Goal: Task Accomplishment & Management: Complete application form

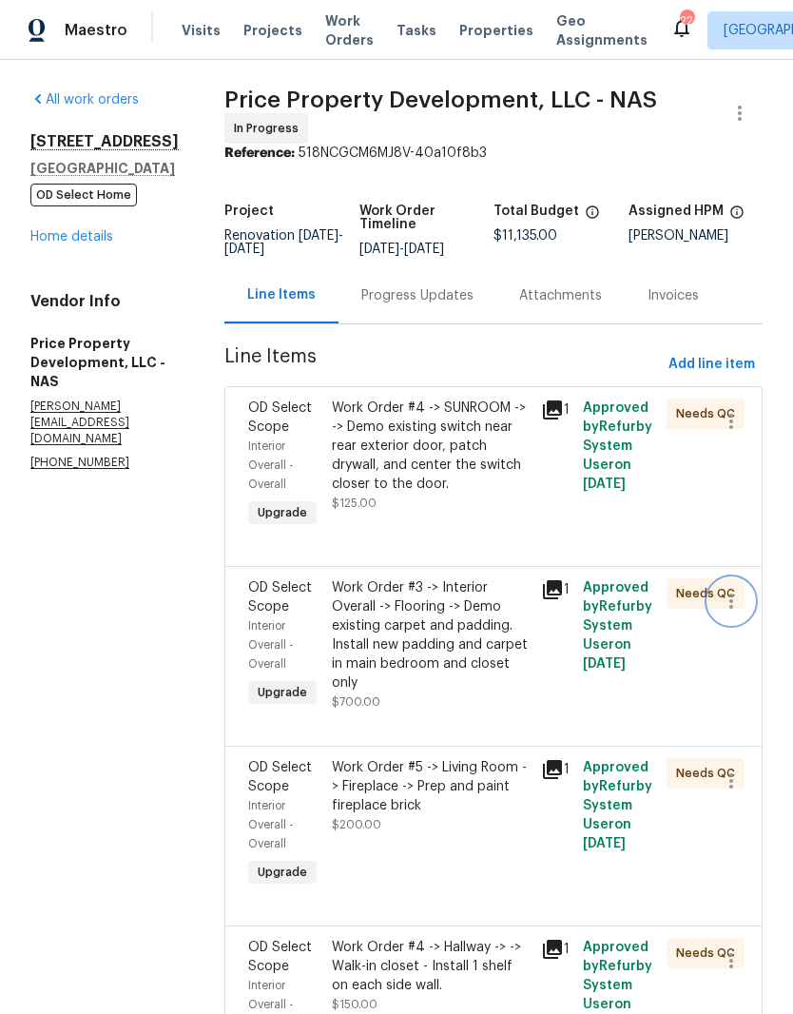
click at [737, 612] on icon "button" at bounding box center [731, 601] width 23 height 23
click at [738, 634] on li "Cancel" at bounding box center [740, 635] width 73 height 31
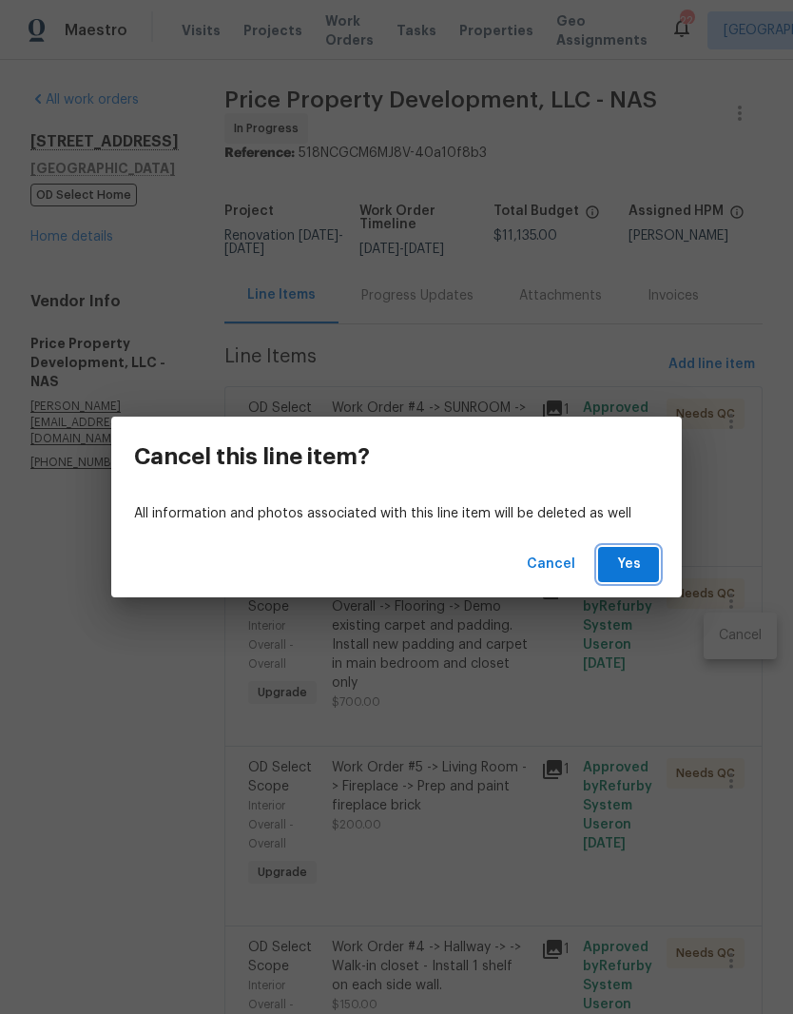
click at [641, 563] on span "Yes" at bounding box center [628, 565] width 30 height 24
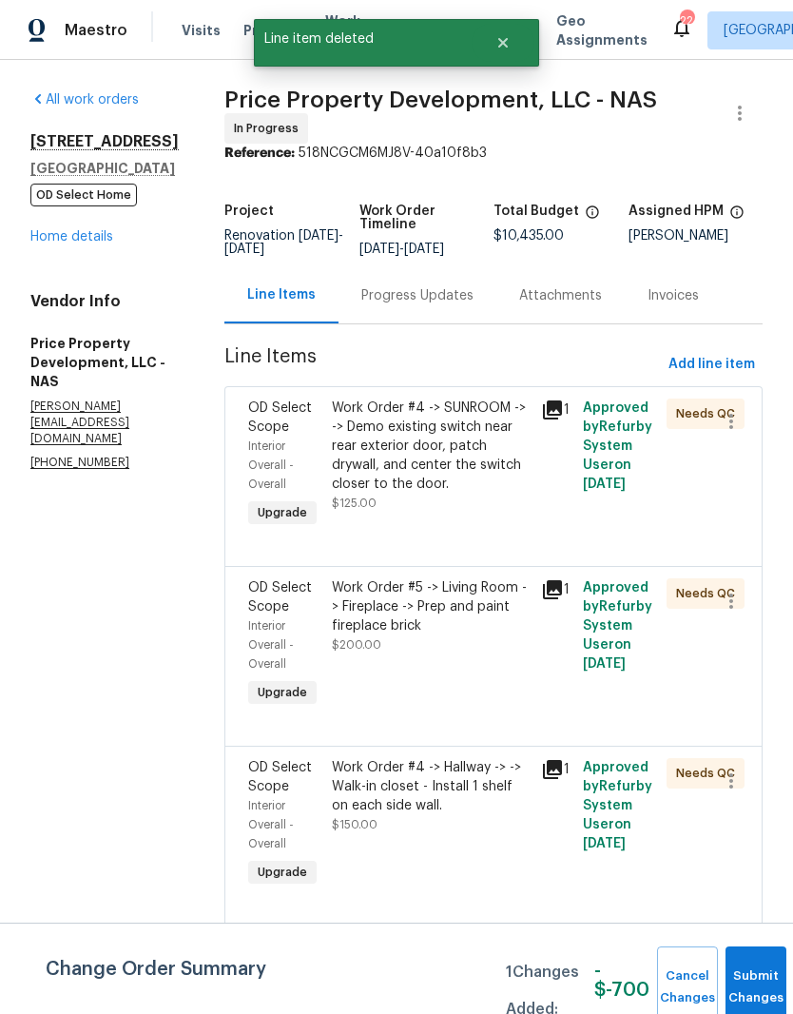
click at [529, 630] on div "Work Order #5 -> Living Room -> Fireplace -> Prep and paint fireplace brick" at bounding box center [431, 606] width 198 height 57
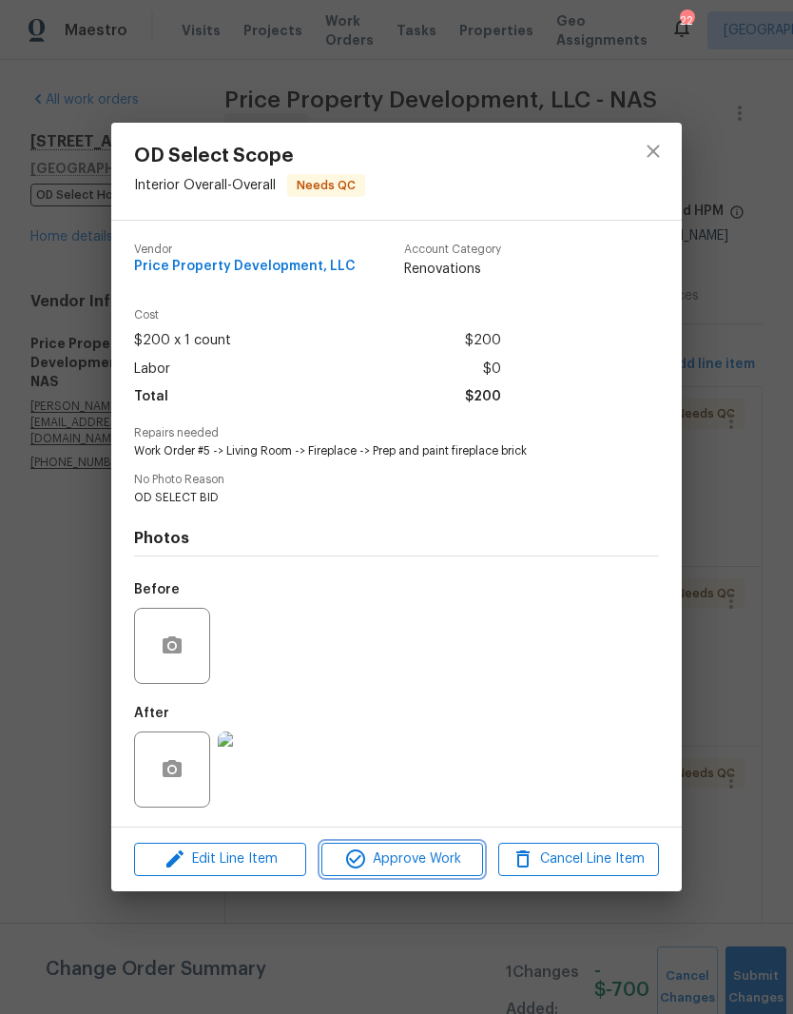
click at [432, 864] on span "Approve Work" at bounding box center [401, 859] width 149 height 24
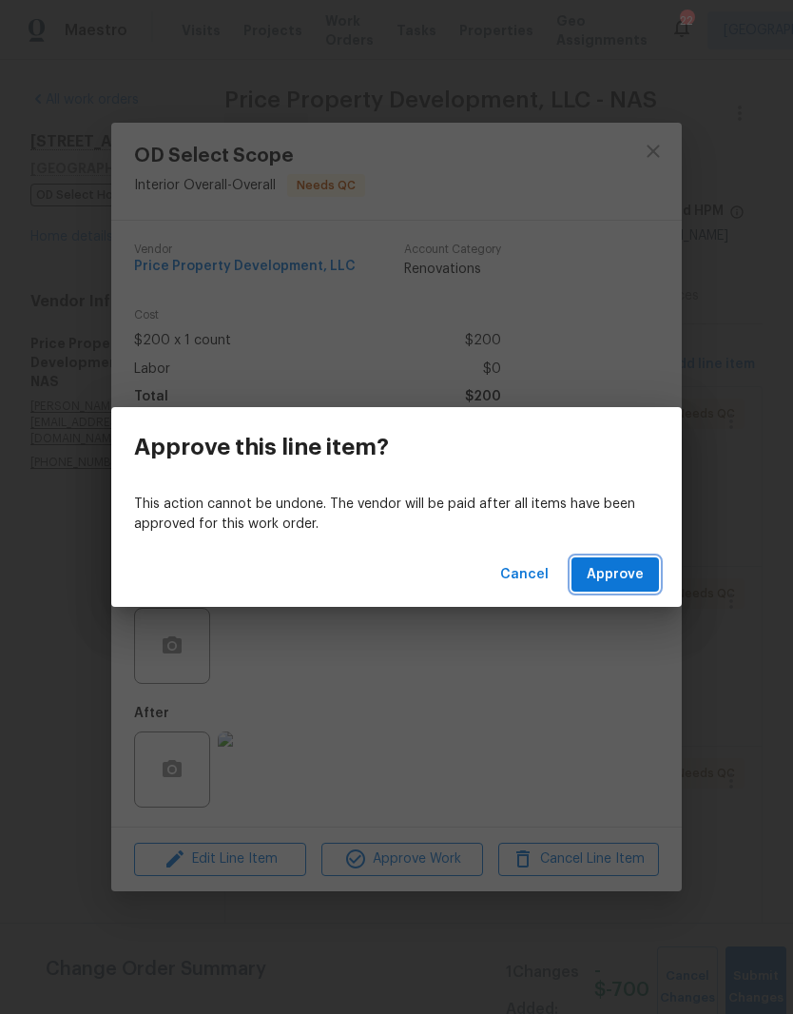
click at [624, 581] on span "Approve" at bounding box center [615, 575] width 57 height 24
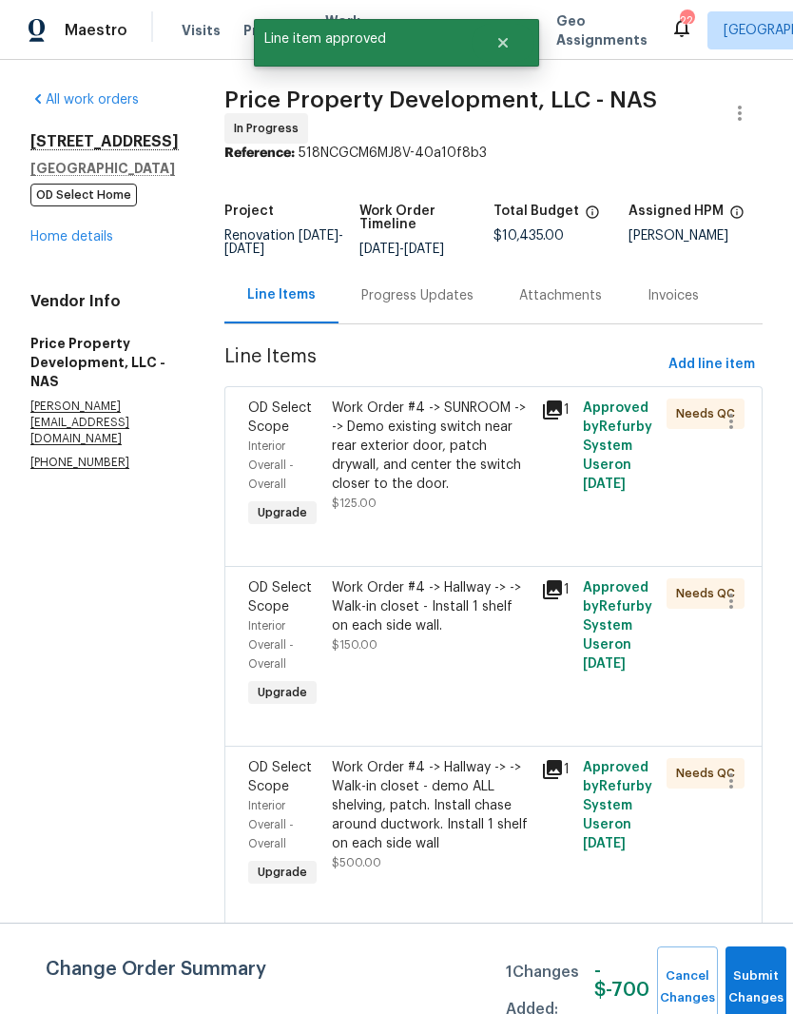
click at [530, 630] on div "Work Order #4 -> Hallway -> -> Walk-in closet - Install 1 shelf on each side wa…" at bounding box center [431, 606] width 198 height 57
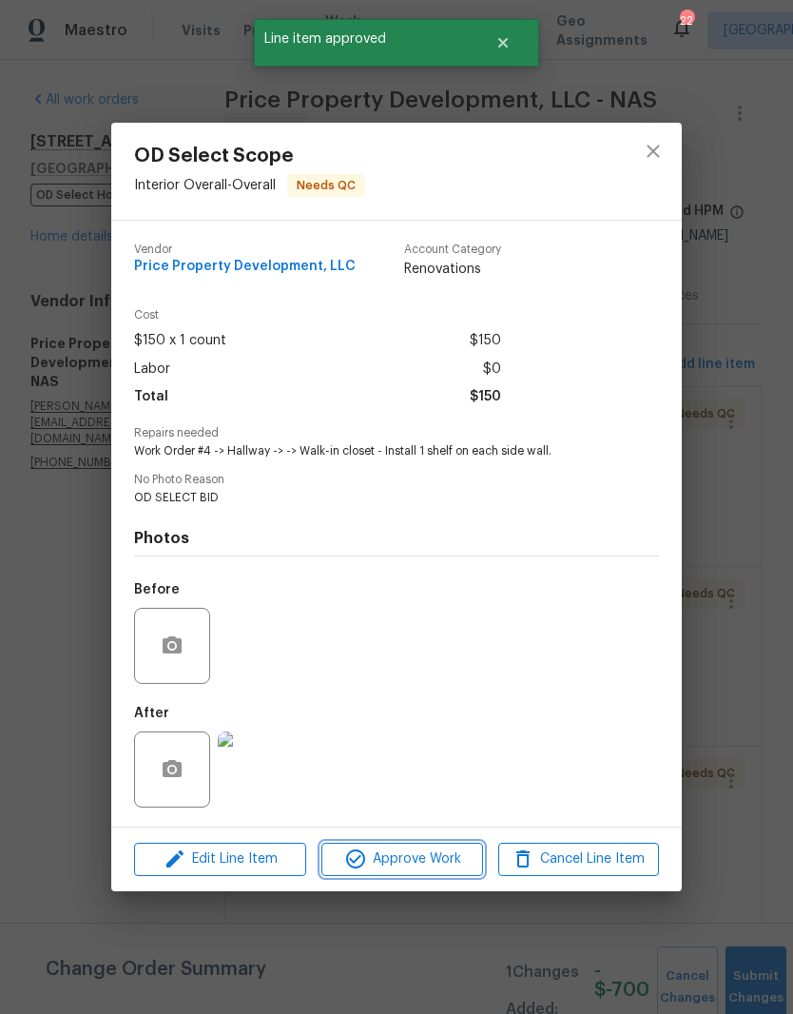
click at [429, 860] on span "Approve Work" at bounding box center [401, 859] width 149 height 24
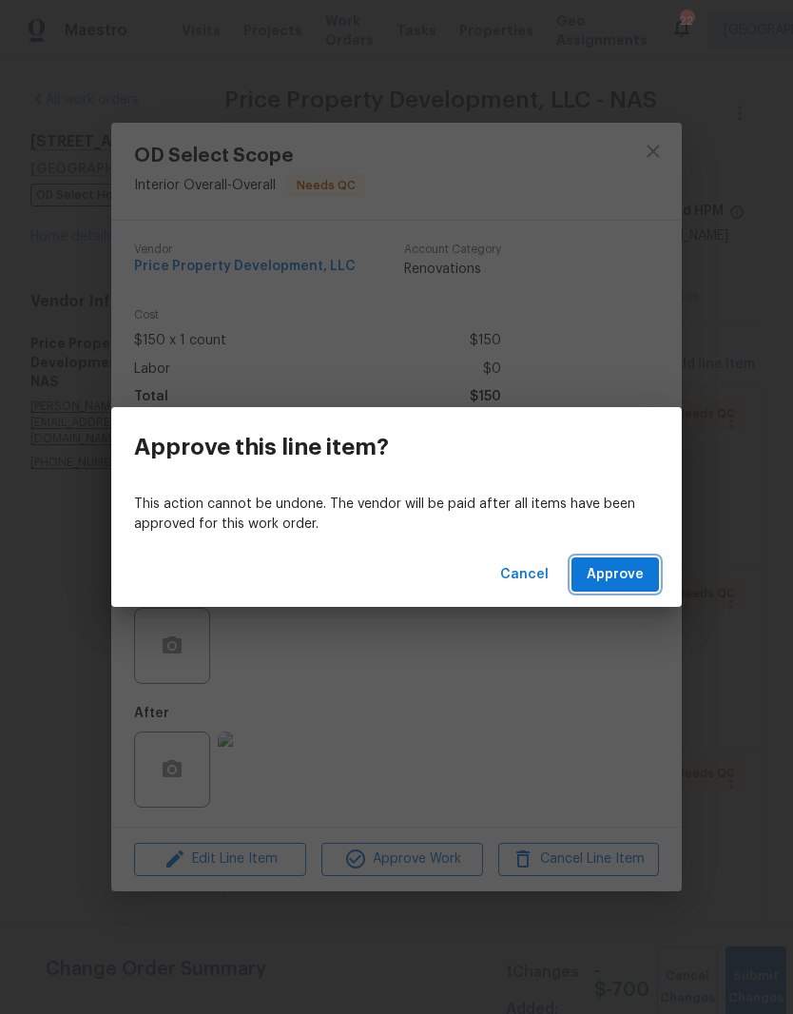
click at [638, 572] on span "Approve" at bounding box center [615, 575] width 57 height 24
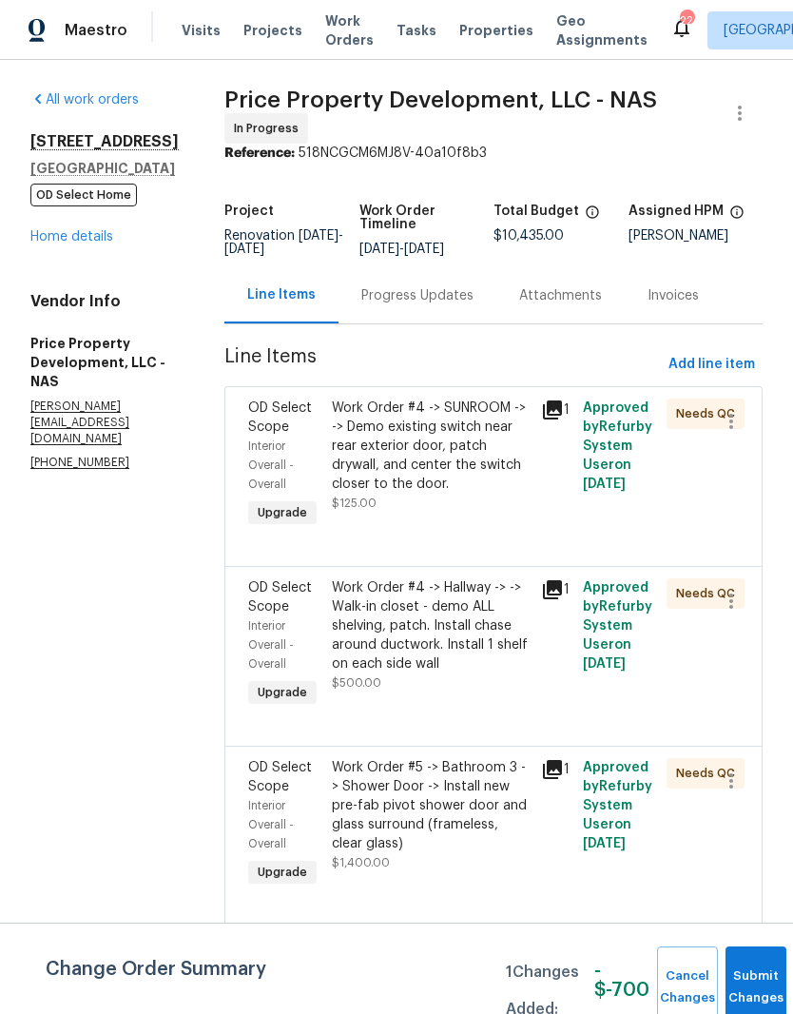
click at [507, 630] on div "Work Order #4 -> Hallway -> -> Walk-in closet - demo ALL shelving, patch. Insta…" at bounding box center [431, 625] width 198 height 95
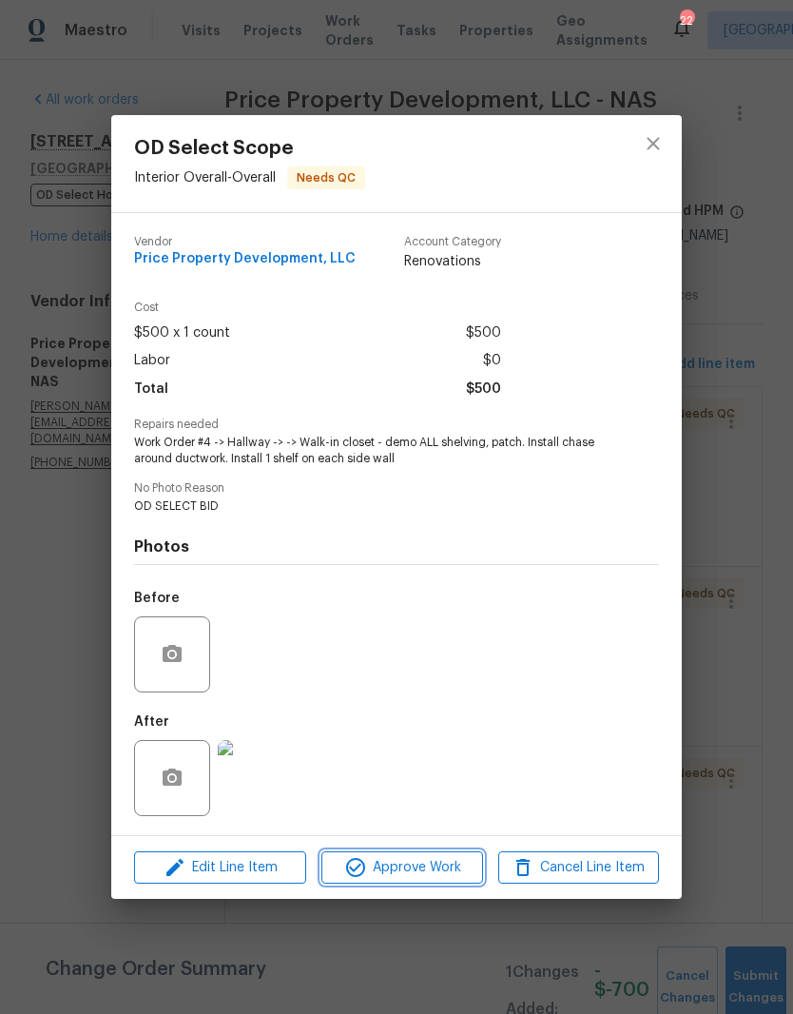
click at [431, 871] on span "Approve Work" at bounding box center [401, 868] width 149 height 24
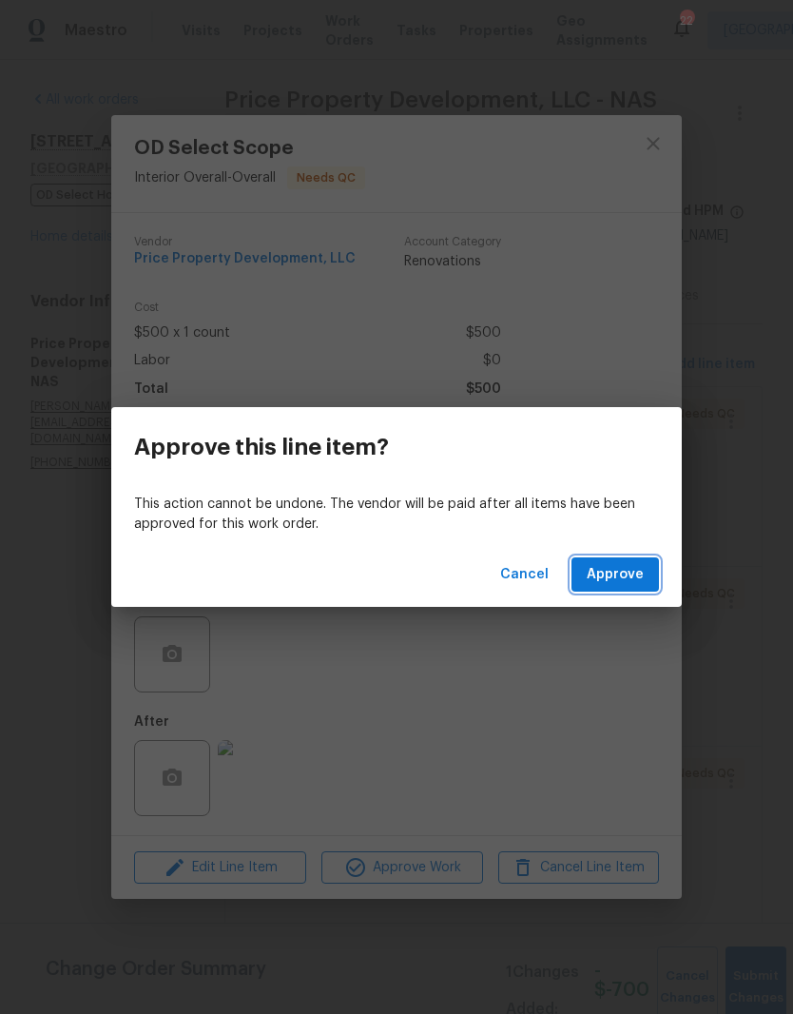
click at [627, 579] on span "Approve" at bounding box center [615, 575] width 57 height 24
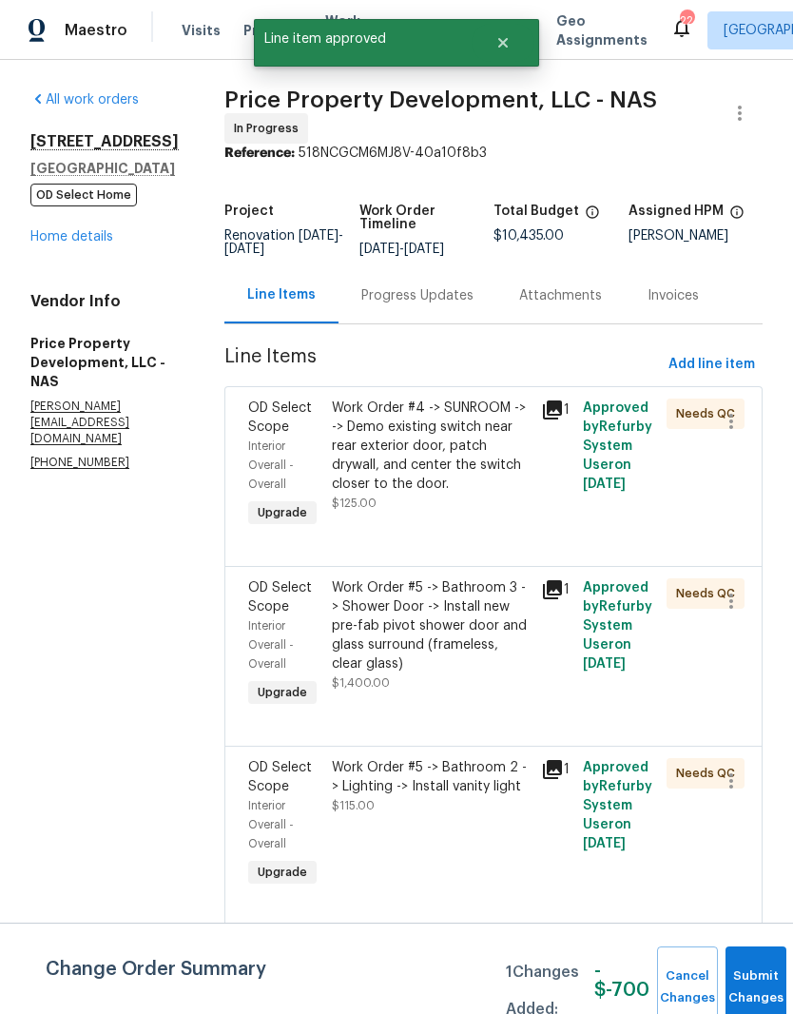
click at [530, 625] on div "Work Order #5 -> Bathroom 3 -> Shower Door -> Install new pre-fab pivot shower …" at bounding box center [431, 625] width 198 height 95
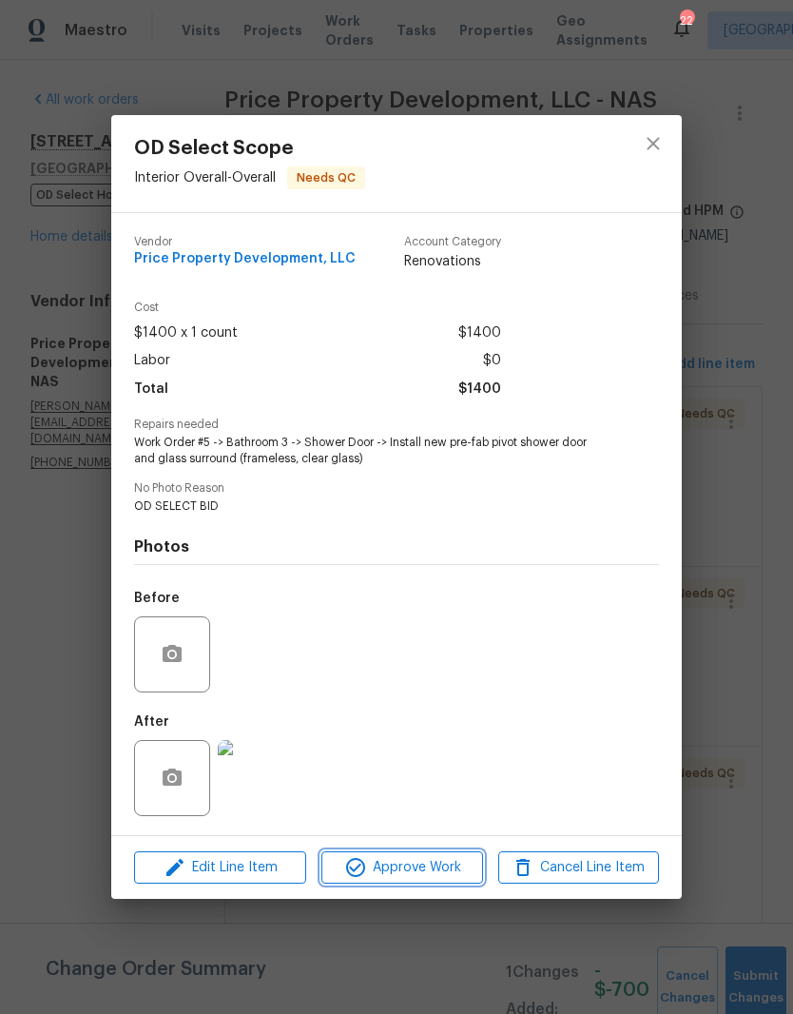
click at [453, 872] on span "Approve Work" at bounding box center [401, 868] width 149 height 24
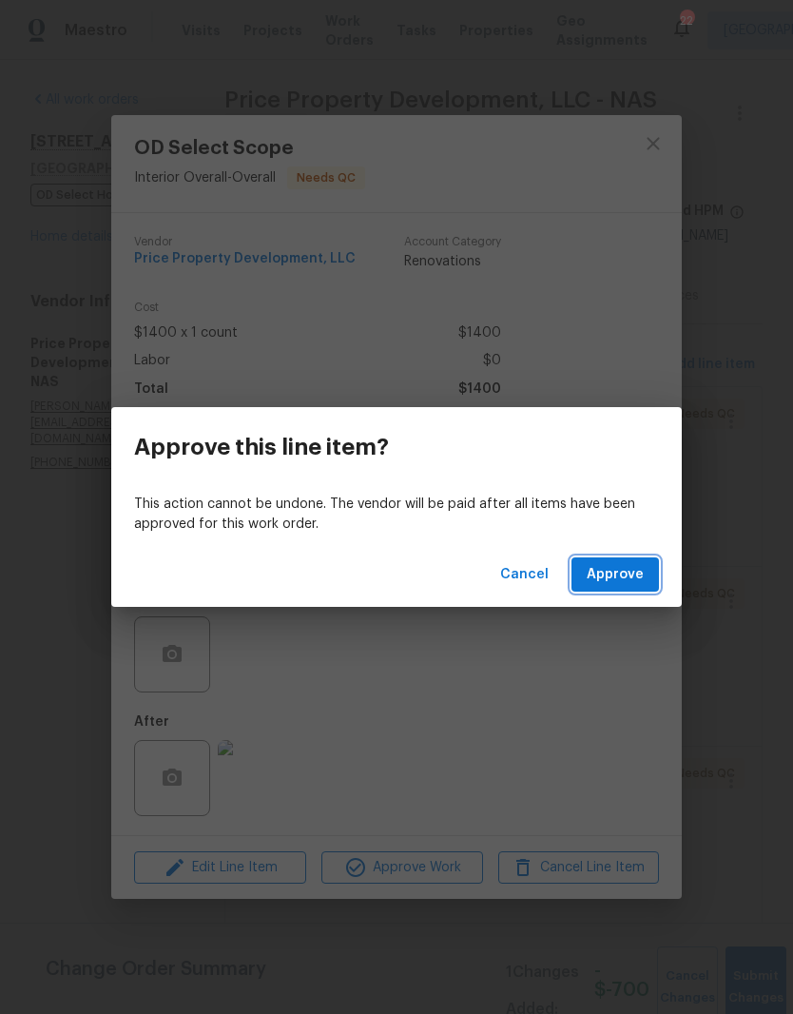
click at [623, 577] on span "Approve" at bounding box center [615, 575] width 57 height 24
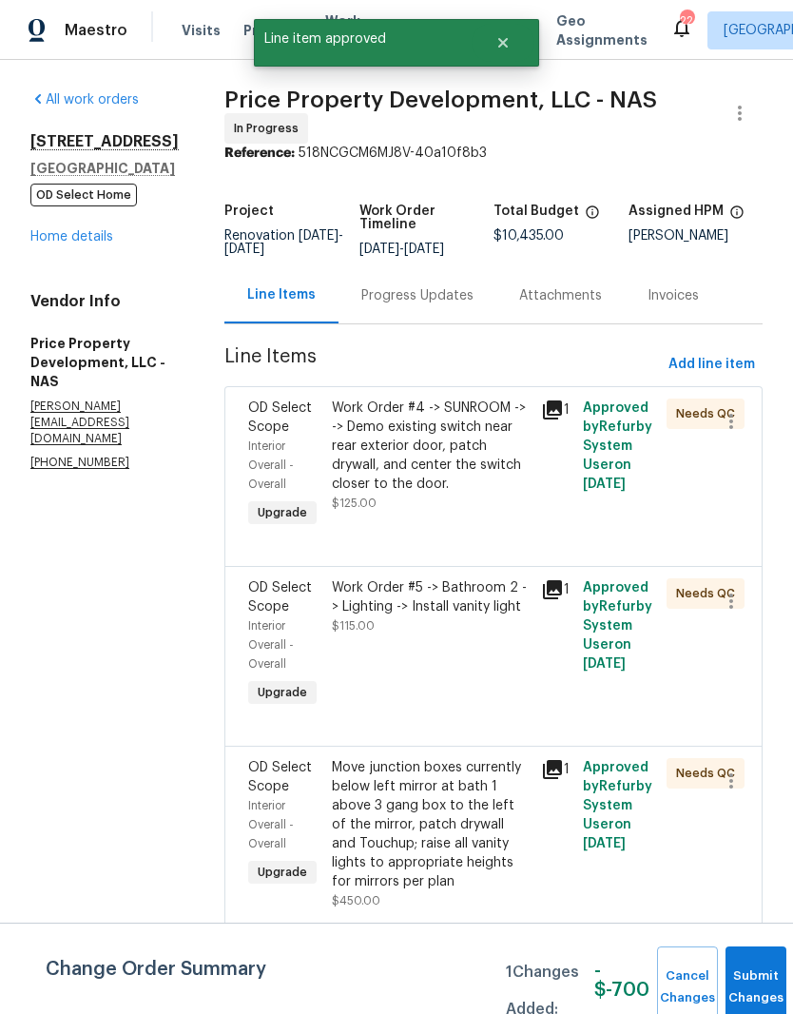
click at [514, 616] on div "Work Order #5 -> Bathroom 2 -> Lighting -> Install vanity light" at bounding box center [431, 597] width 198 height 38
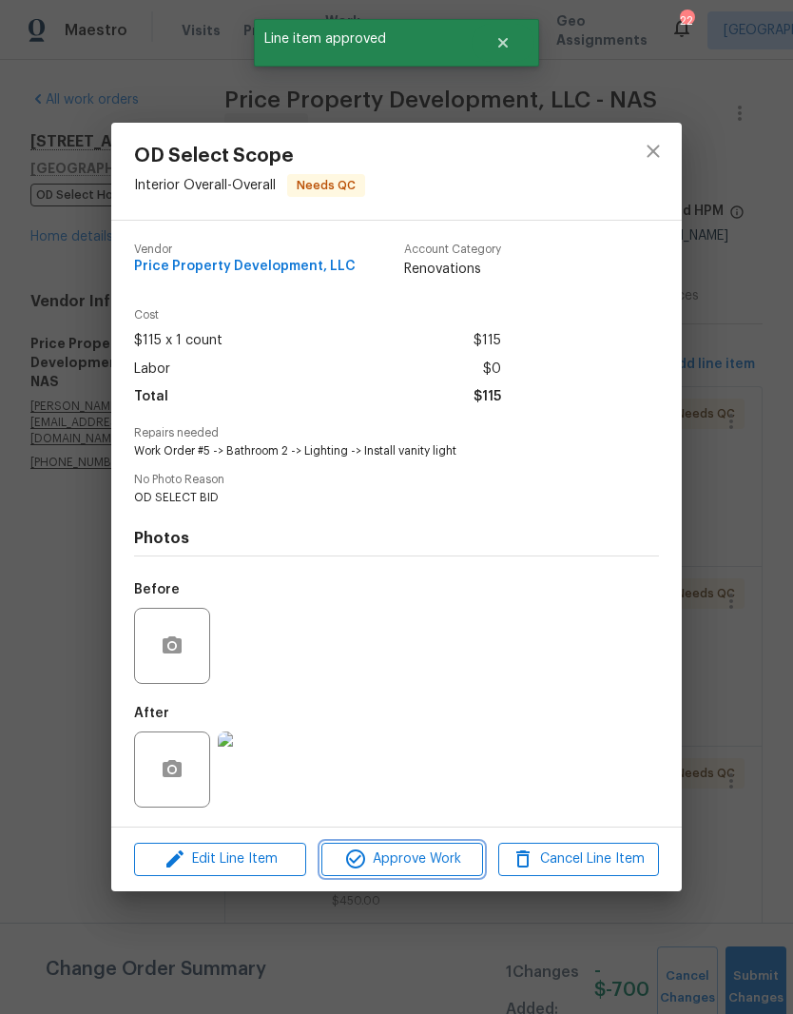
click at [432, 865] on span "Approve Work" at bounding box center [401, 859] width 149 height 24
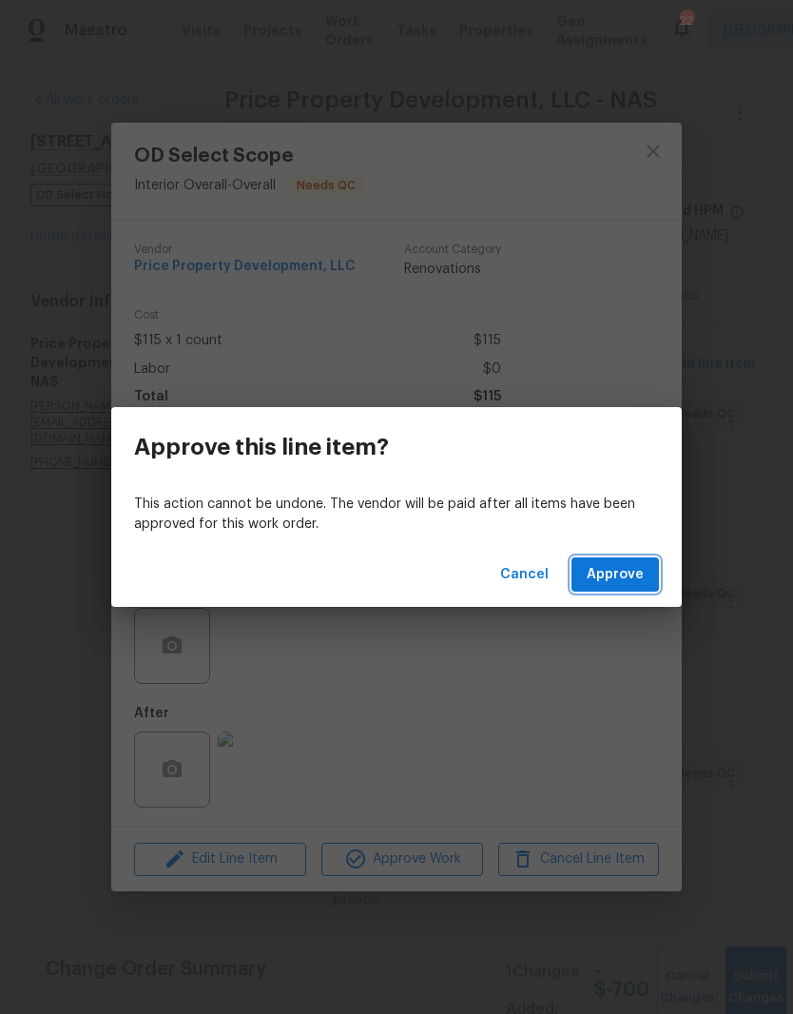
click at [630, 572] on span "Approve" at bounding box center [615, 575] width 57 height 24
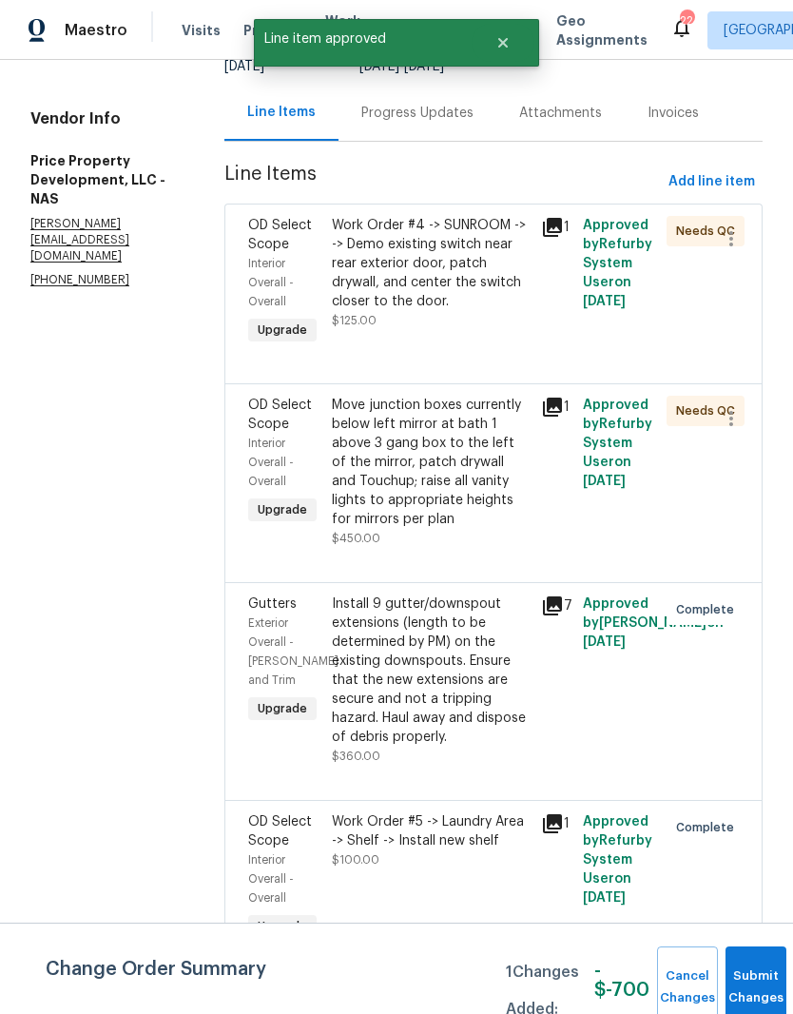
scroll to position [187, 0]
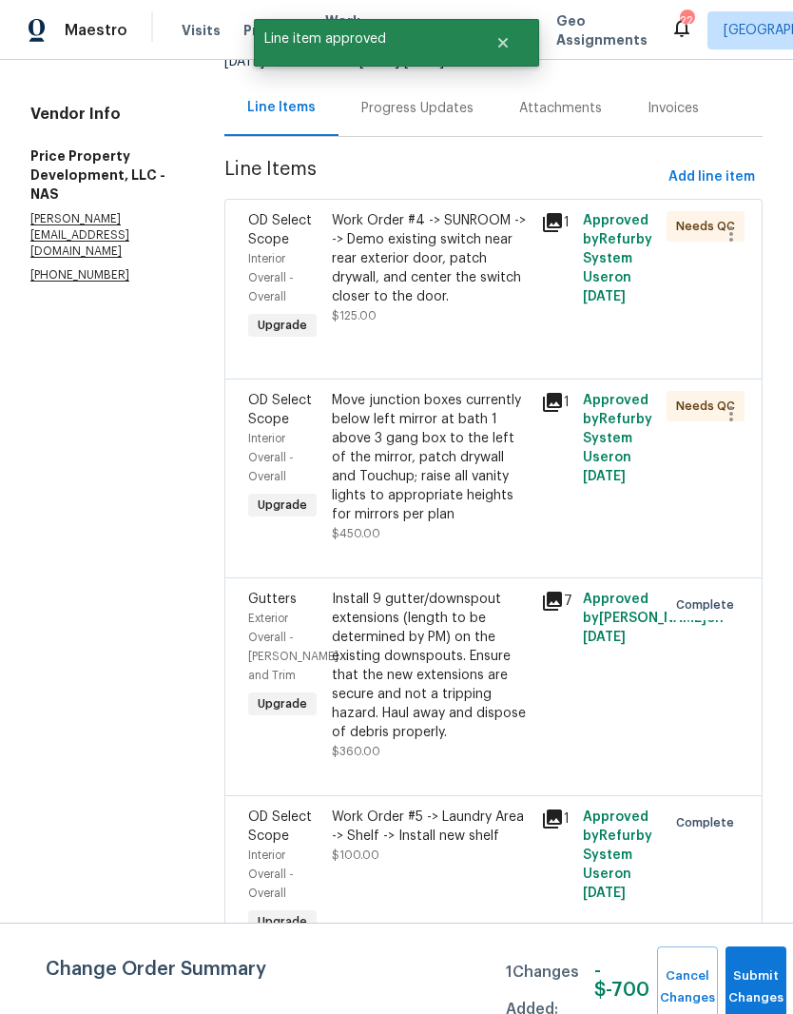
click at [520, 455] on div "Move junction boxes currently below left mirror at bath 1 above 3 gang box to t…" at bounding box center [431, 457] width 198 height 133
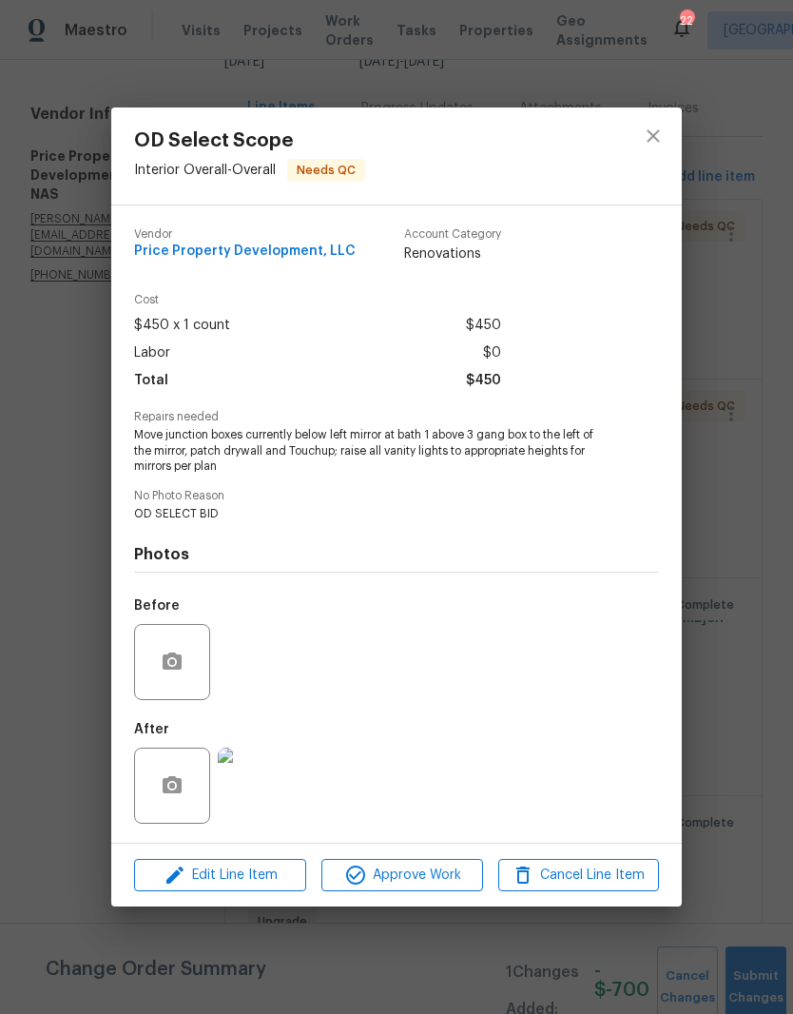
click at [272, 793] on img at bounding box center [256, 785] width 76 height 76
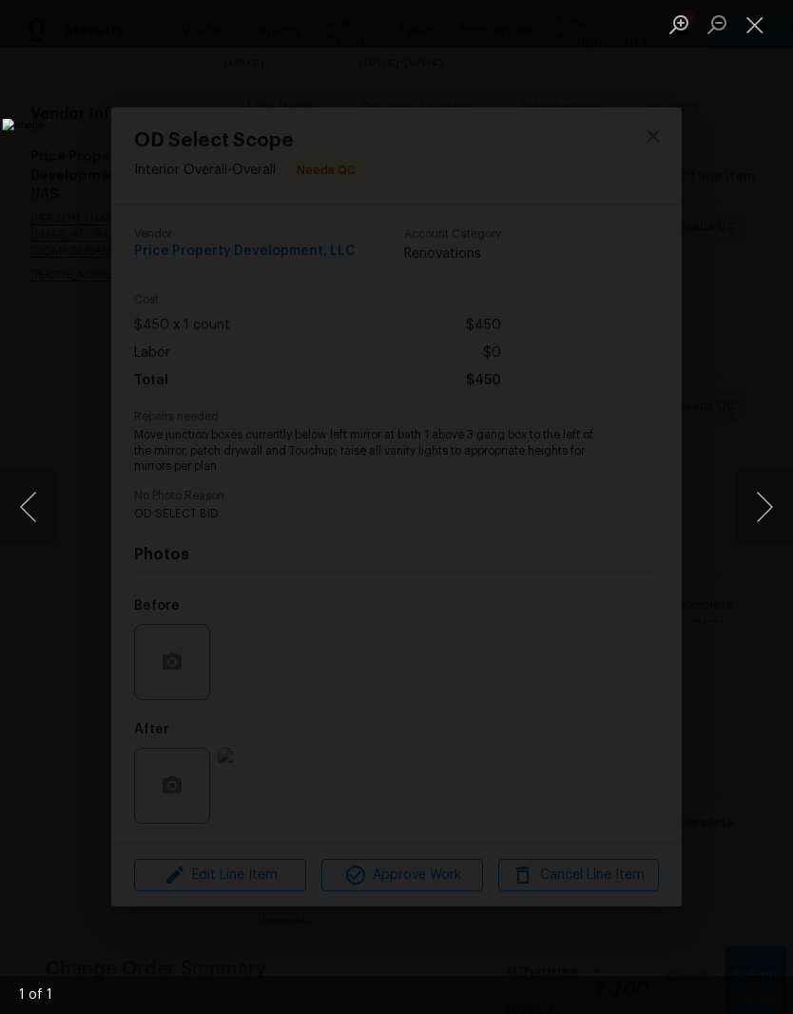
click at [759, 31] on button "Close lightbox" at bounding box center [755, 24] width 38 height 33
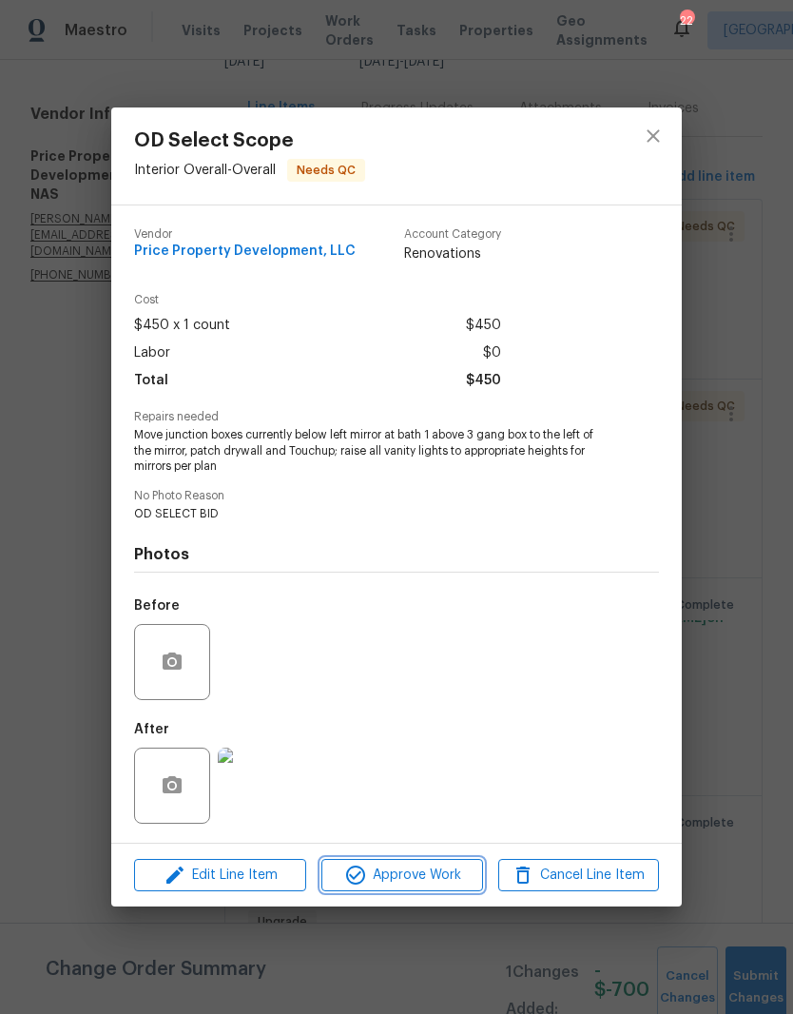
click at [424, 881] on span "Approve Work" at bounding box center [401, 875] width 149 height 24
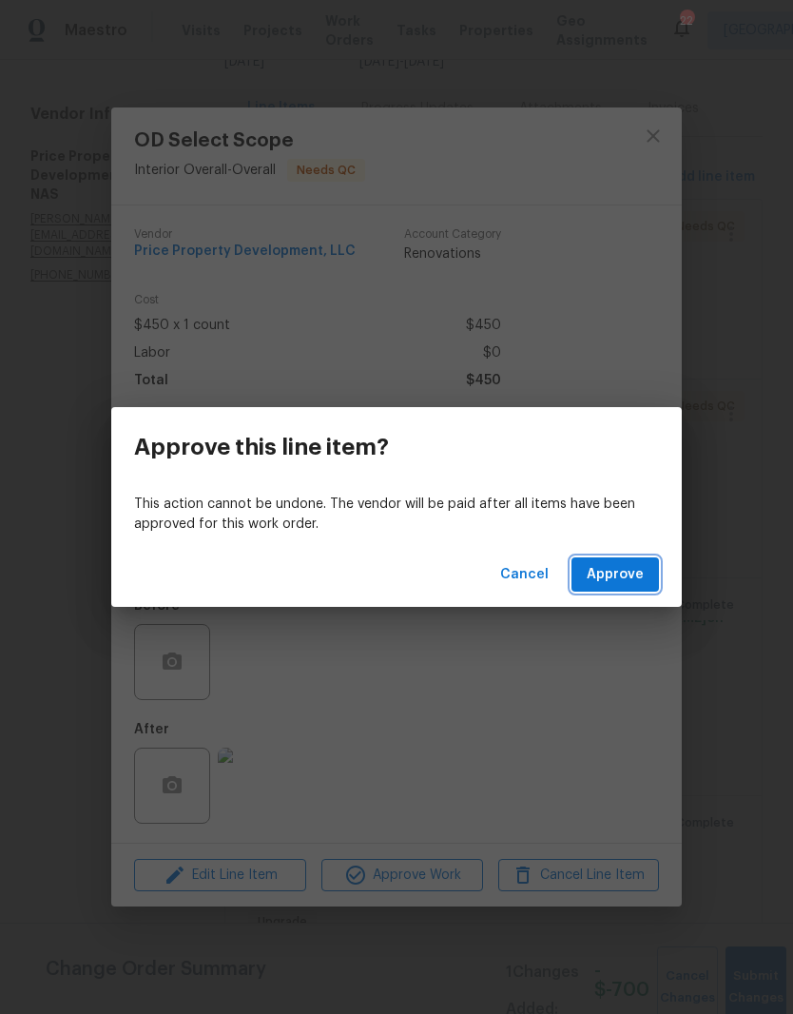
click at [631, 579] on span "Approve" at bounding box center [615, 575] width 57 height 24
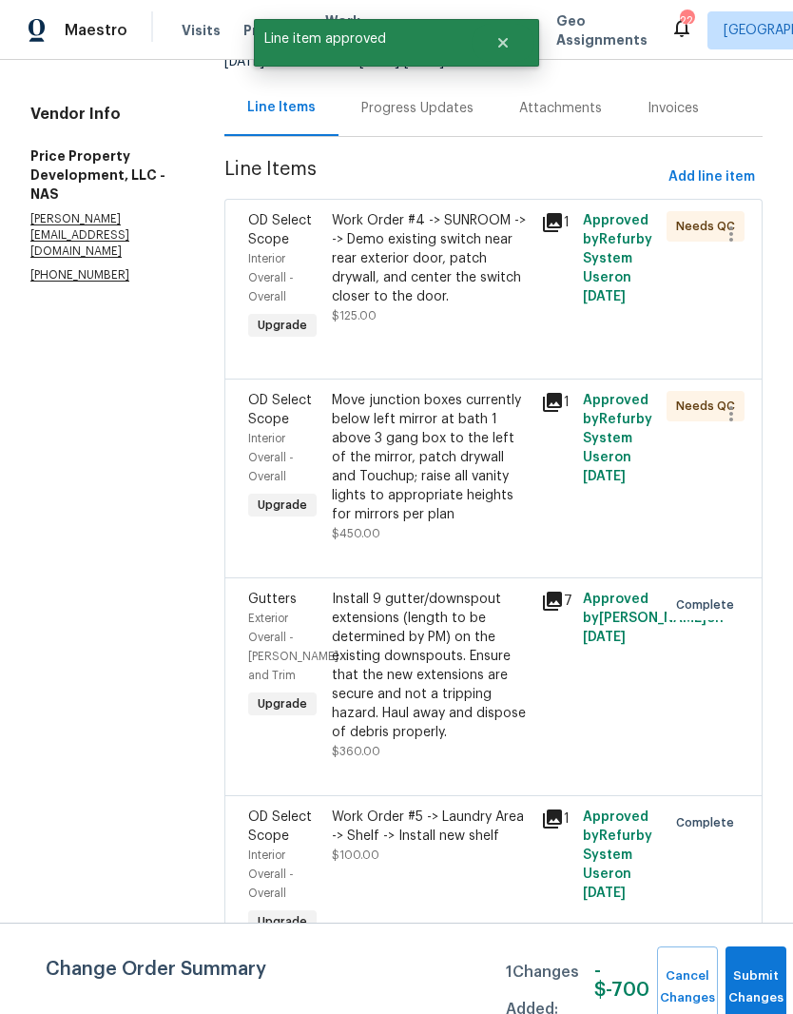
scroll to position [0, 0]
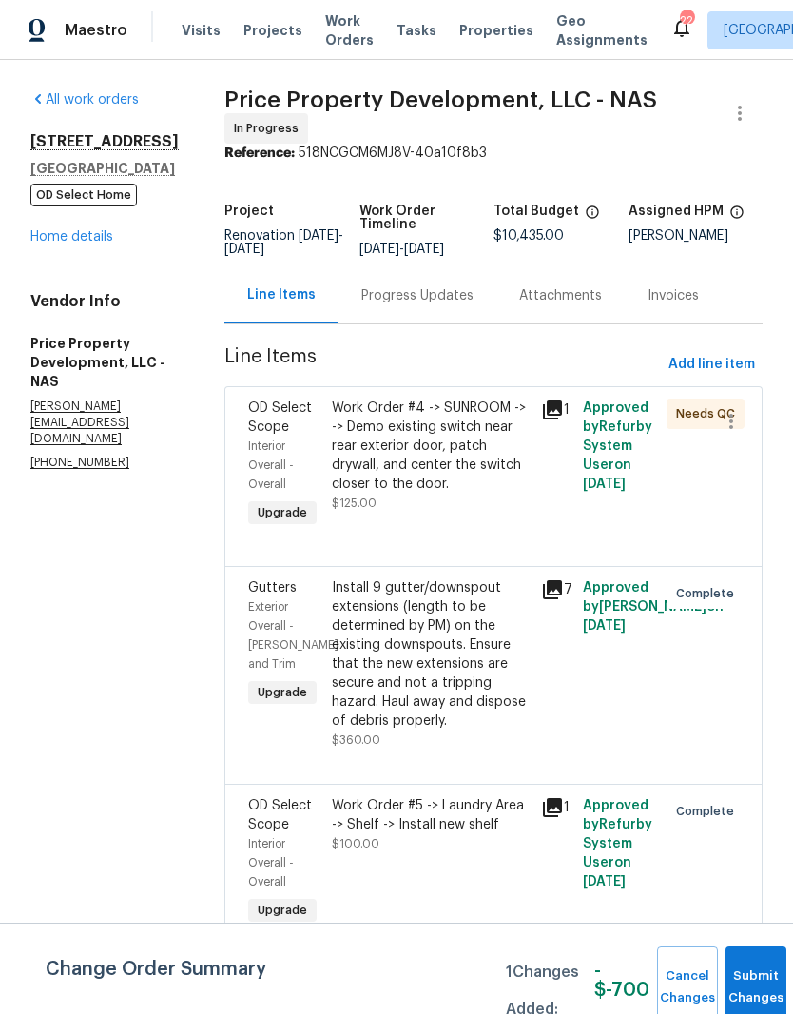
click at [490, 639] on div "Install 9 gutter/downspout extensions (length to be determined by PM) on the ex…" at bounding box center [431, 654] width 198 height 152
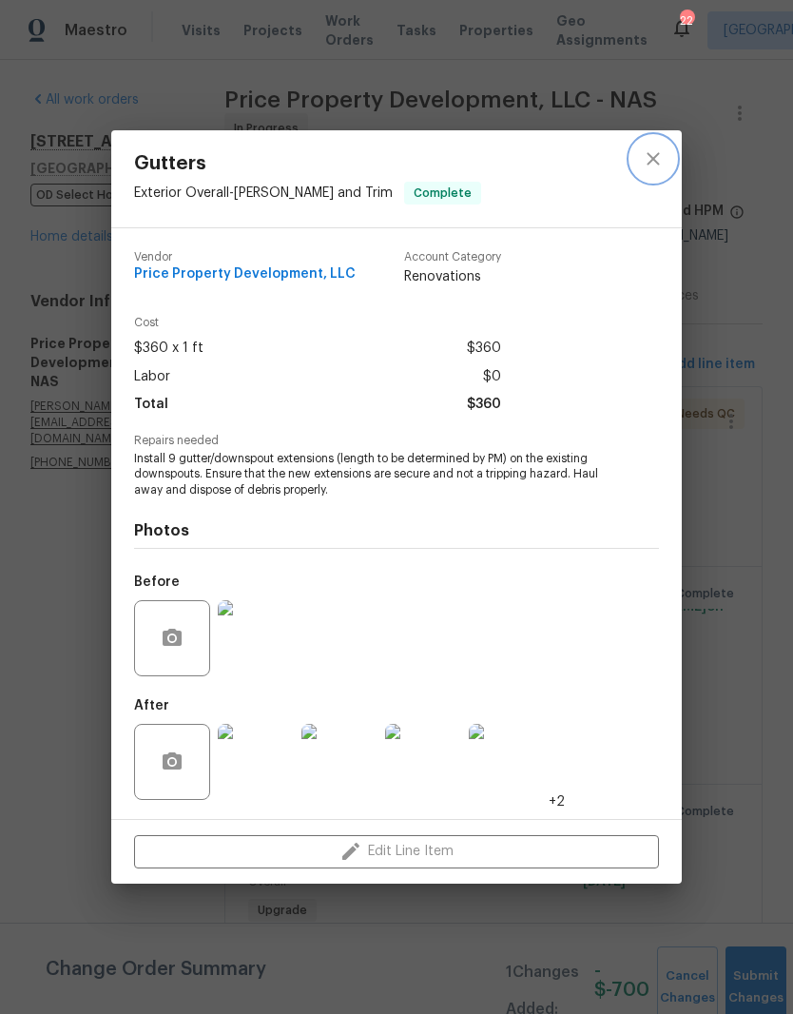
click at [658, 164] on icon "close" at bounding box center [653, 159] width 12 height 12
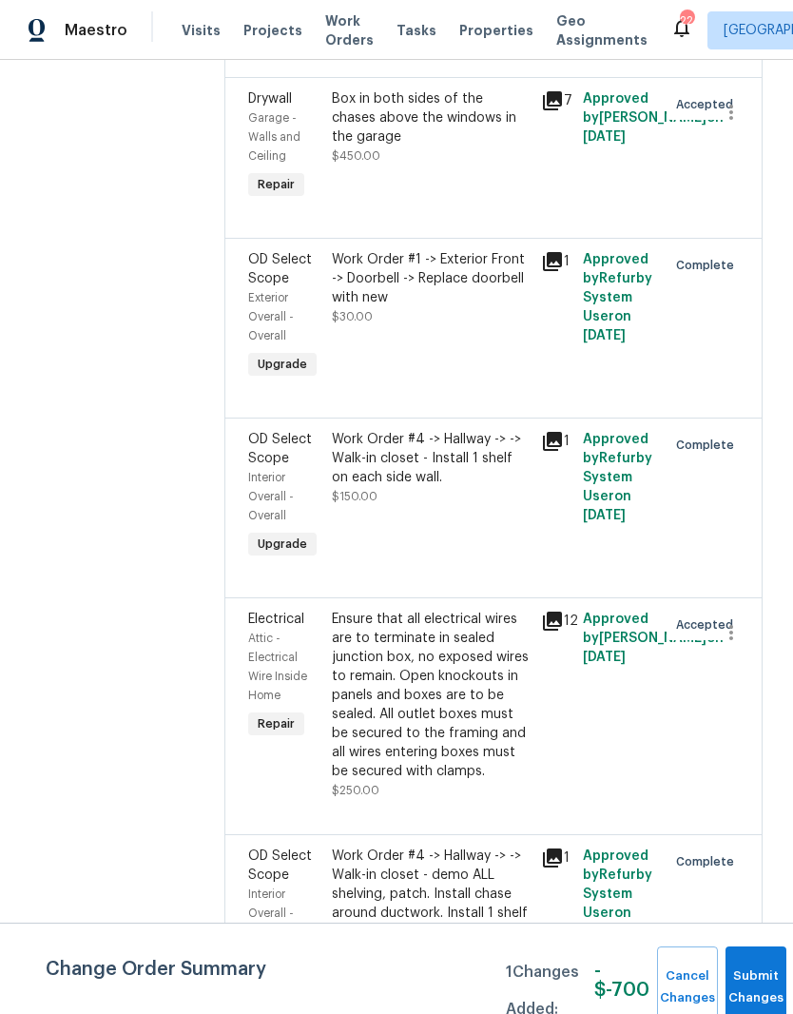
scroll to position [2685, 0]
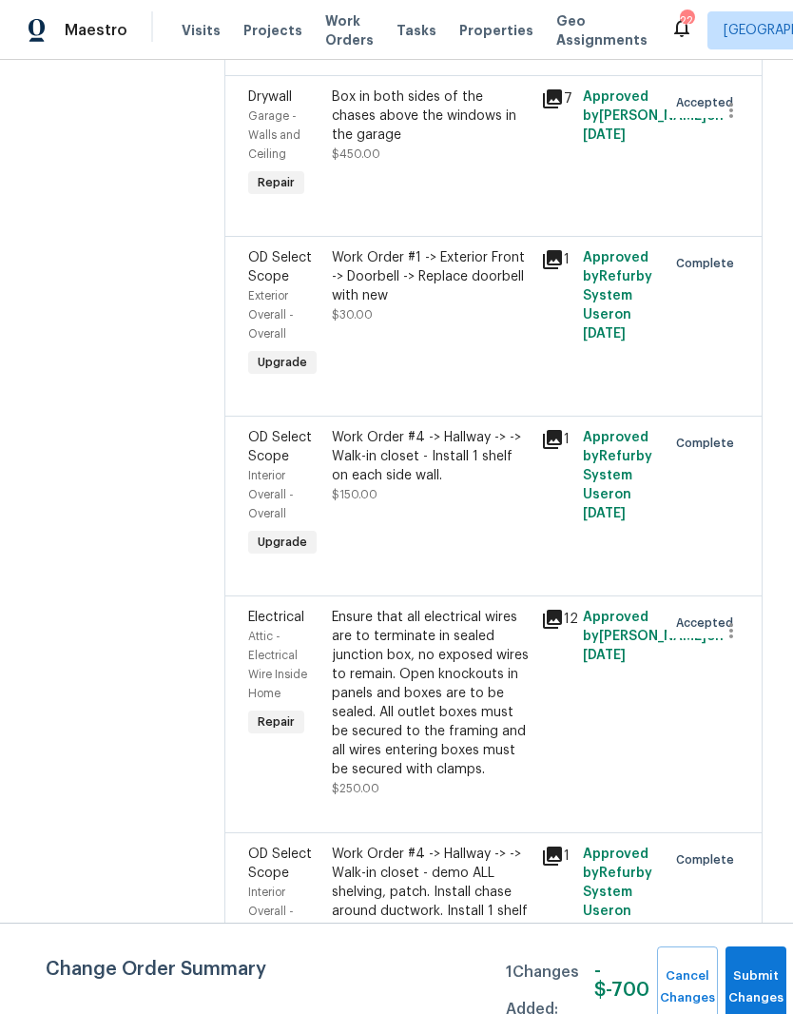
click at [506, 485] on div "Work Order #4 -> Hallway -> -> Walk-in closet - Install 1 shelf on each side wa…" at bounding box center [431, 456] width 198 height 57
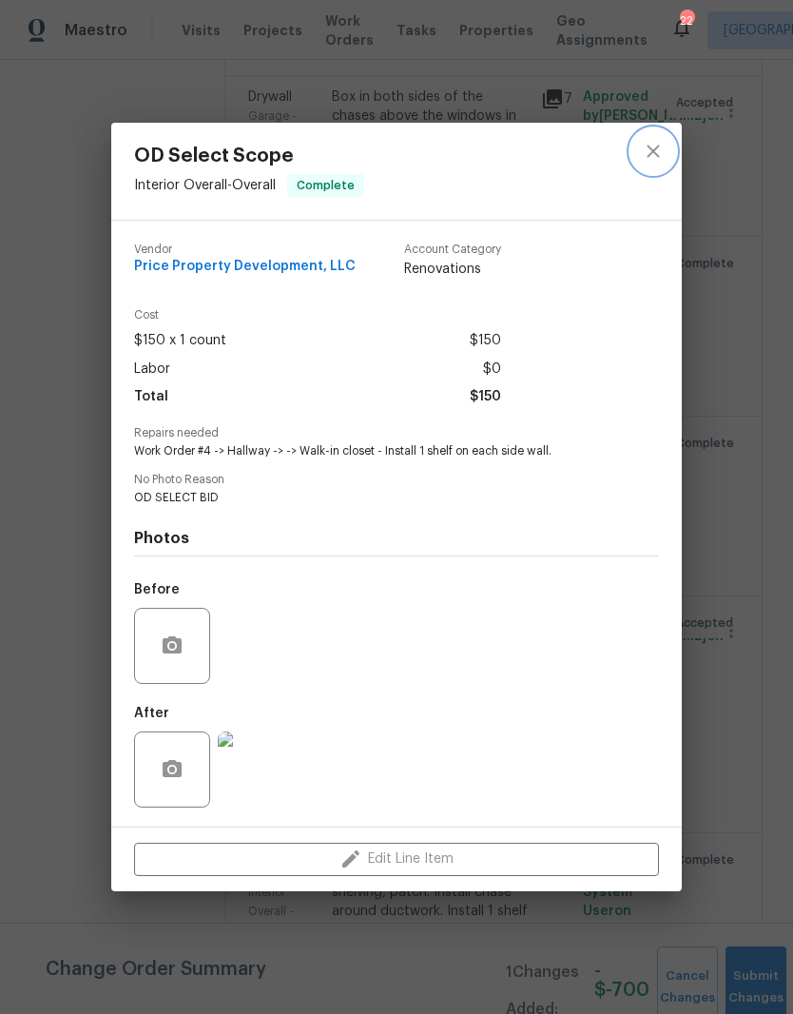
click at [659, 159] on icon "close" at bounding box center [653, 151] width 23 height 23
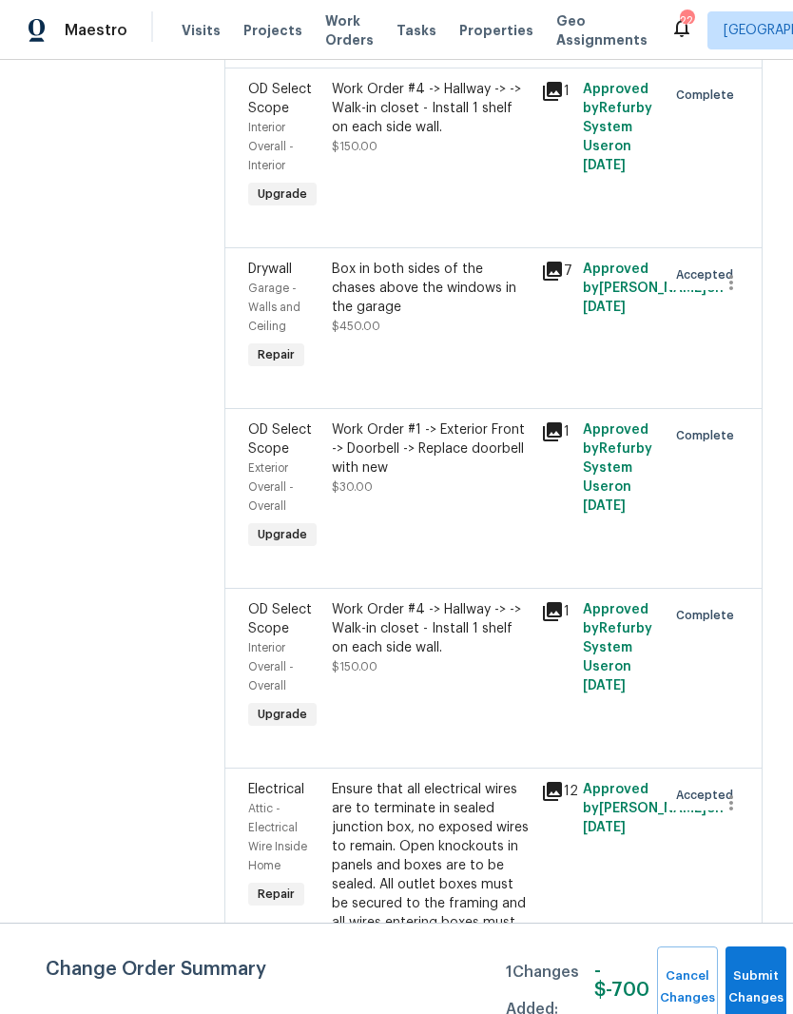
scroll to position [2500, 0]
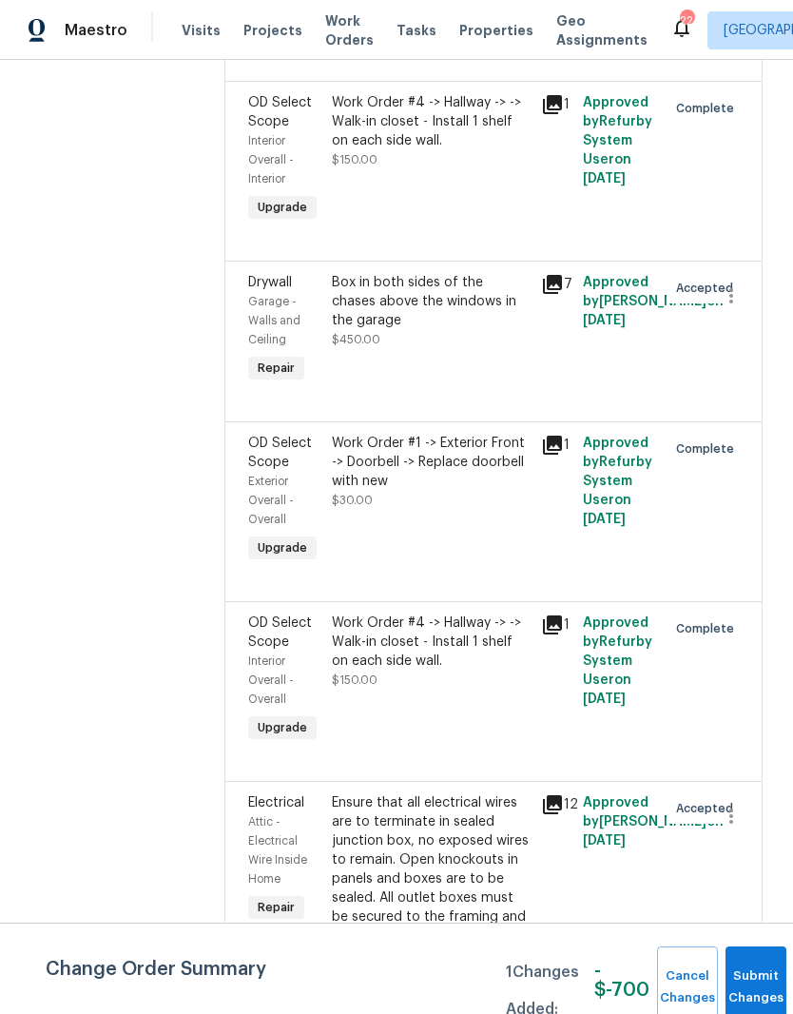
click at [530, 150] on div "Work Order #4 -> Hallway -> -> Walk-in closet - Install 1 shelf on each side wa…" at bounding box center [431, 121] width 198 height 57
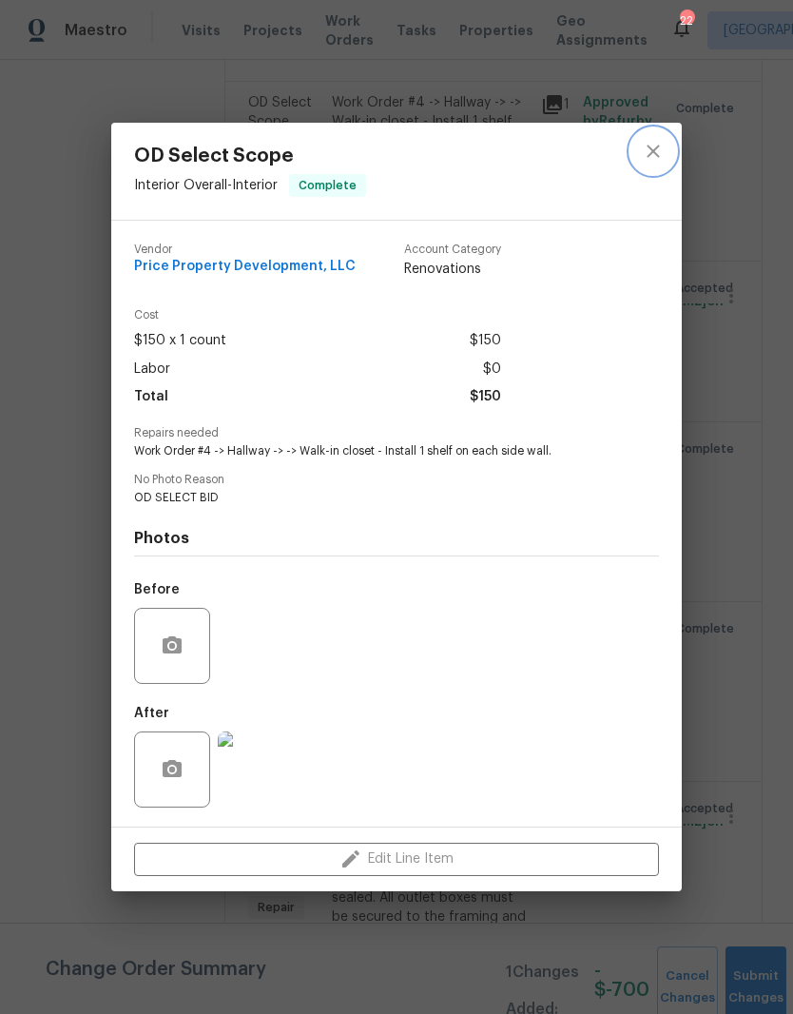
click at [656, 147] on icon "close" at bounding box center [653, 151] width 23 height 23
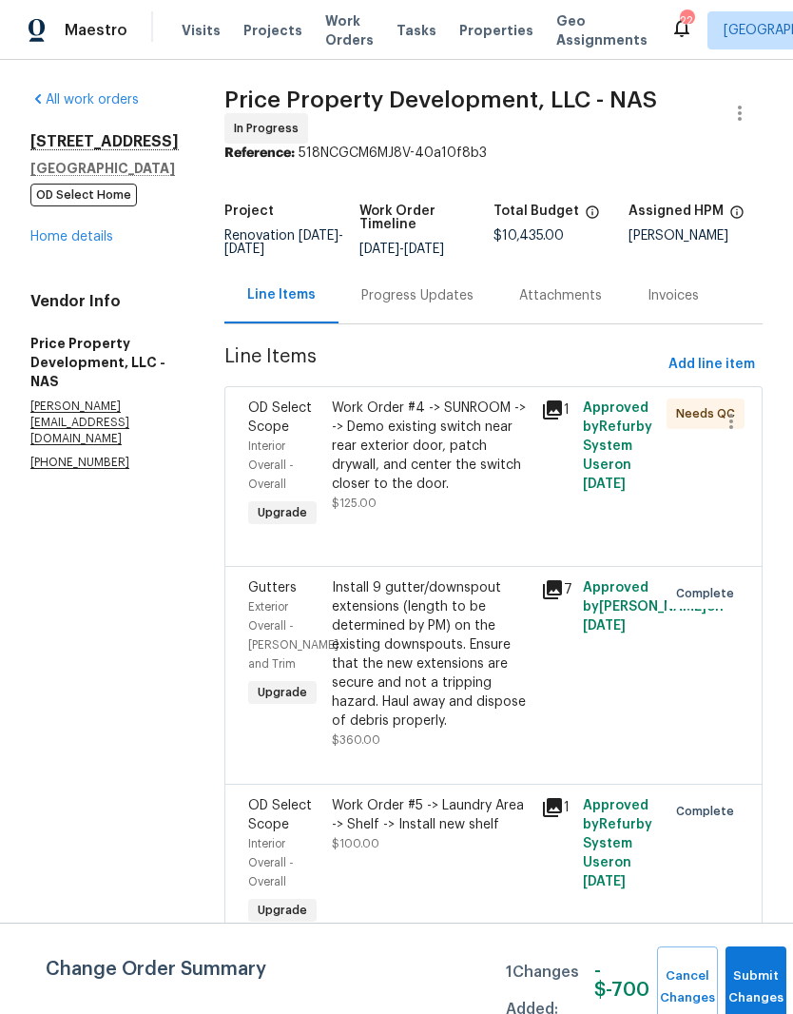
scroll to position [0, 0]
click at [86, 240] on link "Home details" at bounding box center [71, 236] width 83 height 13
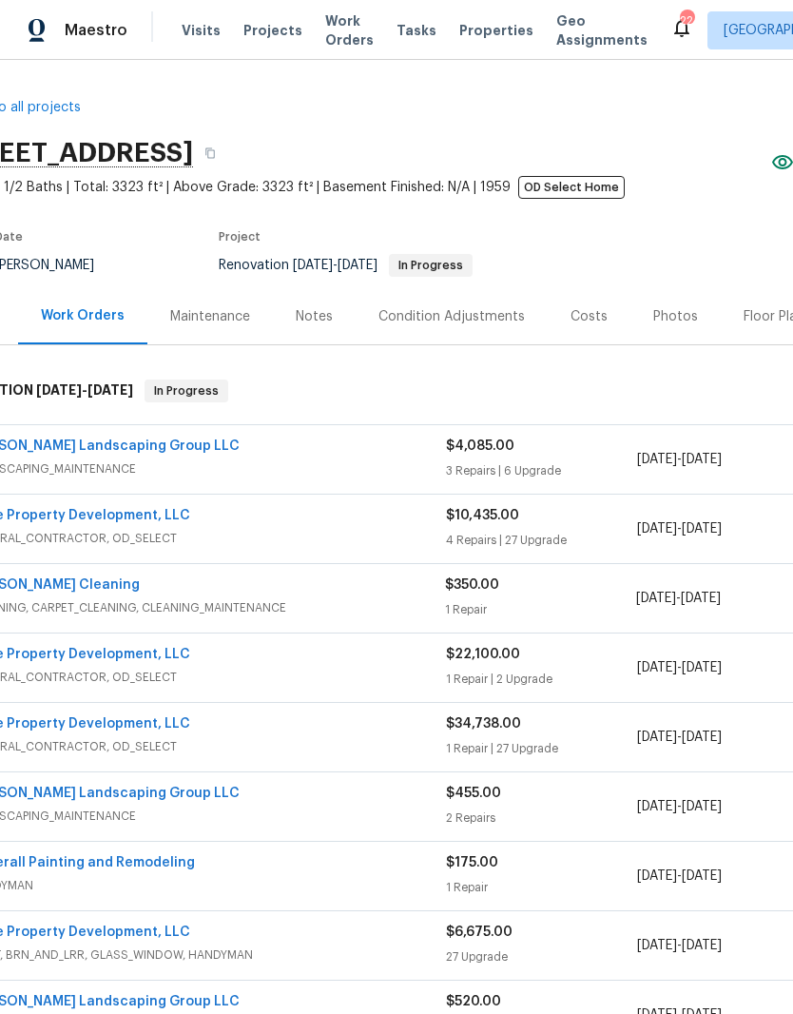
scroll to position [0, 60]
click at [146, 519] on link "Price Property Development, LLC" at bounding box center [81, 515] width 222 height 13
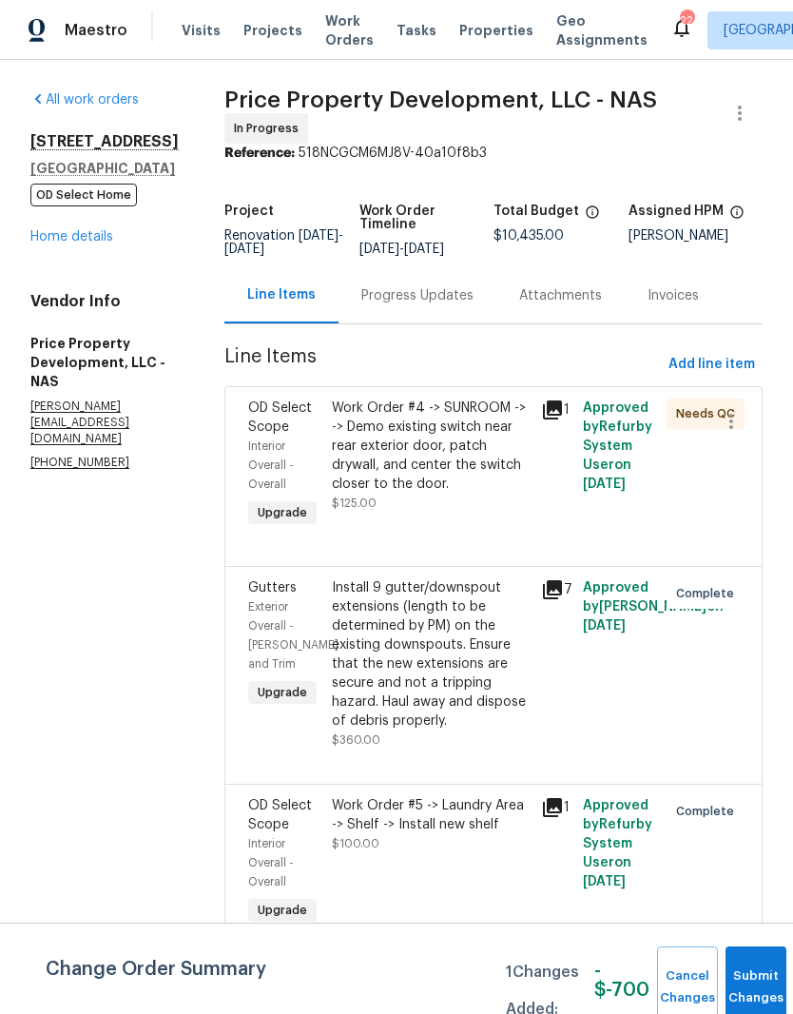
click at [468, 424] on div "Work Order #4 -> SUNROOM -> -> Demo existing switch near rear exterior door, pa…" at bounding box center [431, 445] width 198 height 95
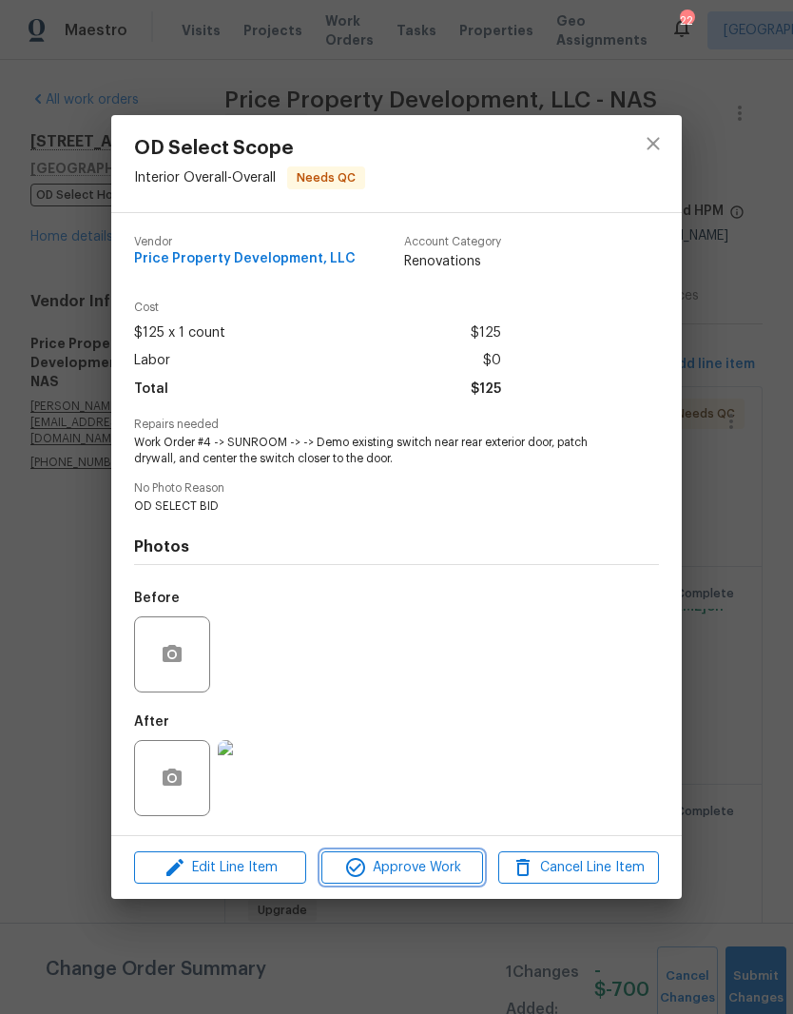
click at [429, 871] on span "Approve Work" at bounding box center [401, 868] width 149 height 24
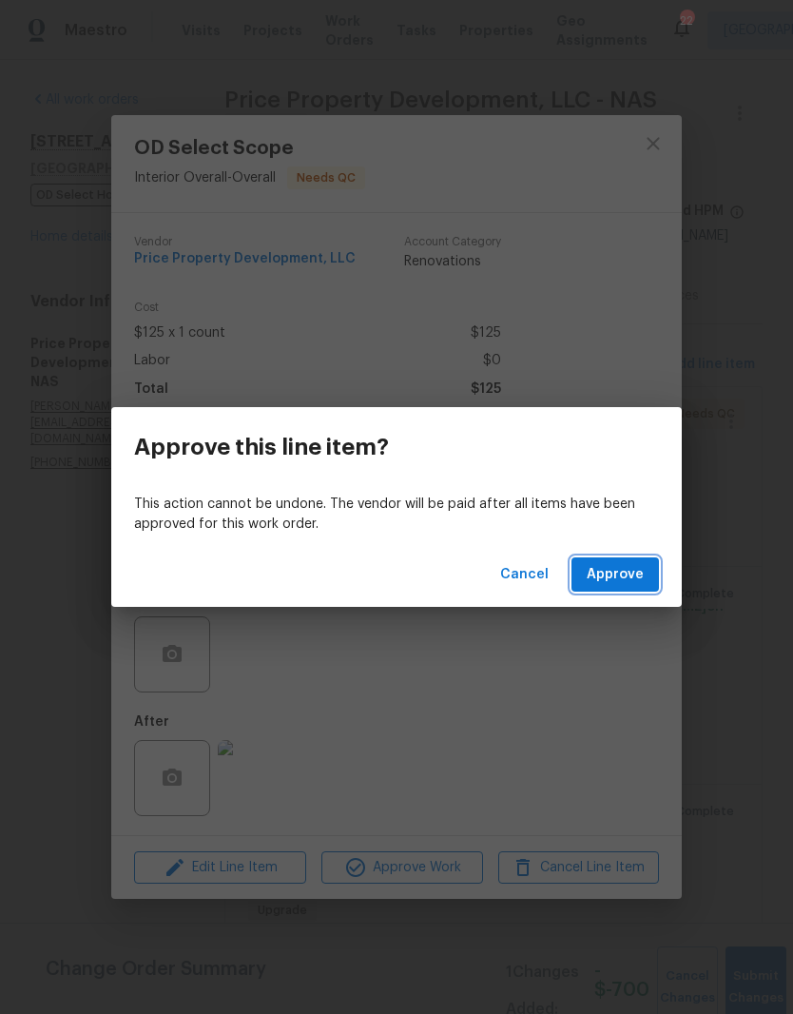
click at [627, 573] on span "Approve" at bounding box center [615, 575] width 57 height 24
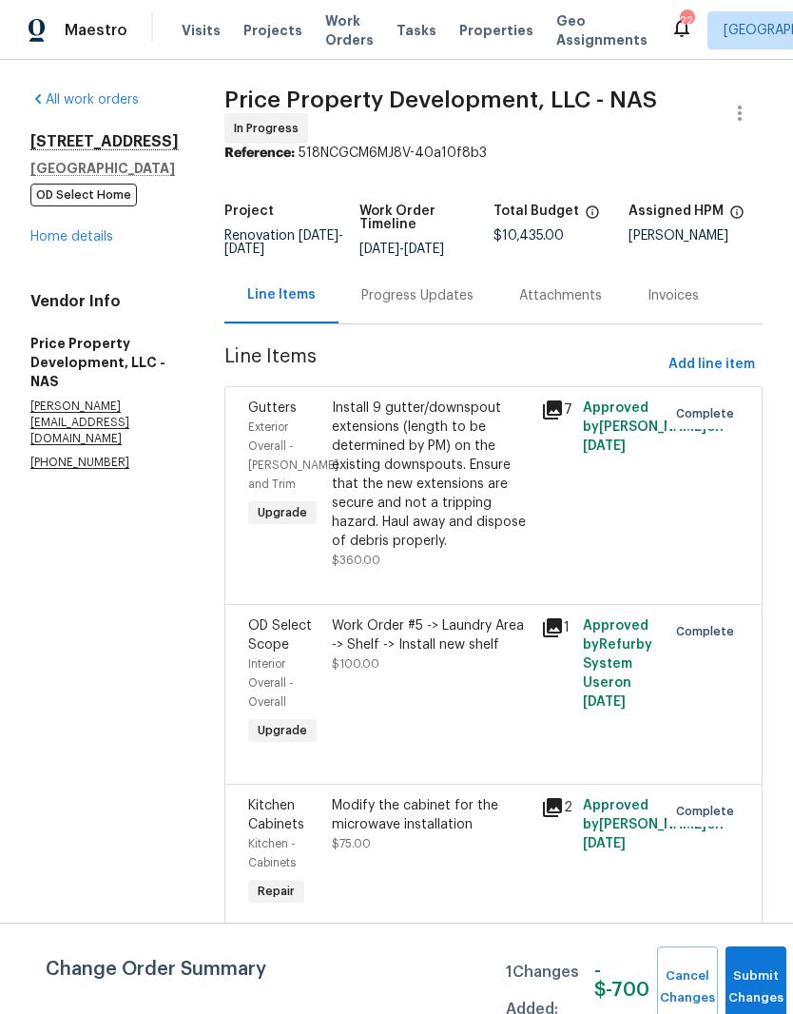
click at [93, 236] on link "Home details" at bounding box center [71, 236] width 83 height 13
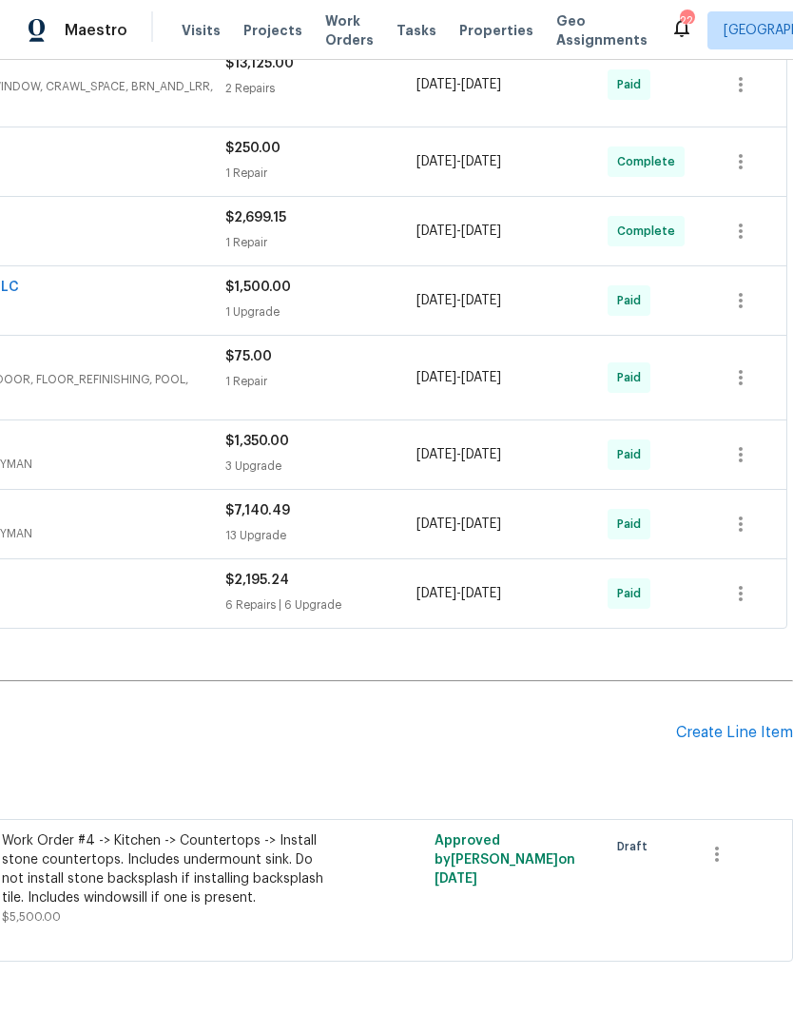
scroll to position [1716, 281]
click at [724, 733] on div "Create Line Item" at bounding box center [734, 733] width 117 height 18
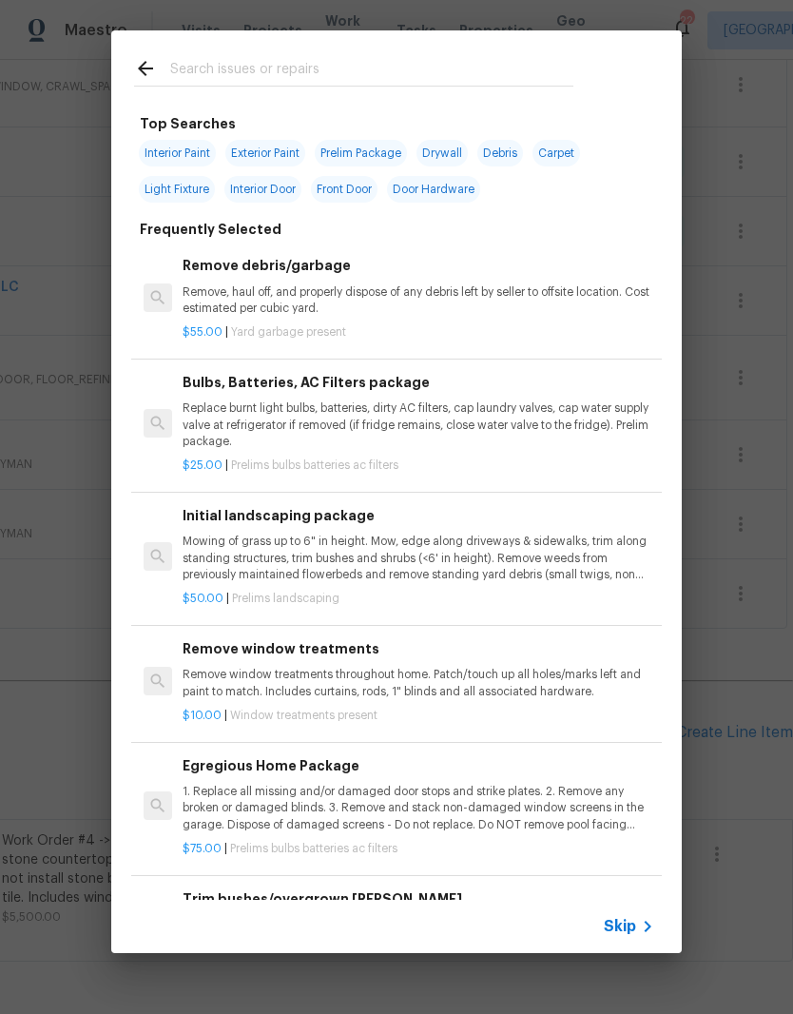
click at [276, 64] on input "text" at bounding box center [371, 71] width 403 height 29
click at [221, 53] on div at bounding box center [353, 67] width 485 height 75
click at [239, 57] on input "text" at bounding box center [371, 71] width 403 height 29
type input "Drywall"
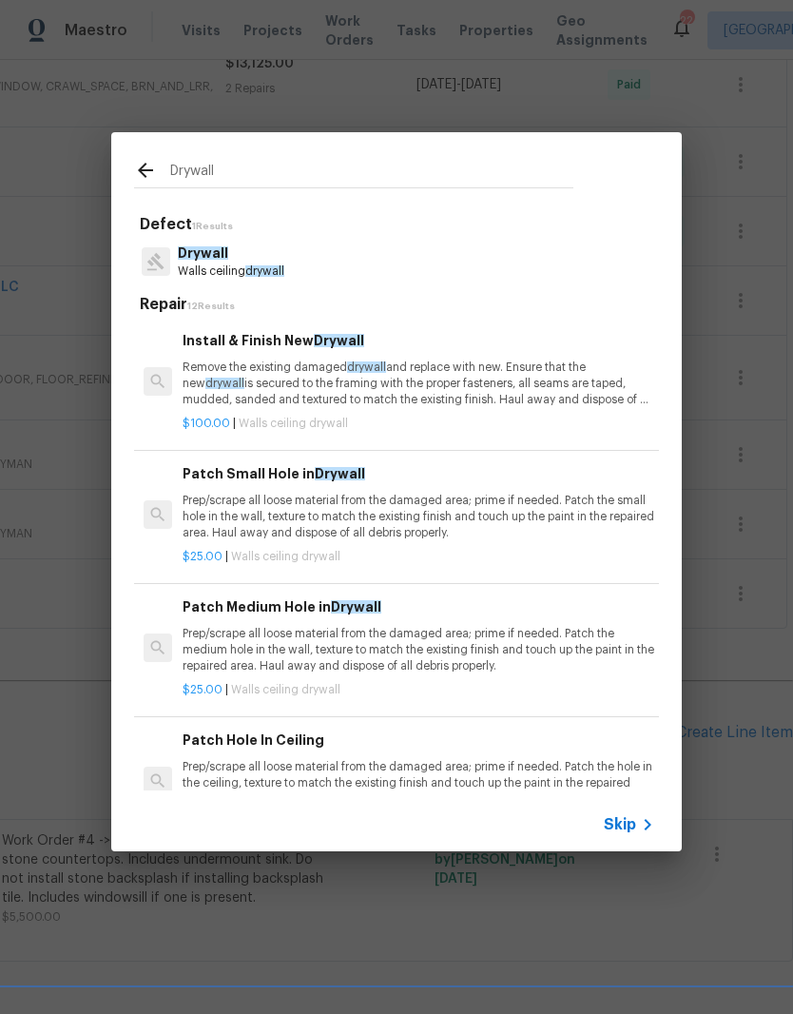
click at [327, 341] on span "Drywall" at bounding box center [339, 340] width 50 height 13
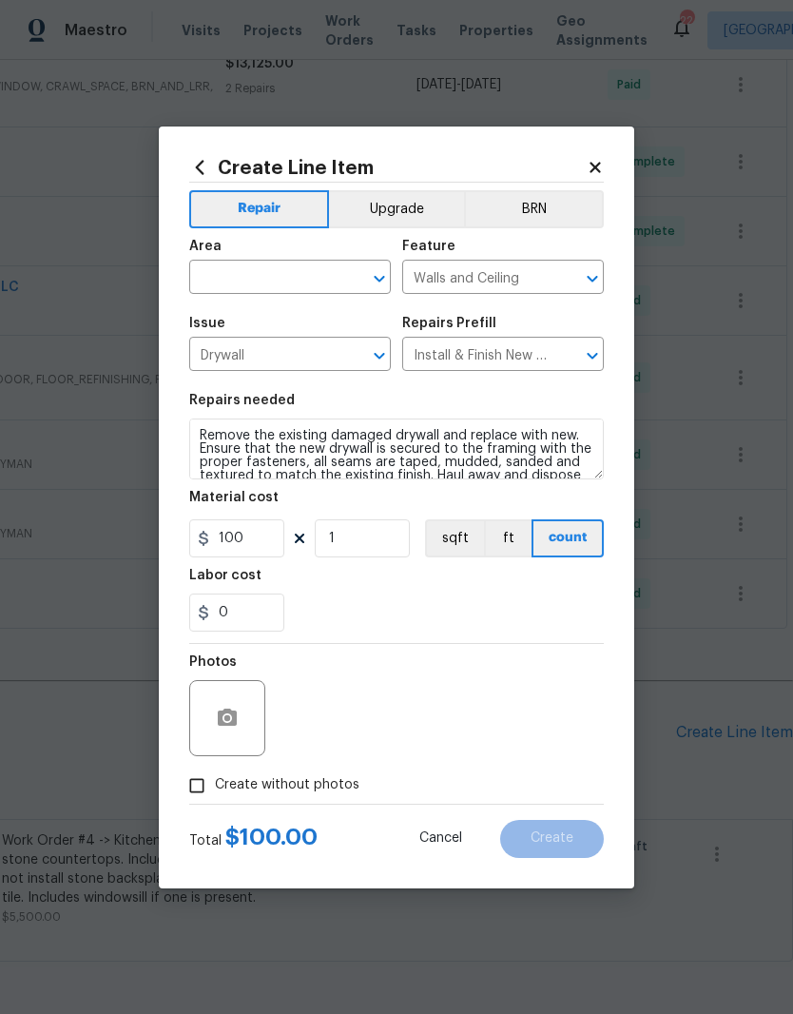
click at [599, 164] on icon at bounding box center [595, 167] width 17 height 17
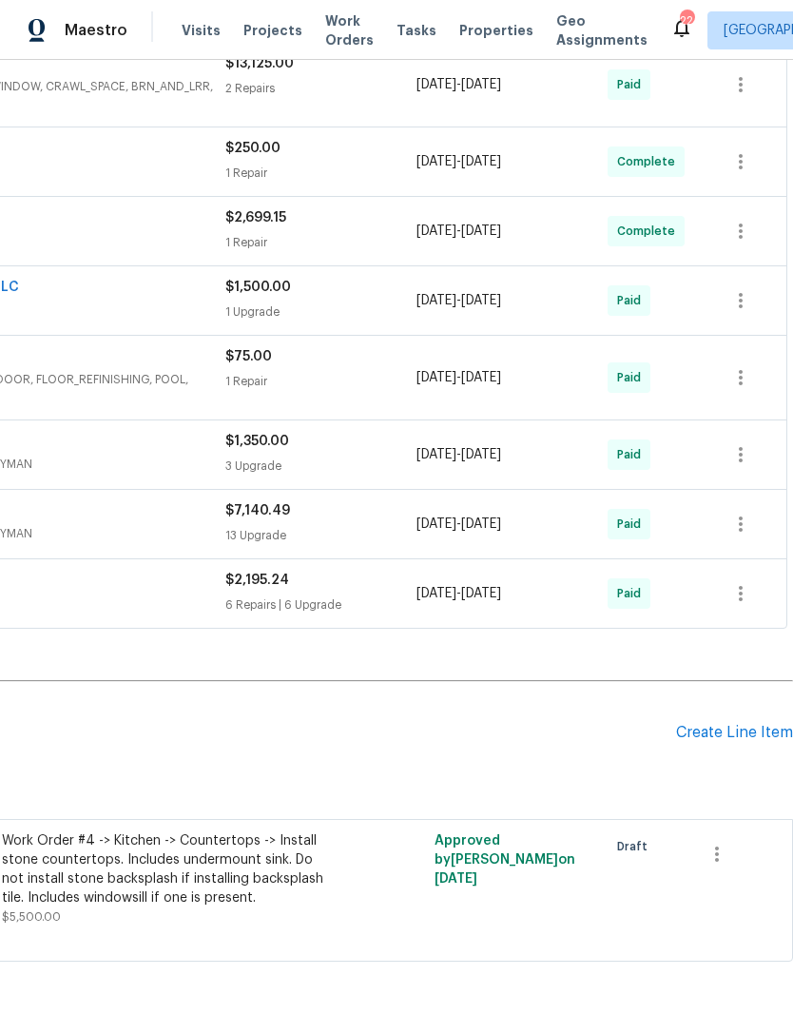
click at [733, 737] on div "Create Line Item" at bounding box center [734, 733] width 117 height 18
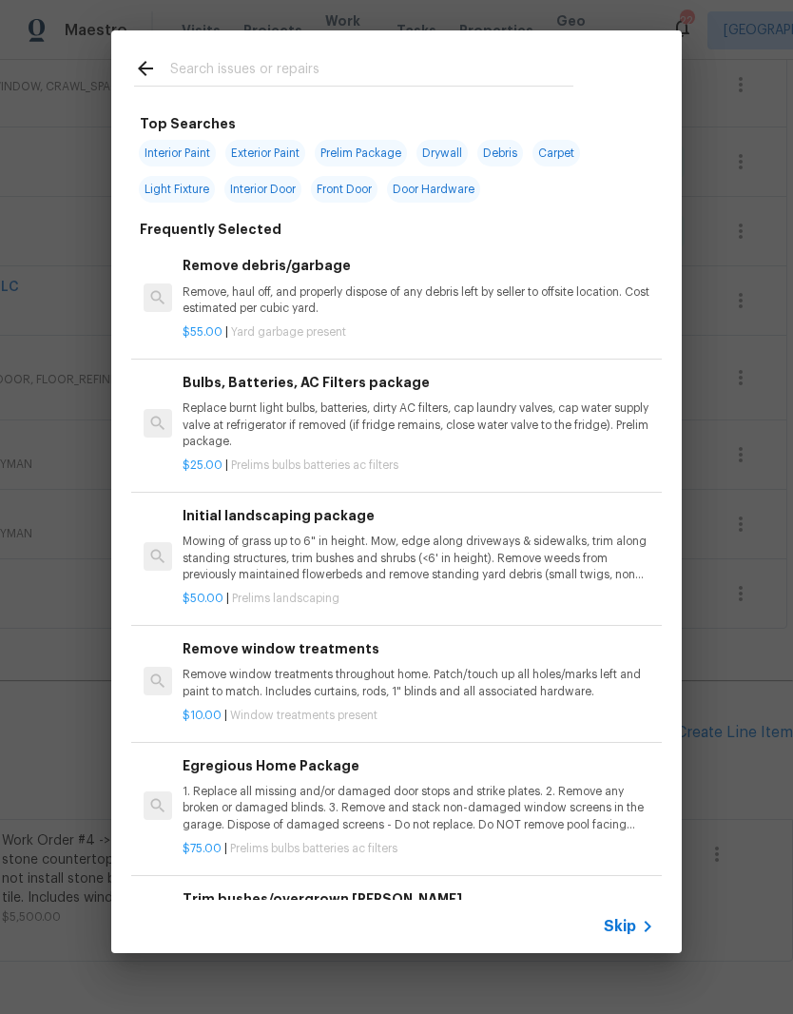
click at [331, 60] on input "text" at bounding box center [371, 71] width 403 height 29
type input "Of select"
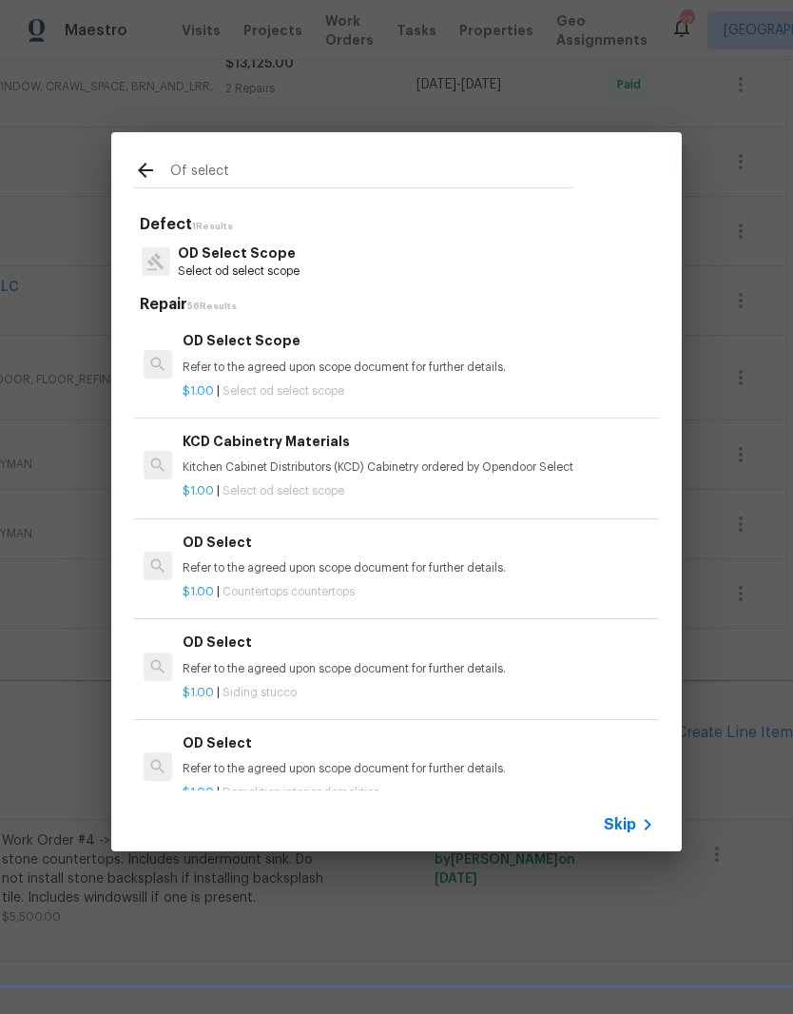
click at [255, 254] on p "OD Select Scope" at bounding box center [239, 253] width 122 height 20
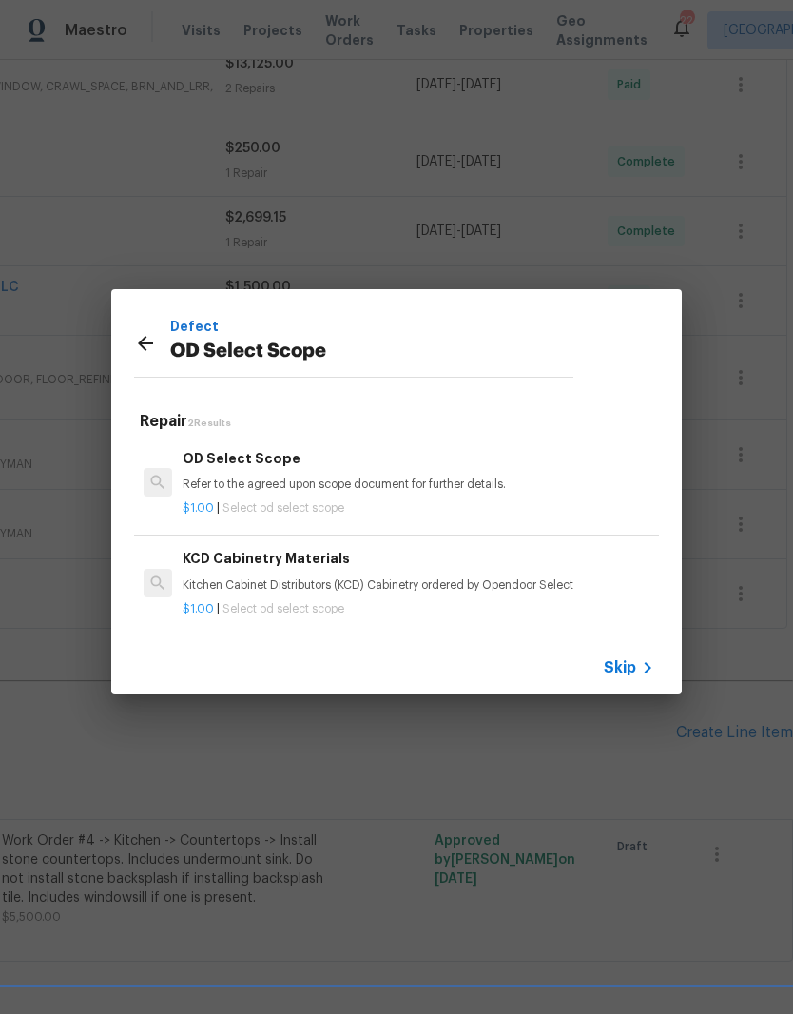
click at [301, 477] on p "Refer to the agreed upon scope document for further details." at bounding box center [419, 484] width 472 height 16
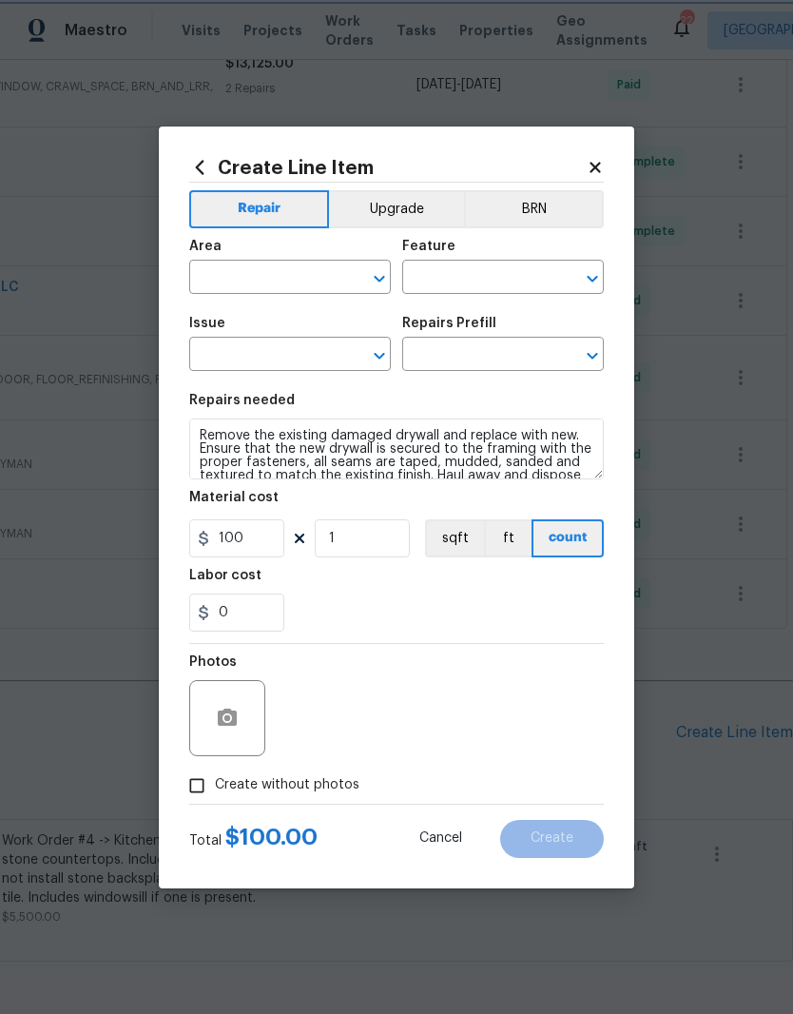
type input "Walls and Ceiling"
type input "OD Select Scope"
type input "OD Select Scope $1.00"
type textarea "Refer to the agreed upon scope document for further details."
type input "1"
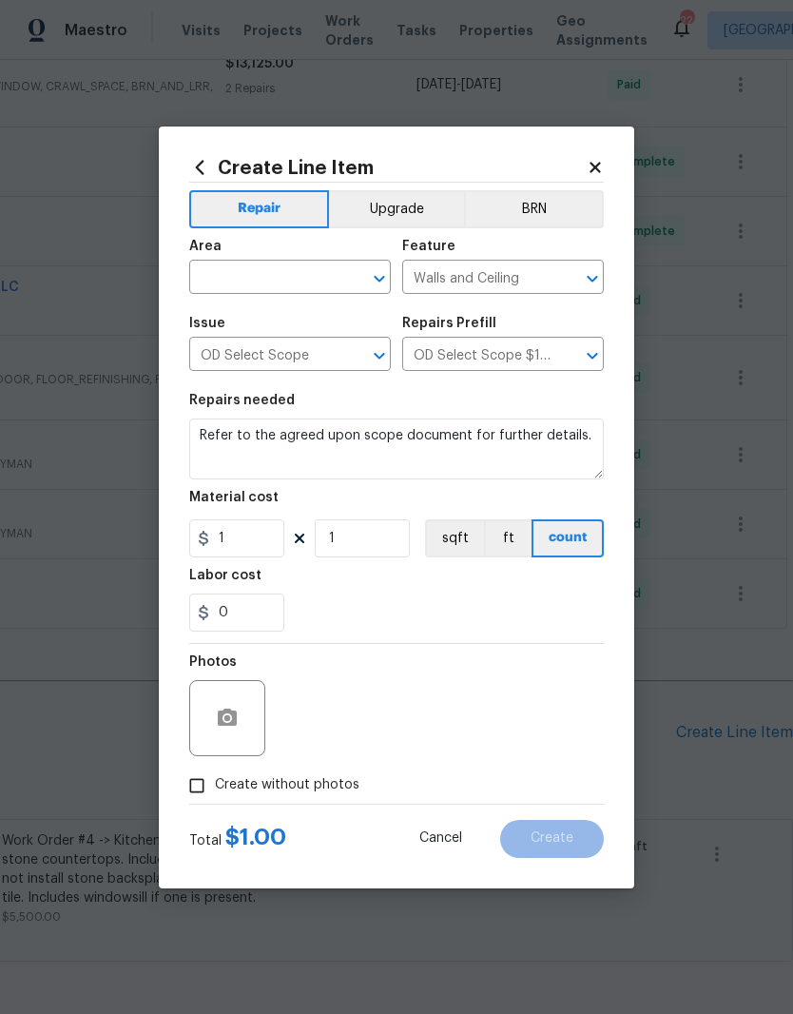
click at [328, 269] on input "text" at bounding box center [263, 278] width 148 height 29
click at [252, 319] on li "Garage" at bounding box center [290, 320] width 202 height 31
type input "Garage"
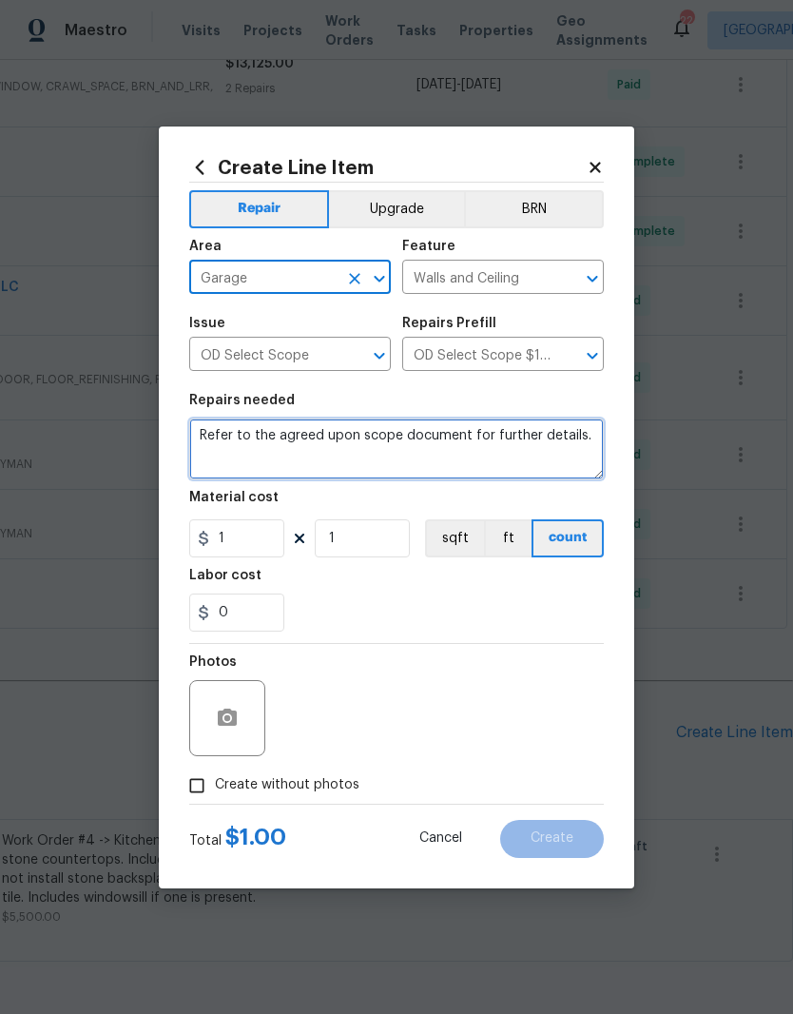
click at [590, 431] on textarea "Refer to the agreed upon scope document for further details." at bounding box center [396, 448] width 415 height 61
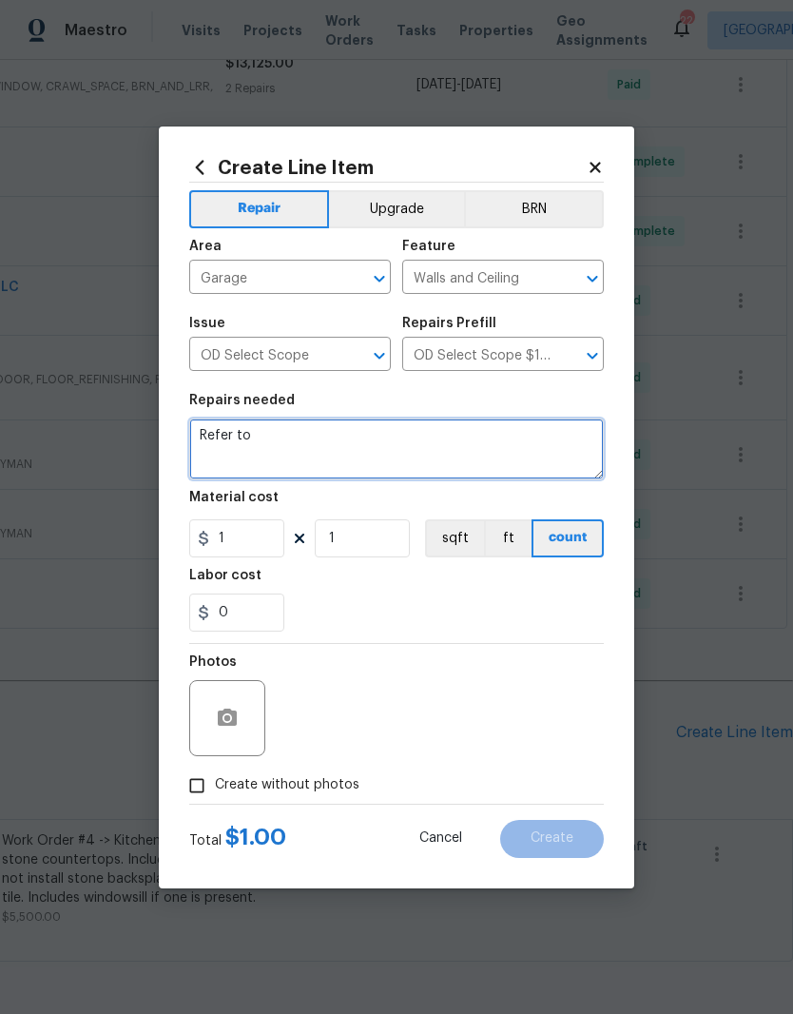
type textarea "Refer"
click at [230, 437] on textarea at bounding box center [396, 448] width 415 height 61
paste textarea "Box in both sides of the chases above the windows in the garage $450.00"
type textarea "Box in both sides of the chases above the windows in the garage $450.00"
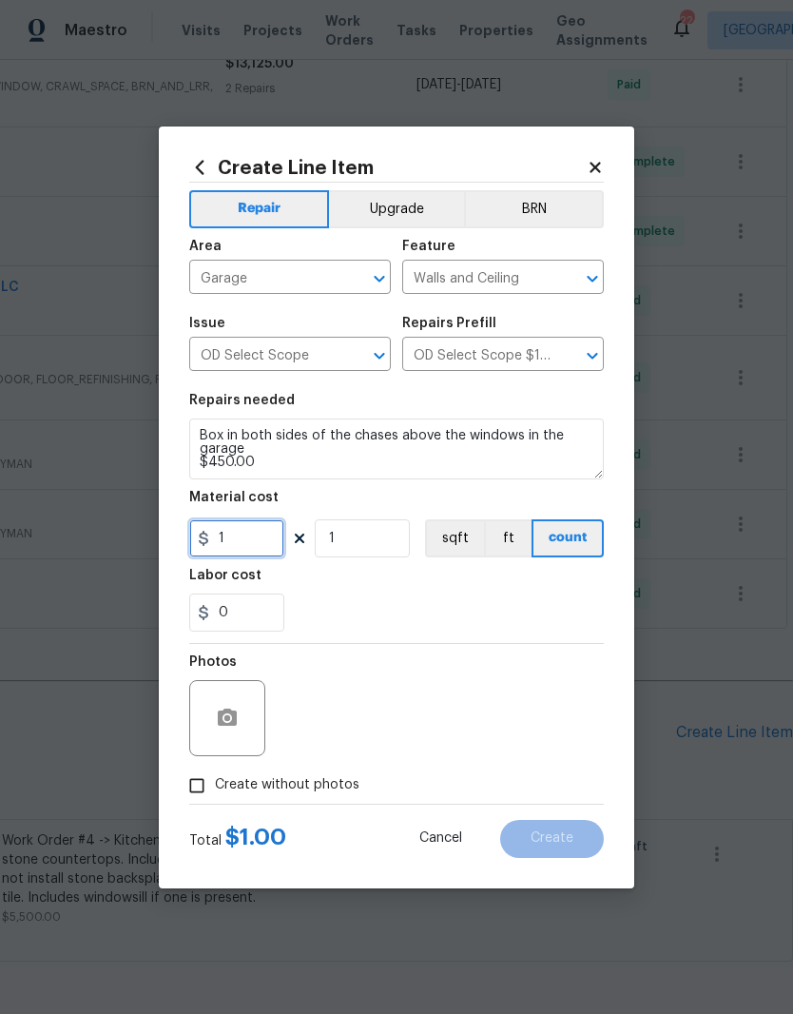
click at [252, 537] on input "1" at bounding box center [236, 538] width 95 height 38
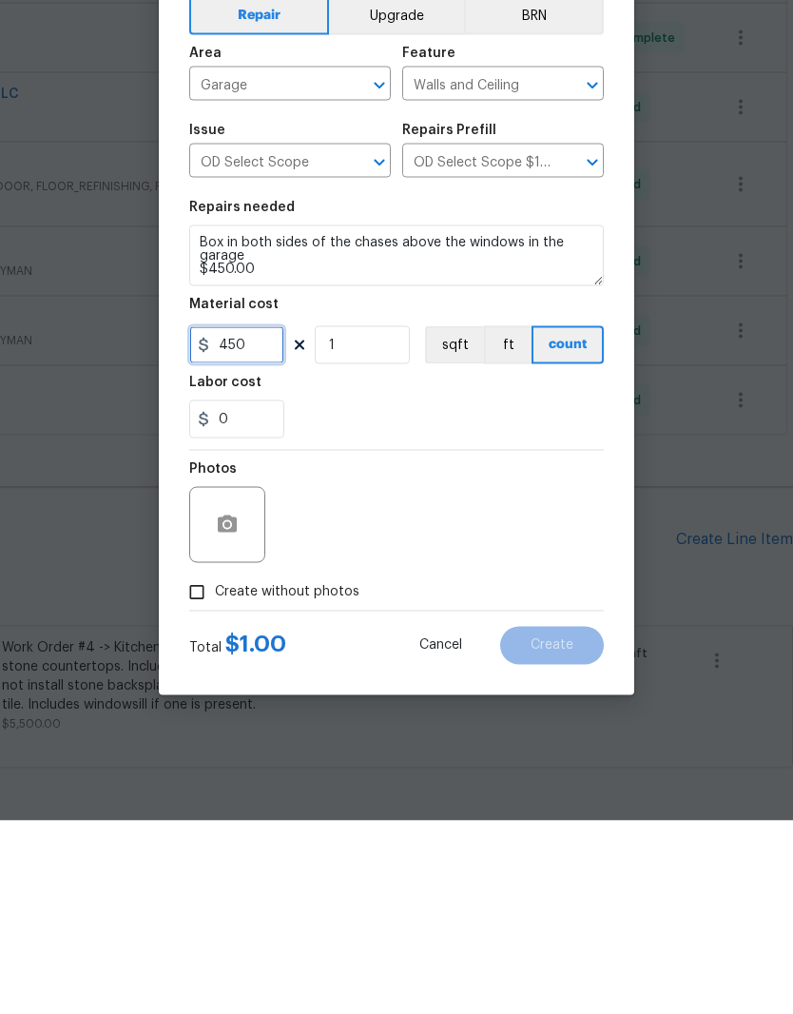
type input "450"
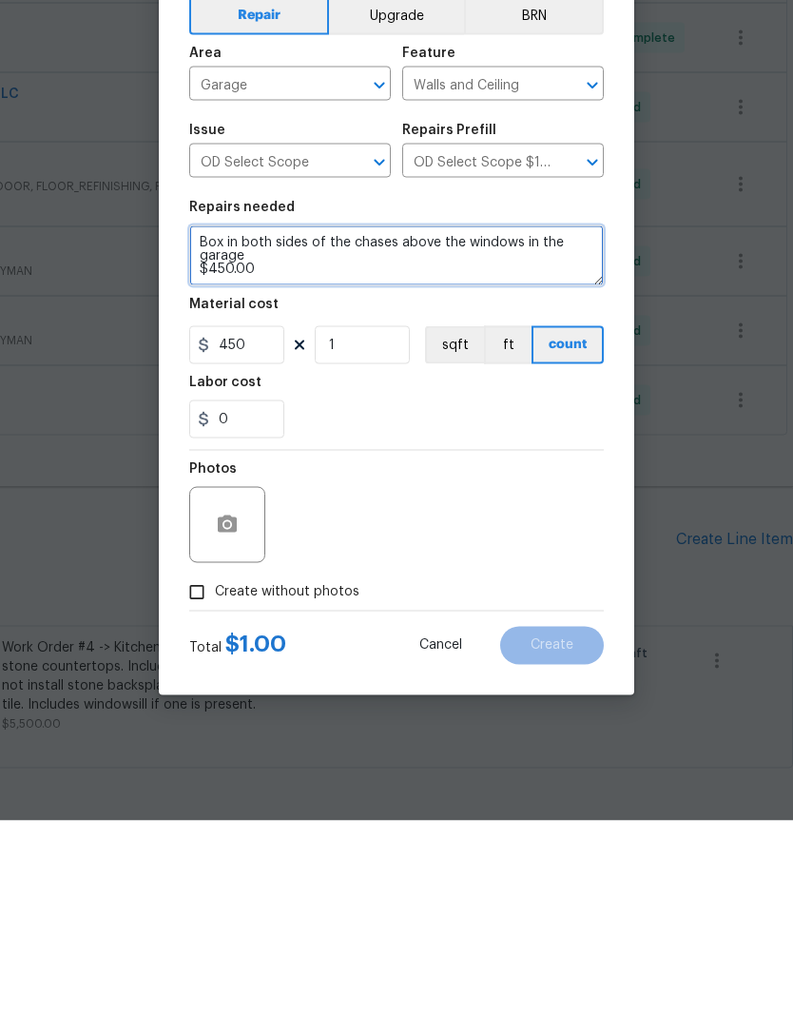
click at [292, 418] on textarea "Box in both sides of the chases above the windows in the garage $450.00" at bounding box center [396, 448] width 415 height 61
click at [282, 418] on textarea "Box in both sides of the chases above the windows in the garage $450.00" at bounding box center [396, 448] width 415 height 61
type textarea "Box in both sides of the chases above the windows in the garage"
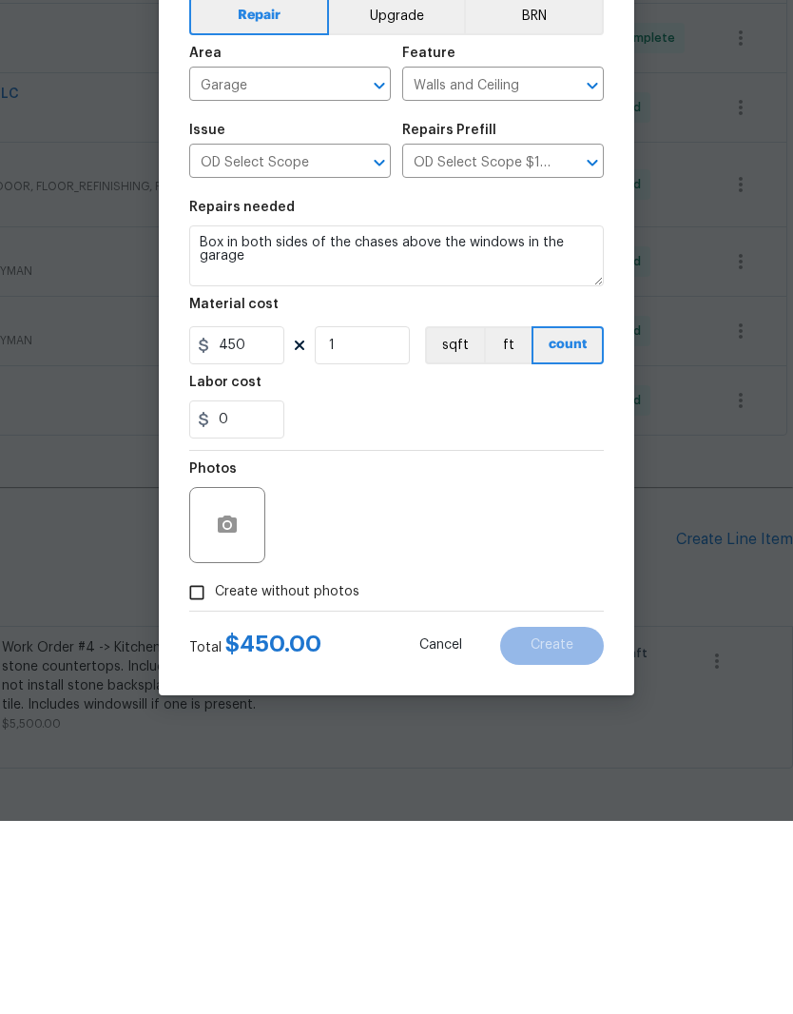
click at [196, 767] on input "Create without photos" at bounding box center [197, 785] width 36 height 36
checkbox input "true"
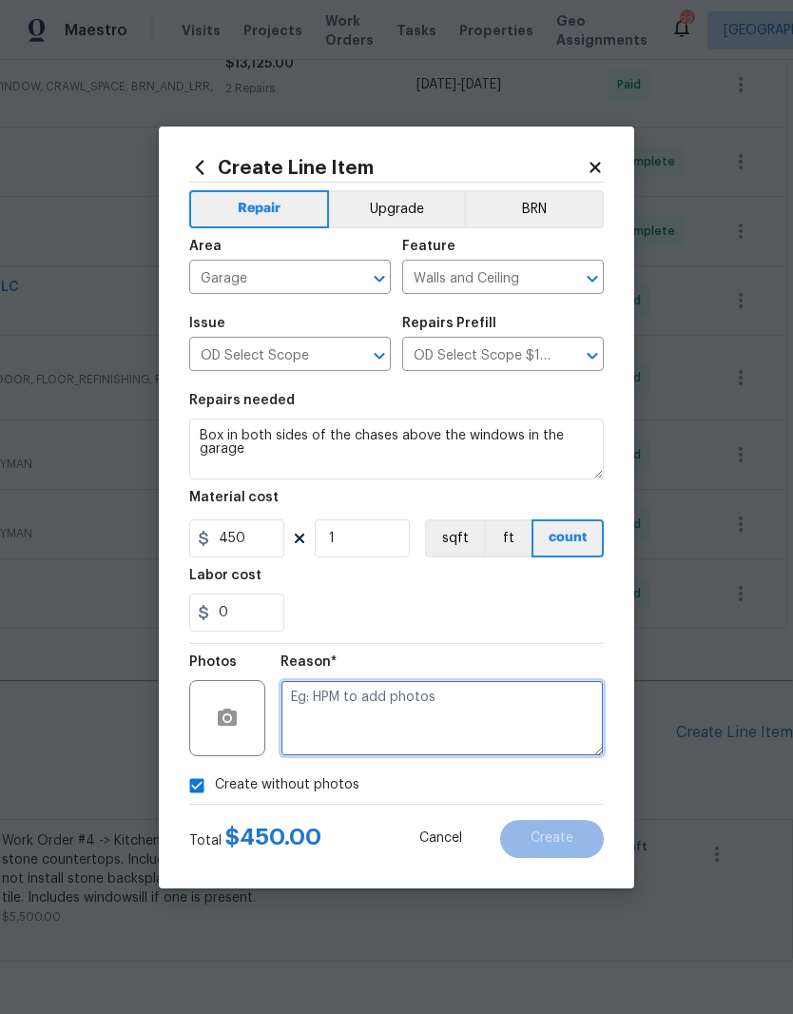
click at [384, 700] on textarea at bounding box center [442, 718] width 323 height 76
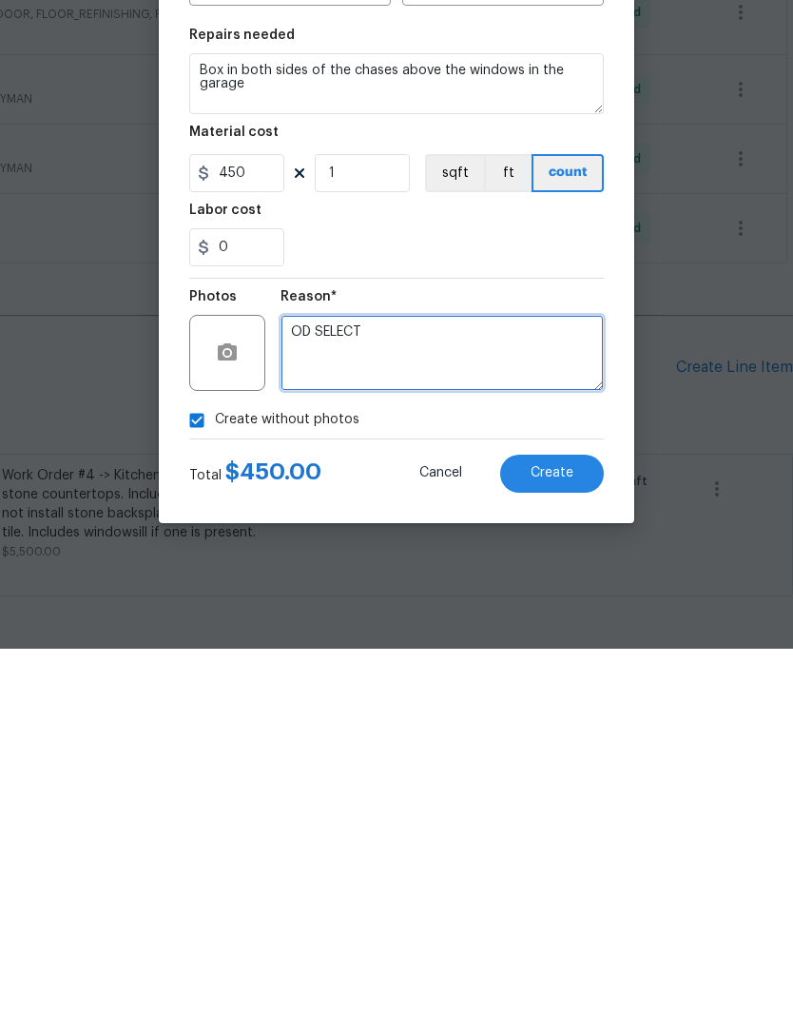
type textarea "OD SELECT"
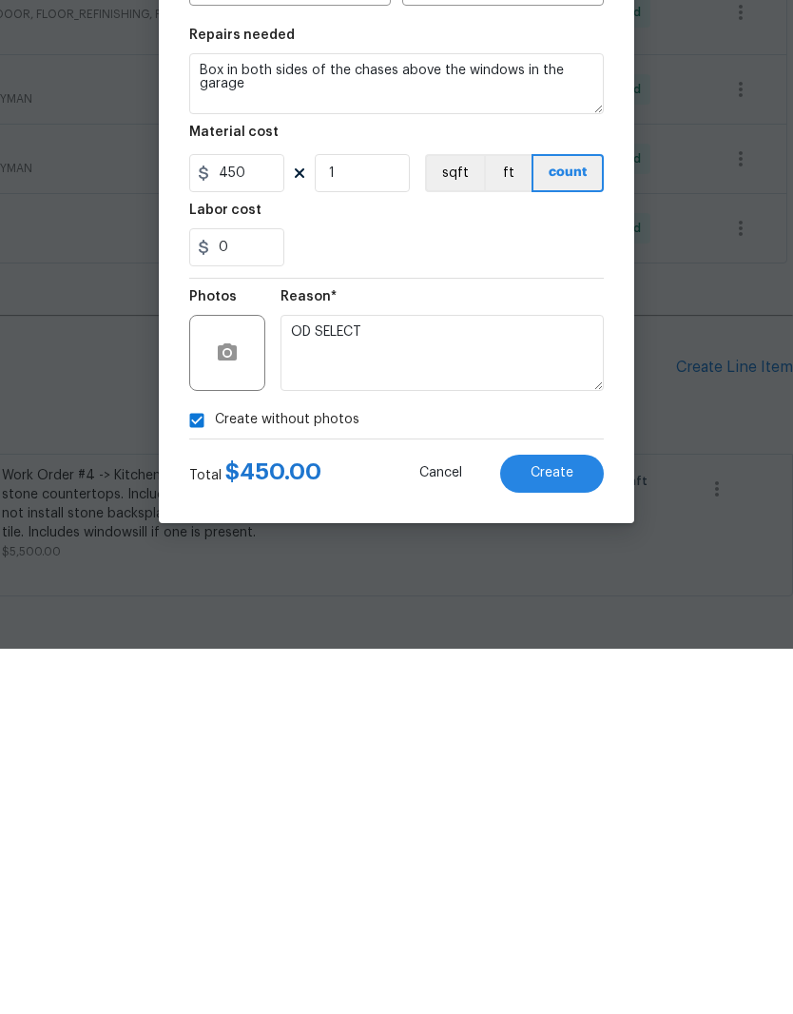
click at [479, 593] on div "0" at bounding box center [396, 612] width 415 height 38
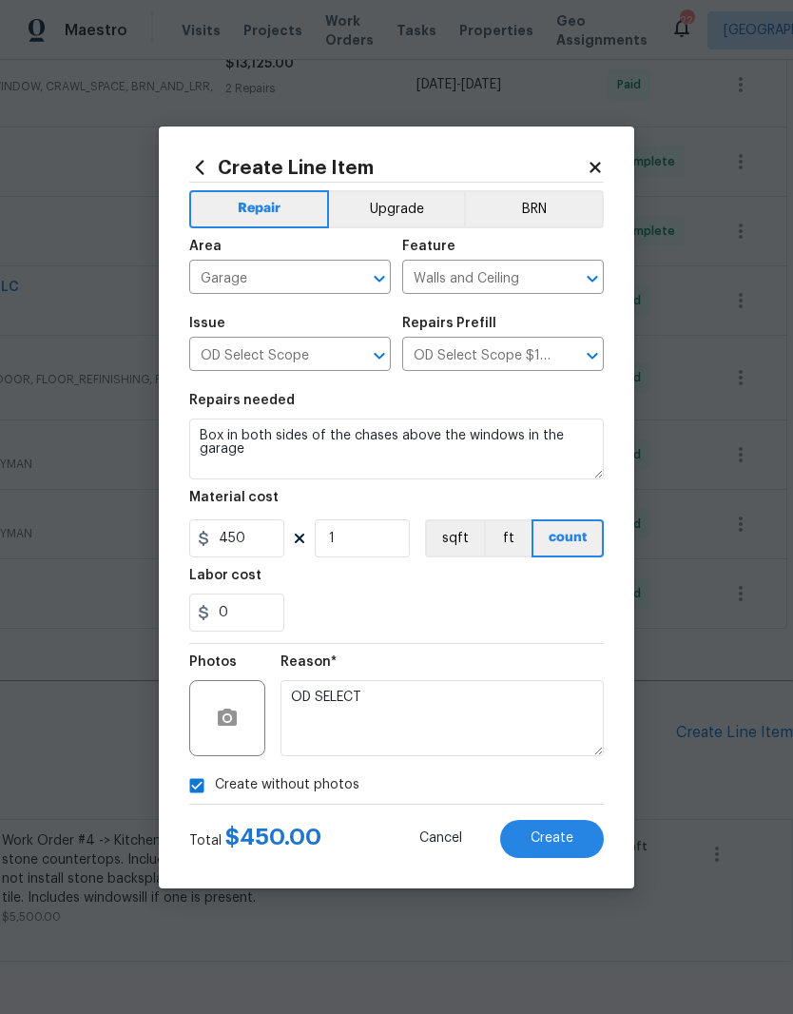
click at [560, 836] on span "Create" at bounding box center [552, 838] width 43 height 14
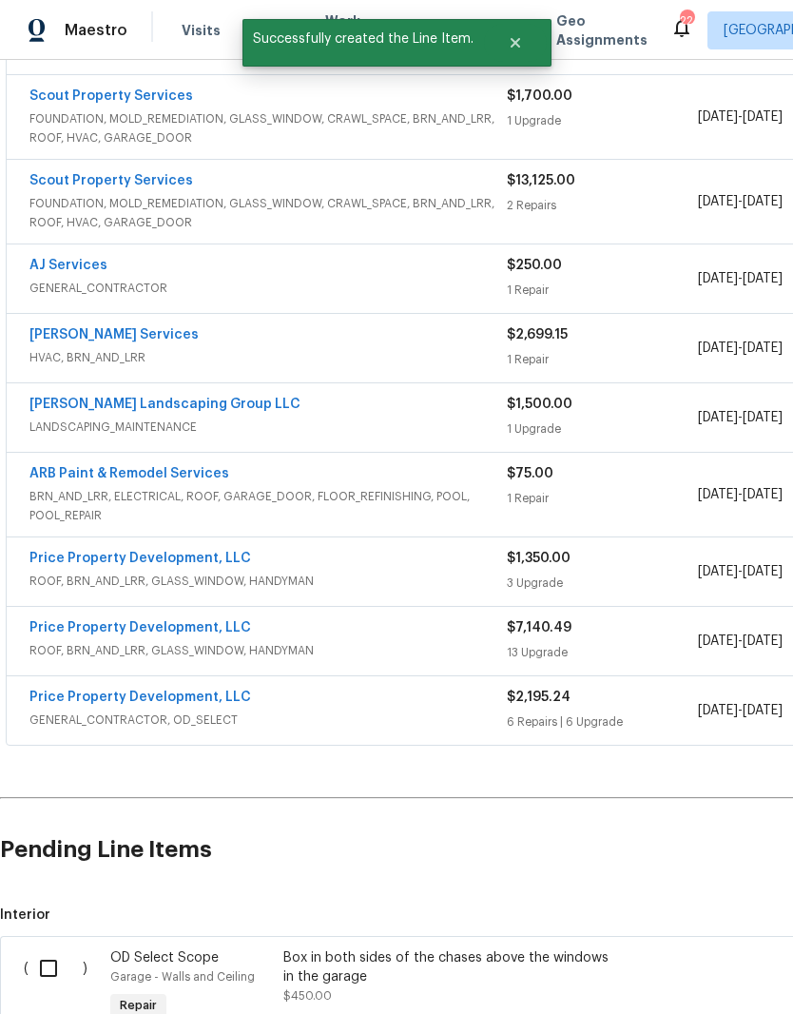
scroll to position [1600, 0]
click at [52, 947] on input "checkbox" at bounding box center [56, 967] width 54 height 40
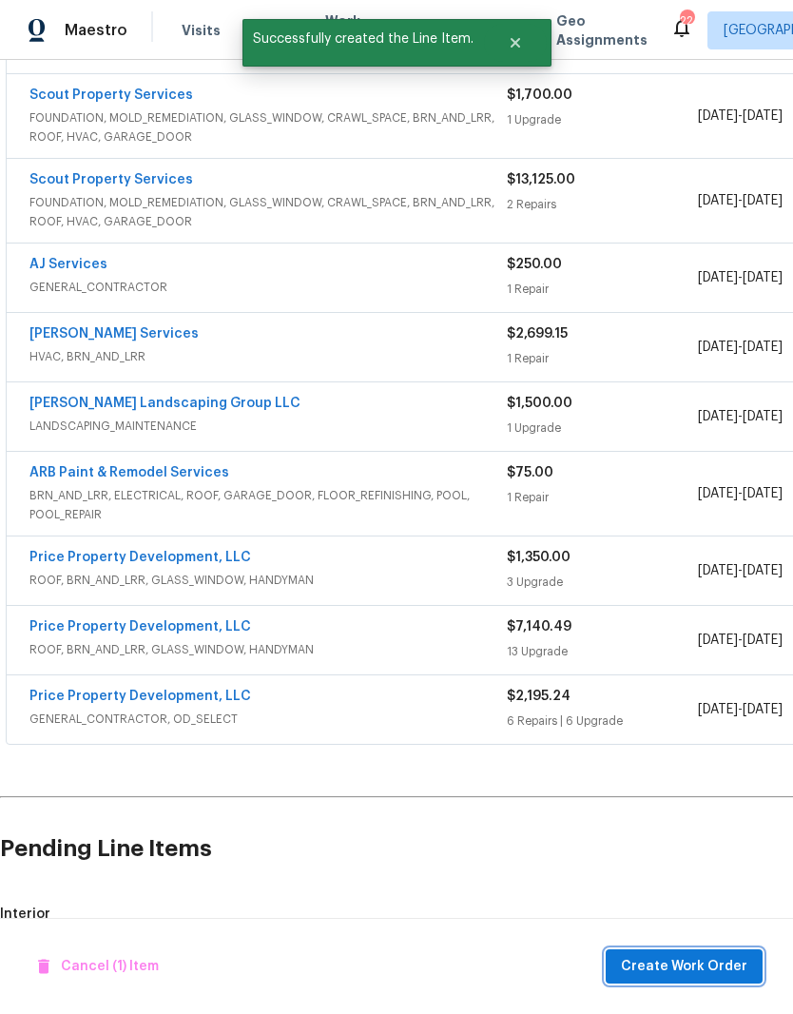
click at [702, 963] on span "Create Work Order" at bounding box center [684, 967] width 126 height 24
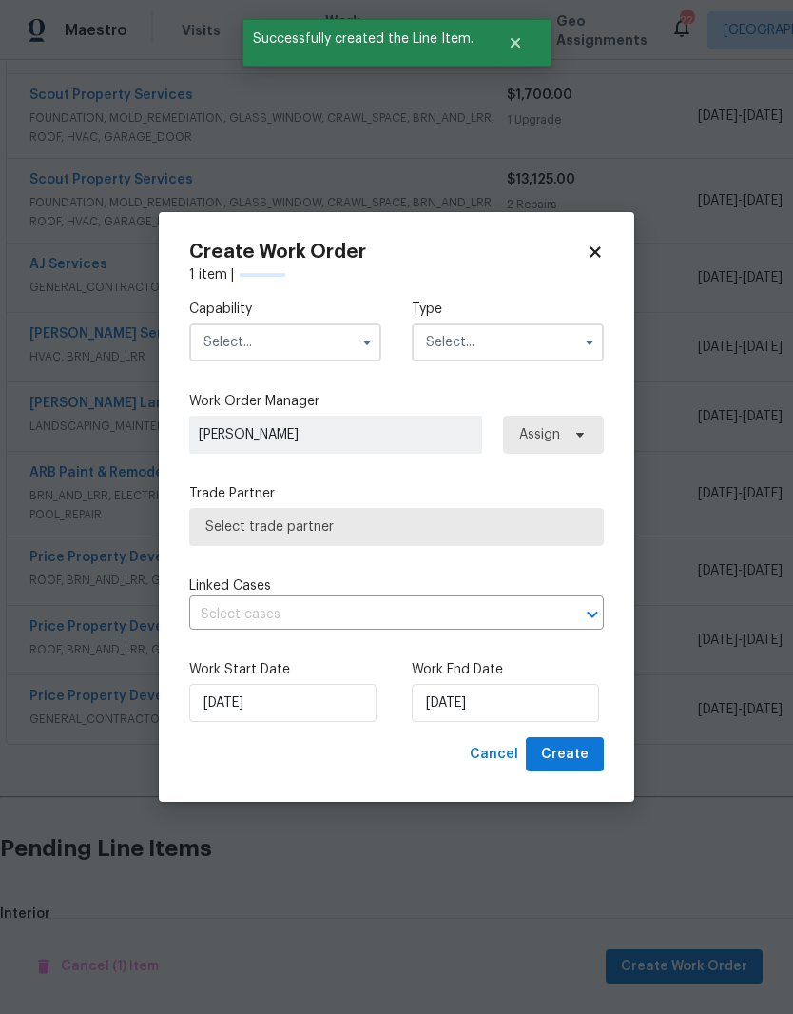
checkbox input "false"
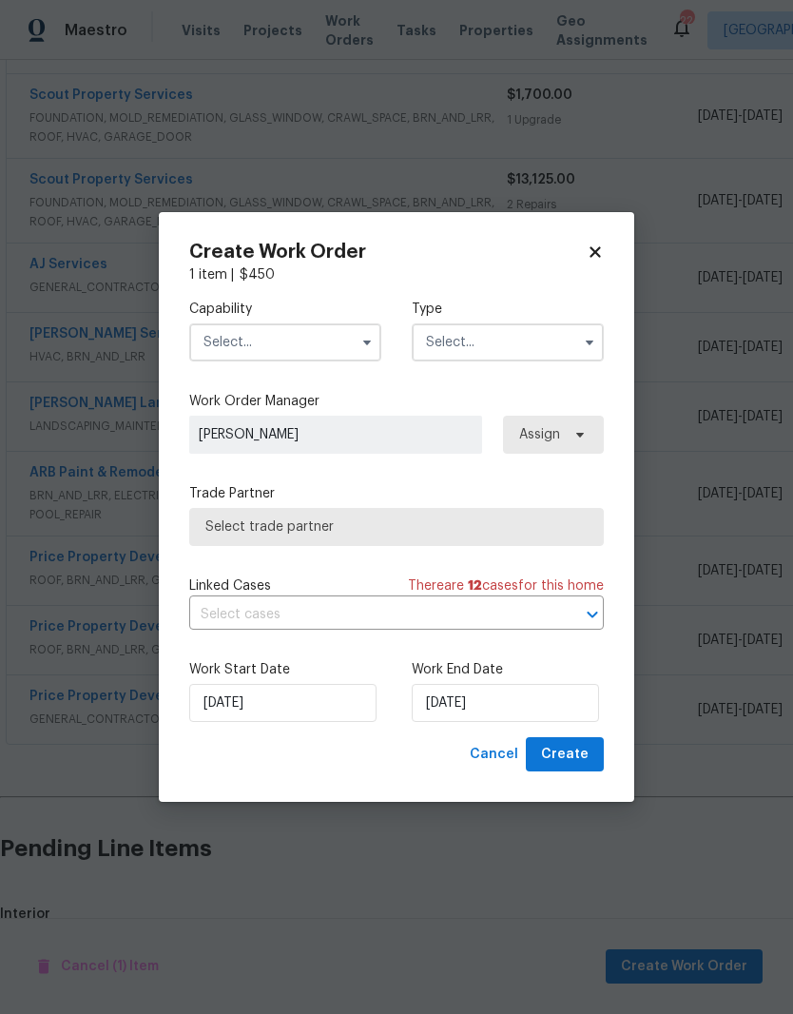
click at [332, 338] on input "text" at bounding box center [285, 342] width 192 height 38
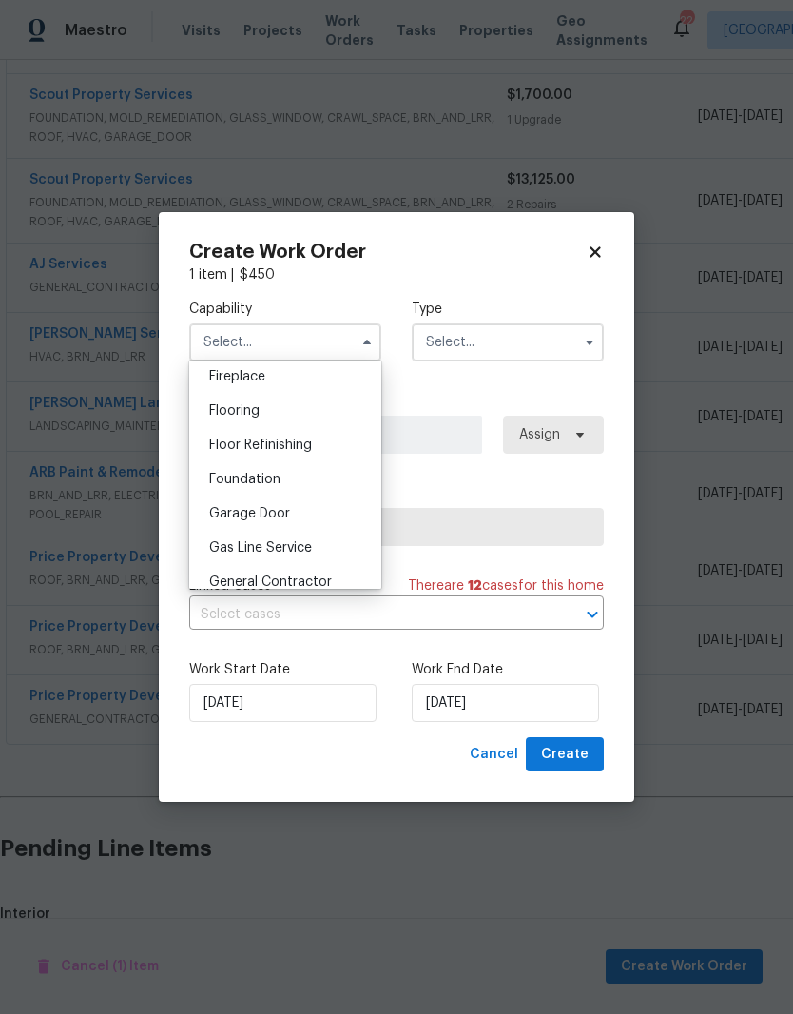
scroll to position [778, 0]
click at [319, 511] on span "General Contractor" at bounding box center [270, 513] width 123 height 13
type input "General Contractor"
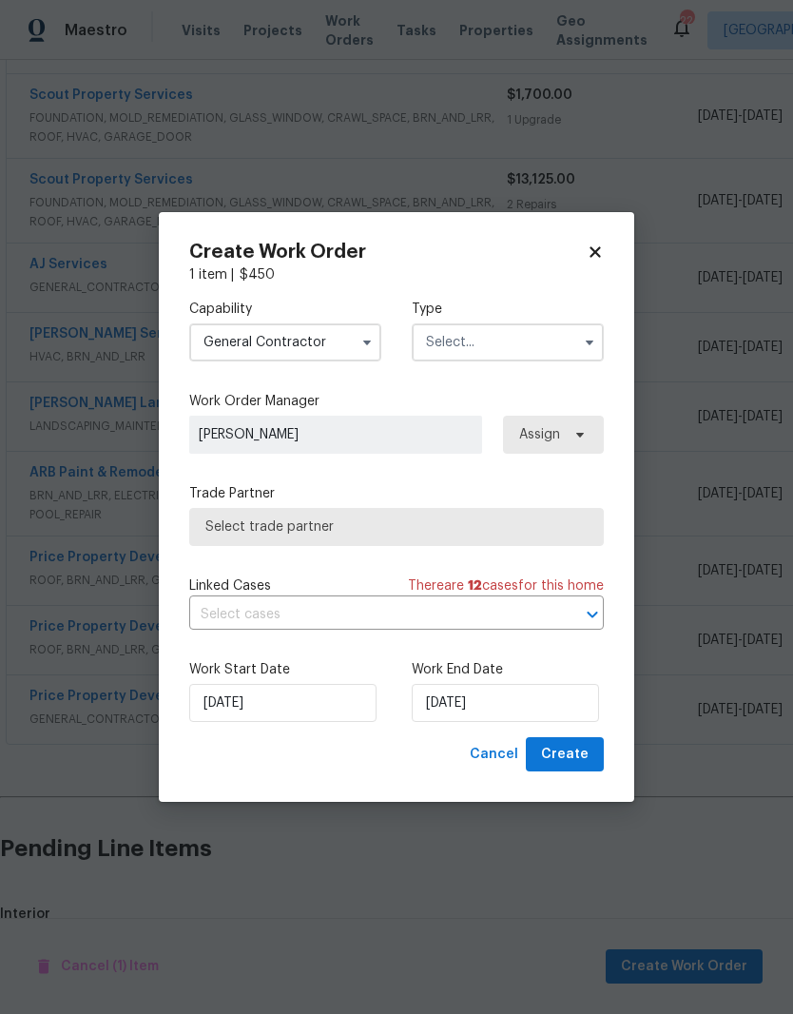
click at [514, 341] on input "text" at bounding box center [508, 342] width 192 height 38
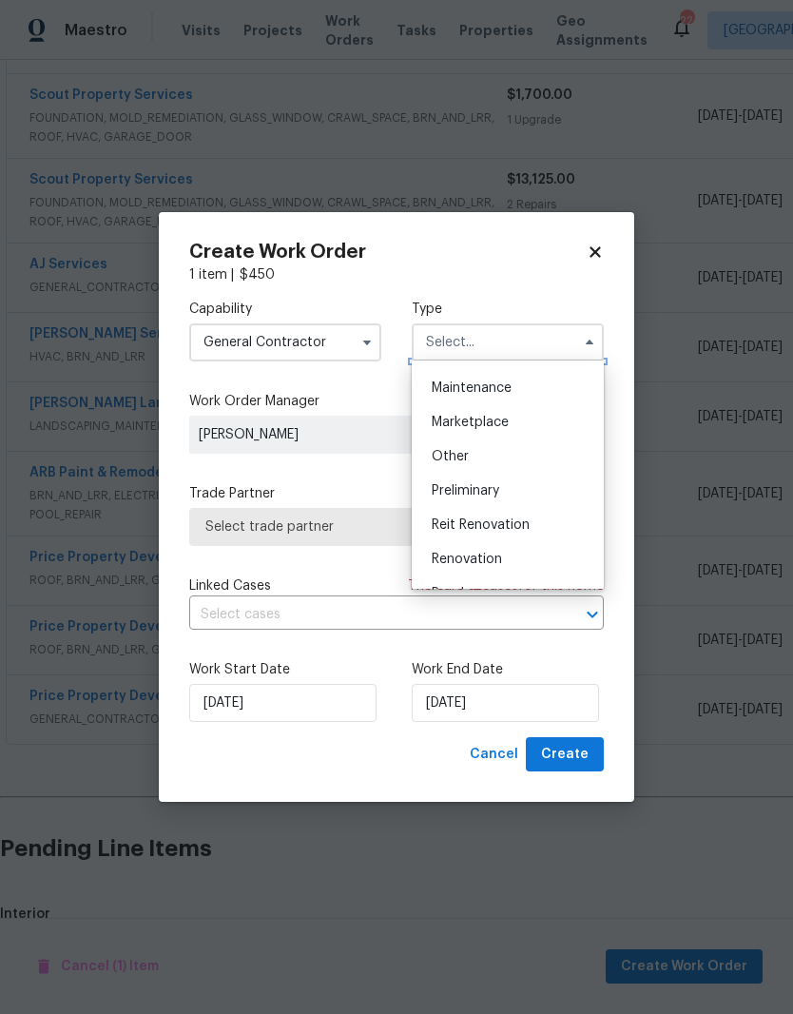
scroll to position [331, 0]
click at [507, 525] on div "Renovation" at bounding box center [508, 531] width 183 height 34
type input "Renovation"
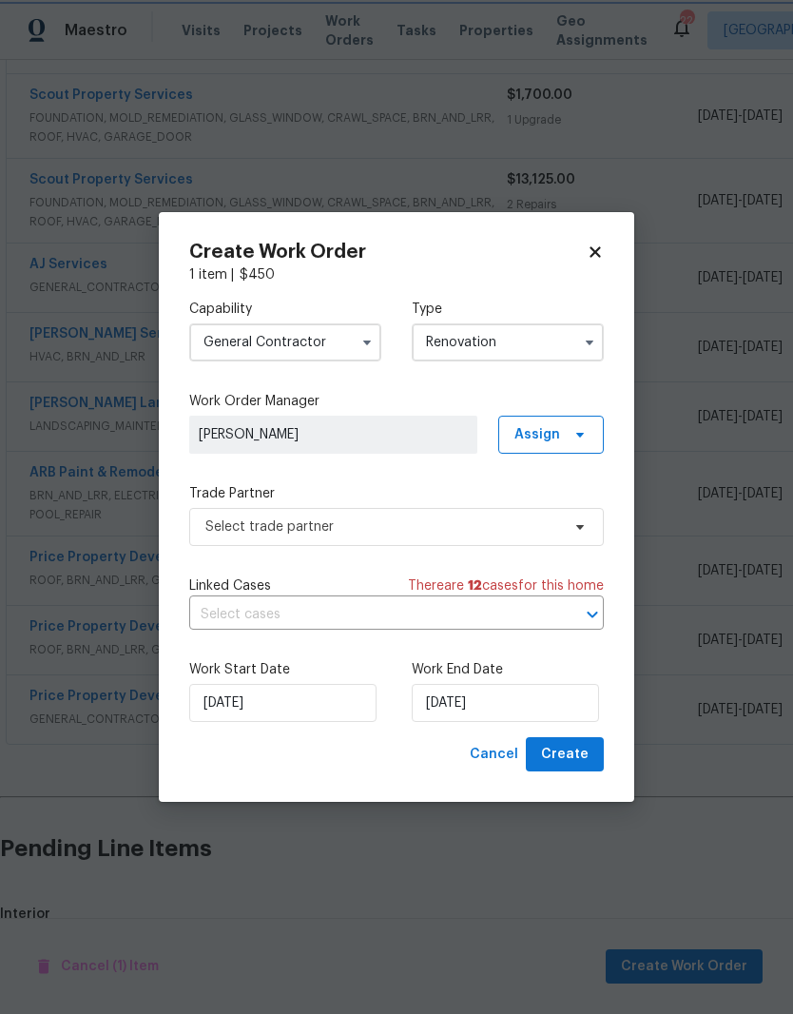
scroll to position [0, 0]
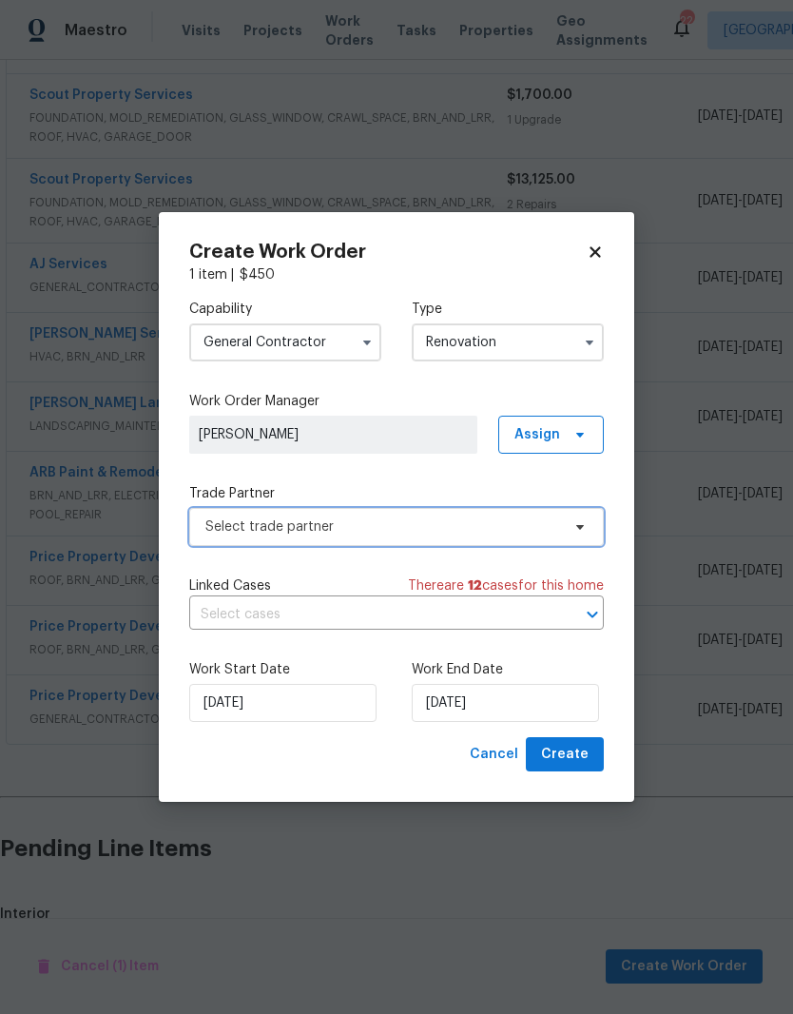
click at [586, 529] on icon at bounding box center [579, 526] width 15 height 15
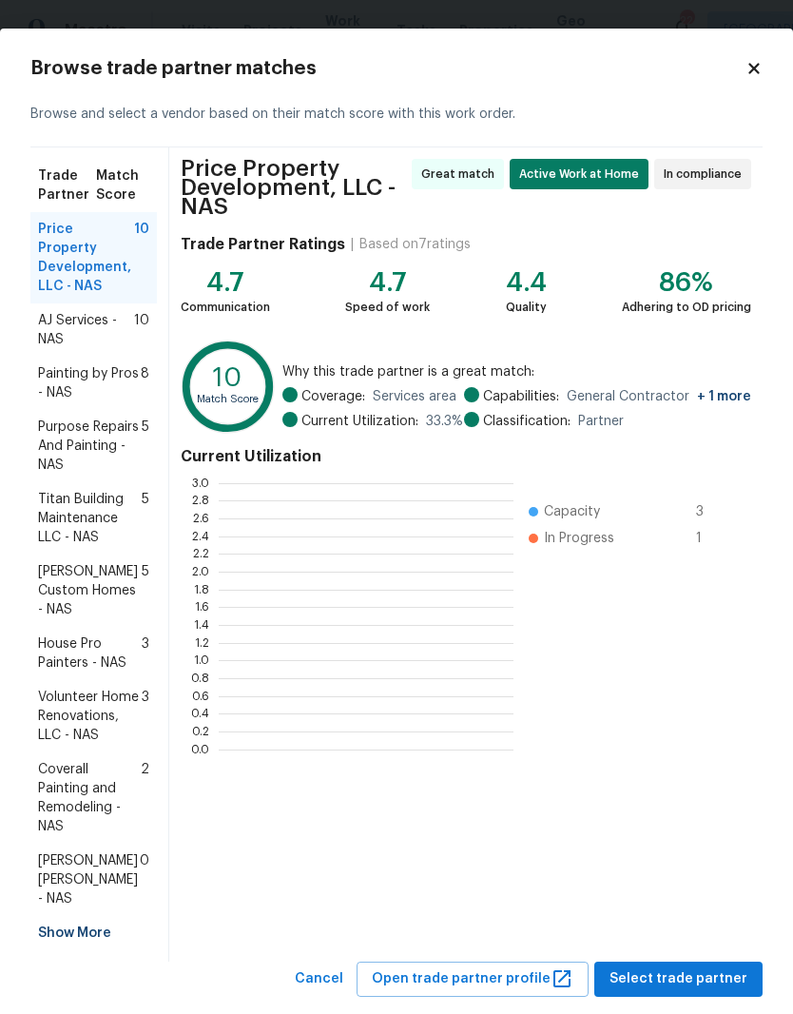
scroll to position [266, 295]
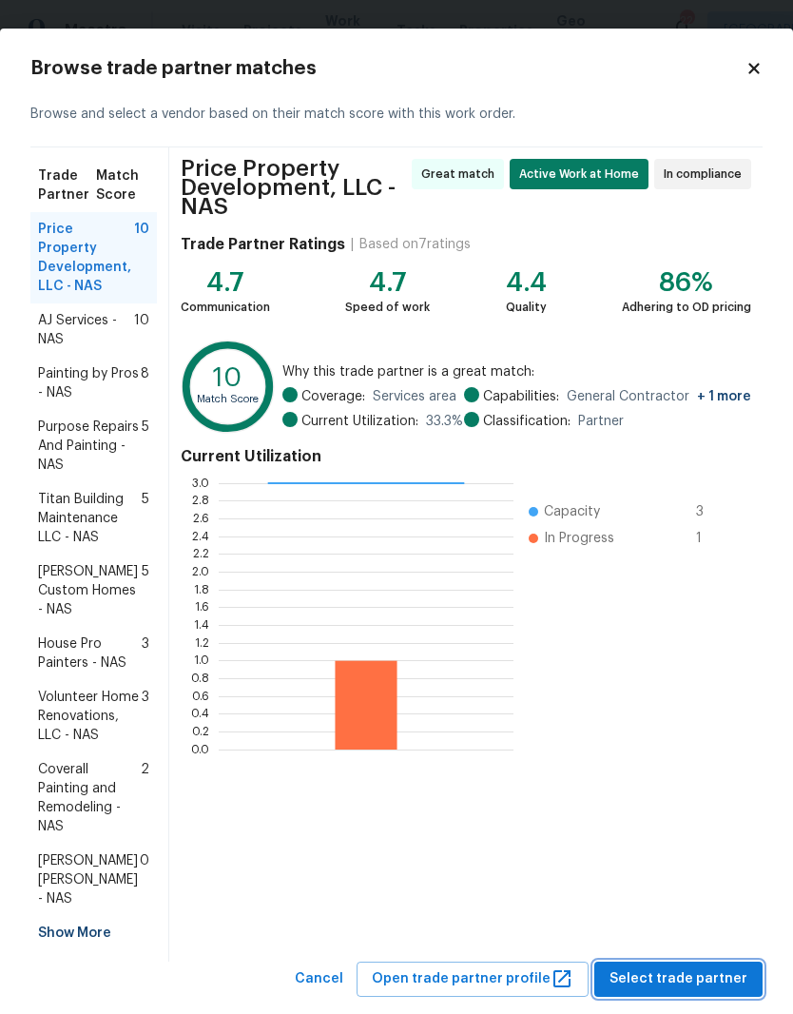
click at [681, 967] on span "Select trade partner" at bounding box center [679, 979] width 138 height 24
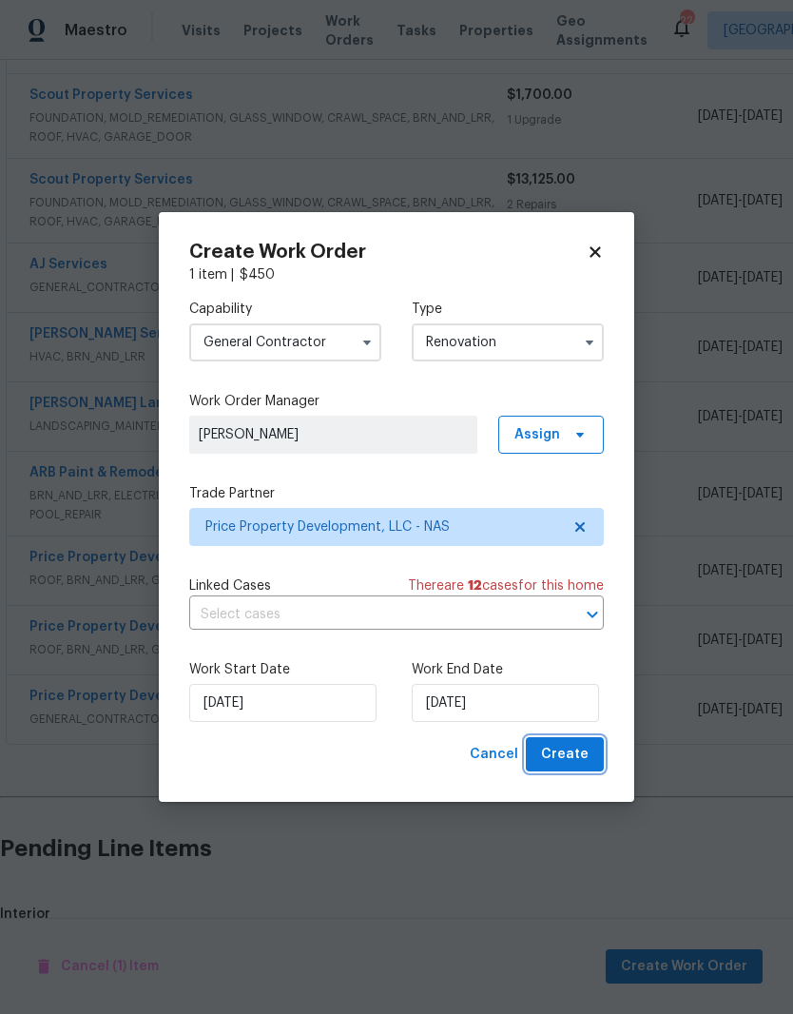
click at [579, 760] on span "Create" at bounding box center [565, 755] width 48 height 24
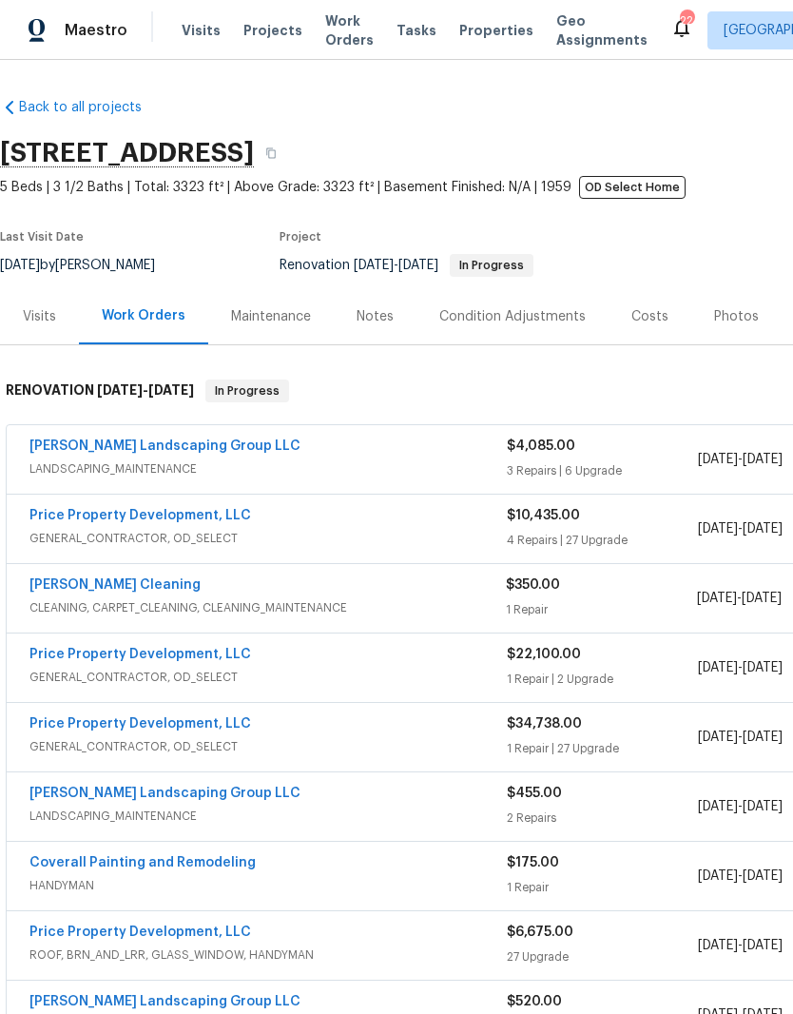
scroll to position [0, 0]
click at [166, 509] on link "Price Property Development, LLC" at bounding box center [140, 515] width 222 height 13
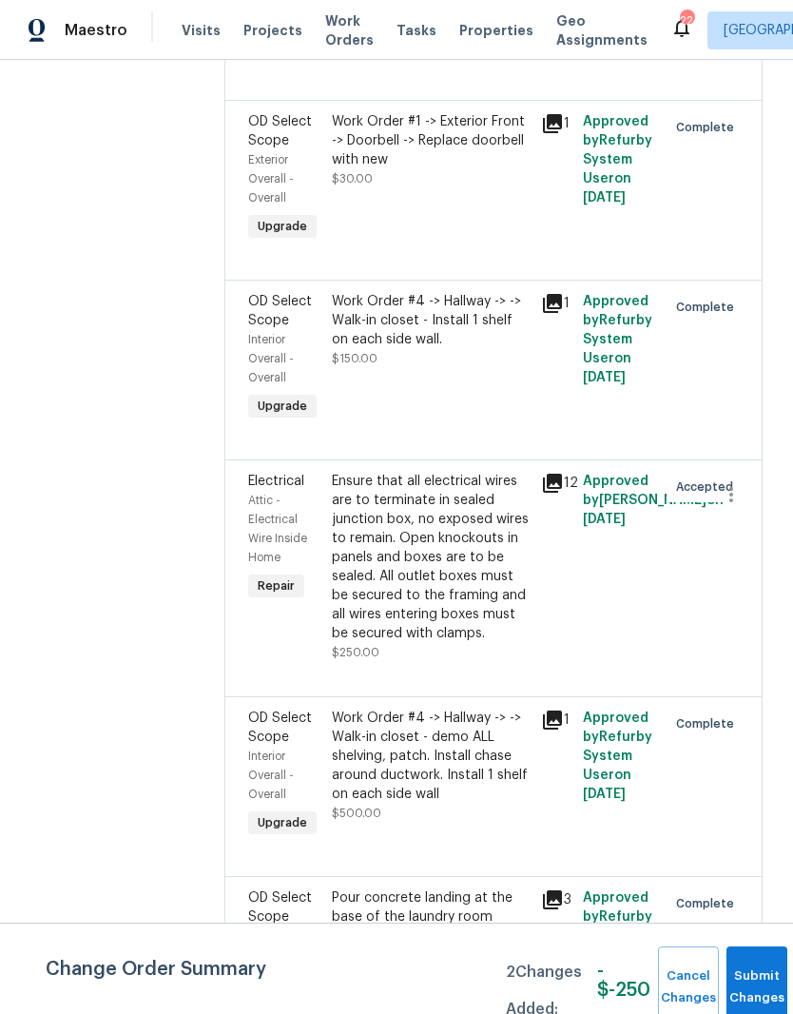
scroll to position [2790, 0]
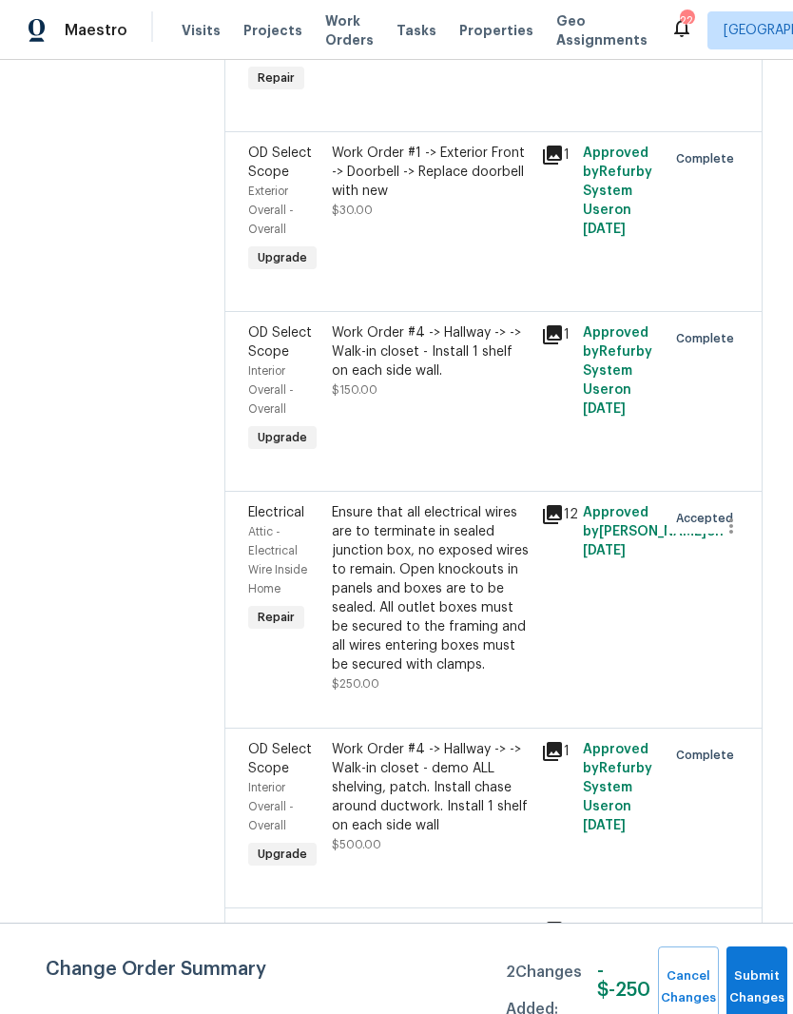
click at [740, 17] on icon "button" at bounding box center [731, 5] width 23 height 23
click at [751, 279] on li "Cancel" at bounding box center [740, 278] width 73 height 31
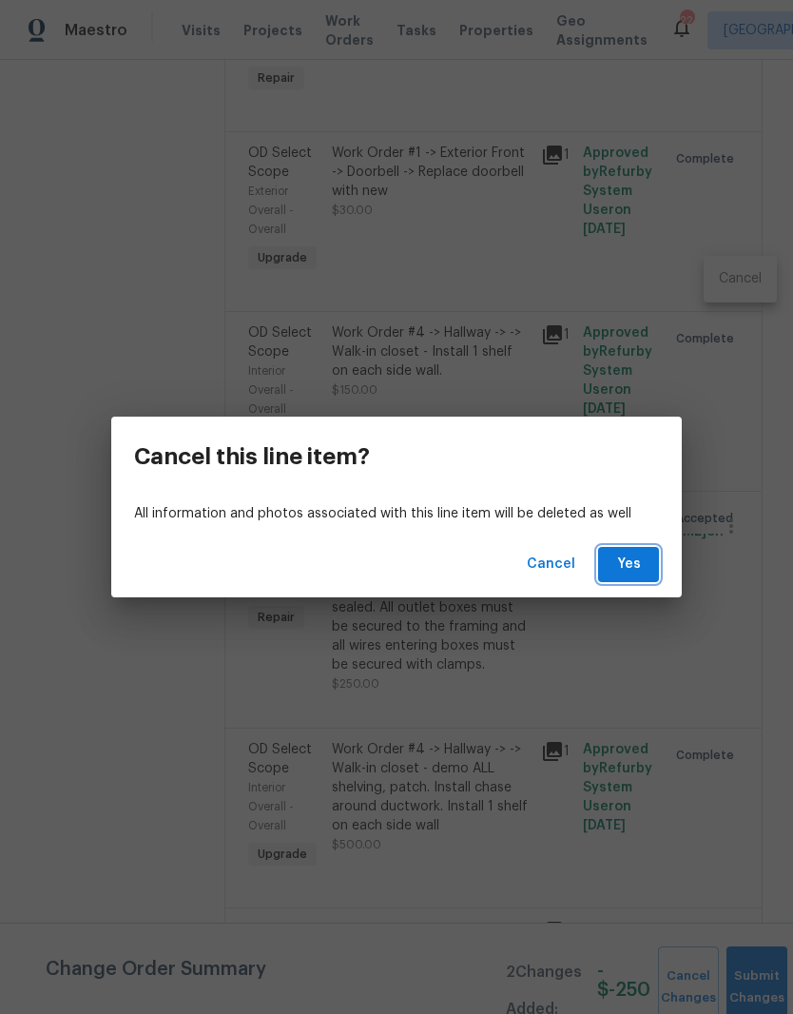
click at [641, 563] on span "Yes" at bounding box center [628, 565] width 30 height 24
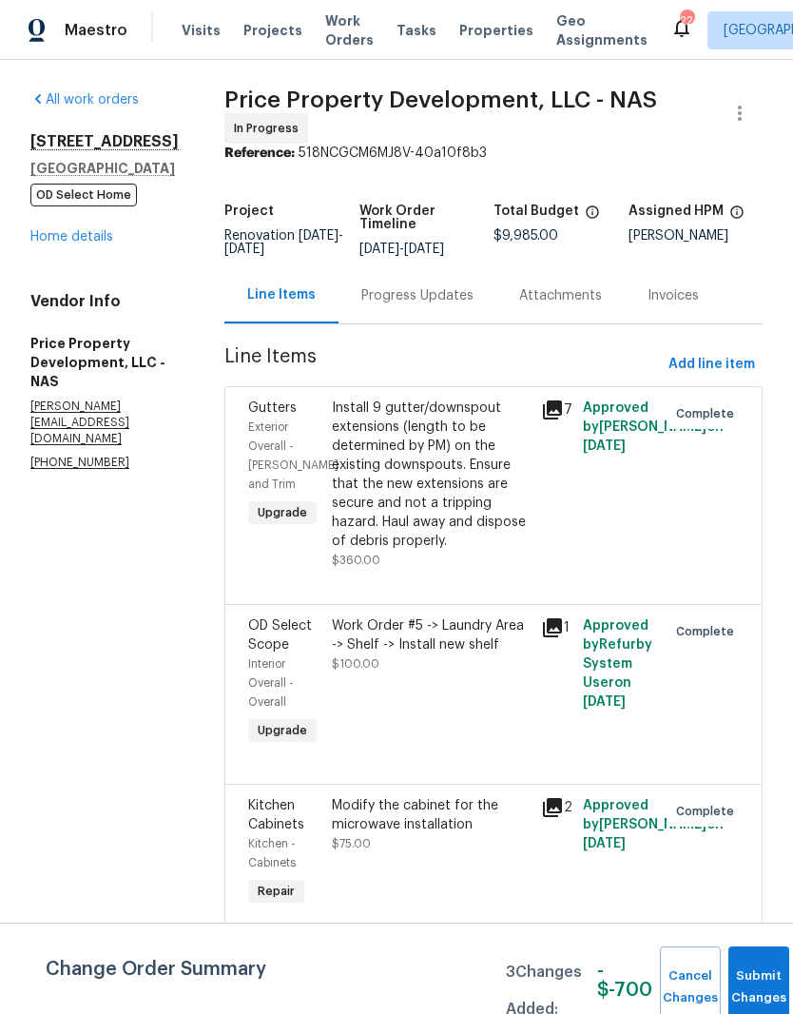
scroll to position [0, 0]
click at [93, 241] on link "Home details" at bounding box center [71, 236] width 83 height 13
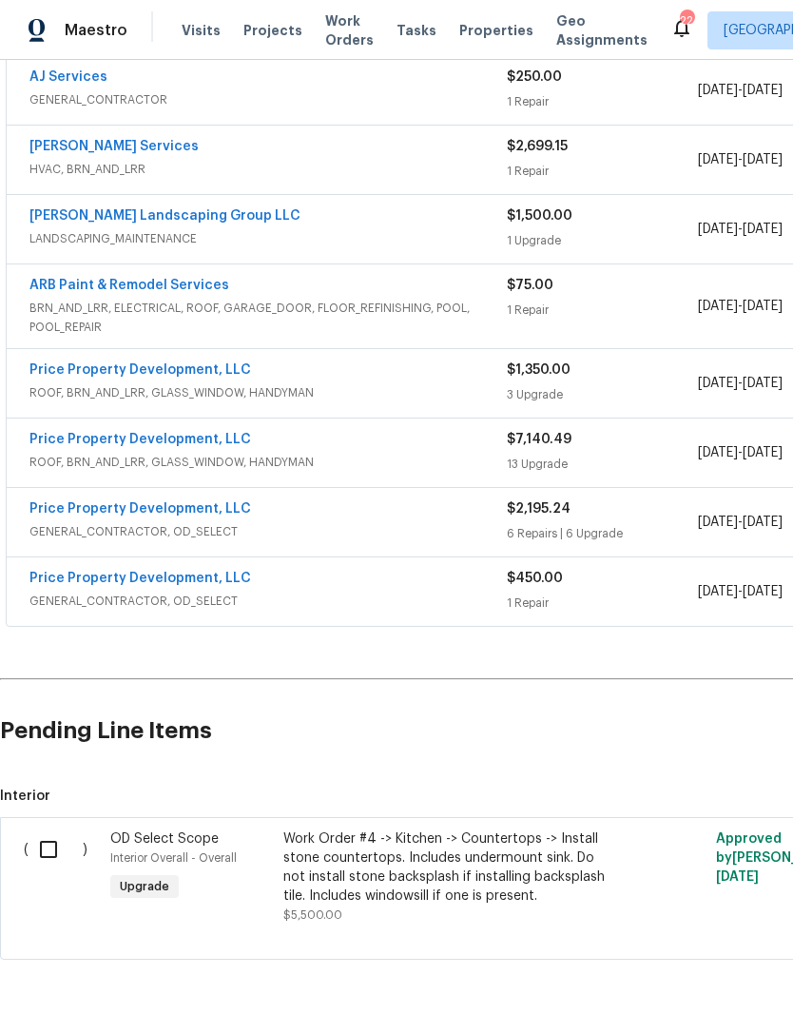
scroll to position [1786, 0]
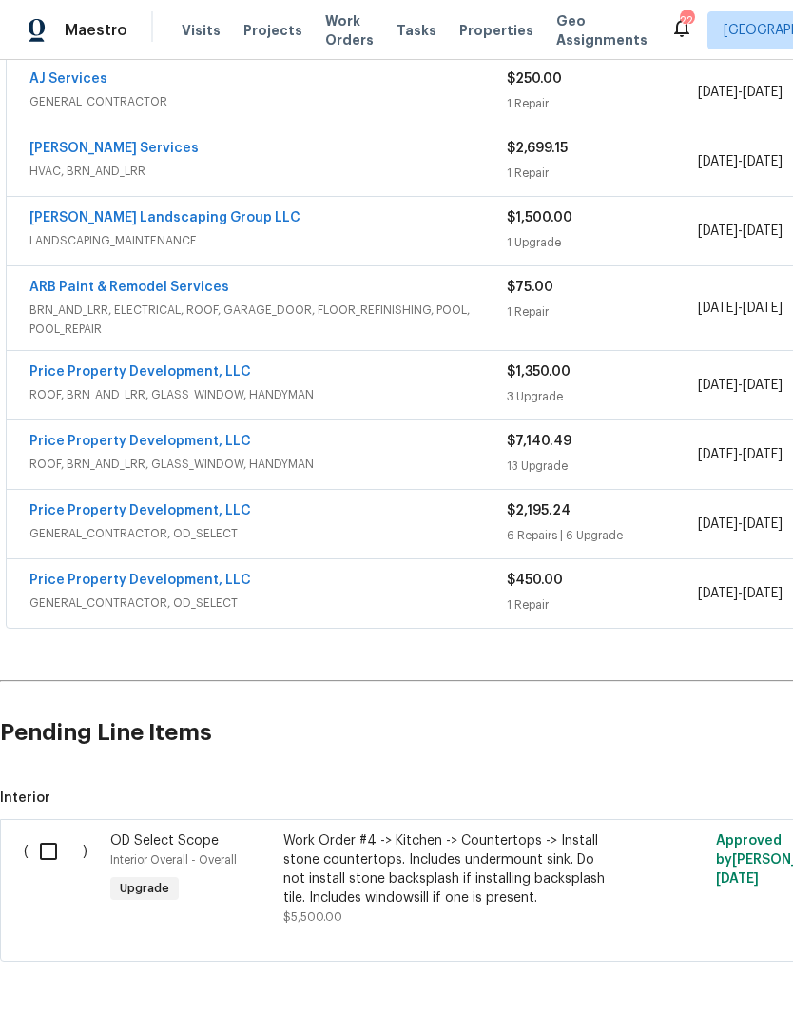
click at [193, 574] on link "Price Property Development, LLC" at bounding box center [140, 579] width 222 height 13
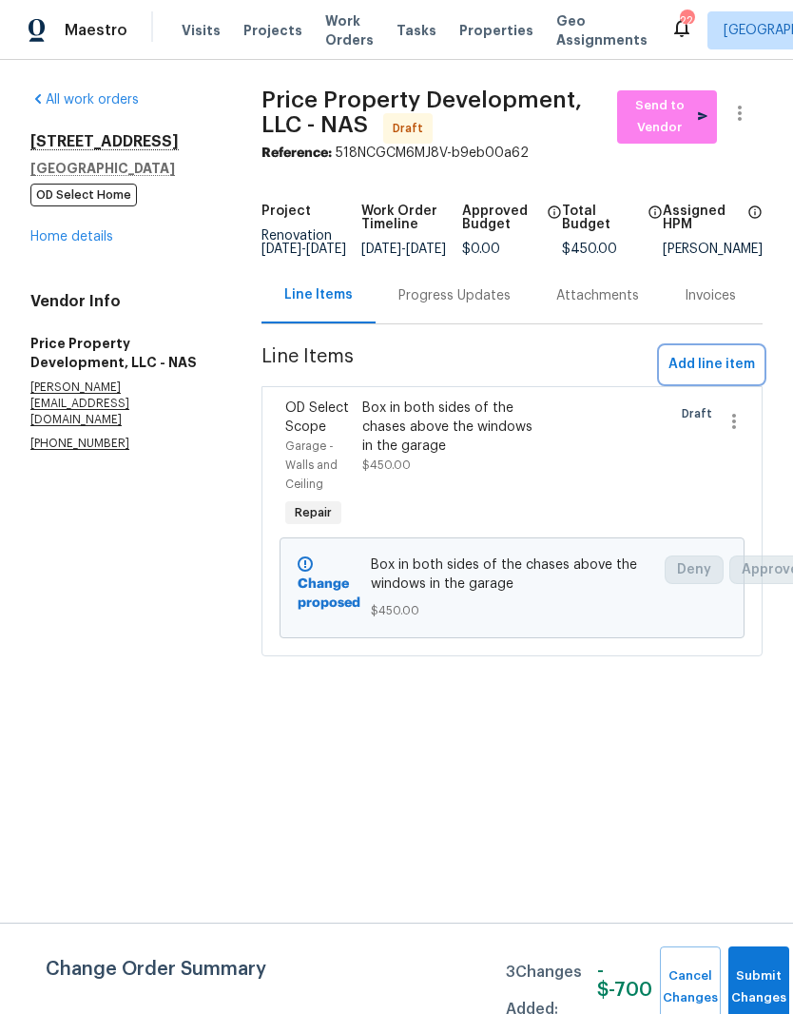
click at [738, 377] on span "Add line item" at bounding box center [712, 365] width 87 height 24
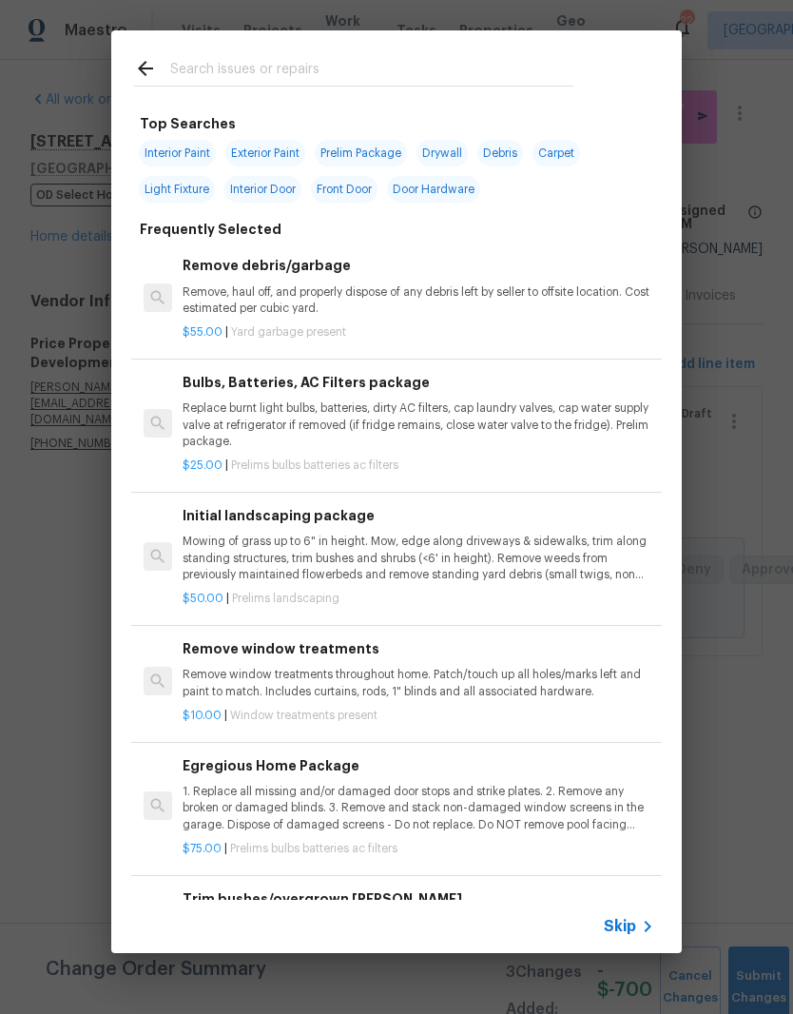
click at [335, 62] on input "text" at bounding box center [371, 71] width 403 height 29
type input "Of select"
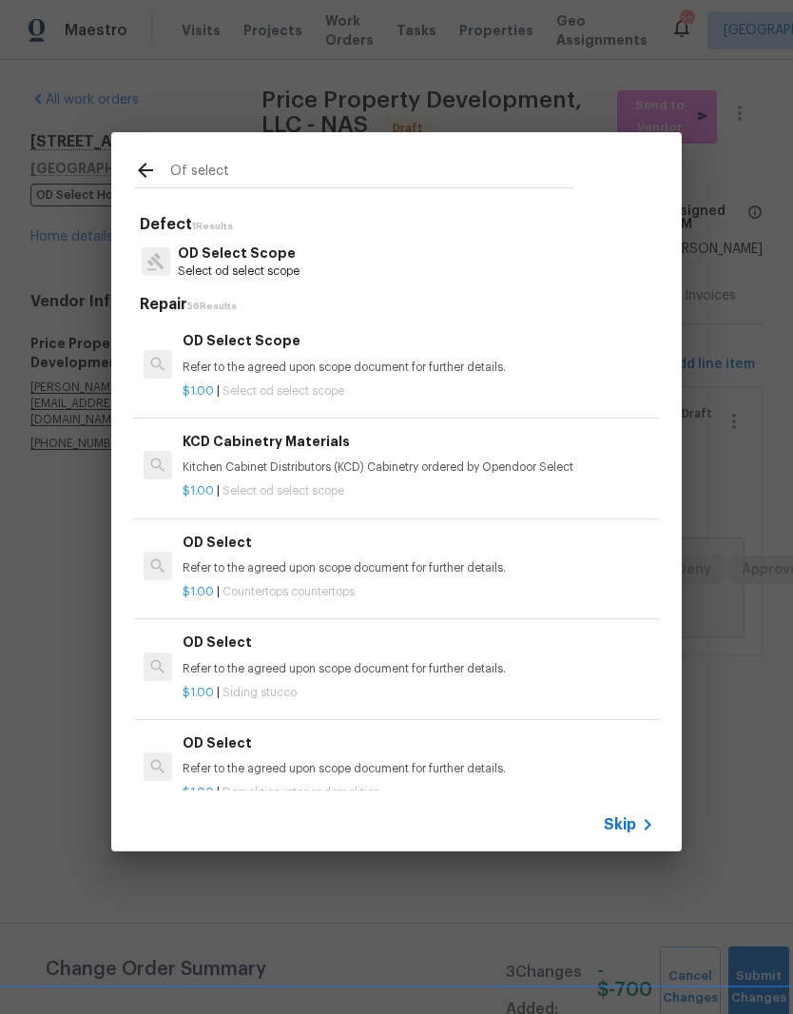
click at [287, 260] on p "OD Select Scope" at bounding box center [239, 253] width 122 height 20
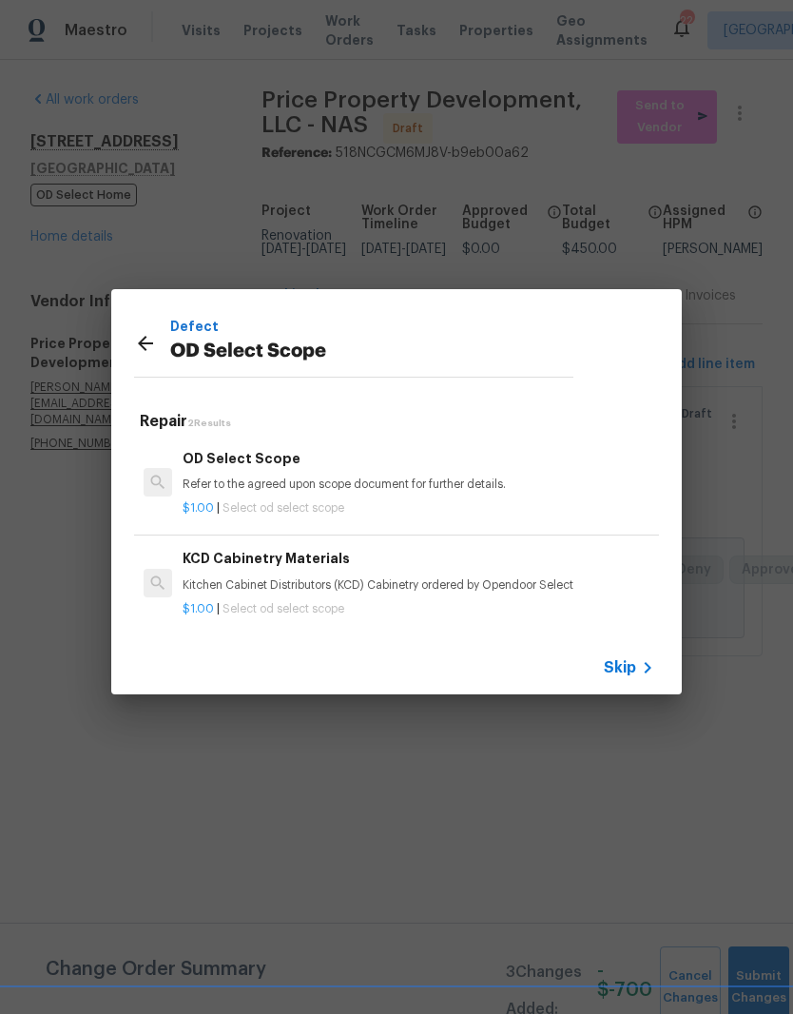
click at [282, 472] on div "OD Select Scope Refer to the agreed upon scope document for further details." at bounding box center [419, 471] width 472 height 46
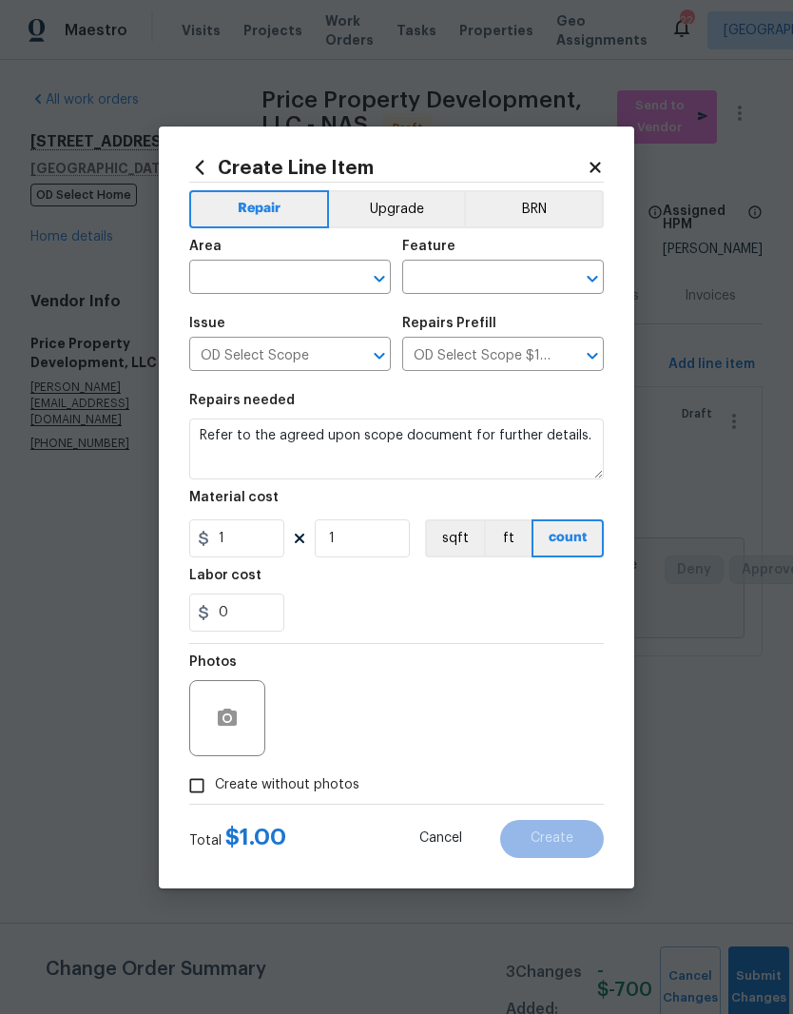
click at [334, 270] on input "text" at bounding box center [263, 278] width 148 height 29
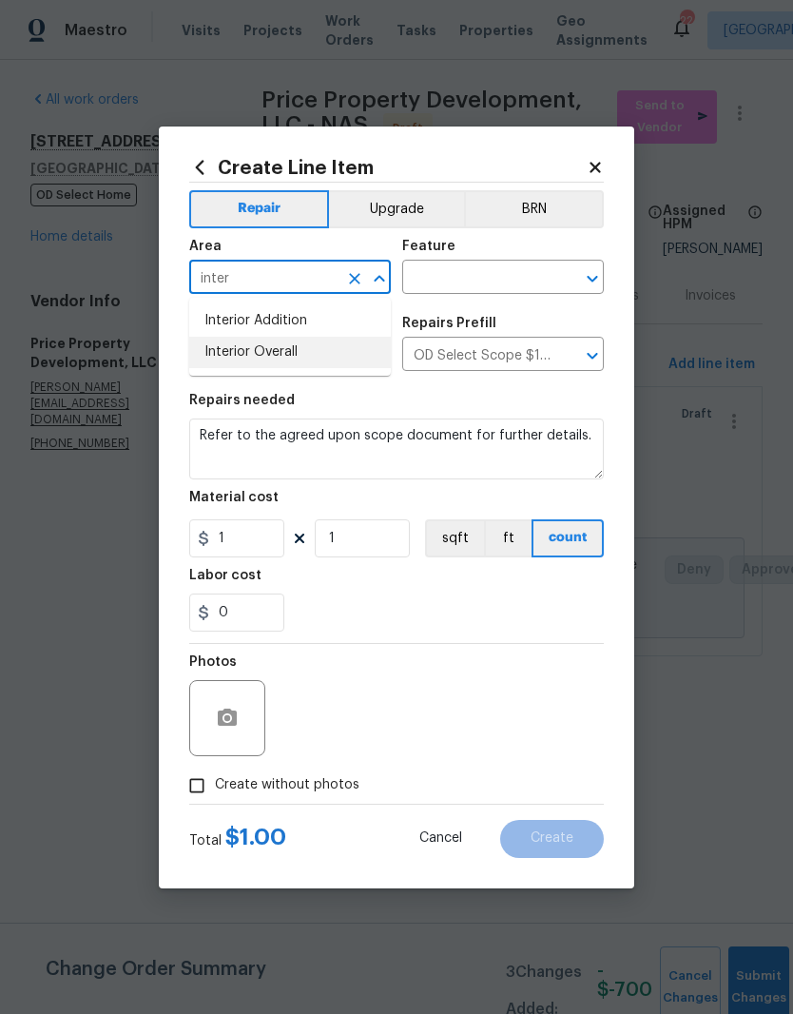
click at [286, 352] on li "Interior Overall" at bounding box center [290, 352] width 202 height 31
type input "Interior Overall"
click at [506, 279] on input "text" at bounding box center [476, 278] width 148 height 29
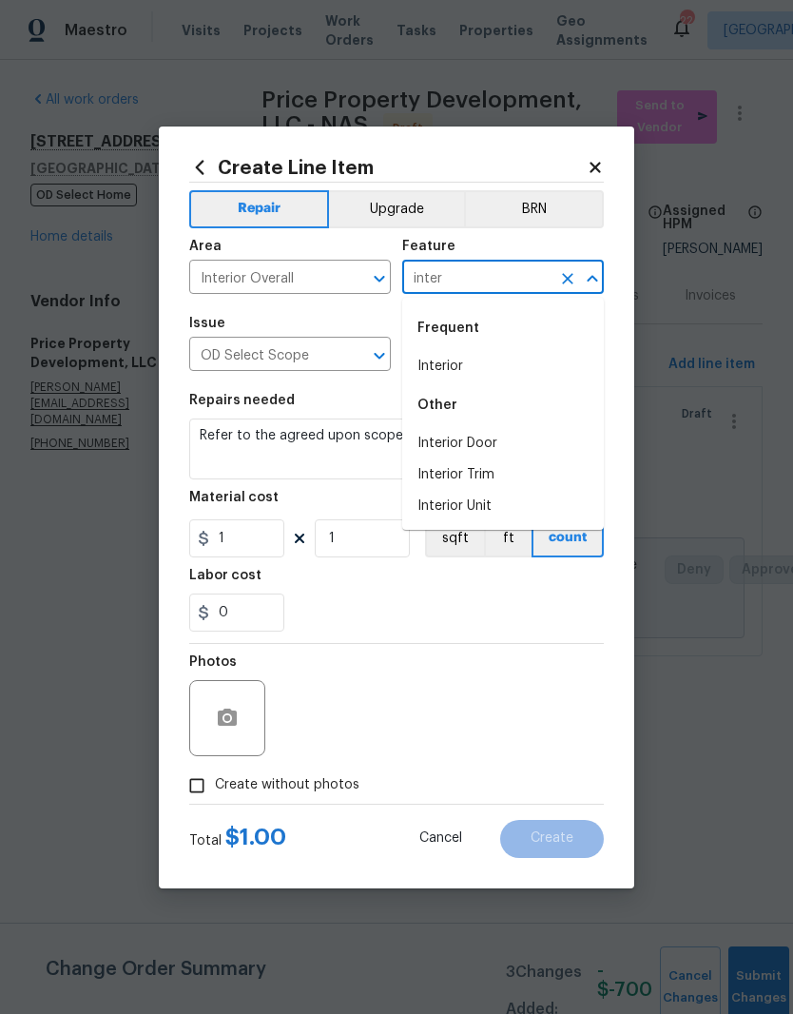
click at [456, 362] on li "Interior" at bounding box center [503, 366] width 202 height 31
type input "Interior"
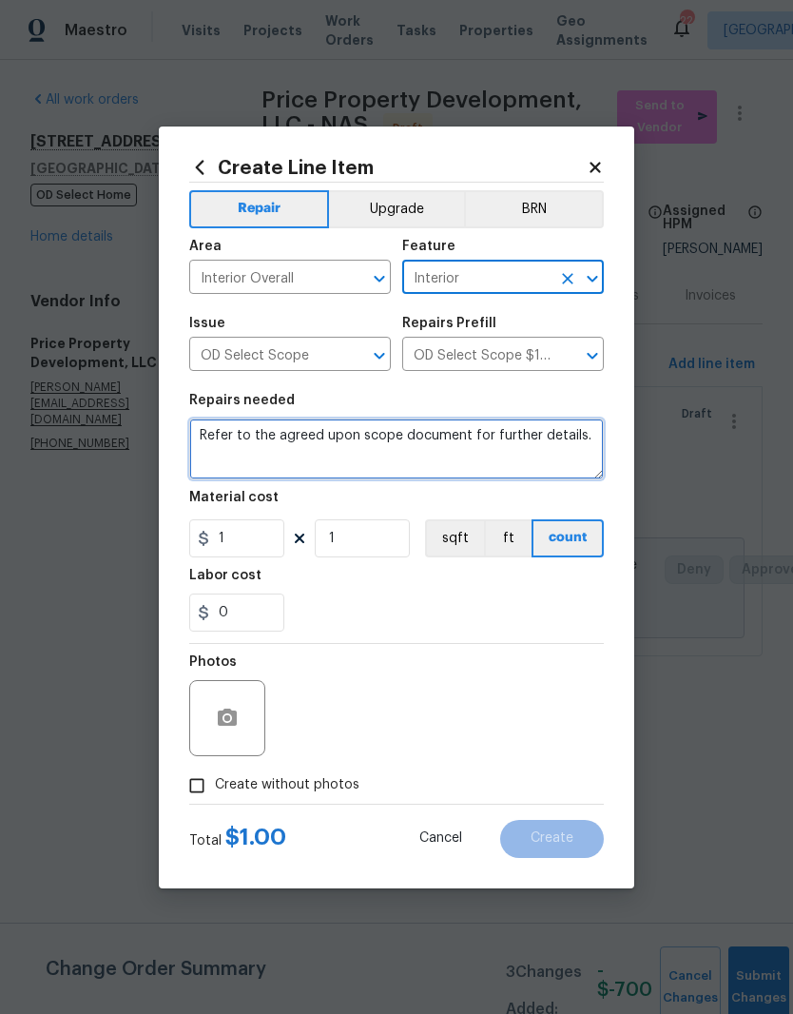
click at [594, 439] on textarea "Refer to the agreed upon scope document for further details." at bounding box center [396, 448] width 415 height 61
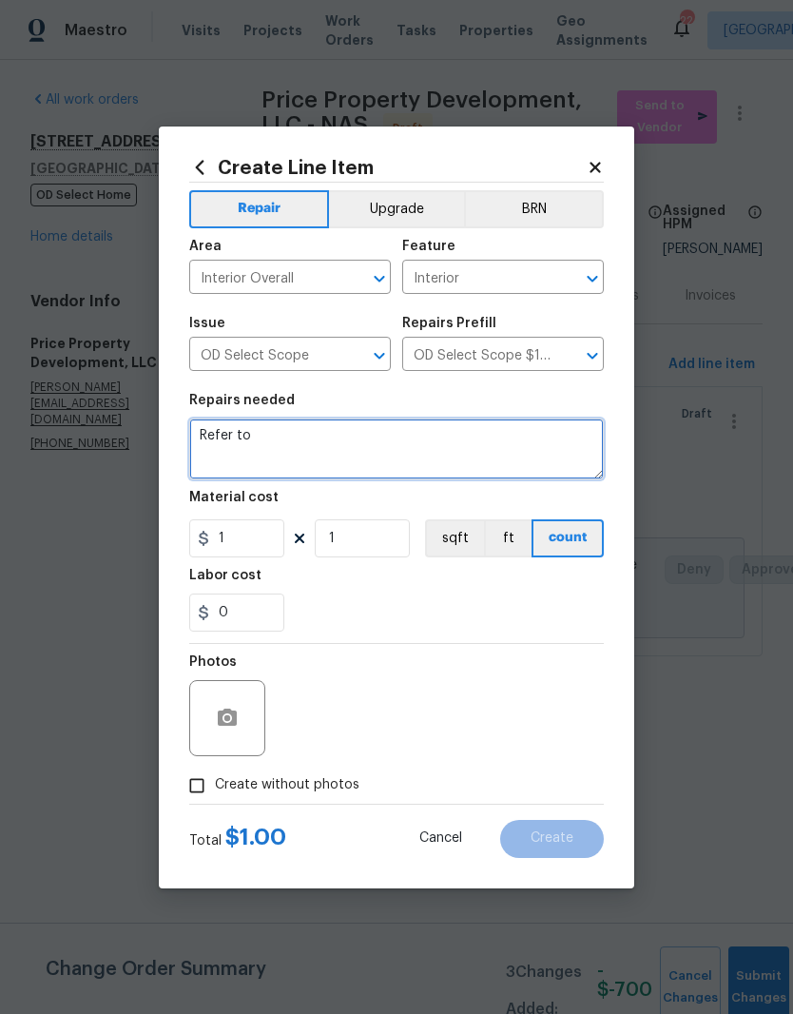
type textarea "Refer"
click at [221, 431] on textarea at bounding box center [396, 448] width 415 height 61
paste textarea "Ensure that all electrical wires are to terminate in sealed junction box, no ex…"
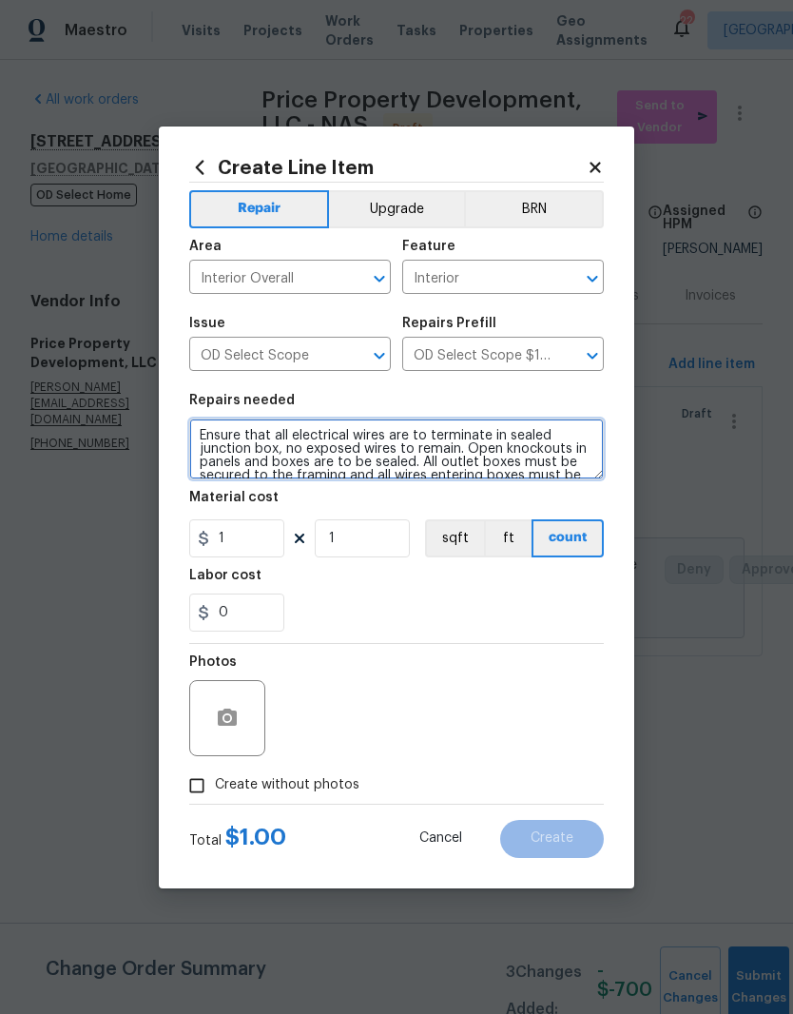
scroll to position [40, 0]
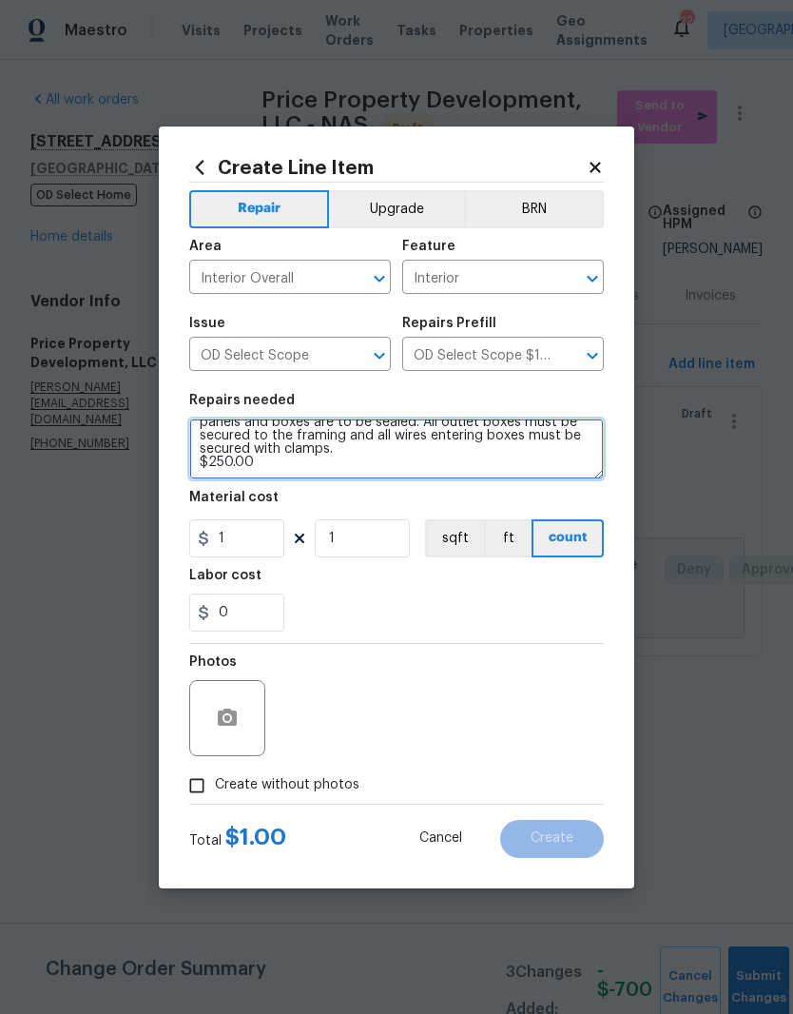
type textarea "Ensure that all electrical wires are to terminate in sealed junction box, no ex…"
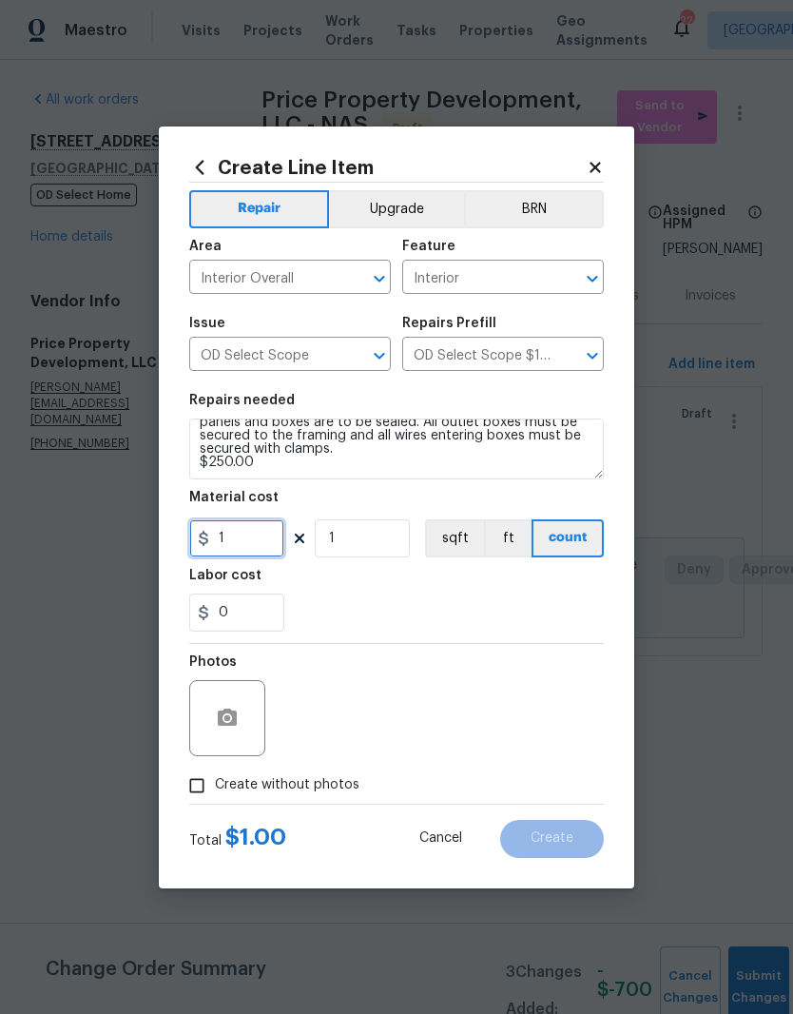
click at [247, 527] on input "1" at bounding box center [236, 538] width 95 height 38
click at [263, 534] on input "1" at bounding box center [236, 538] width 95 height 38
type input "250"
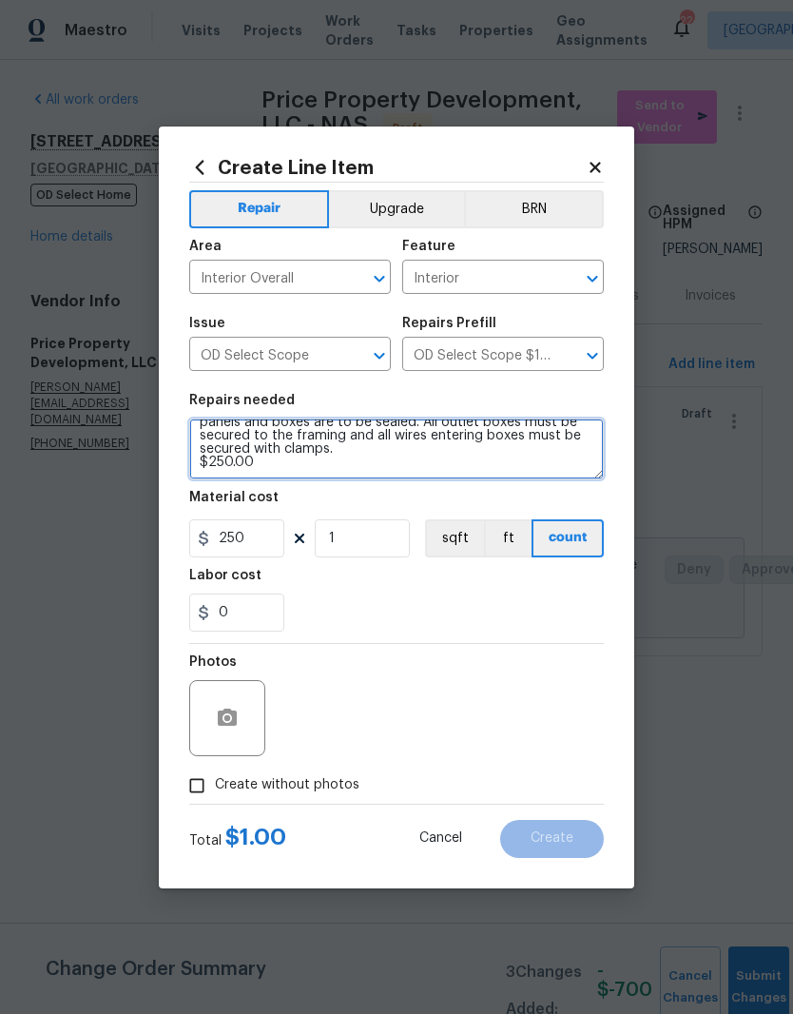
click at [296, 463] on textarea "Ensure that all electrical wires are to terminate in sealed junction box, no ex…" at bounding box center [396, 448] width 415 height 61
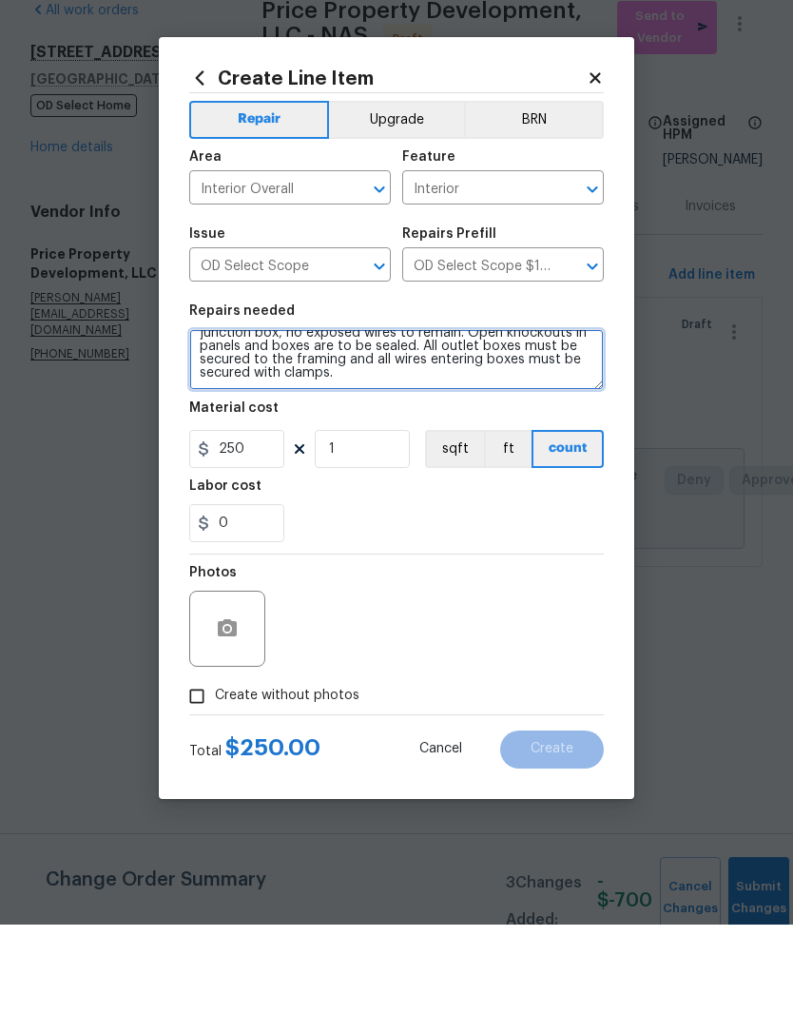
scroll to position [27, 0]
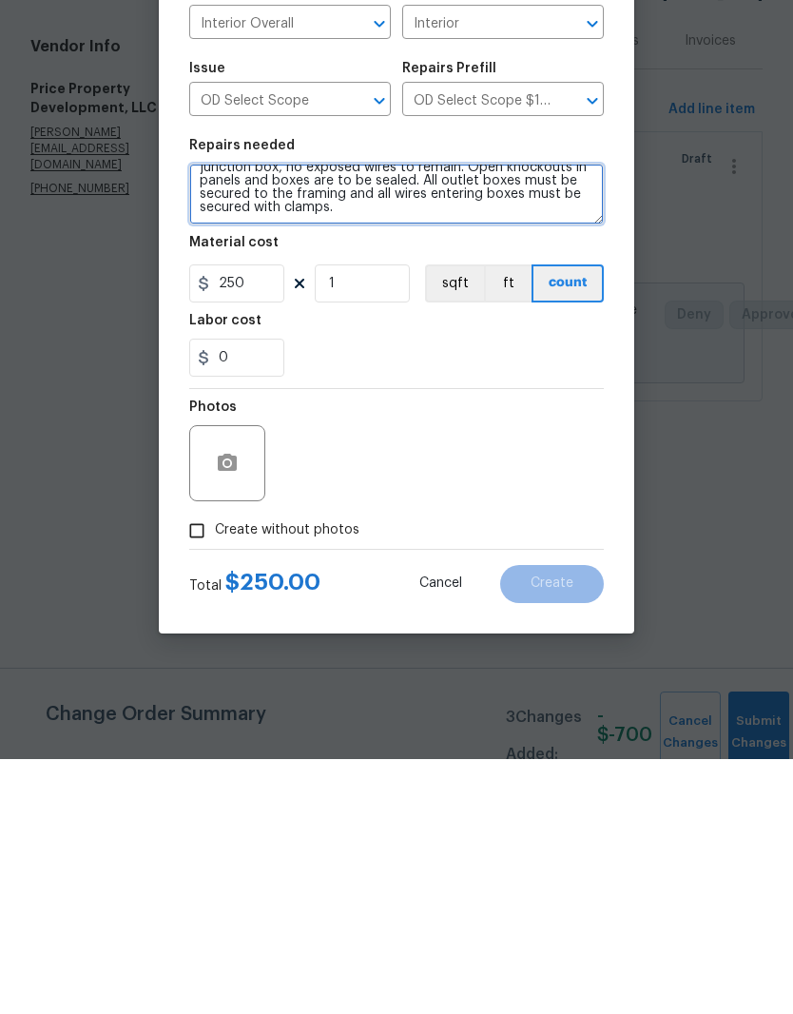
type textarea "Ensure that all electrical wires are to terminate in sealed junction box, no ex…"
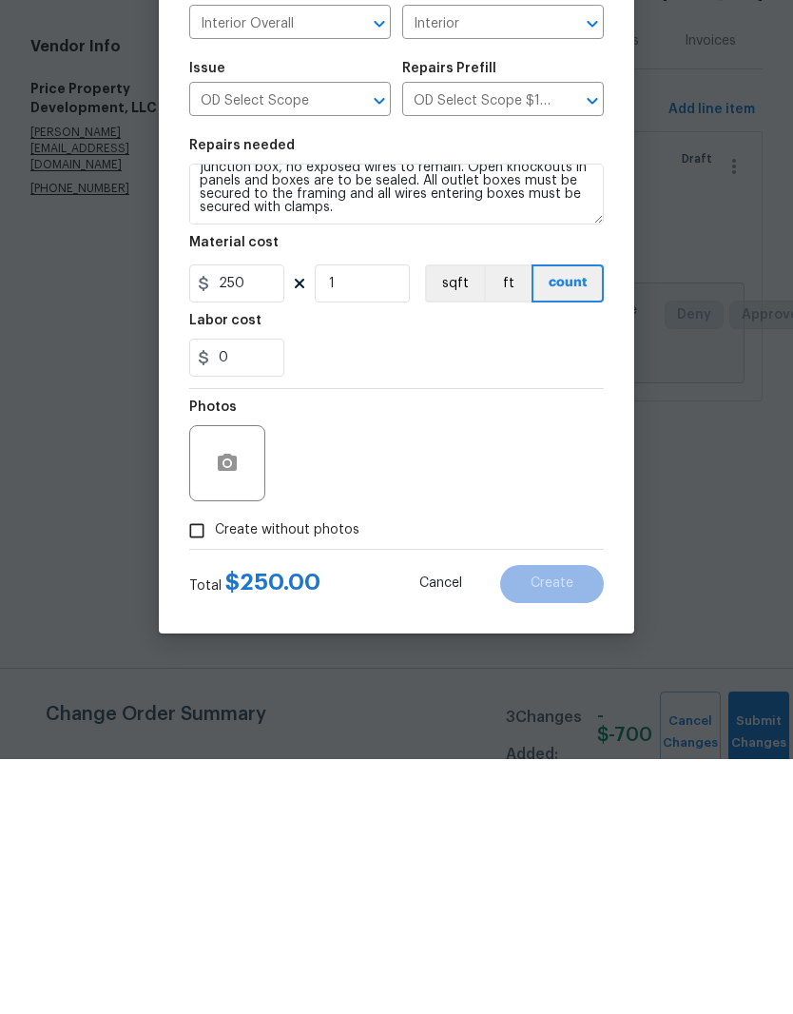
click at [203, 767] on input "Create without photos" at bounding box center [197, 785] width 36 height 36
checkbox input "true"
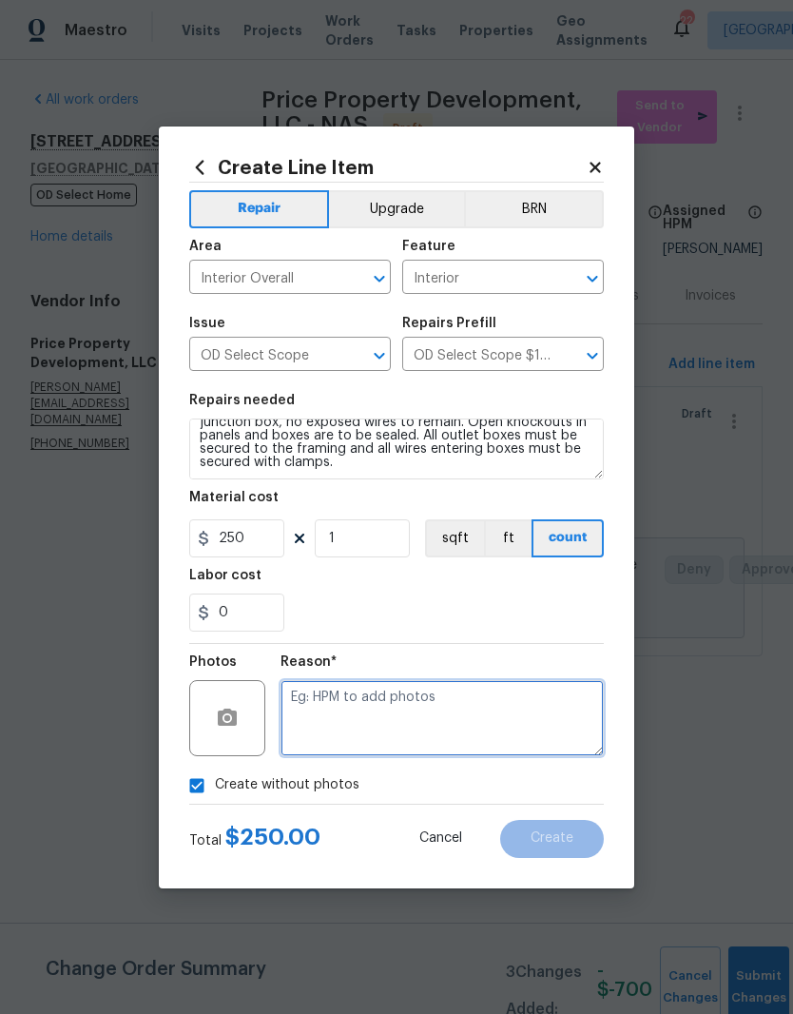
click at [390, 698] on textarea at bounding box center [442, 718] width 323 height 76
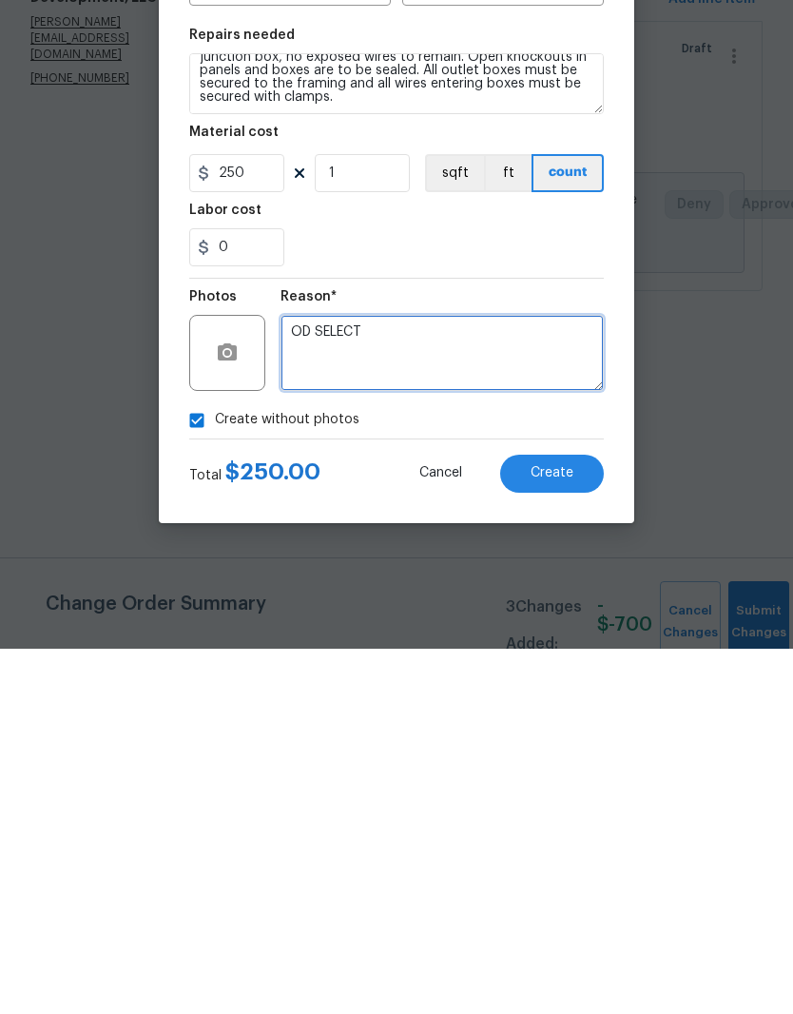
type textarea "OD SELECT"
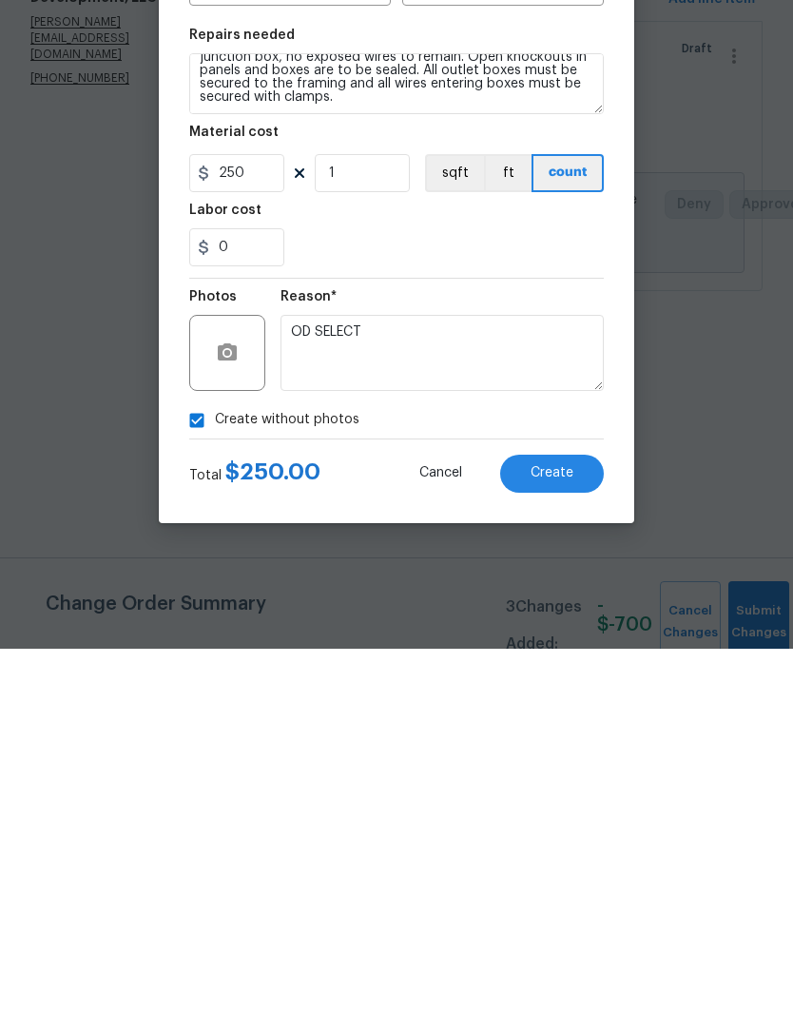
click at [561, 831] on span "Create" at bounding box center [552, 838] width 43 height 14
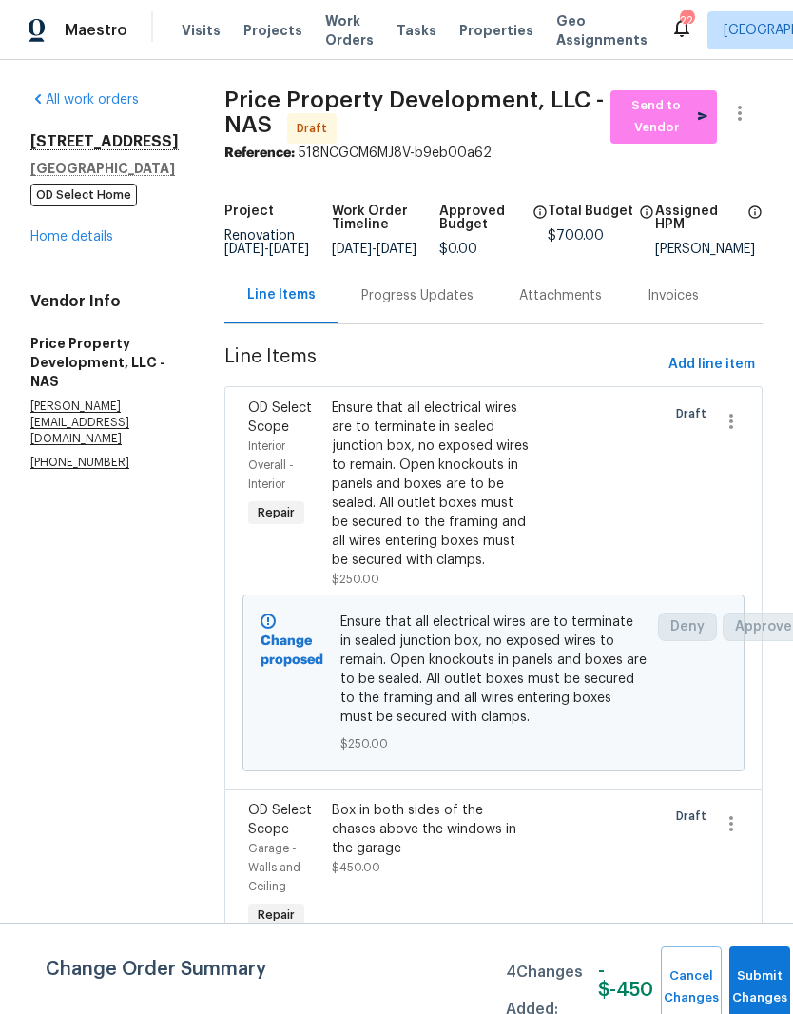
click at [97, 240] on link "Home details" at bounding box center [71, 236] width 83 height 13
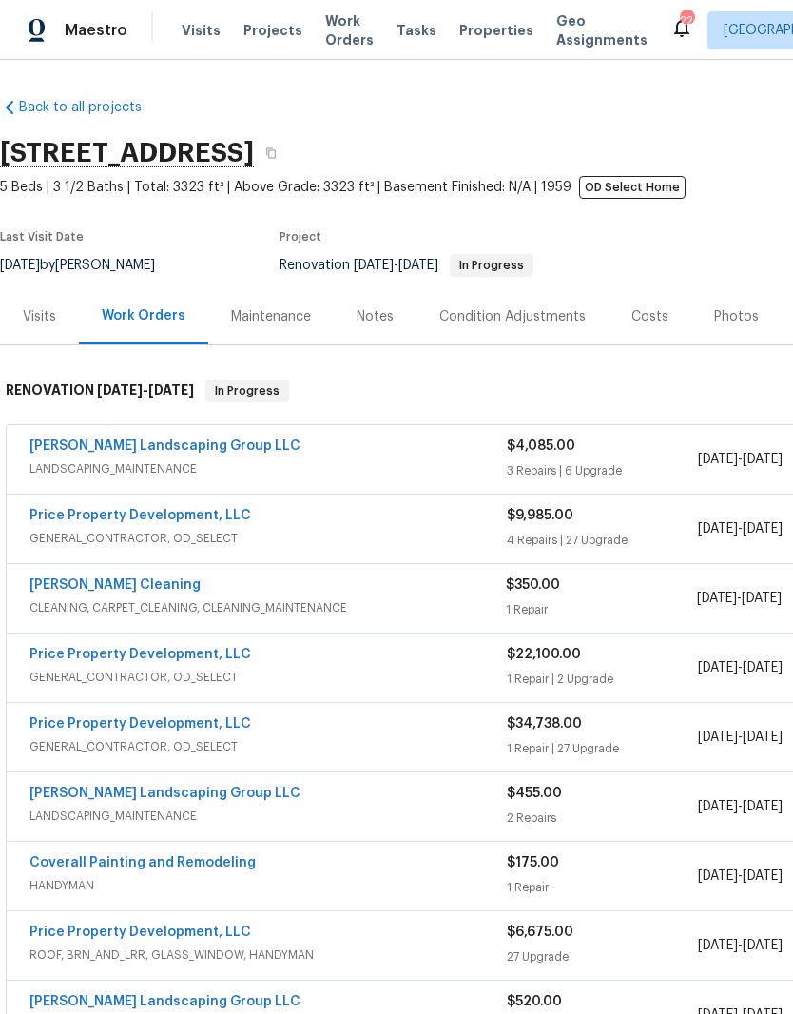
click at [205, 515] on link "Price Property Development, LLC" at bounding box center [140, 515] width 222 height 13
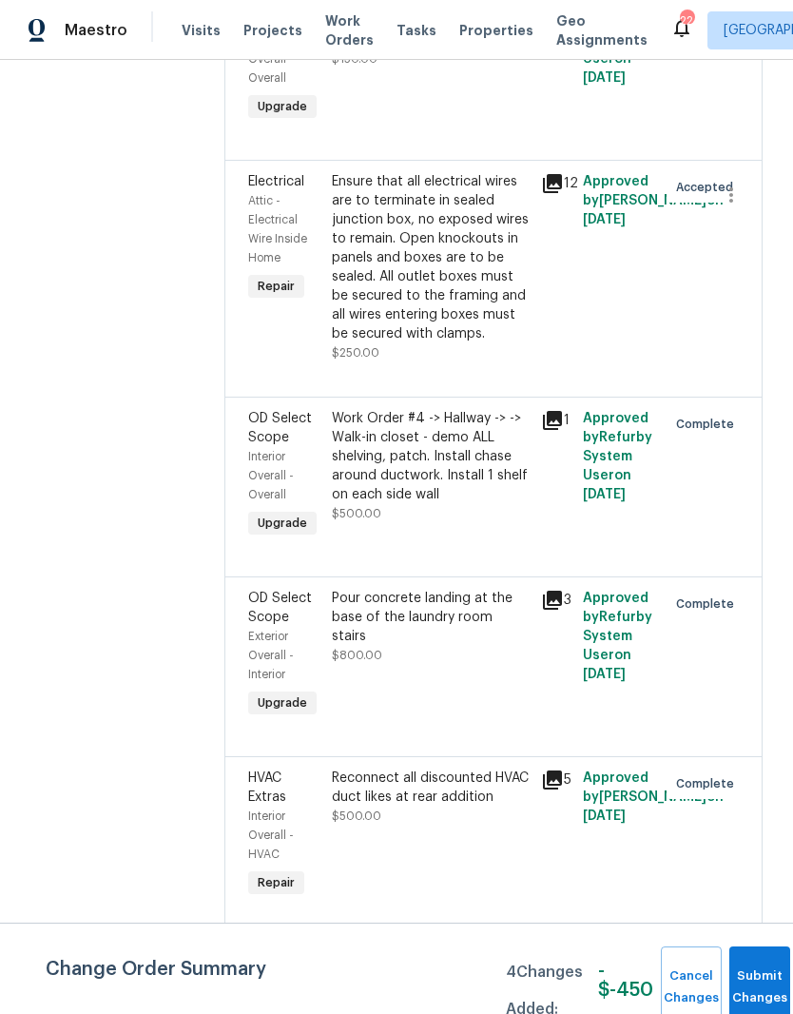
scroll to position [2966, 0]
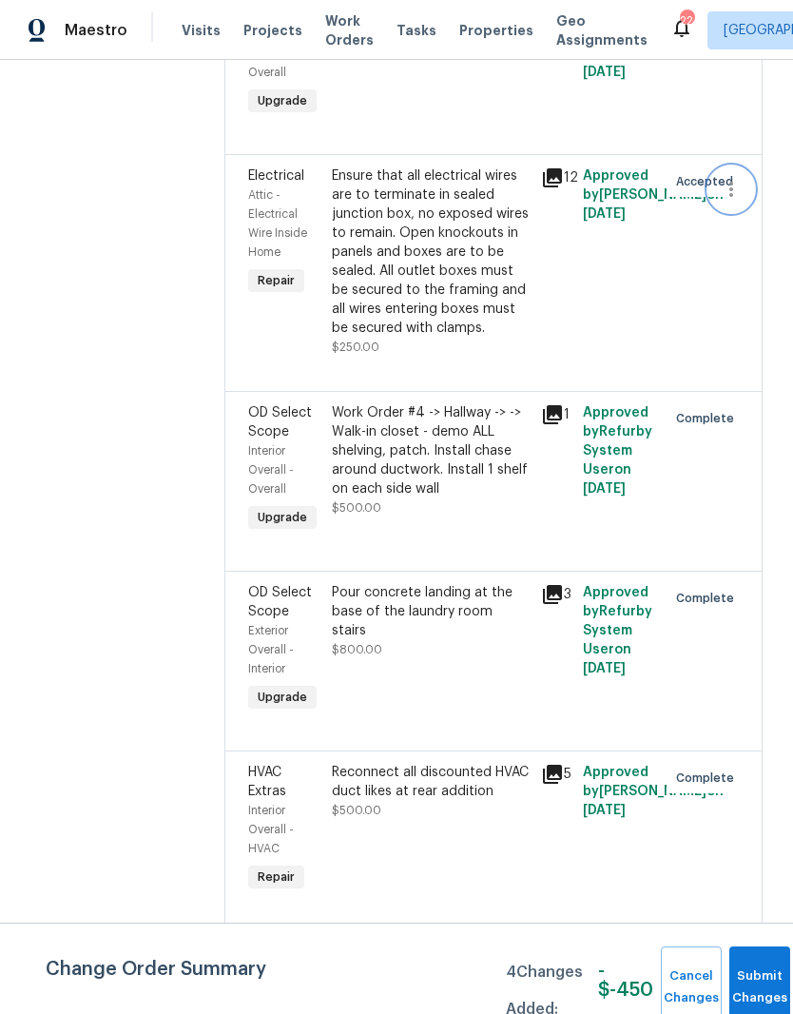
click at [733, 197] on icon "button" at bounding box center [731, 189] width 4 height 15
click at [746, 506] on li "Cancel" at bounding box center [740, 506] width 73 height 31
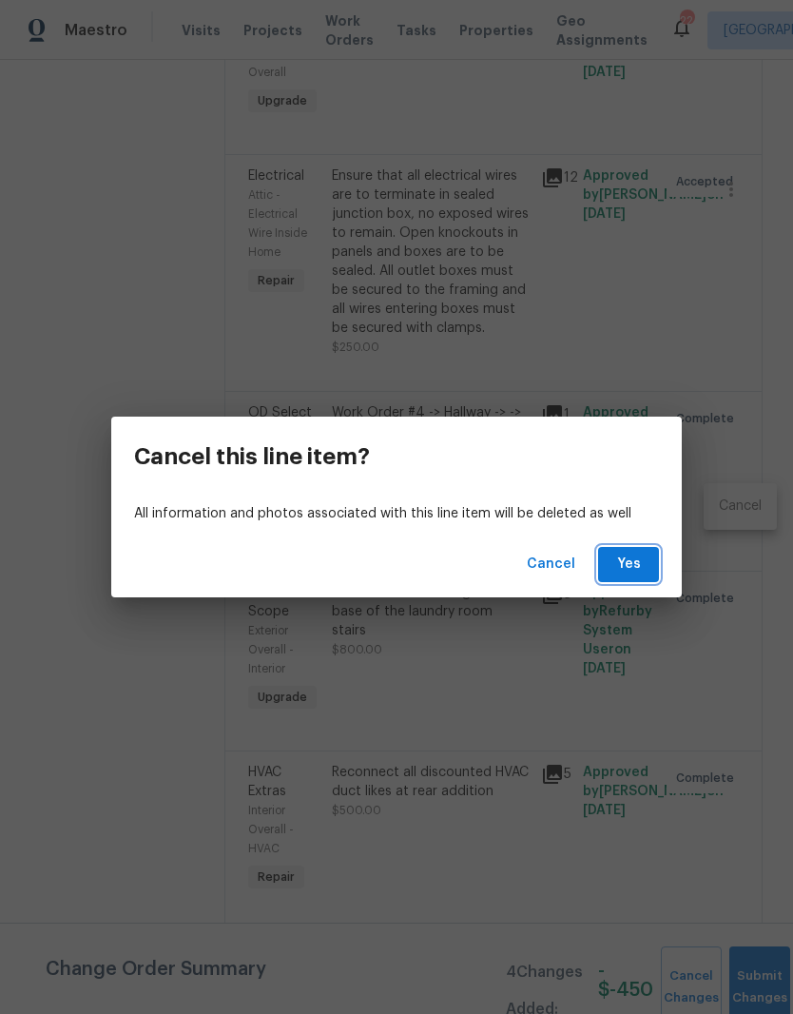
click at [634, 561] on span "Yes" at bounding box center [628, 565] width 30 height 24
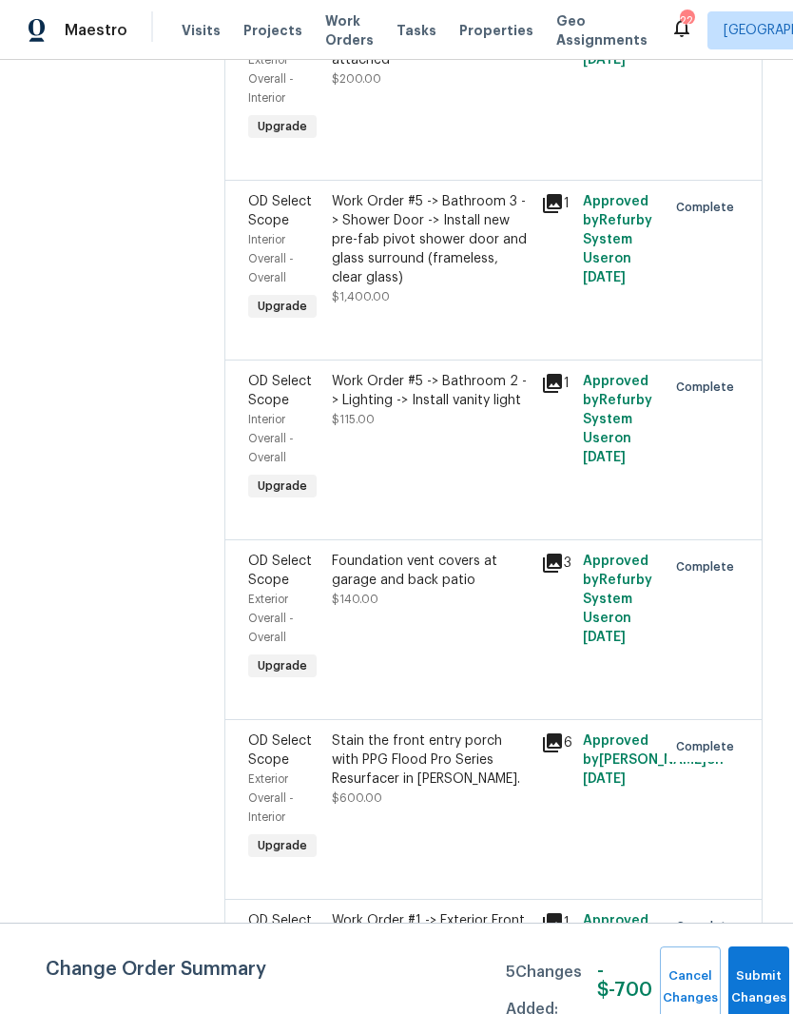
scroll to position [3659, 0]
click at [392, 69] on div "Replace the mailbox and post with new - approved mailbox is attached" at bounding box center [431, 40] width 198 height 57
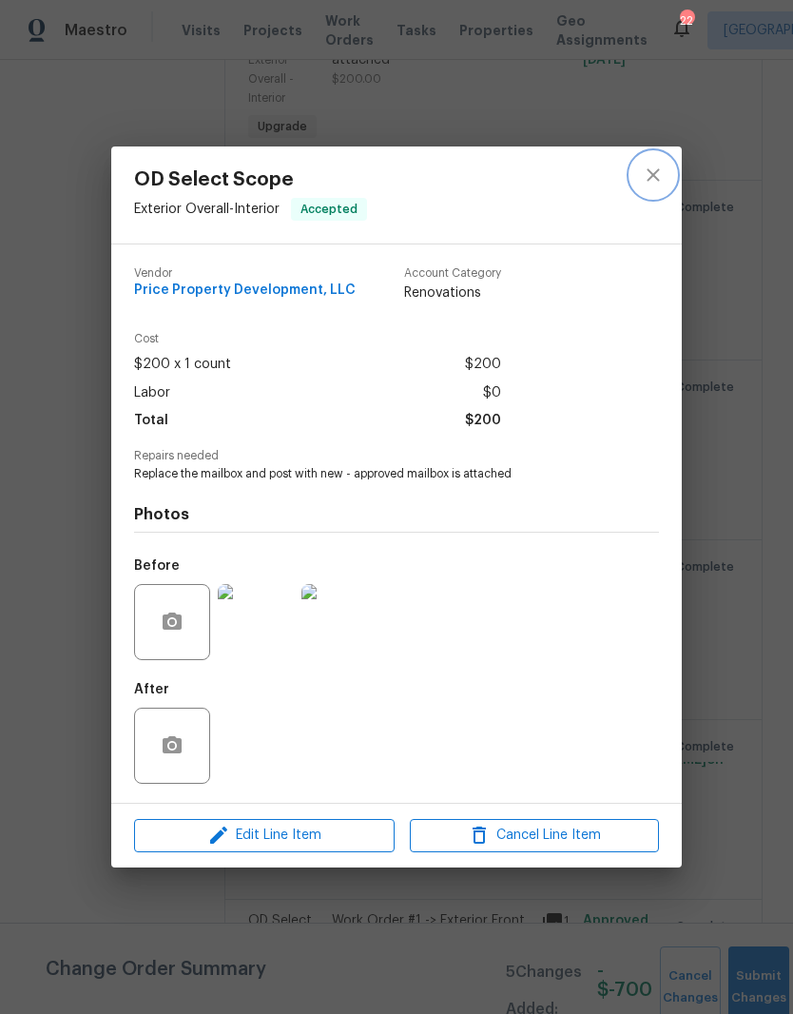
click at [656, 178] on icon "close" at bounding box center [653, 175] width 23 height 23
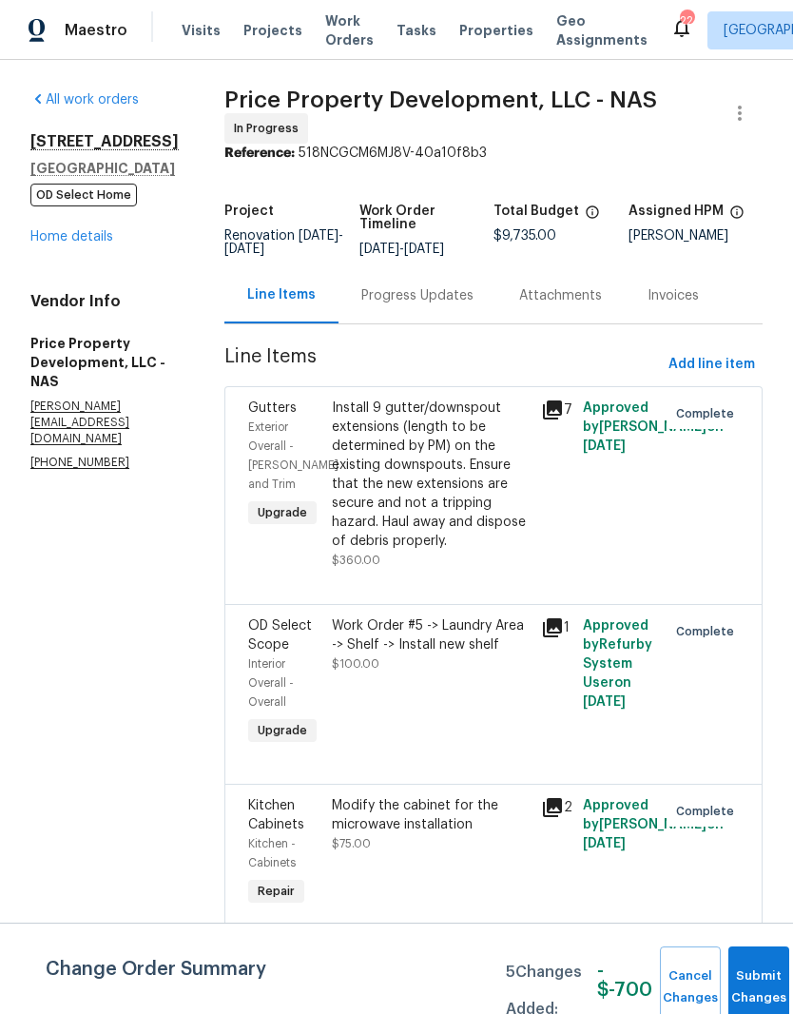
scroll to position [0, 0]
click at [87, 237] on link "Home details" at bounding box center [71, 236] width 83 height 13
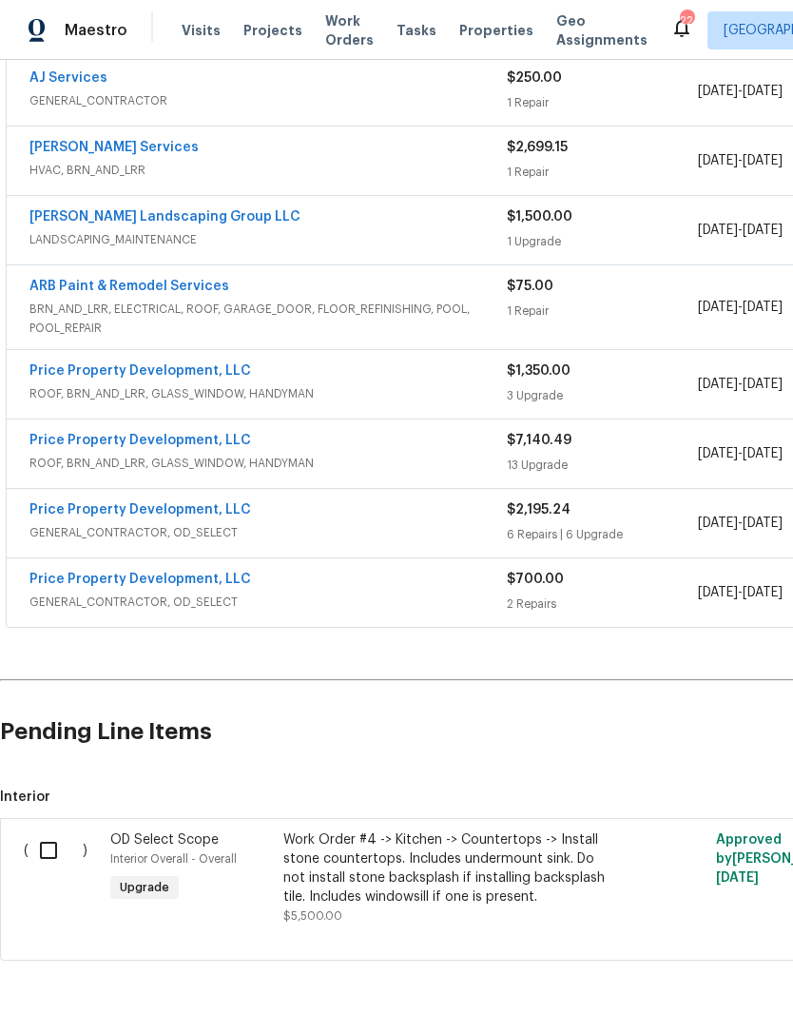
scroll to position [1786, 0]
click at [178, 585] on link "Price Property Development, LLC" at bounding box center [140, 579] width 222 height 13
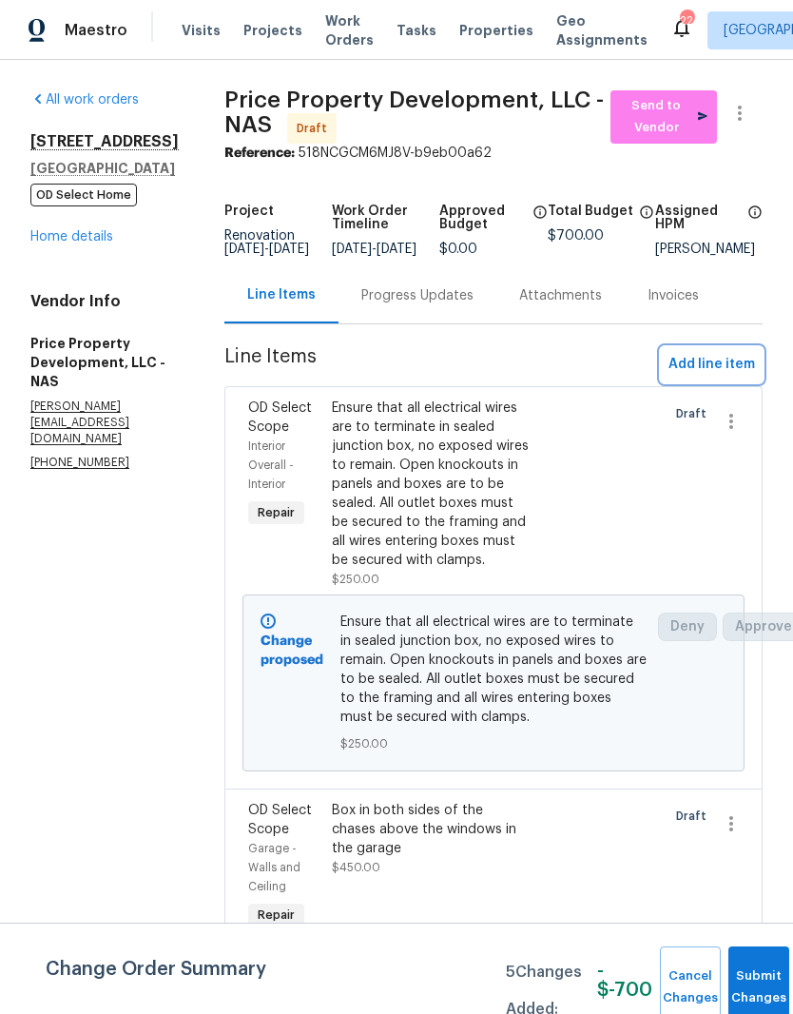
click at [720, 377] on span "Add line item" at bounding box center [712, 365] width 87 height 24
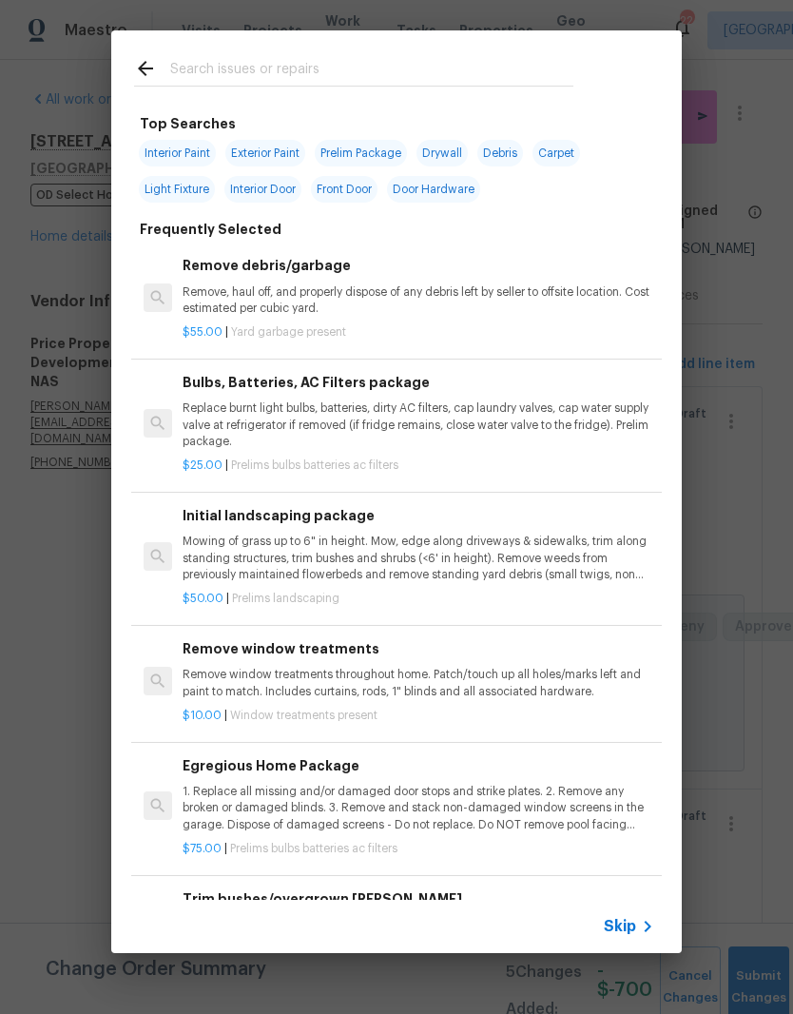
click at [341, 61] on input "text" at bounding box center [371, 71] width 403 height 29
type input "Of select"
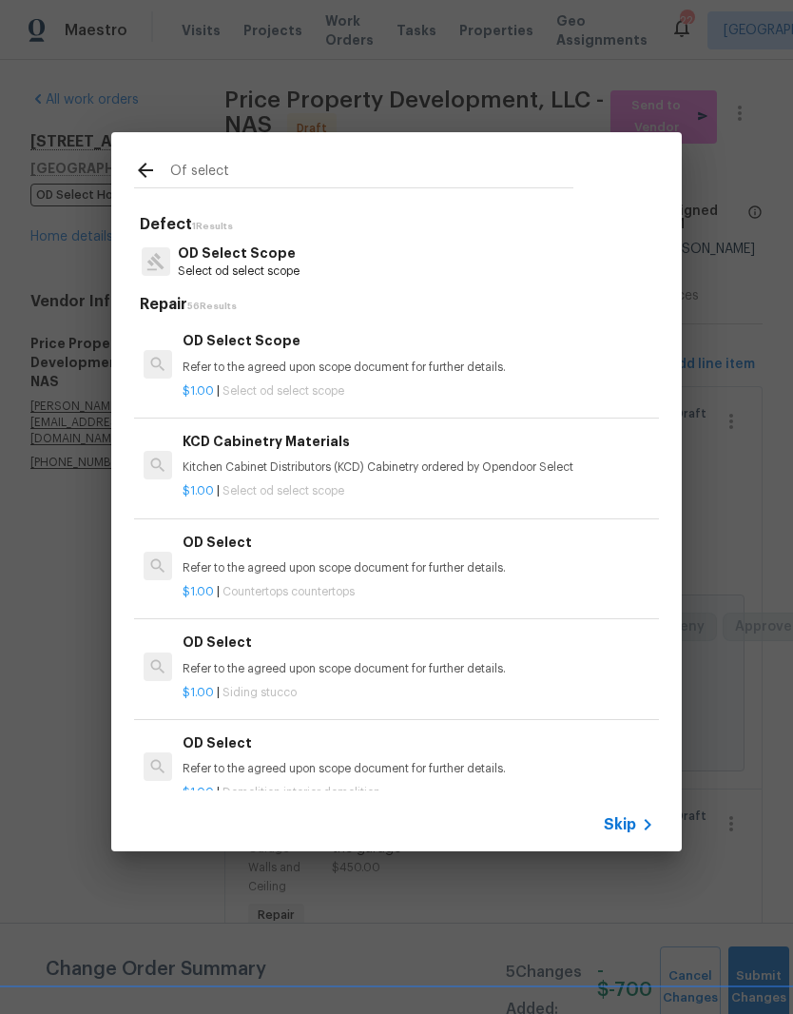
click at [268, 258] on p "OD Select Scope" at bounding box center [239, 253] width 122 height 20
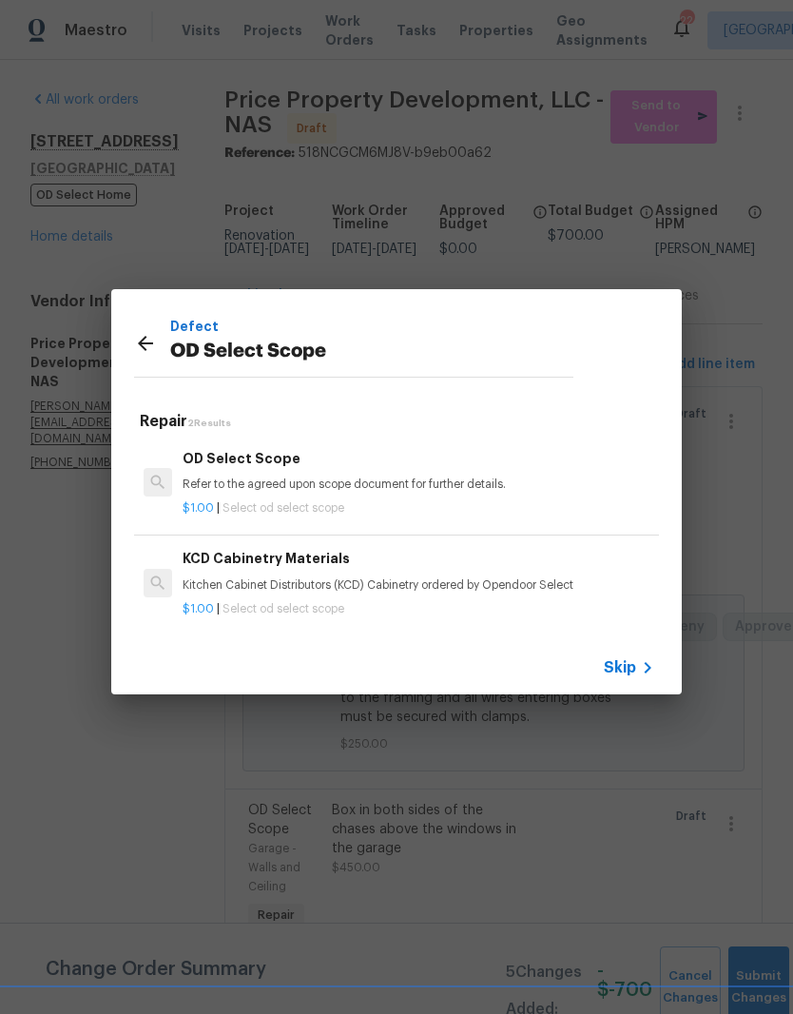
click at [277, 467] on h6 "OD Select Scope" at bounding box center [419, 458] width 472 height 21
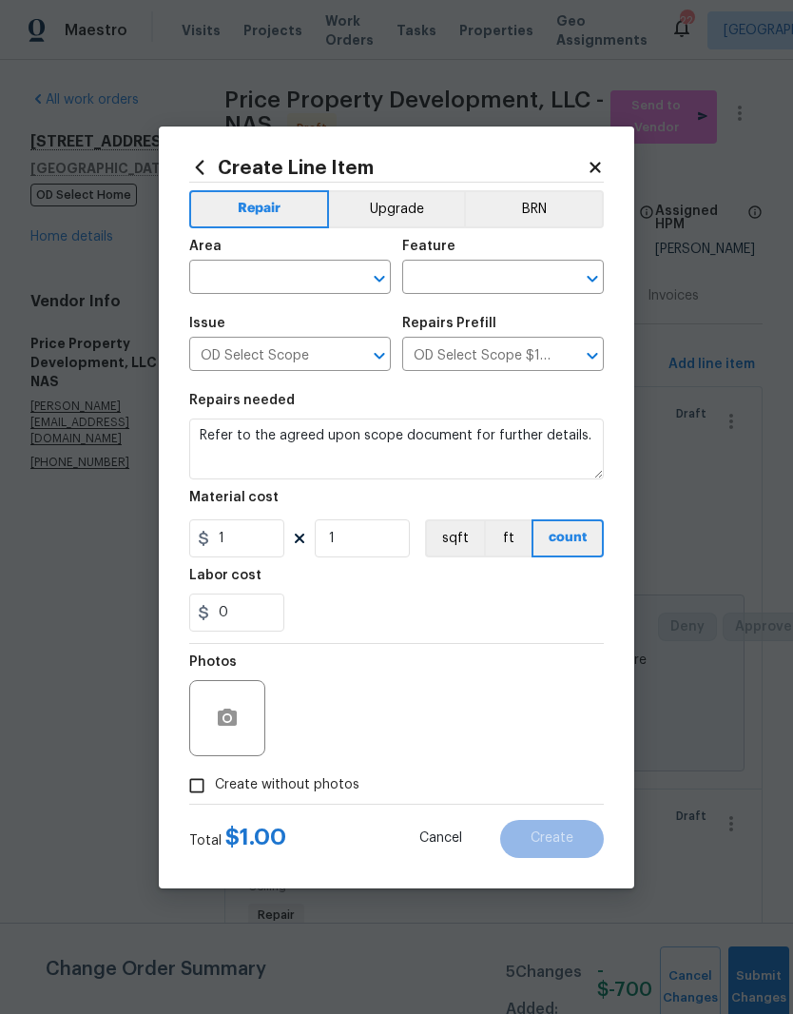
click at [334, 264] on input "text" at bounding box center [263, 278] width 148 height 29
click at [284, 356] on li "Exterior Overall" at bounding box center [290, 352] width 202 height 31
type input "Exterior Overall"
click at [507, 272] on input "text" at bounding box center [476, 278] width 148 height 29
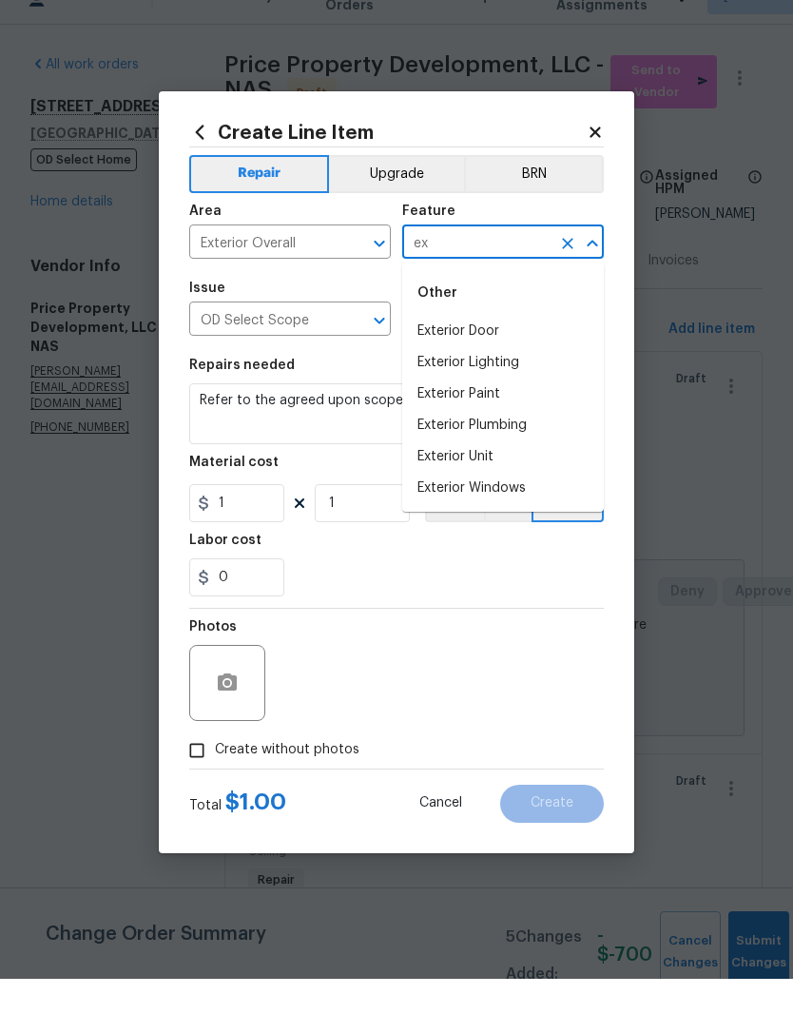
type input "e"
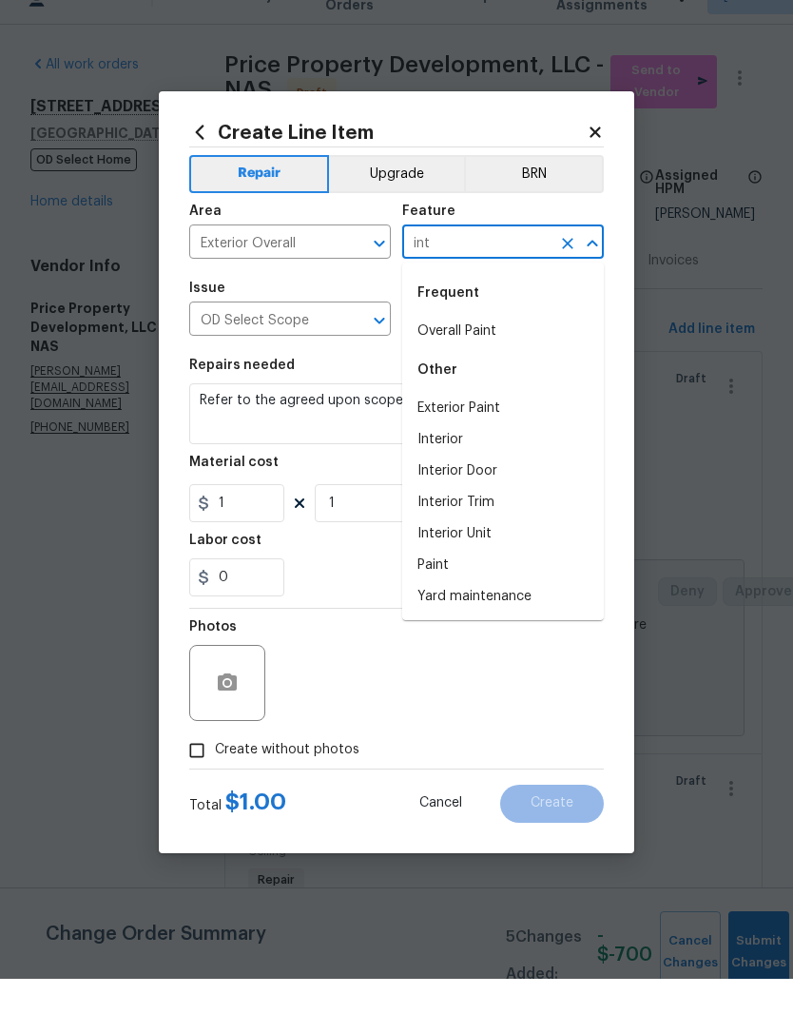
click at [462, 459] on li "Interior" at bounding box center [503, 474] width 202 height 31
type input "Interior"
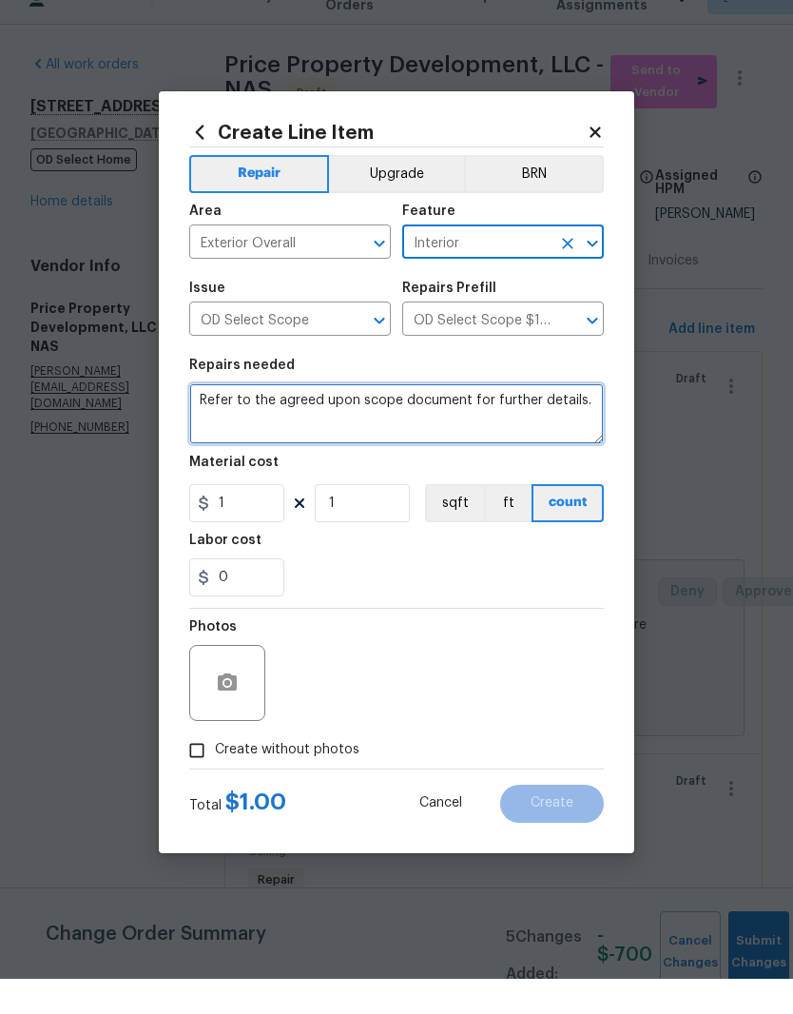
click at [584, 418] on textarea "Refer to the agreed upon scope document for further details." at bounding box center [396, 448] width 415 height 61
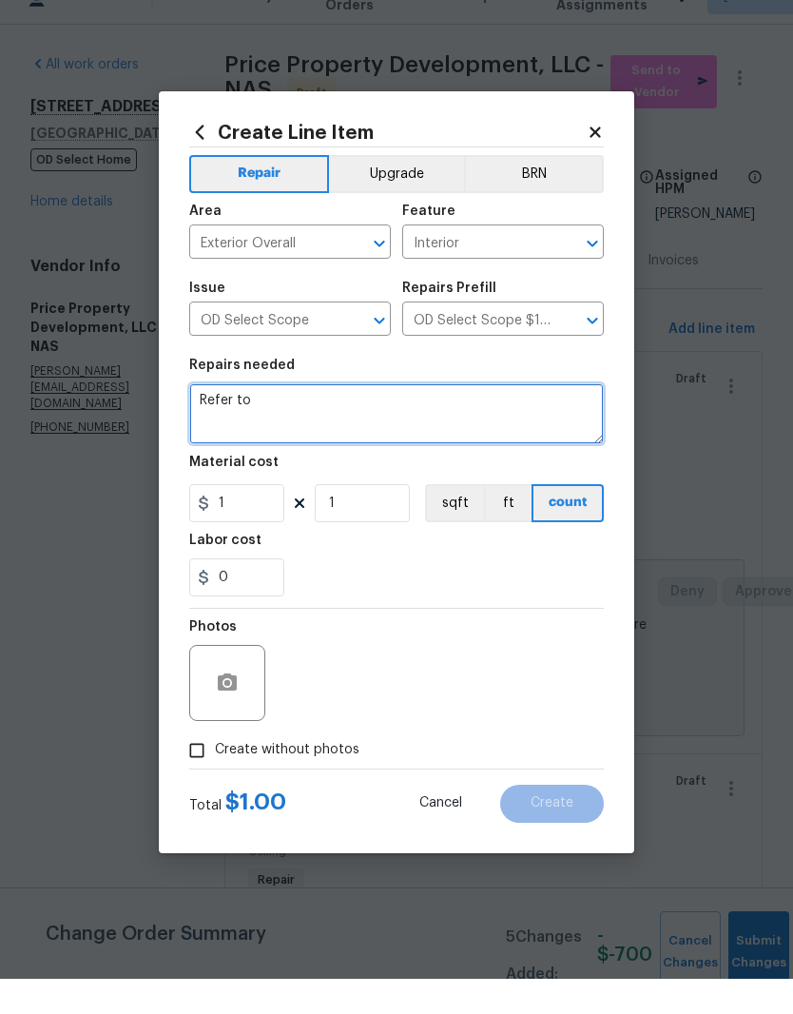
type textarea "Refer"
click at [220, 418] on textarea at bounding box center [396, 448] width 415 height 61
paste textarea "Replace the mailbox and post with new - approved mailbox is attached $200.00"
type textarea "Replace the mailbox and post with new - approved mailbox is attached $200.00"
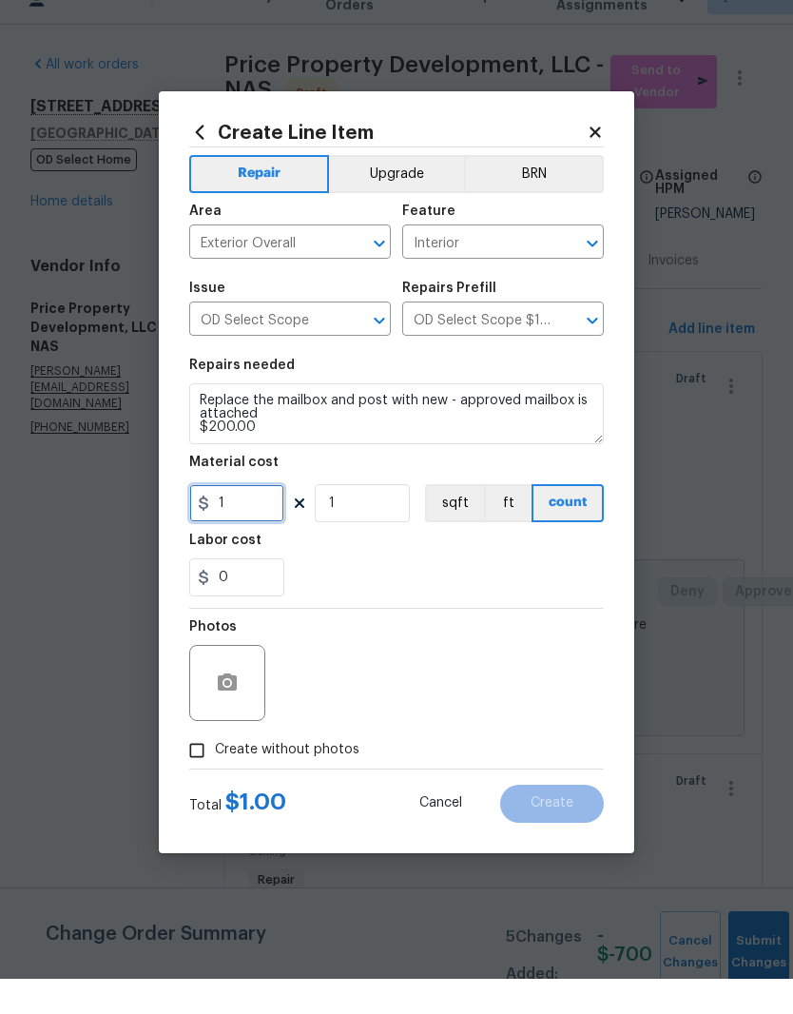
click at [249, 519] on input "1" at bounding box center [236, 538] width 95 height 38
type input "200"
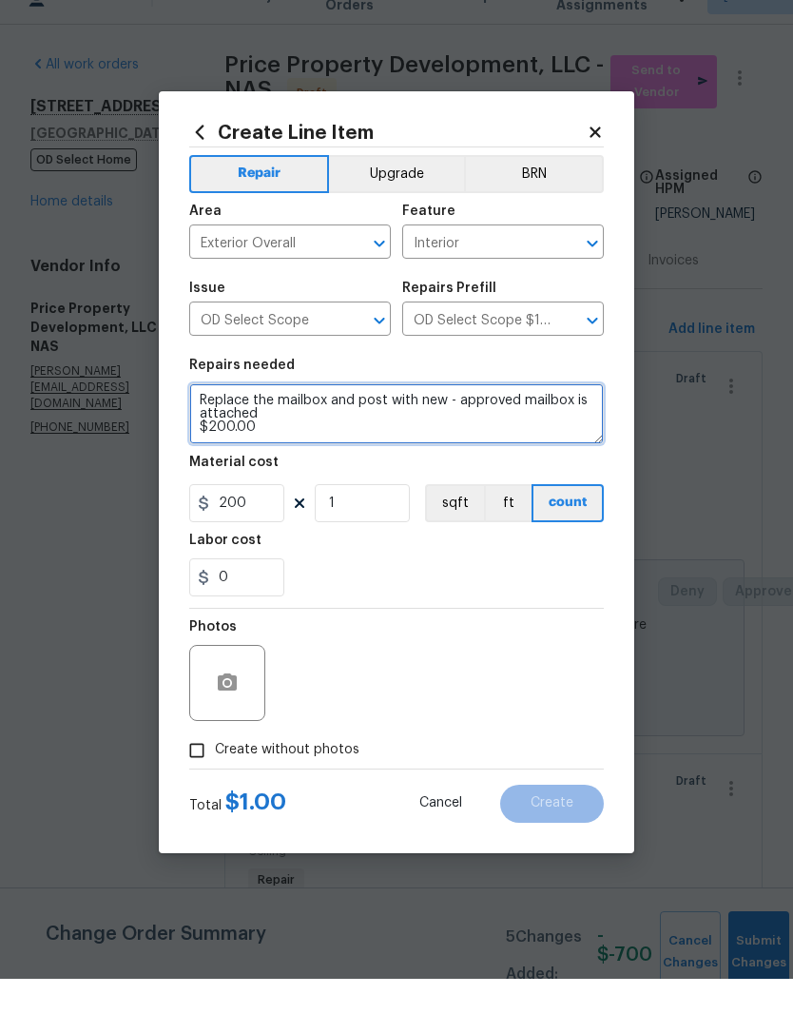
click at [296, 422] on textarea "Replace the mailbox and post with new - approved mailbox is attached $200.00" at bounding box center [396, 448] width 415 height 61
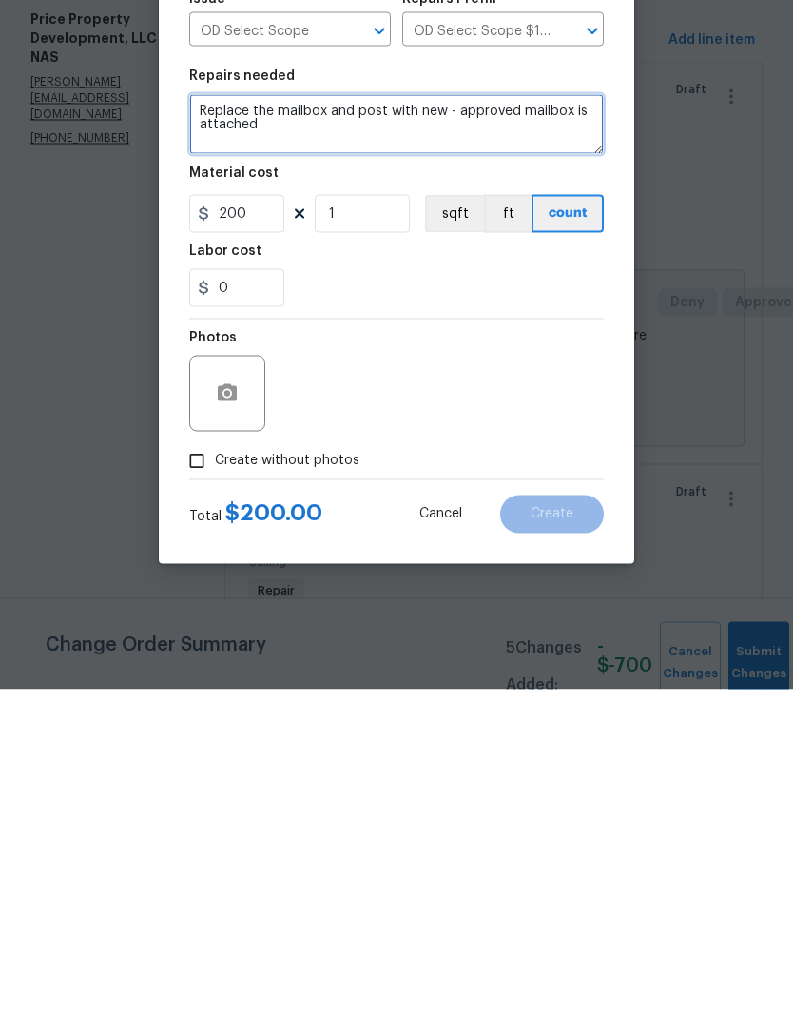
type textarea "Replace the mailbox and post with new - approved mailbox is attached"
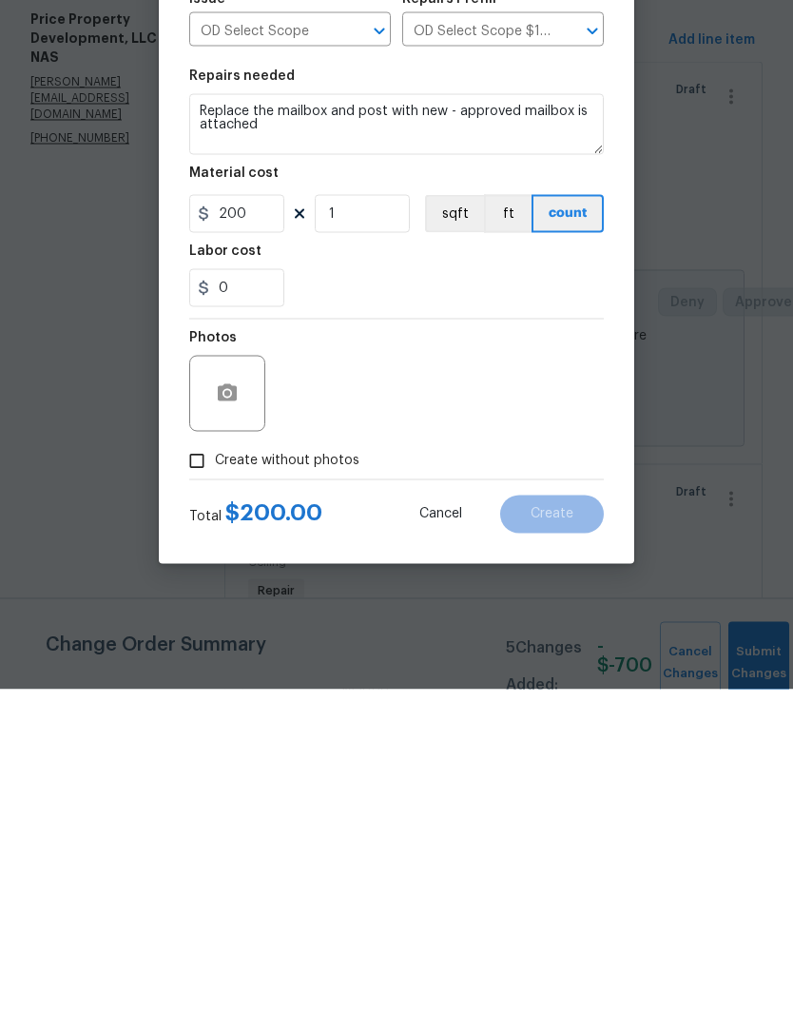
click at [197, 767] on input "Create without photos" at bounding box center [197, 785] width 36 height 36
checkbox input "true"
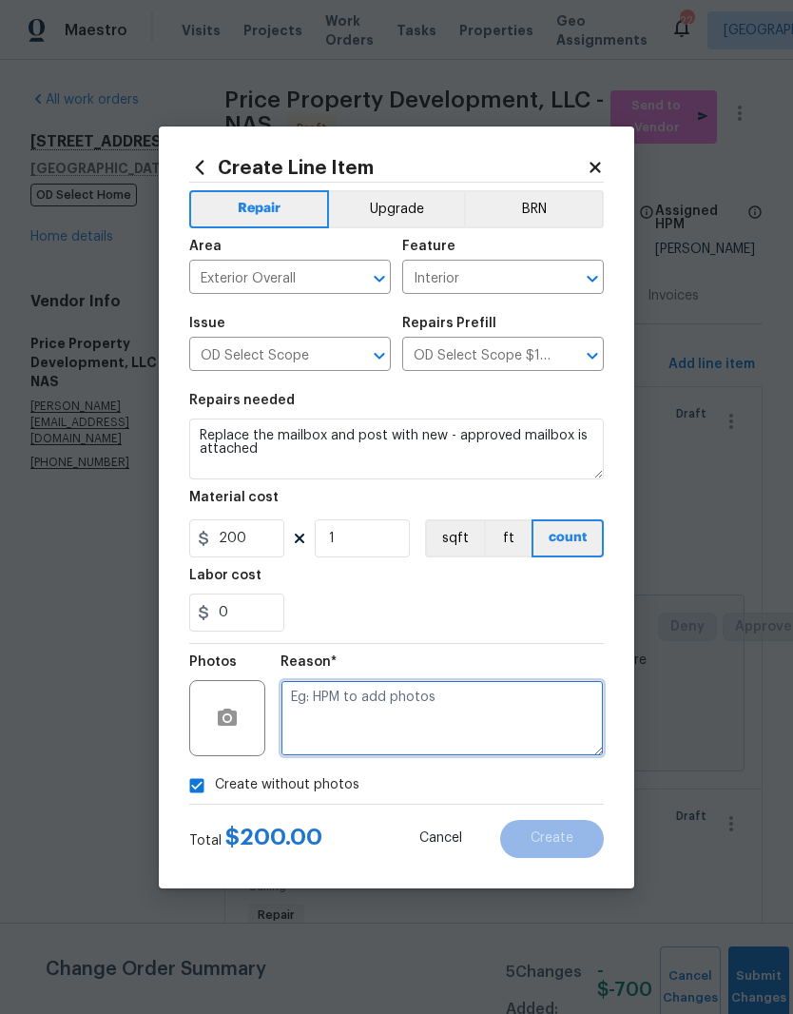
click at [387, 702] on textarea at bounding box center [442, 718] width 323 height 76
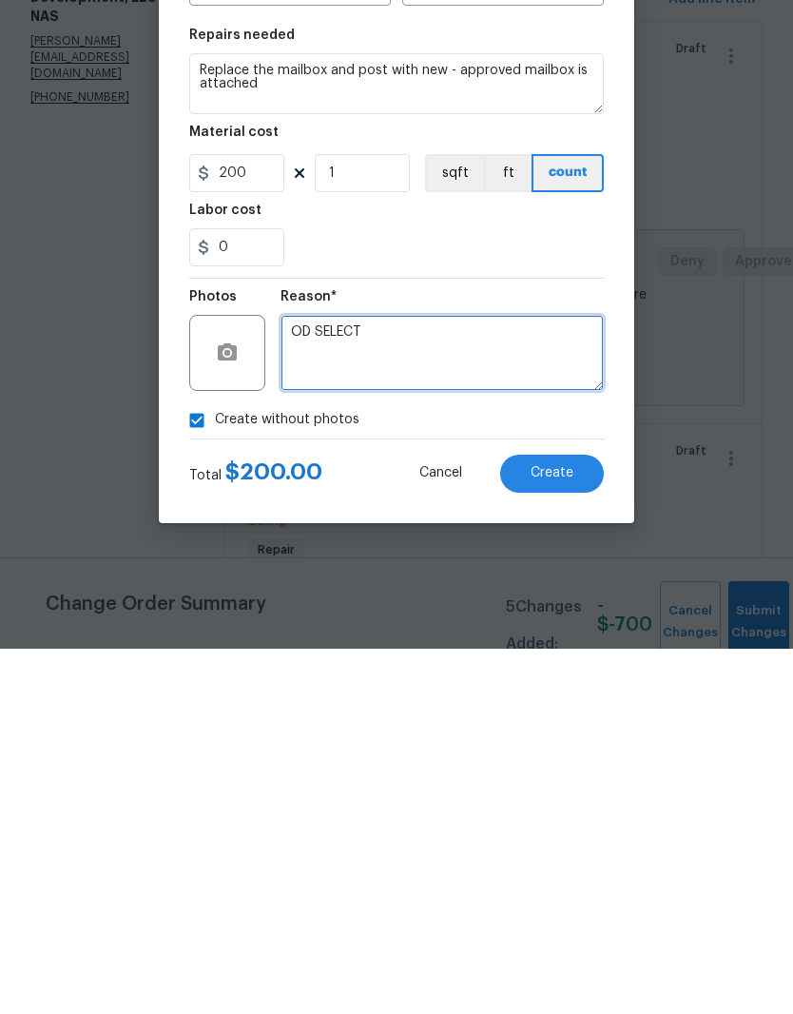
type textarea "OD SELECT"
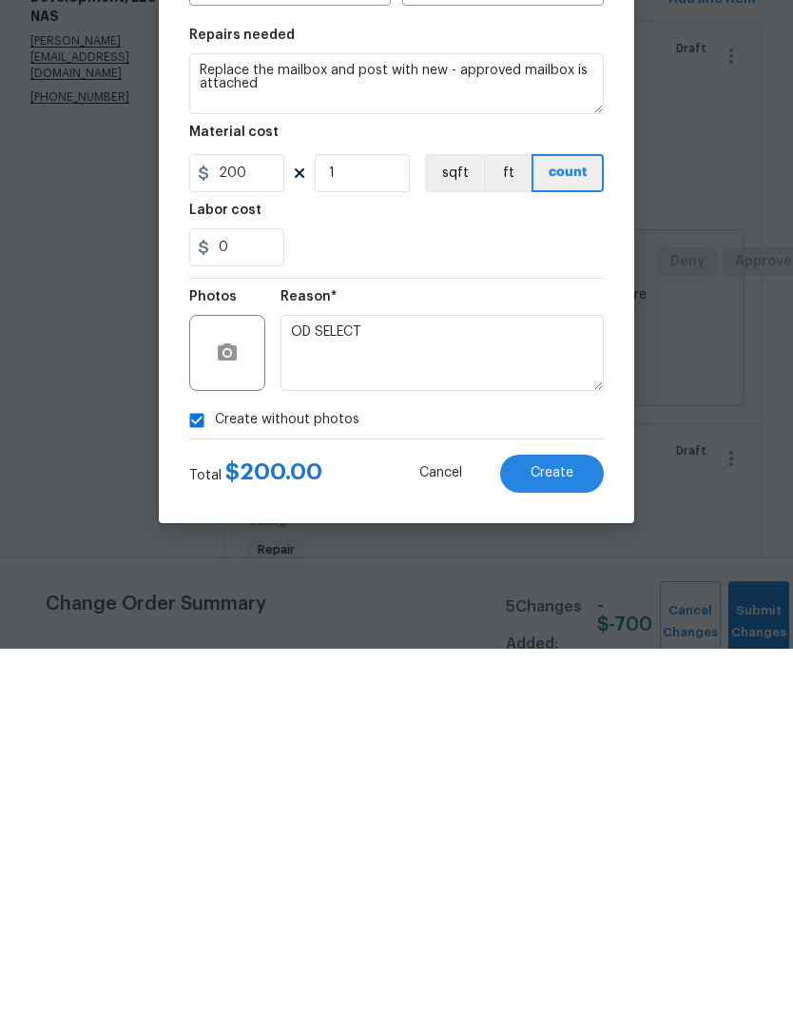
click at [566, 831] on span "Create" at bounding box center [552, 838] width 43 height 14
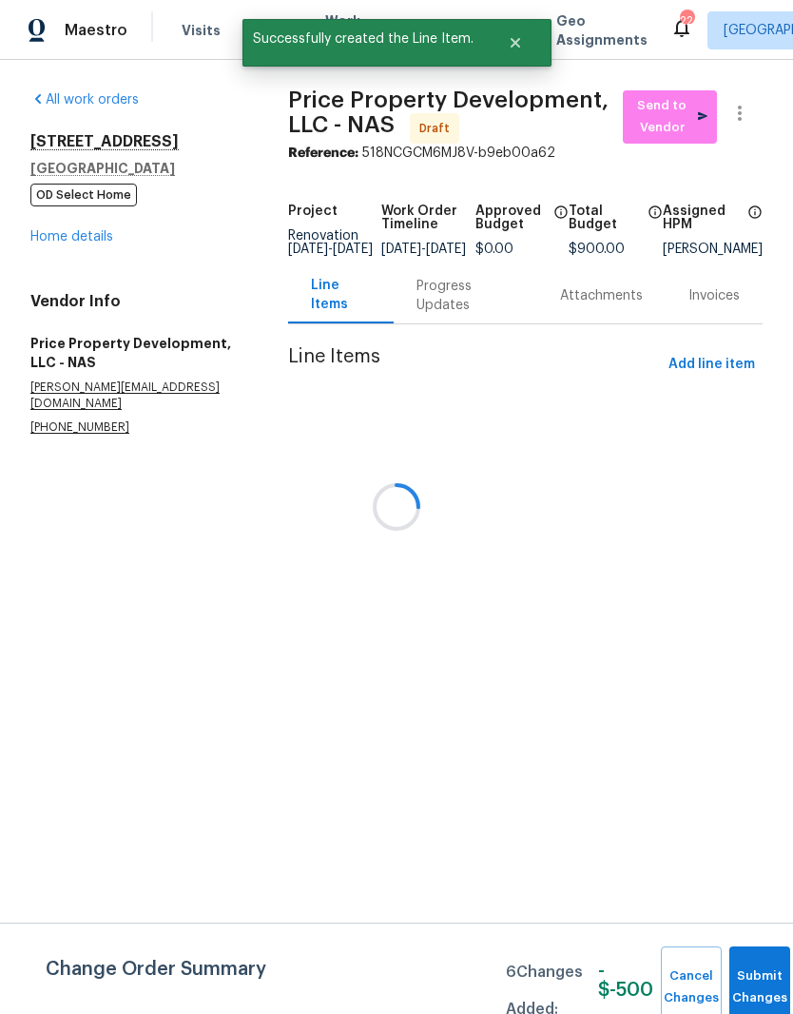
scroll to position [0, 0]
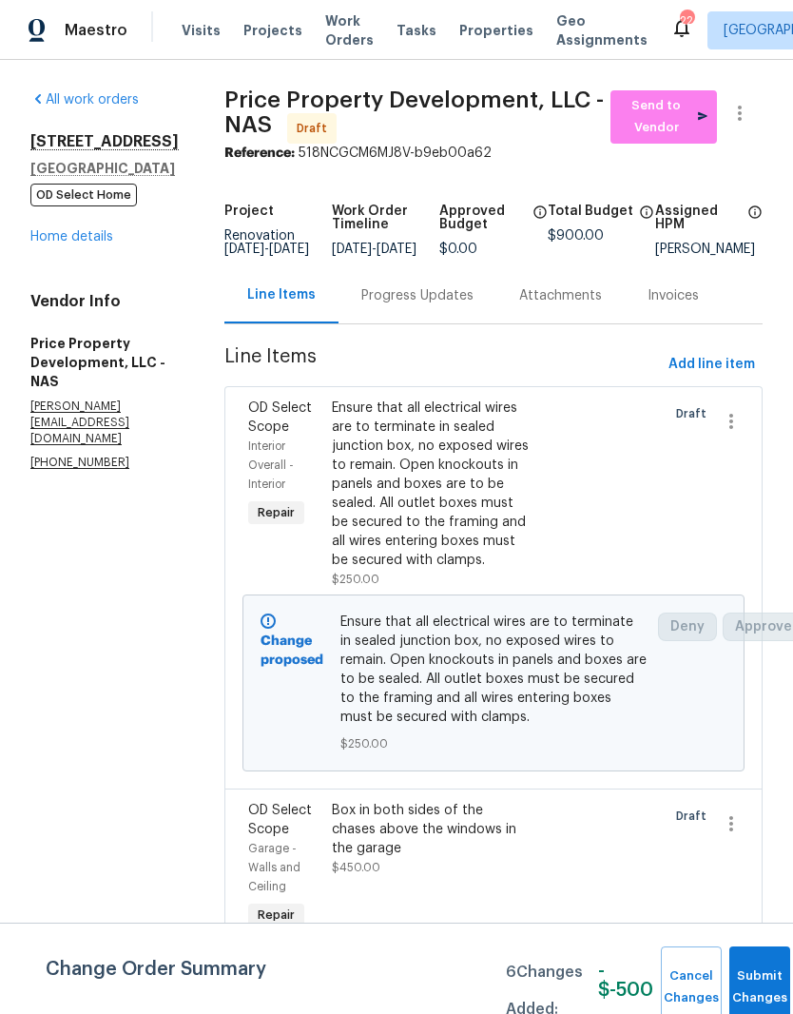
click at [105, 240] on link "Home details" at bounding box center [71, 236] width 83 height 13
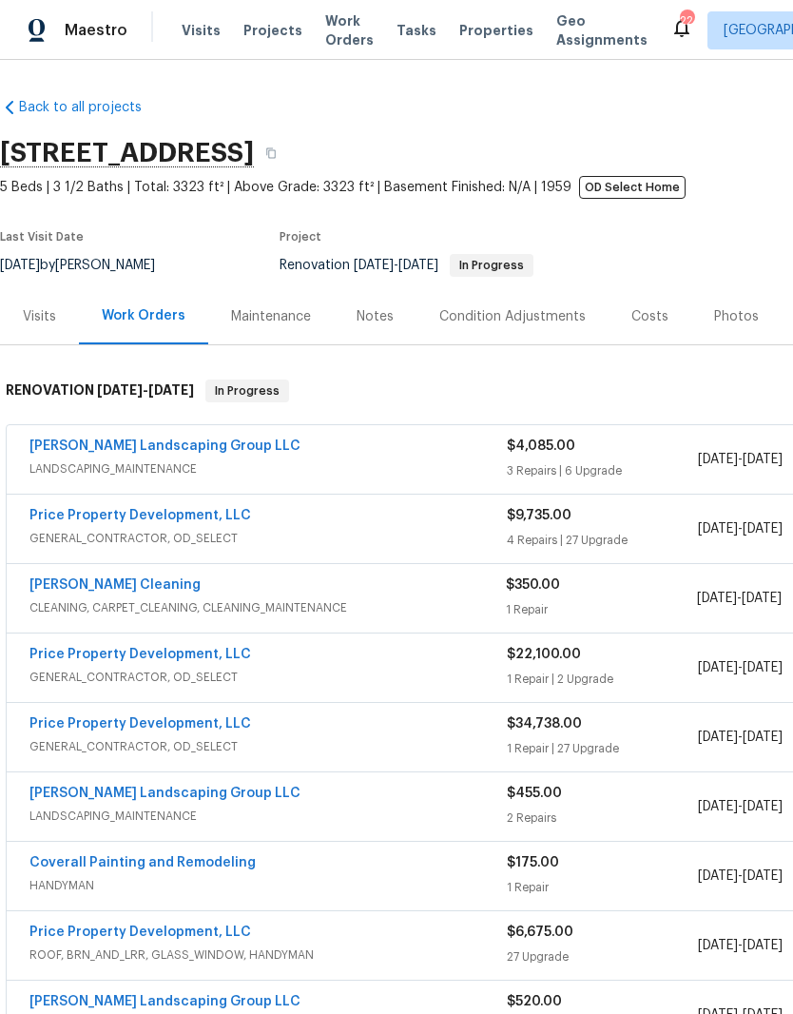
click at [203, 521] on link "Price Property Development, LLC" at bounding box center [140, 515] width 222 height 13
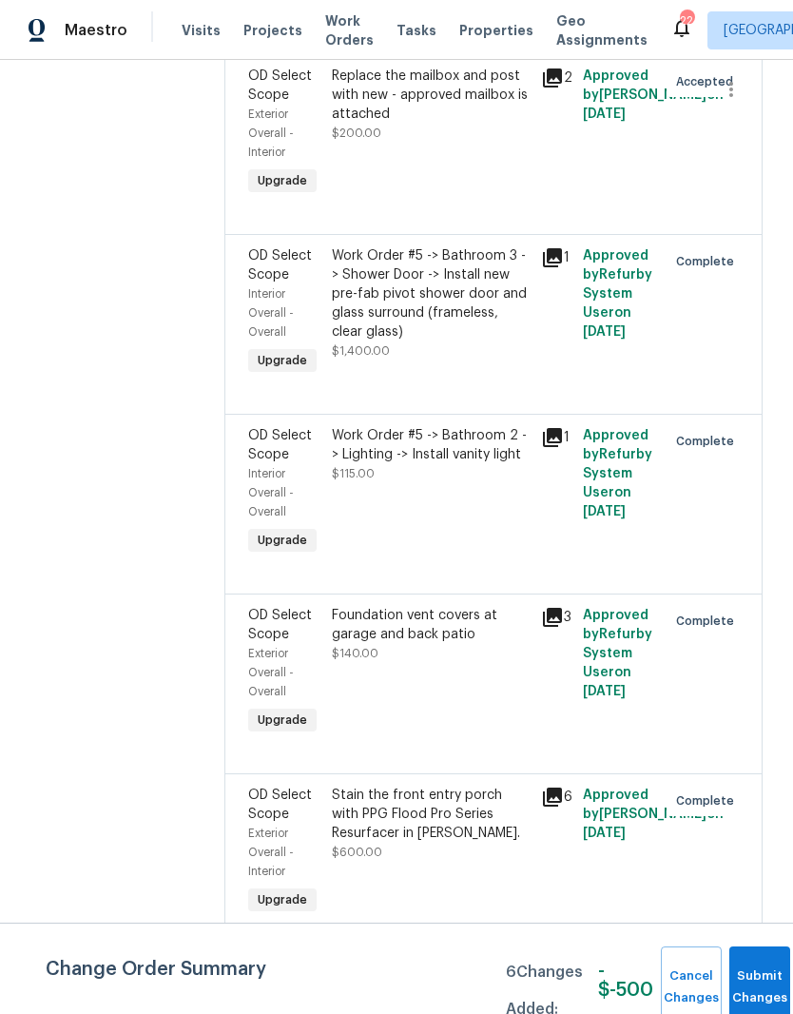
scroll to position [3619, 0]
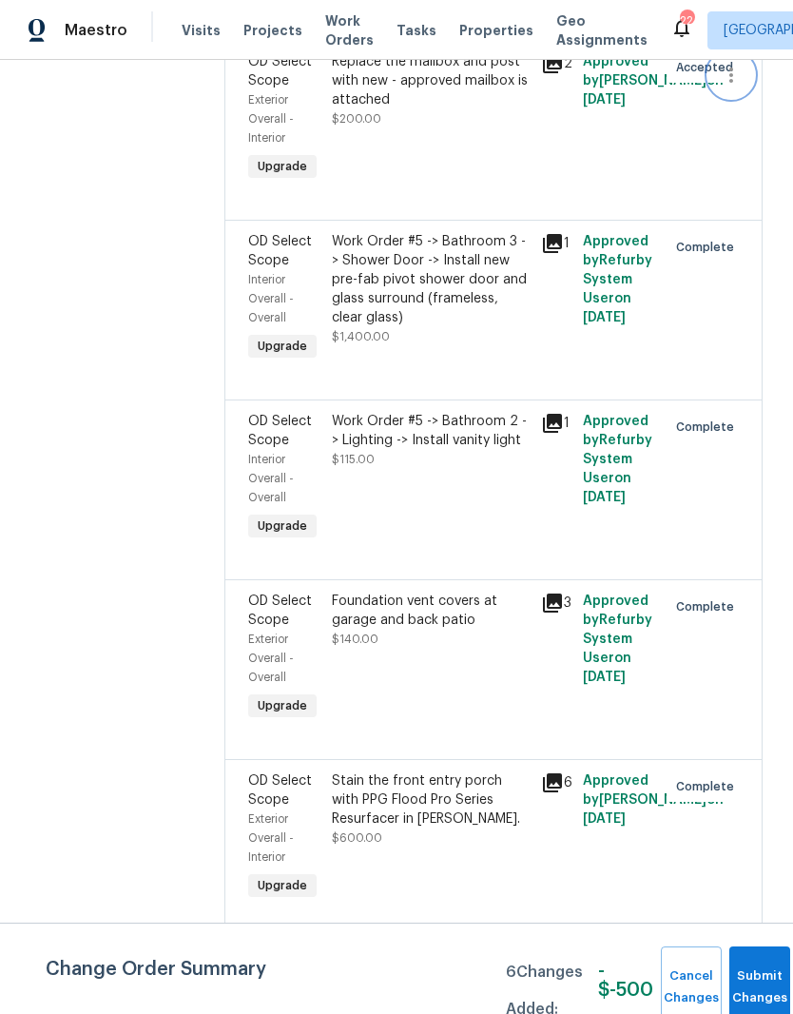
click at [742, 87] on icon "button" at bounding box center [731, 75] width 23 height 23
click at [744, 440] on li "Cancel" at bounding box center [740, 438] width 73 height 31
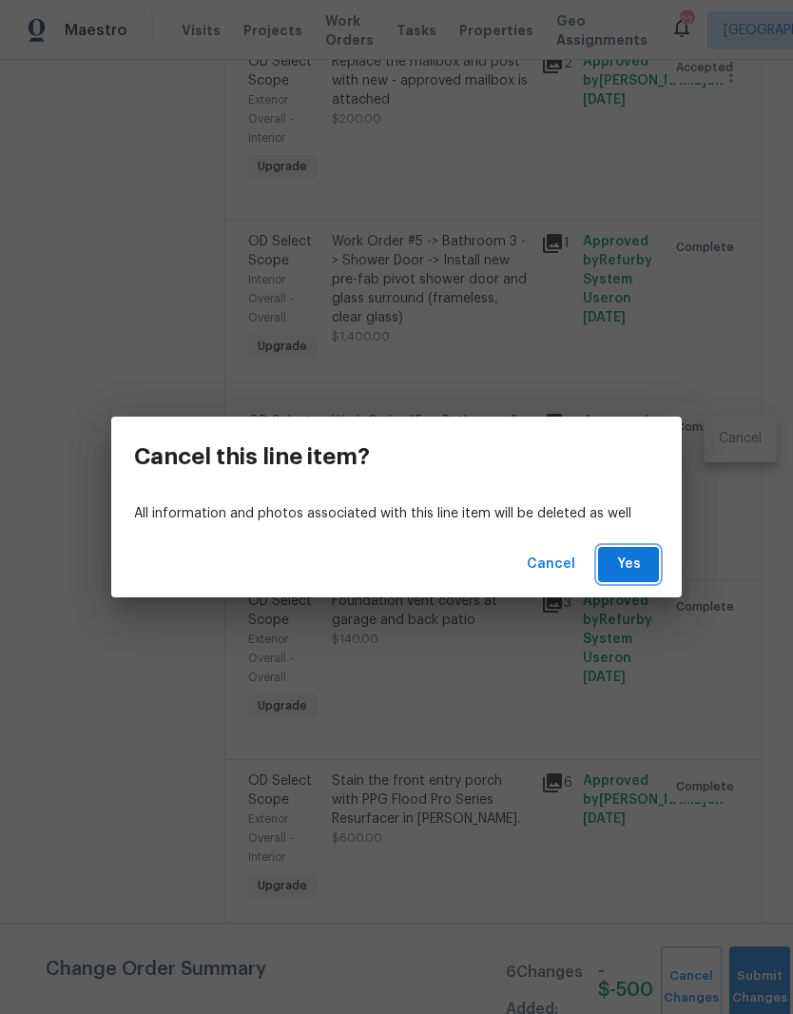
click at [633, 556] on span "Yes" at bounding box center [628, 565] width 30 height 24
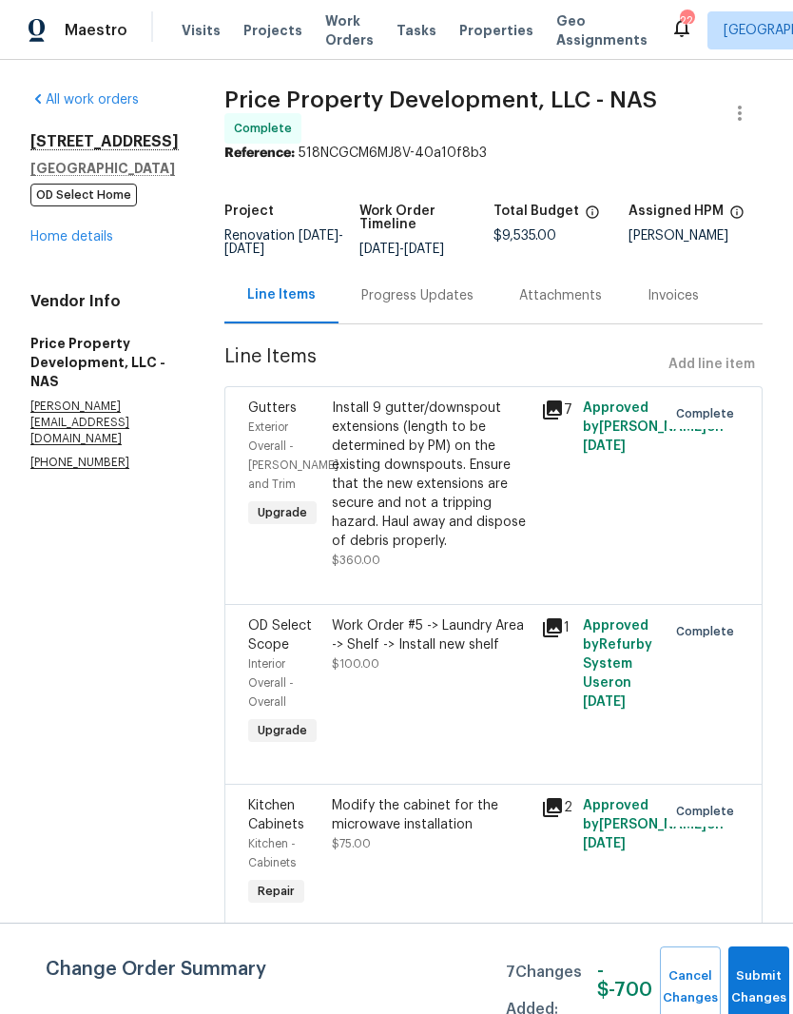
scroll to position [0, 0]
click at [111, 230] on link "Home details" at bounding box center [71, 236] width 83 height 13
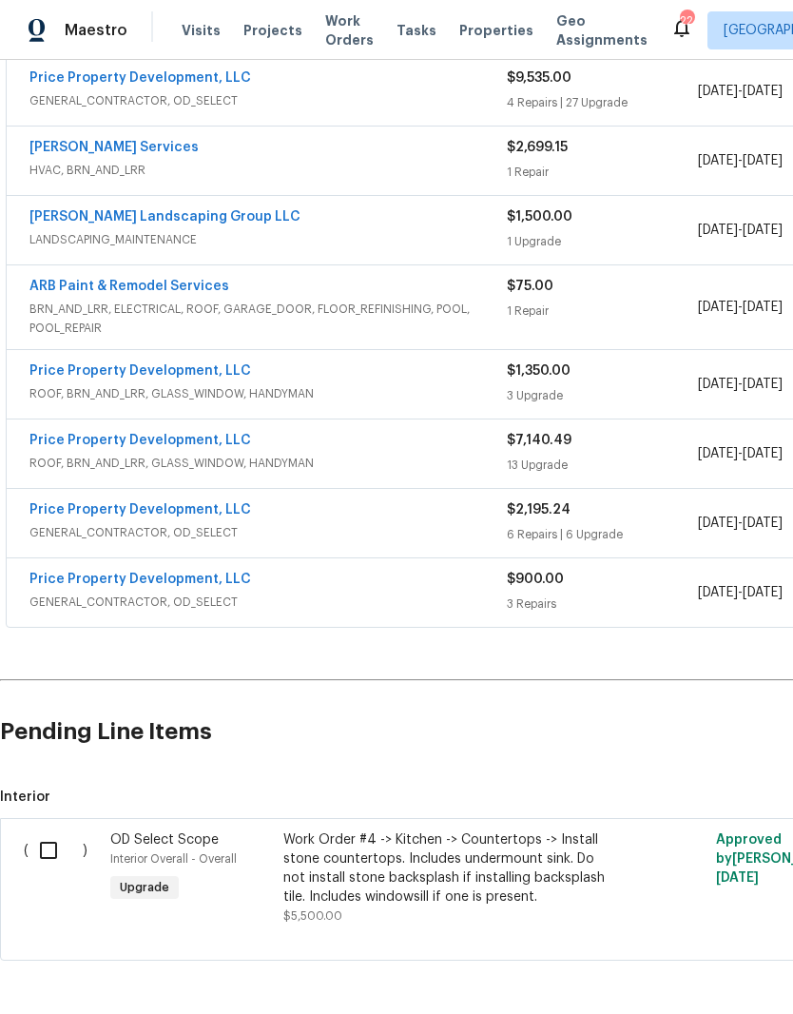
scroll to position [1786, 0]
click at [189, 573] on link "Price Property Development, LLC" at bounding box center [140, 579] width 222 height 13
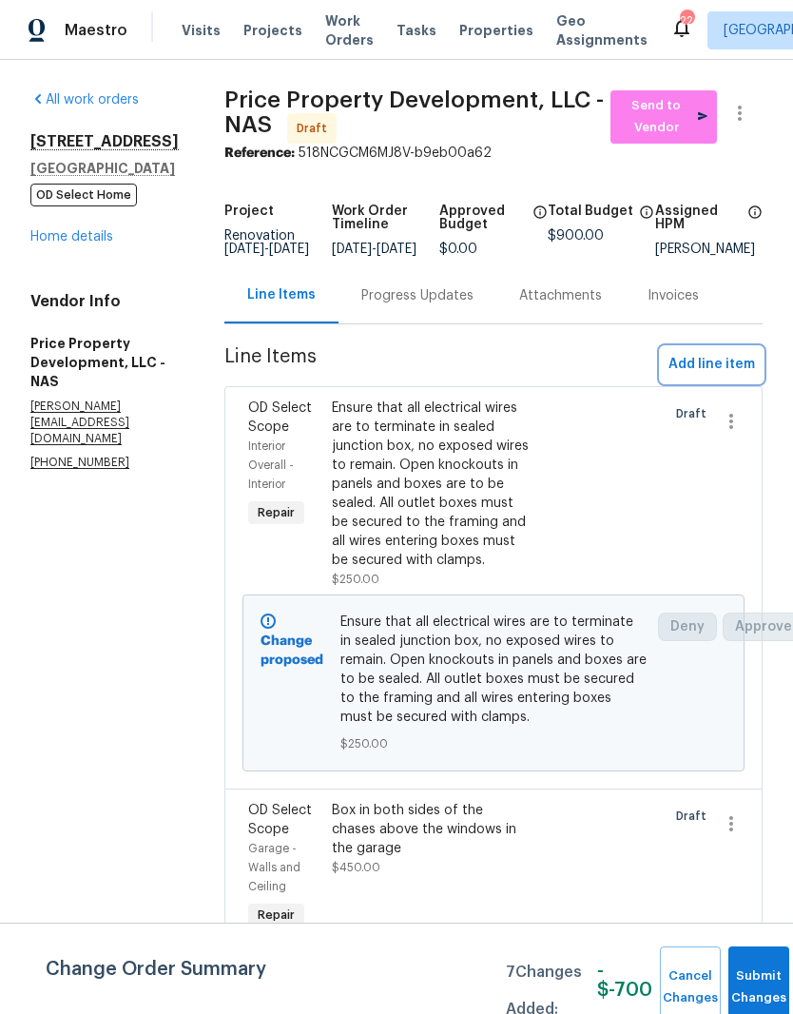
click at [736, 377] on span "Add line item" at bounding box center [712, 365] width 87 height 24
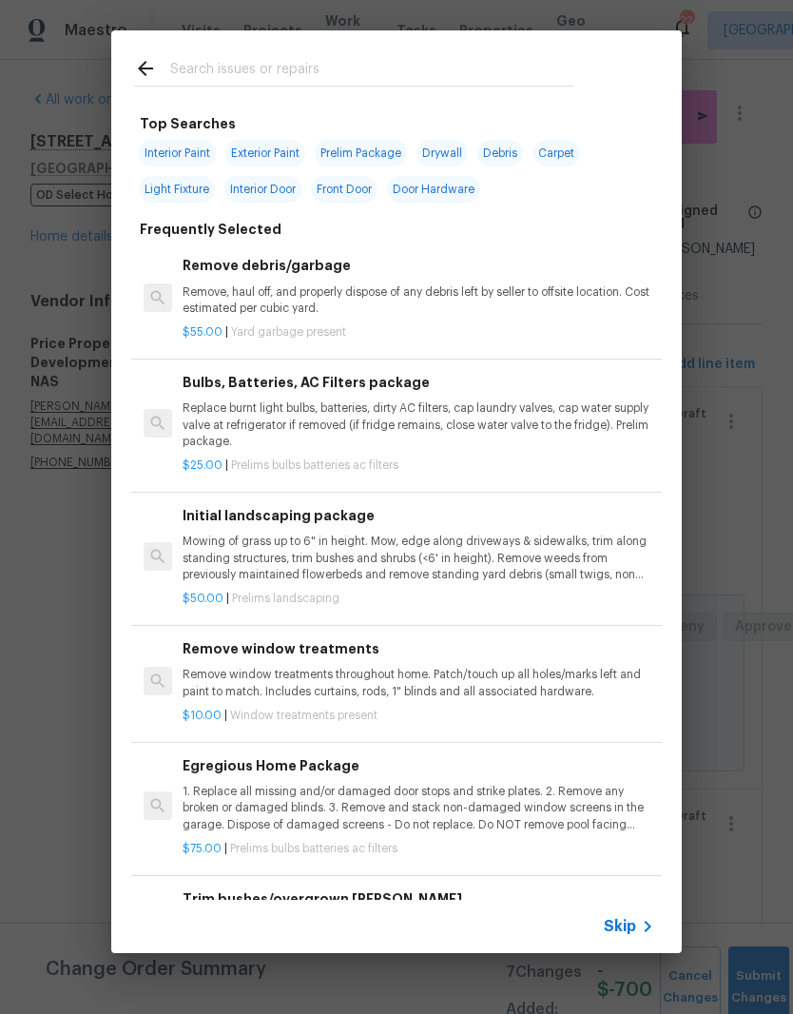
click at [364, 69] on input "text" at bounding box center [371, 71] width 403 height 29
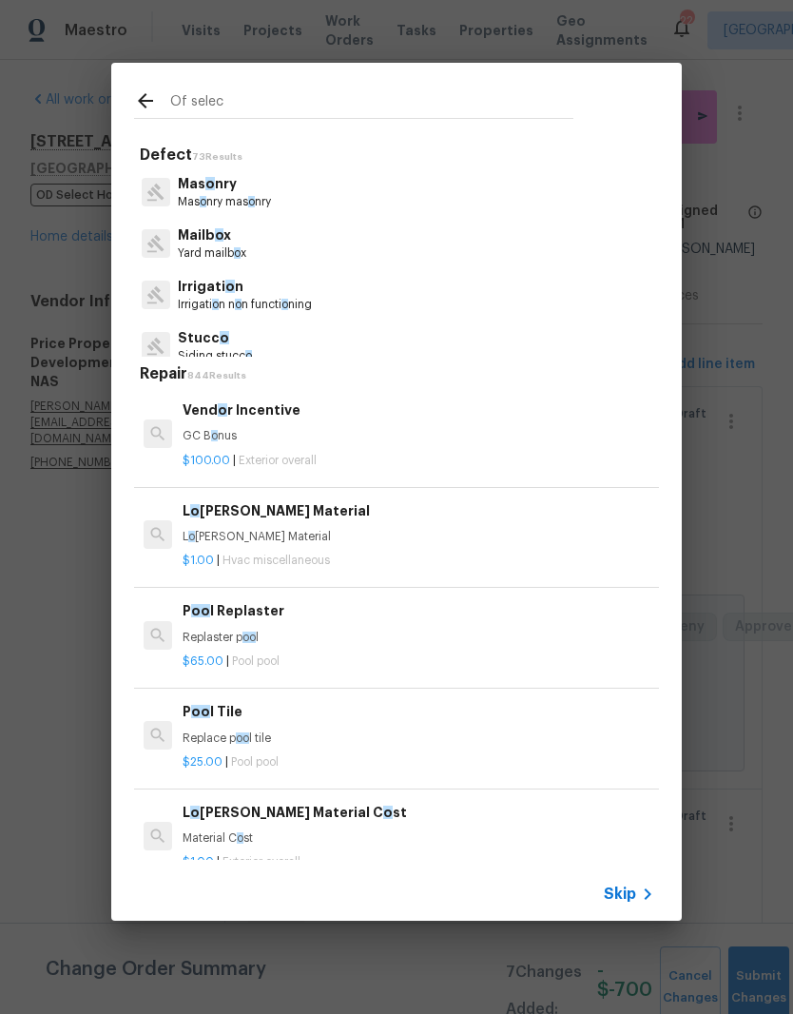
type input "Of select"
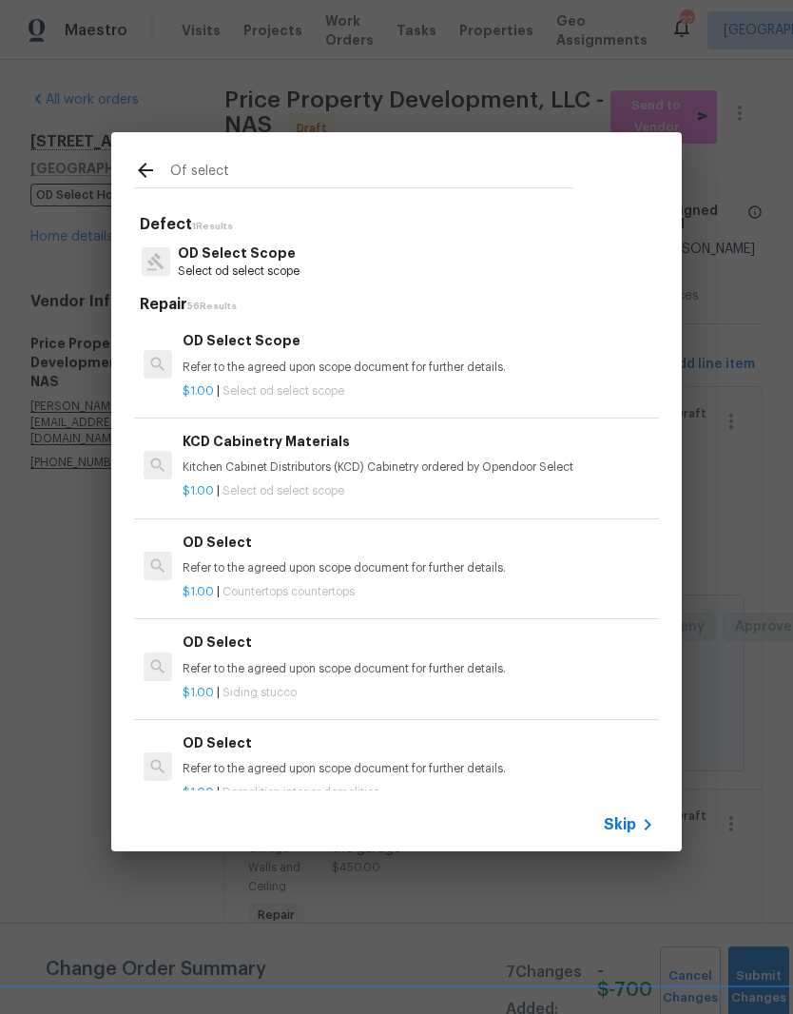
click at [268, 259] on p "OD Select Scope" at bounding box center [239, 253] width 122 height 20
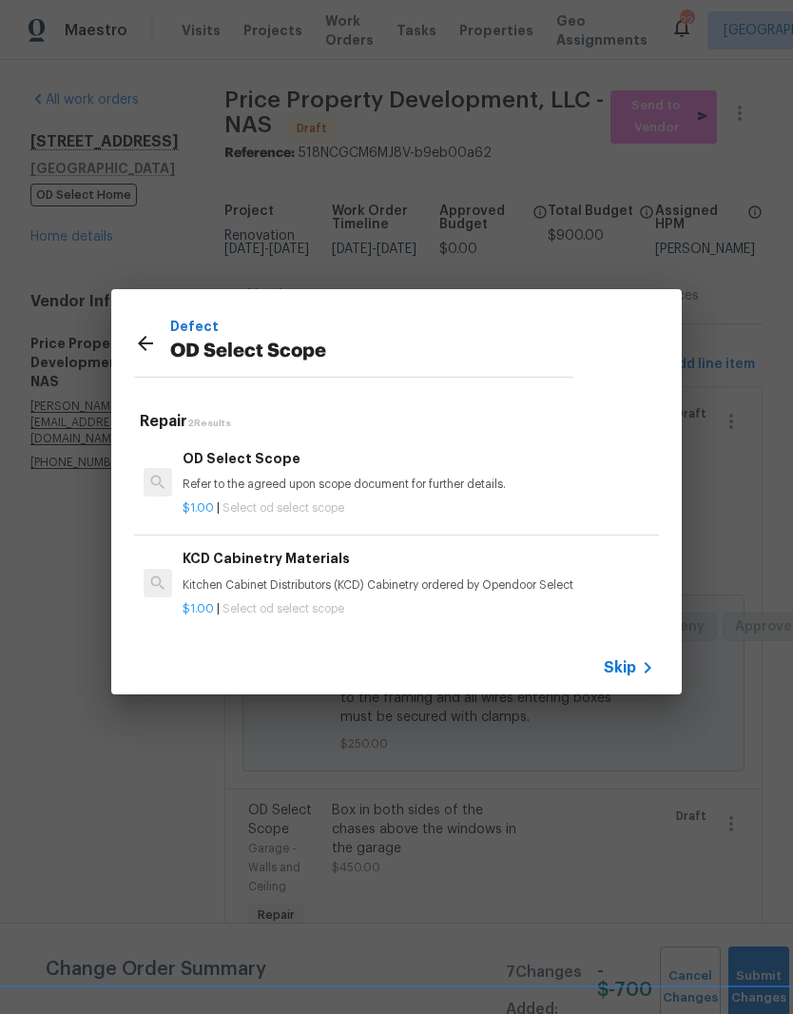
click at [269, 470] on div "OD Select Scope Refer to the agreed upon scope document for further details." at bounding box center [419, 471] width 472 height 46
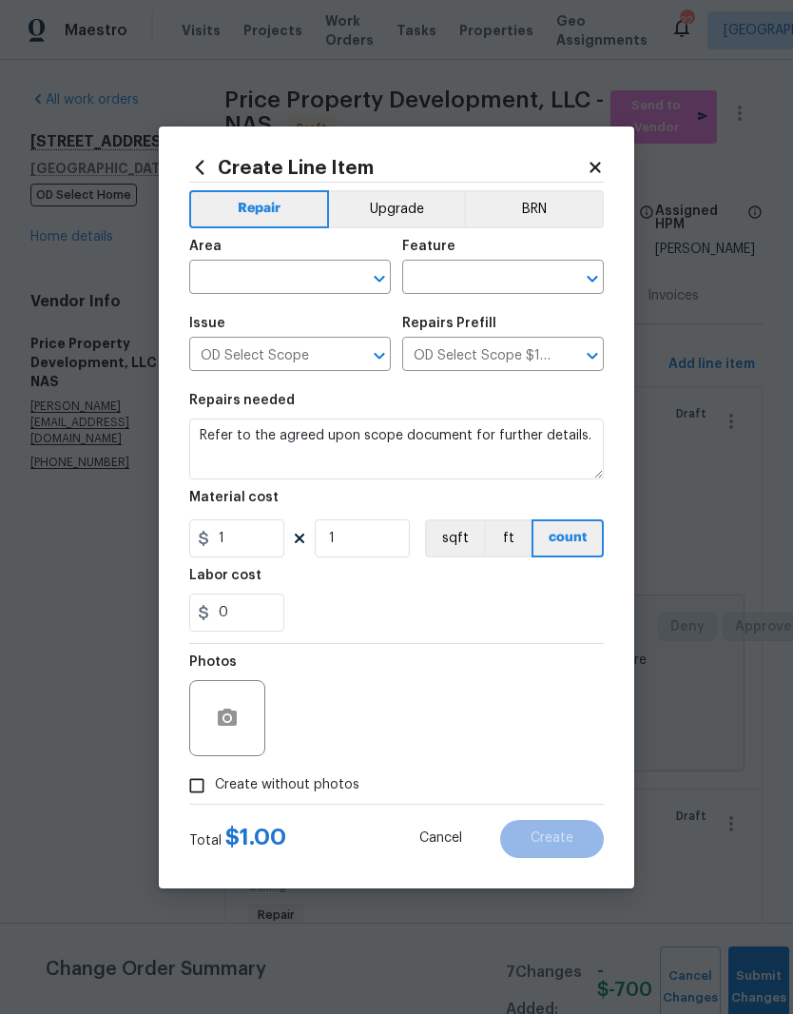
click at [336, 271] on input "text" at bounding box center [263, 278] width 148 height 29
type input "I"
type input "o"
type input "O"
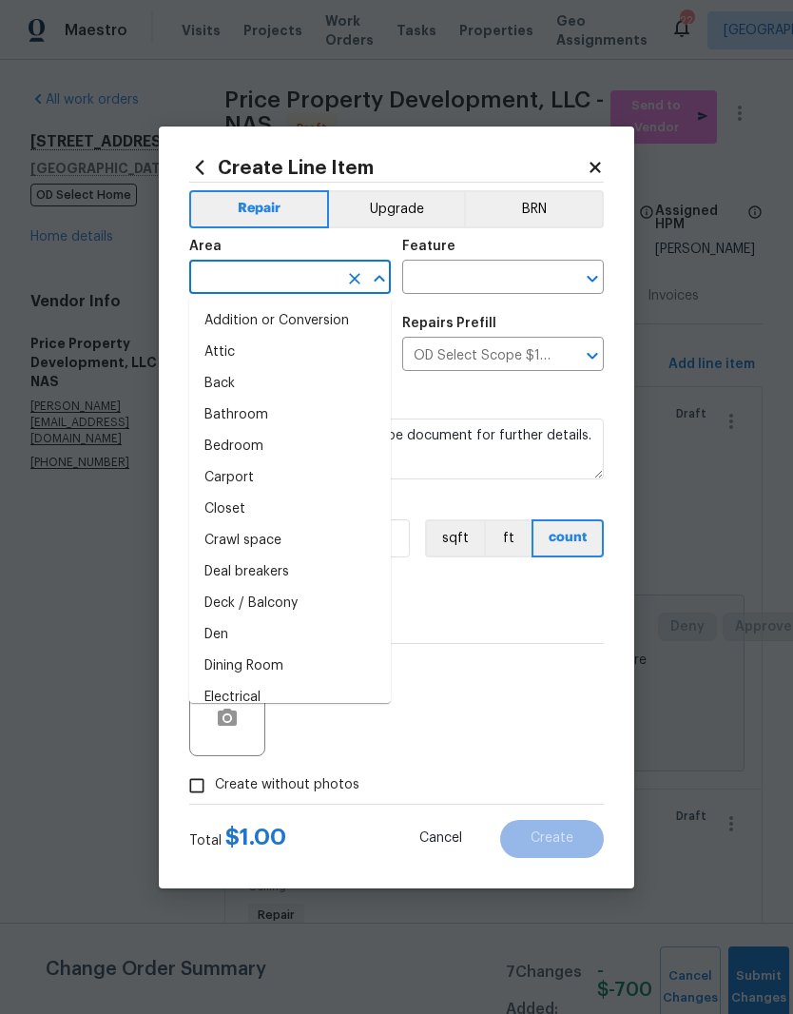
click at [591, 167] on icon at bounding box center [595, 167] width 17 height 17
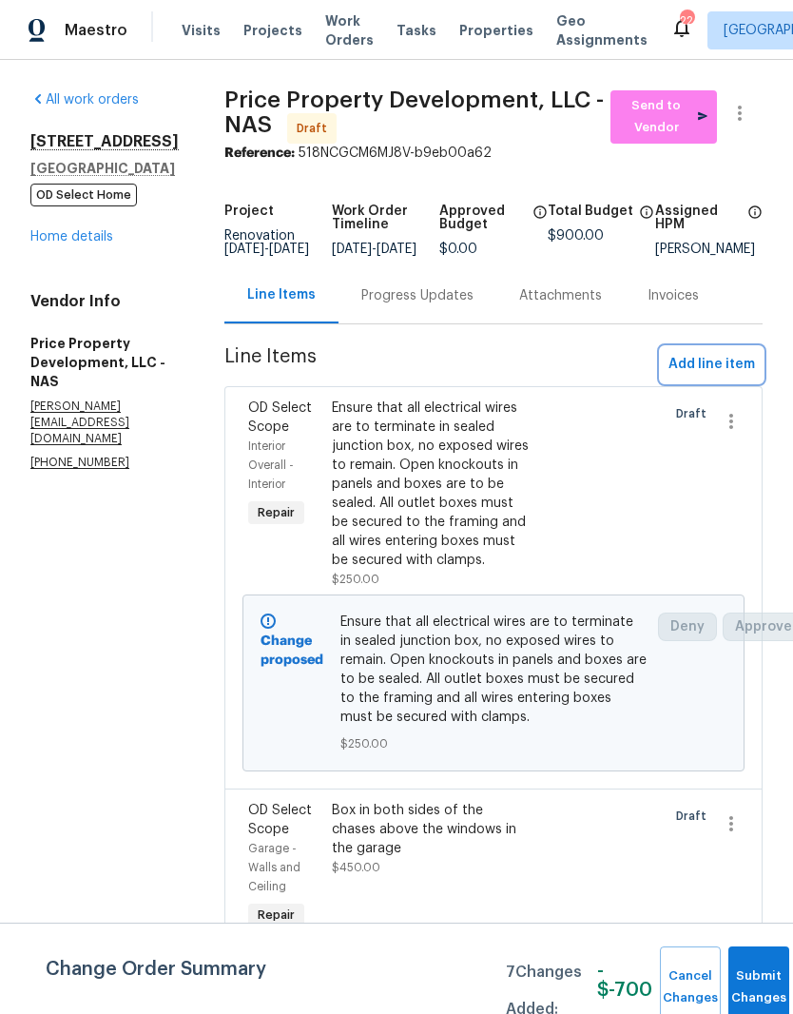
click at [745, 377] on span "Add line item" at bounding box center [712, 365] width 87 height 24
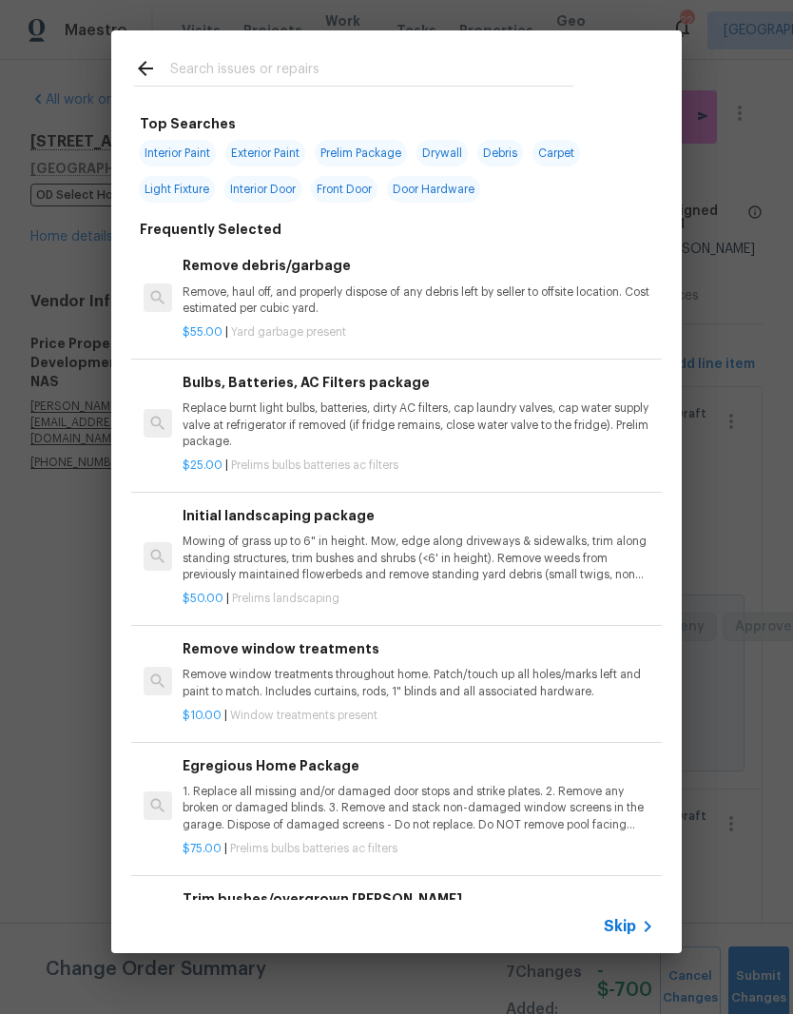
click at [335, 68] on input "text" at bounding box center [371, 71] width 403 height 29
type input "Of select"
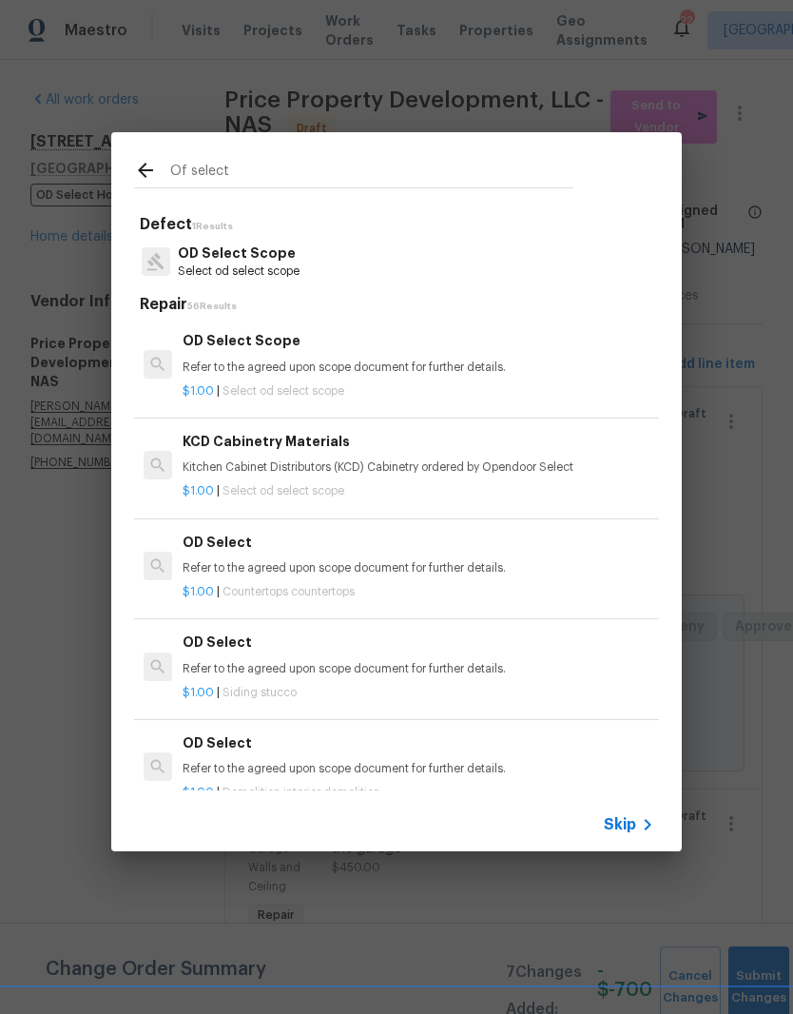
click at [282, 258] on p "OD Select Scope" at bounding box center [239, 253] width 122 height 20
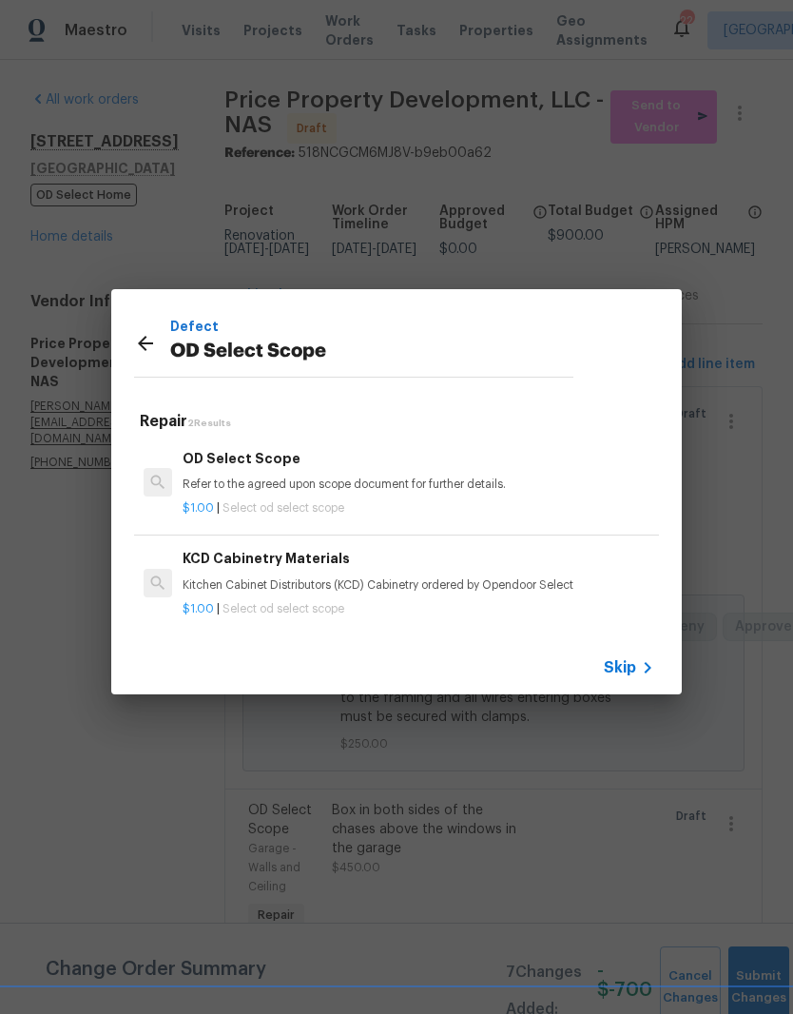
click at [280, 470] on div "OD Select Scope Refer to the agreed upon scope document for further details." at bounding box center [419, 471] width 472 height 46
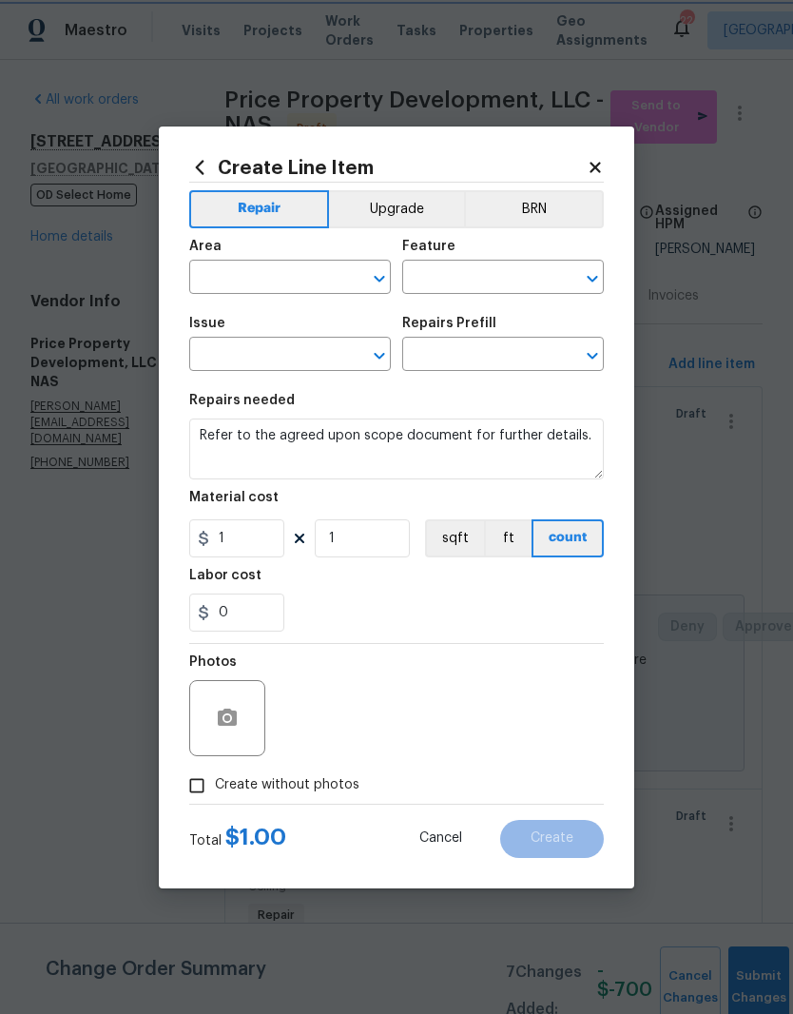
type input "OD Select Scope"
type input "OD Select Scope $1.00"
click at [350, 272] on icon "Clear" at bounding box center [354, 278] width 19 height 19
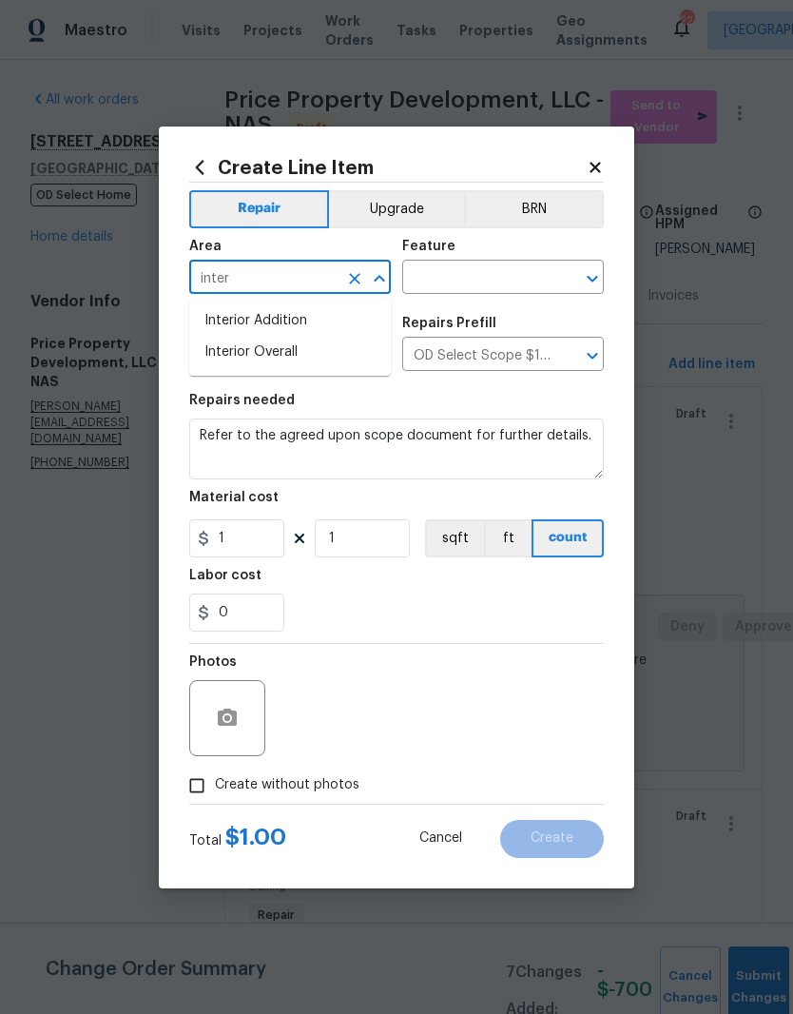
click at [289, 351] on li "Interior Overall" at bounding box center [290, 352] width 202 height 31
type input "Interior Overall"
click at [525, 271] on input "text" at bounding box center [476, 278] width 148 height 29
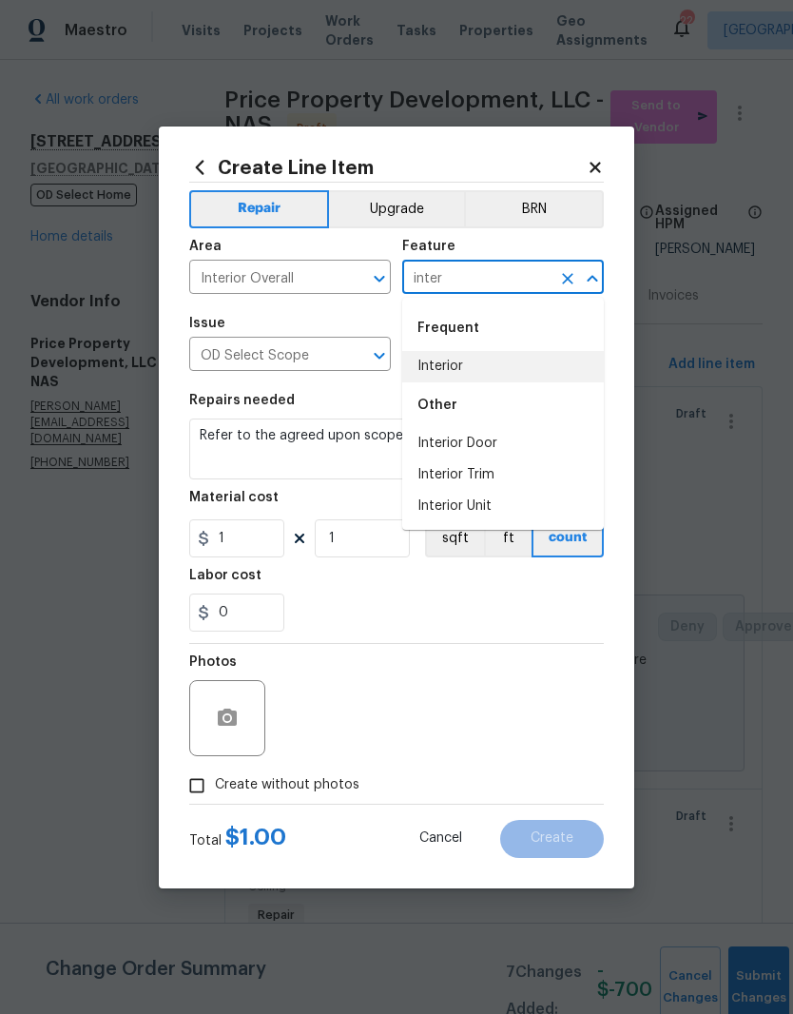
click at [456, 368] on li "Interior" at bounding box center [503, 366] width 202 height 31
type input "Interior"
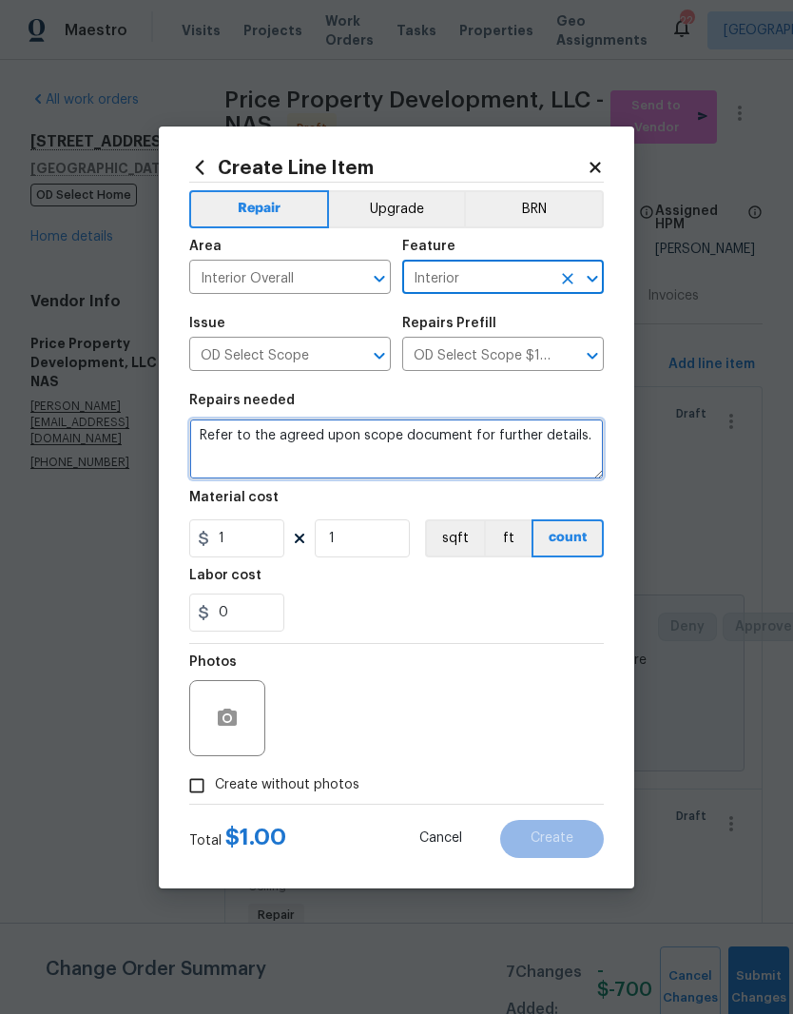
click at [595, 429] on textarea "Refer to the agreed upon scope document for further details." at bounding box center [396, 448] width 415 height 61
click at [591, 434] on textarea "Refer to the agreed upon scope document for further details." at bounding box center [396, 448] width 415 height 61
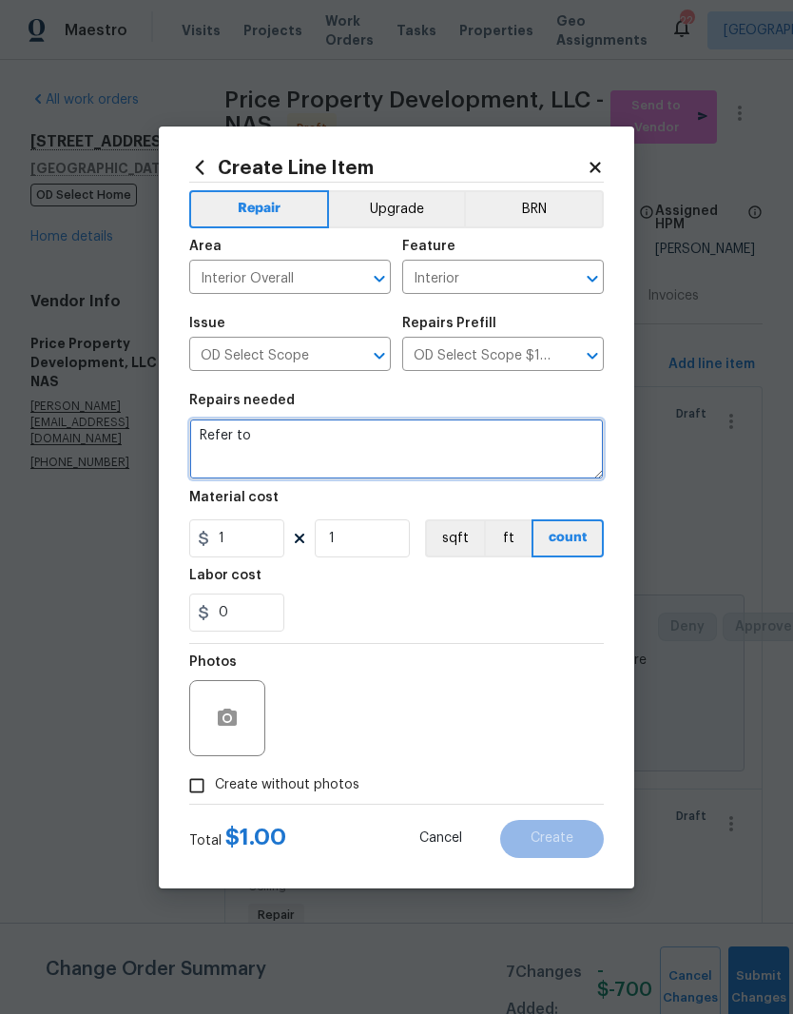
type textarea "Refer"
type textarea "Credit for overpaid line item - Hallway closet shelf"
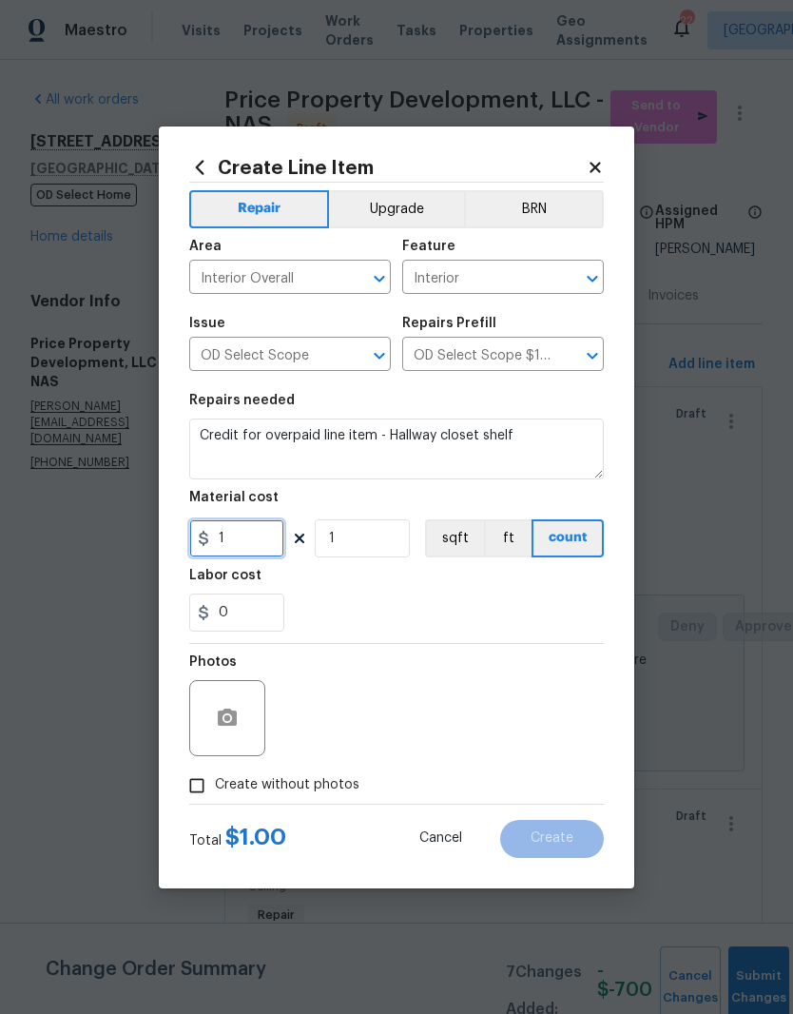
click at [251, 539] on input "1" at bounding box center [236, 538] width 95 height 38
click at [225, 537] on input "150" at bounding box center [236, 538] width 95 height 38
type input "-150"
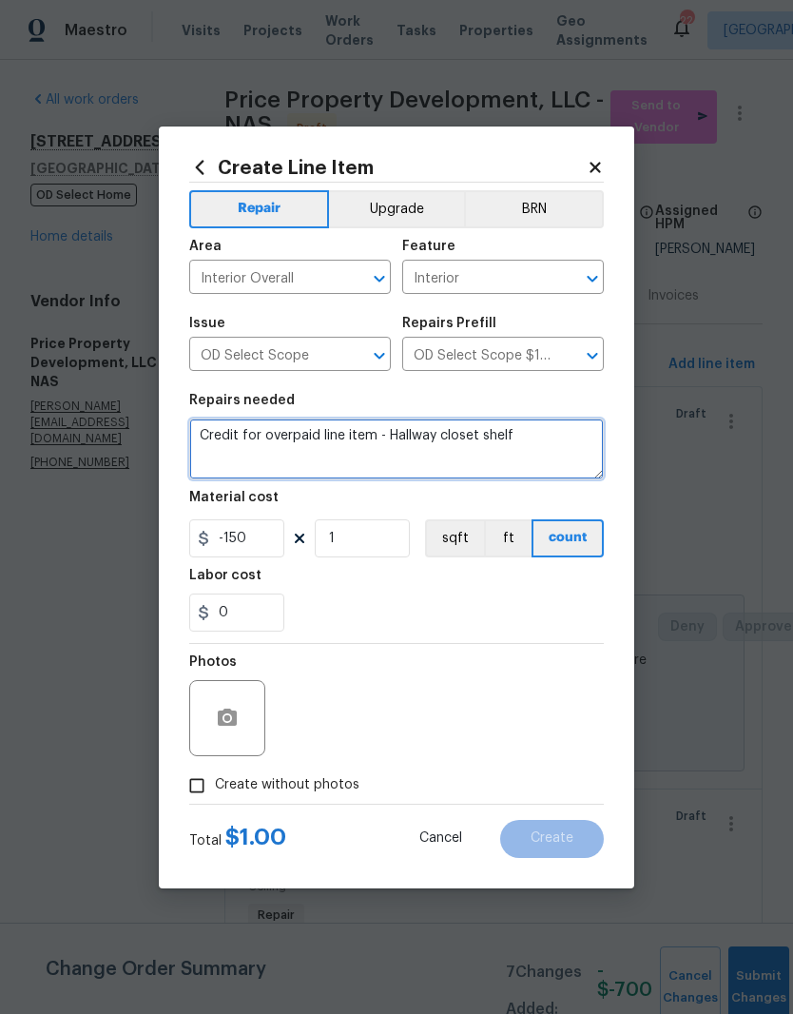
click at [312, 430] on textarea "Credit for overpaid line item - Hallway closet shelf" at bounding box center [396, 448] width 415 height 61
click at [576, 447] on textarea "Credit for duplicate line item - Hallway closet shelf" at bounding box center [396, 448] width 415 height 61
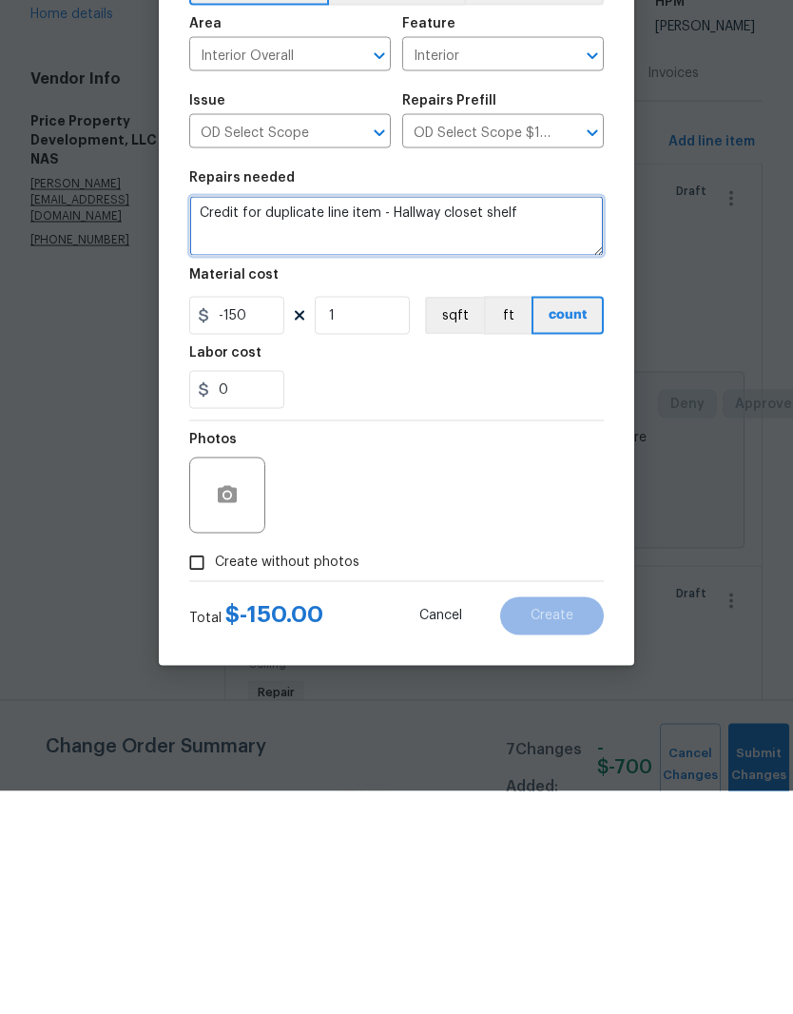
type textarea "Credit for duplicate line item - Hallway closet shelf"
click at [203, 767] on input "Create without photos" at bounding box center [197, 785] width 36 height 36
checkbox input "true"
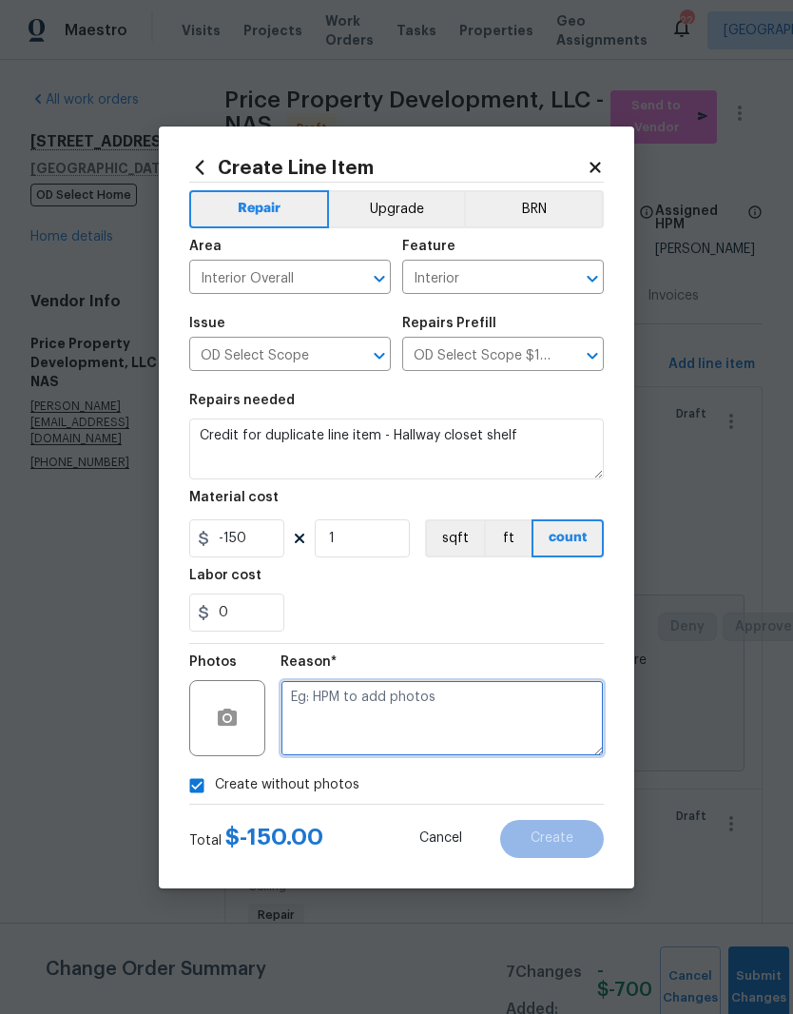
click at [371, 704] on textarea at bounding box center [442, 718] width 323 height 76
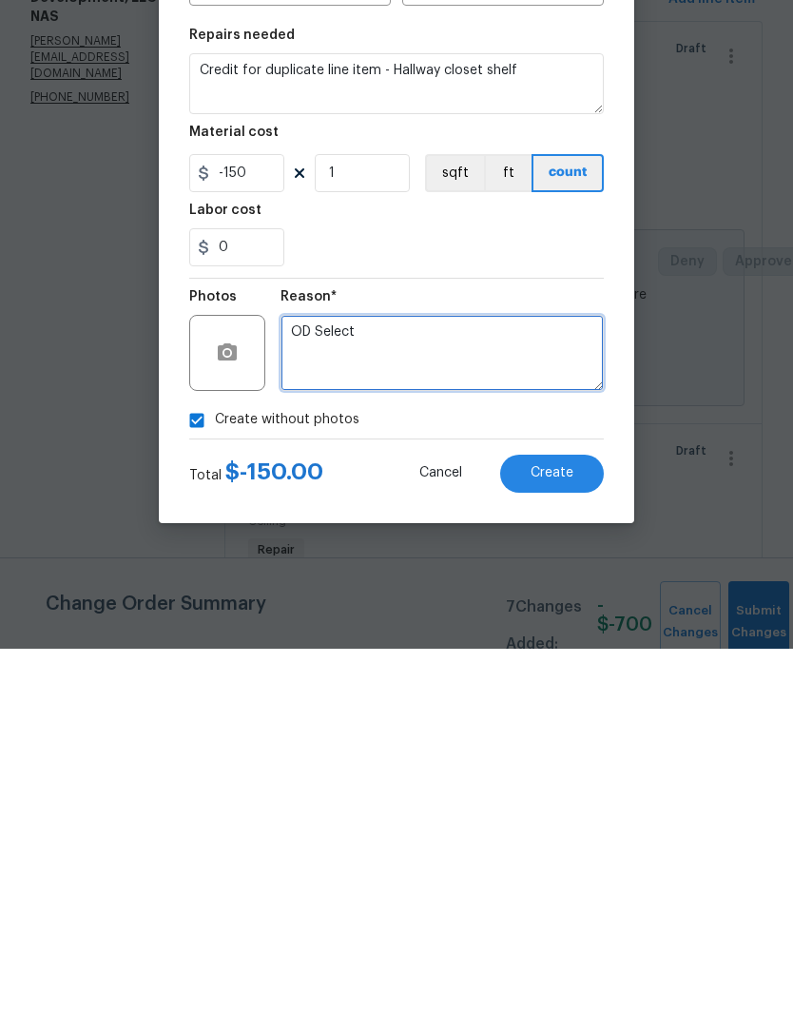
type textarea "OD Select"
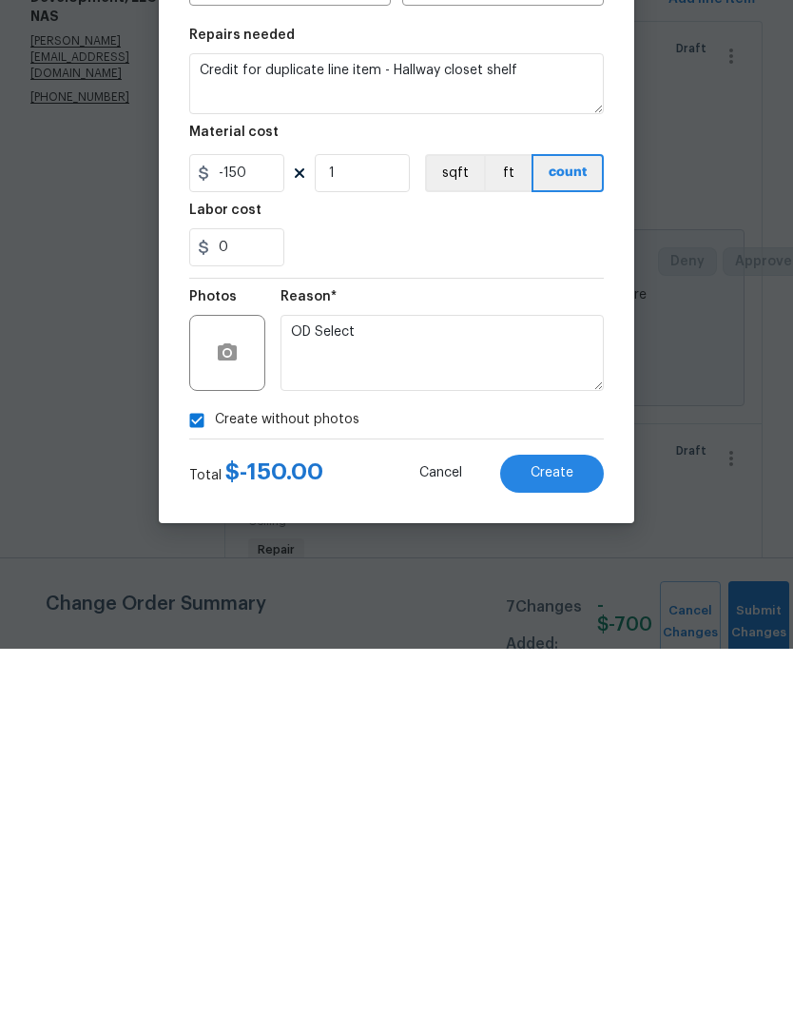
click at [570, 831] on span "Create" at bounding box center [552, 838] width 43 height 14
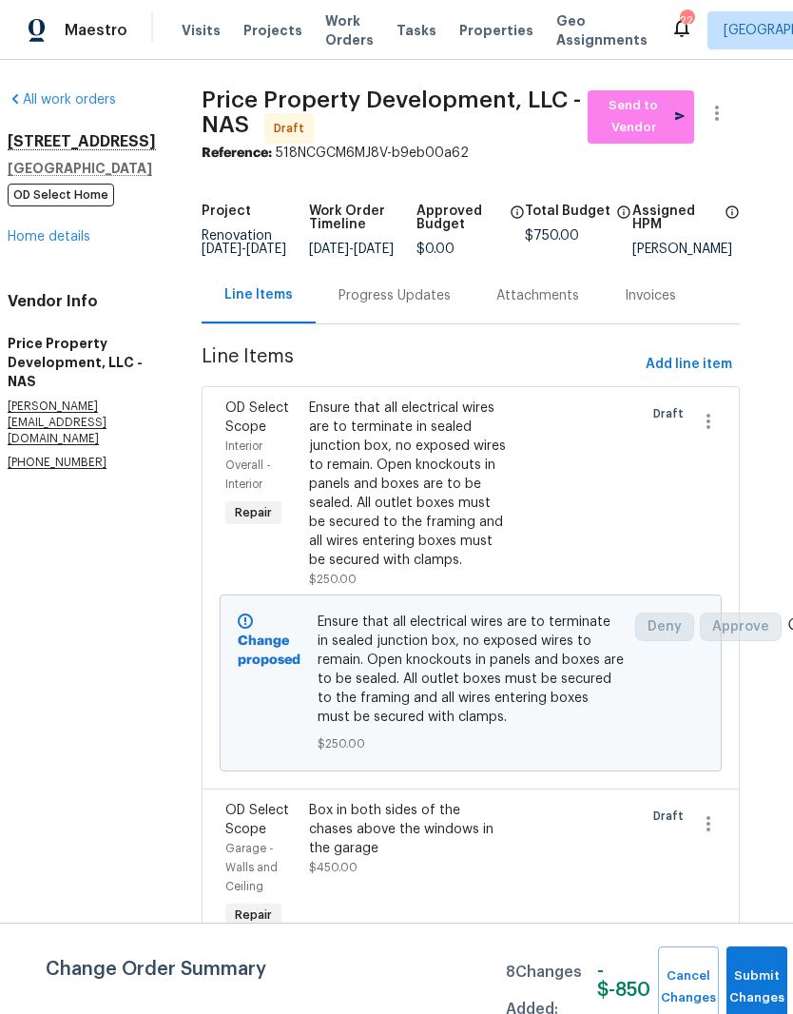
scroll to position [0, 23]
click at [712, 374] on span "Add line item" at bounding box center [689, 365] width 87 height 24
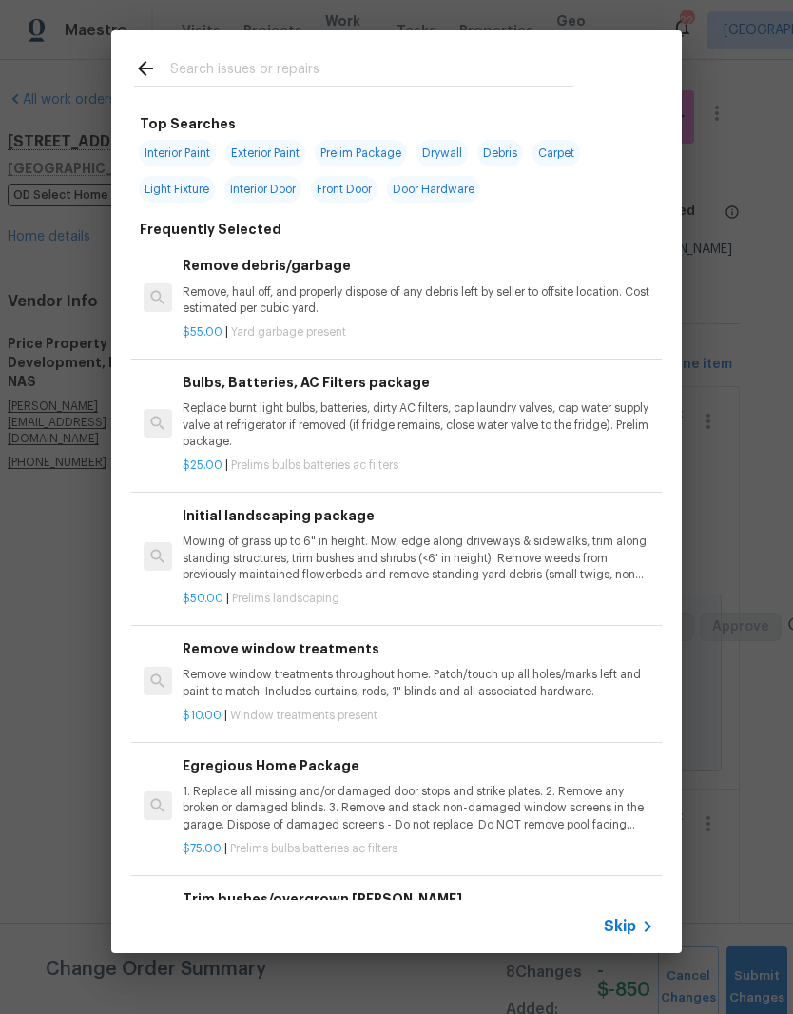
click at [336, 58] on input "text" at bounding box center [371, 71] width 403 height 29
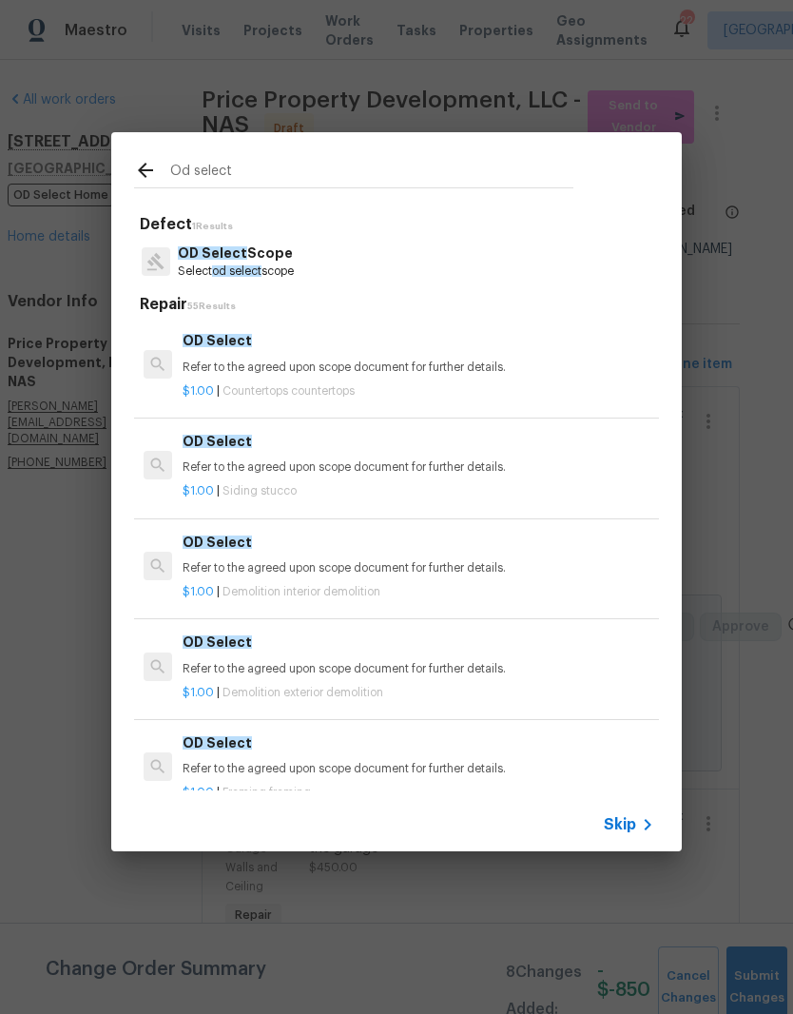
type input "Od select"
click at [273, 239] on div "OD Select Scope Select od select scope" at bounding box center [396, 261] width 525 height 51
click at [260, 268] on span "od select" at bounding box center [236, 270] width 49 height 11
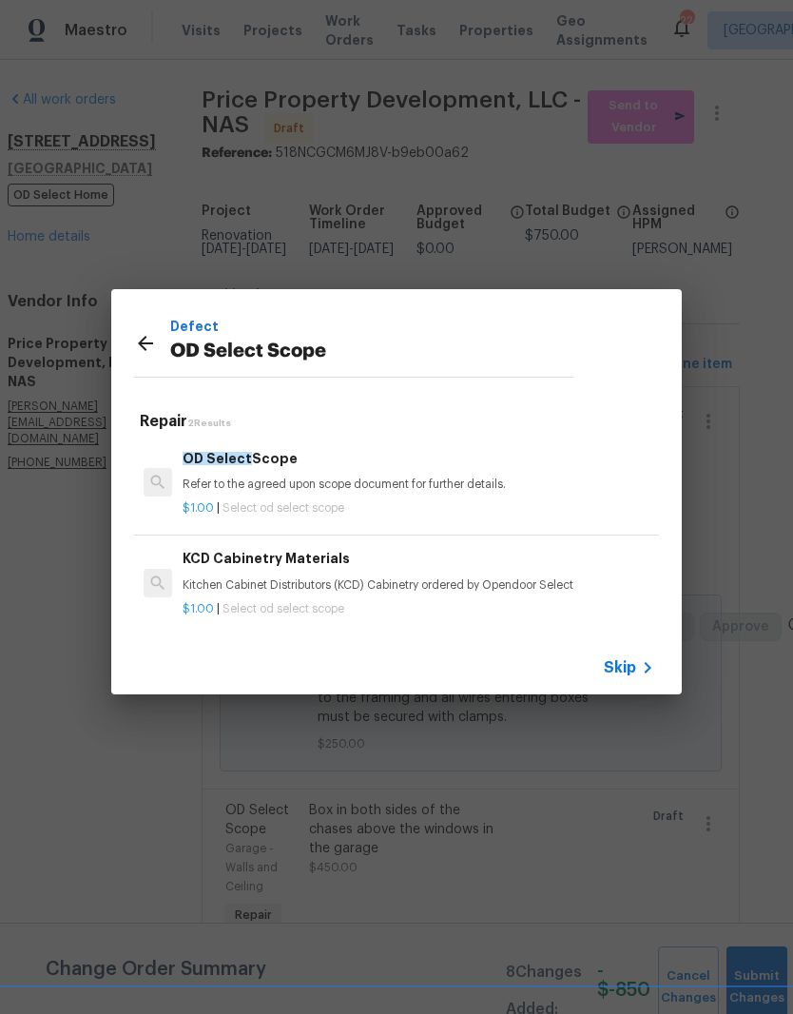
click at [280, 481] on p "Refer to the agreed upon scope document for further details." at bounding box center [419, 484] width 472 height 16
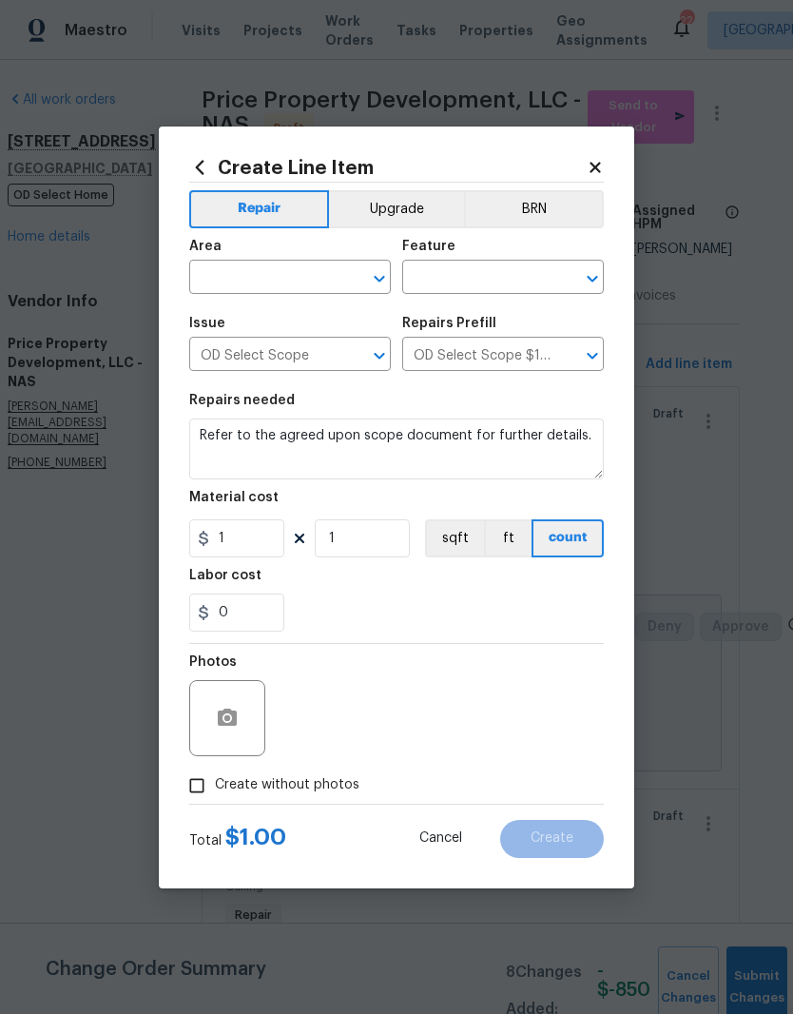
click at [332, 264] on input "text" at bounding box center [263, 278] width 148 height 29
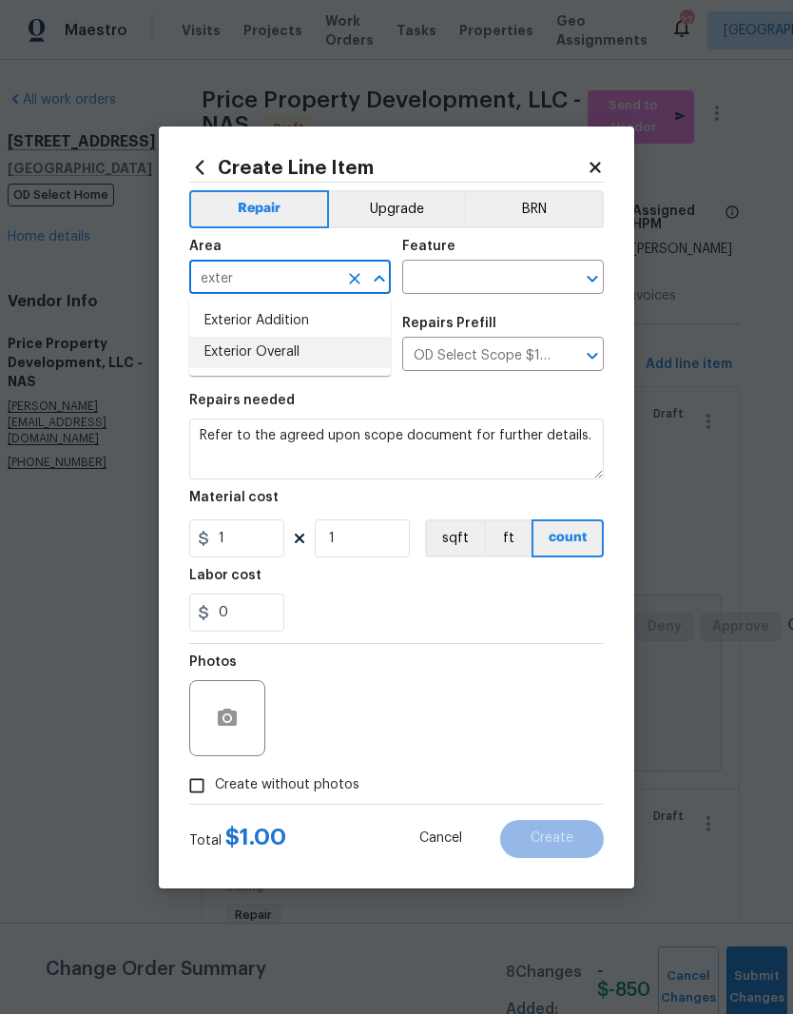
click at [297, 358] on li "Exterior Overall" at bounding box center [290, 352] width 202 height 31
type input "Exterior Overall"
click at [512, 281] on input "text" at bounding box center [476, 278] width 148 height 29
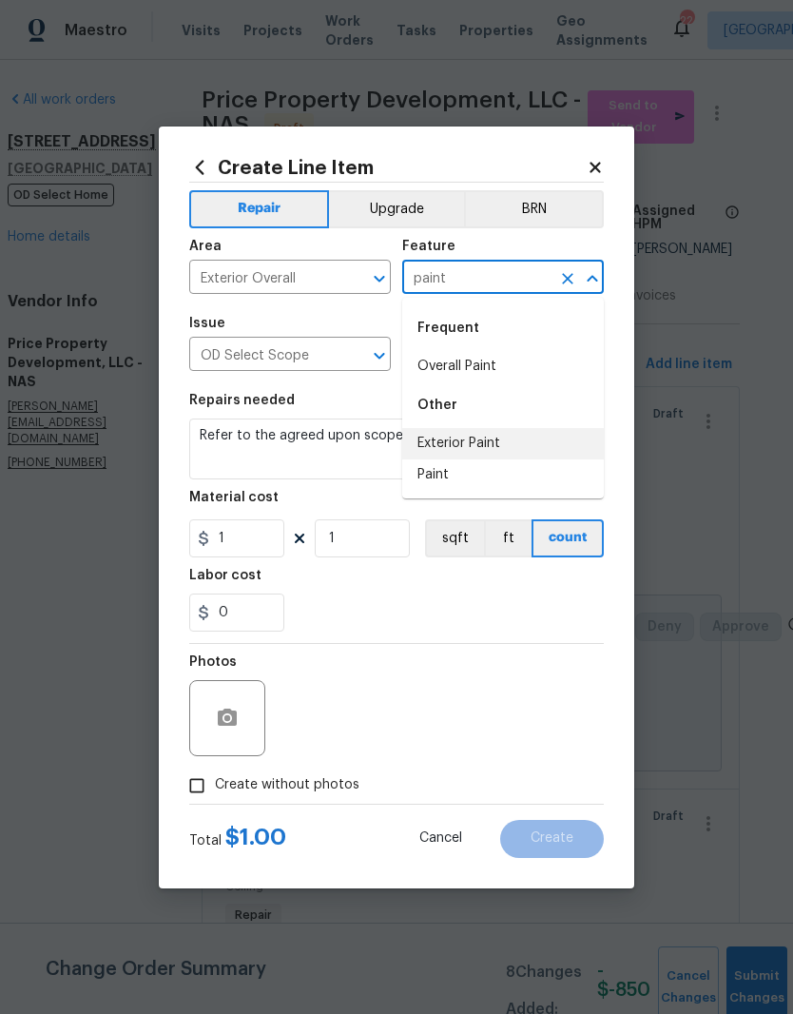
click at [494, 446] on li "Exterior Paint" at bounding box center [503, 443] width 202 height 31
type input "Exterior Paint"
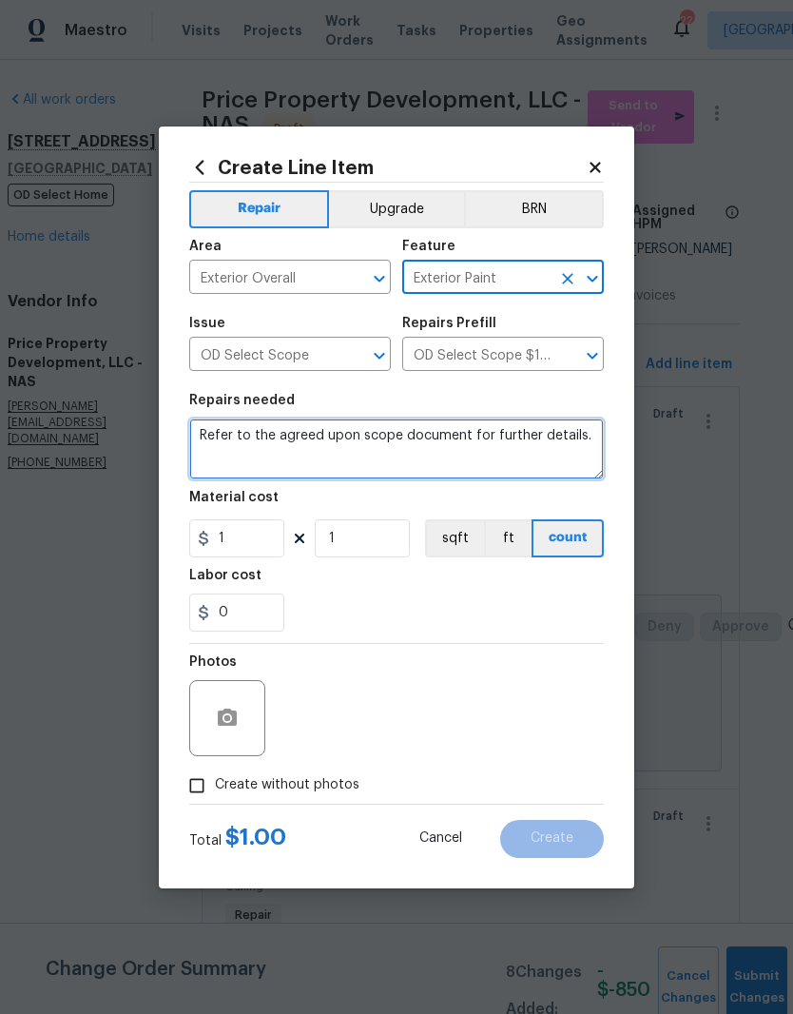
click at [596, 440] on textarea "Refer to the agreed upon scope document for further details." at bounding box center [396, 448] width 415 height 61
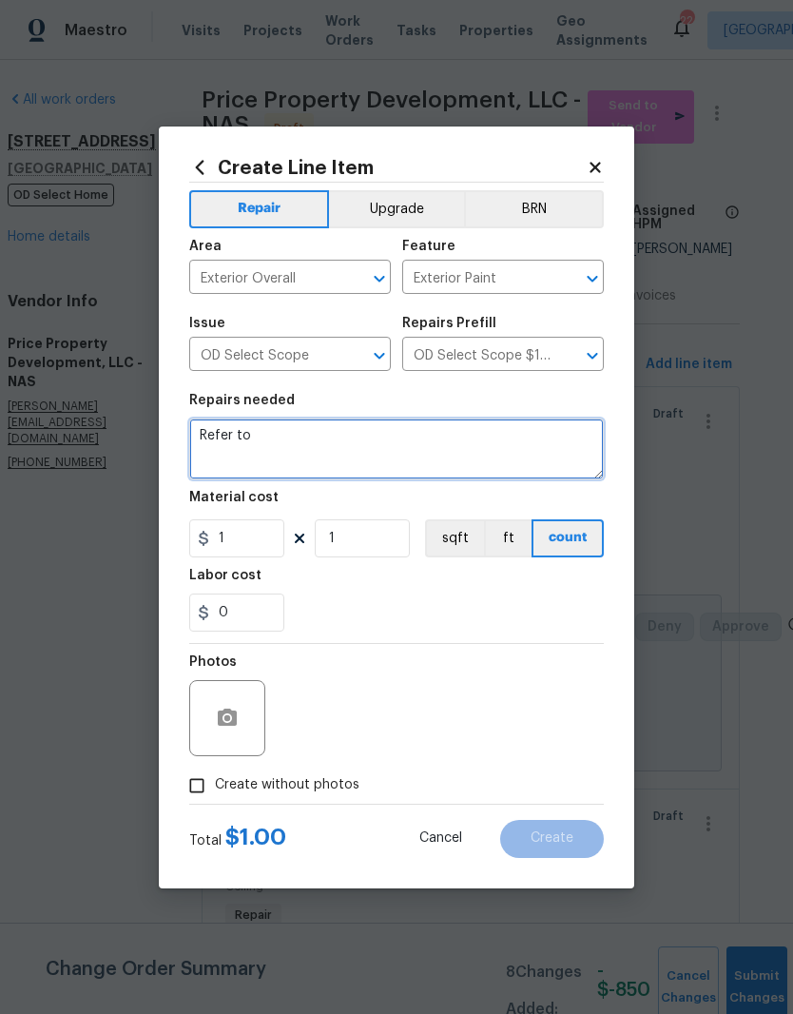
type textarea "Refer"
type textarea "Paint concrete slab to match stairs"
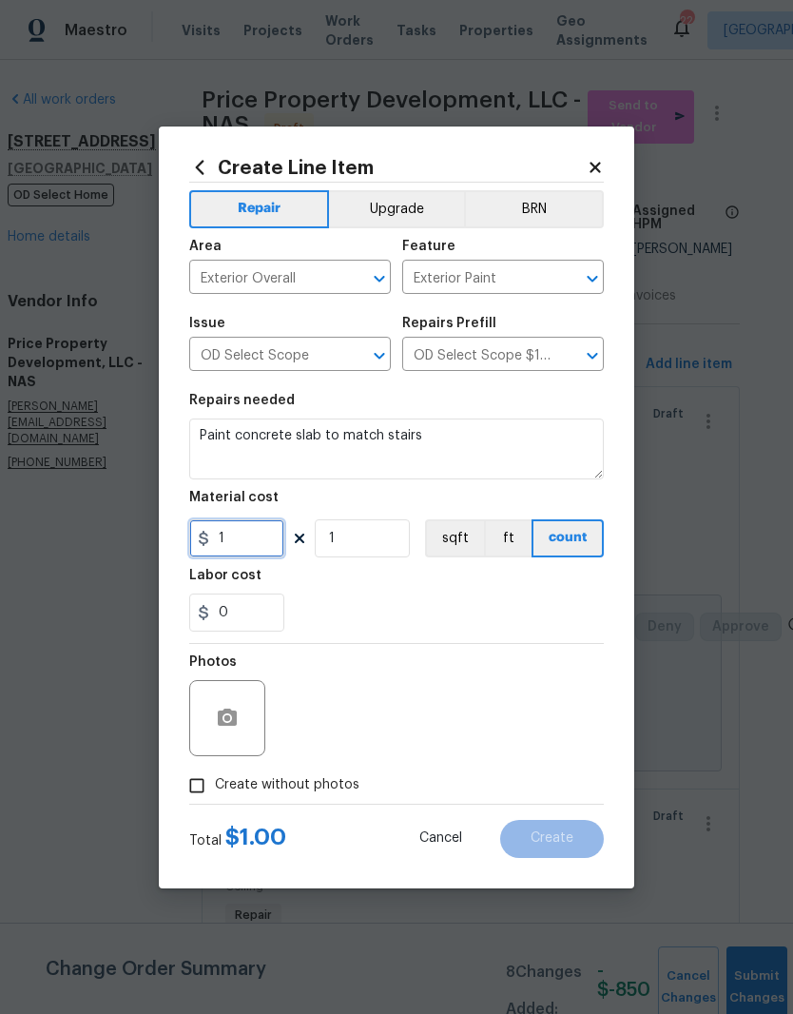
click at [256, 533] on input "1" at bounding box center [236, 538] width 95 height 38
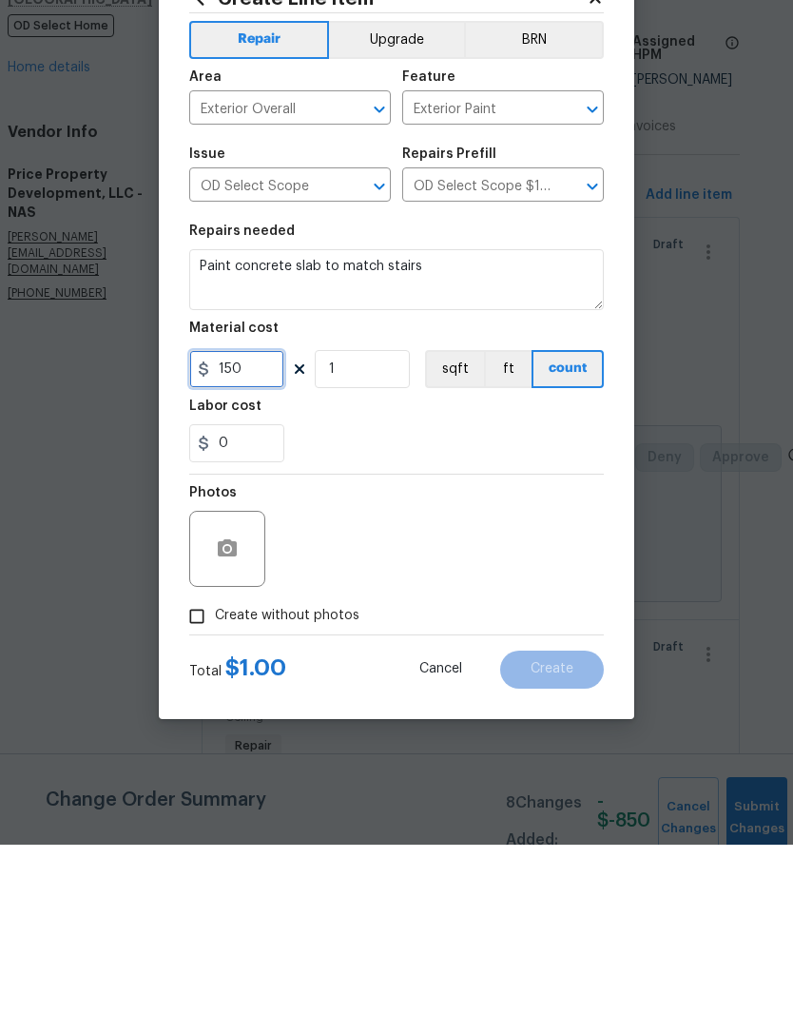
type input "150"
click at [207, 767] on input "Create without photos" at bounding box center [197, 785] width 36 height 36
checkbox input "true"
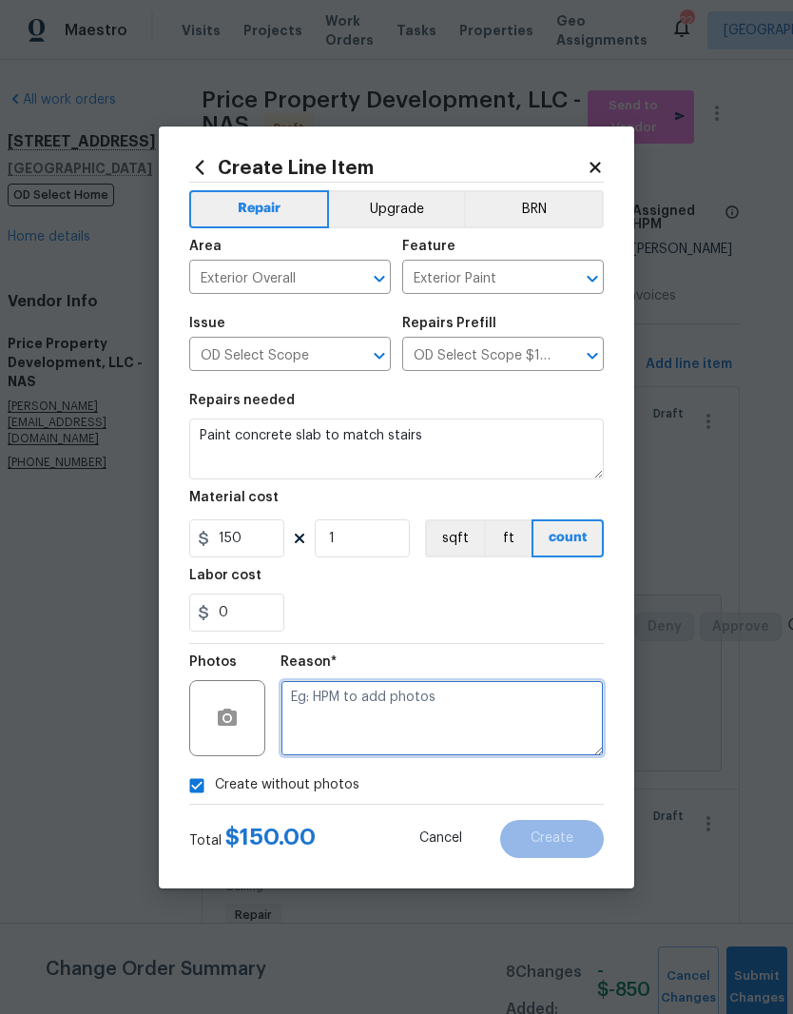
click at [381, 707] on textarea at bounding box center [442, 718] width 323 height 76
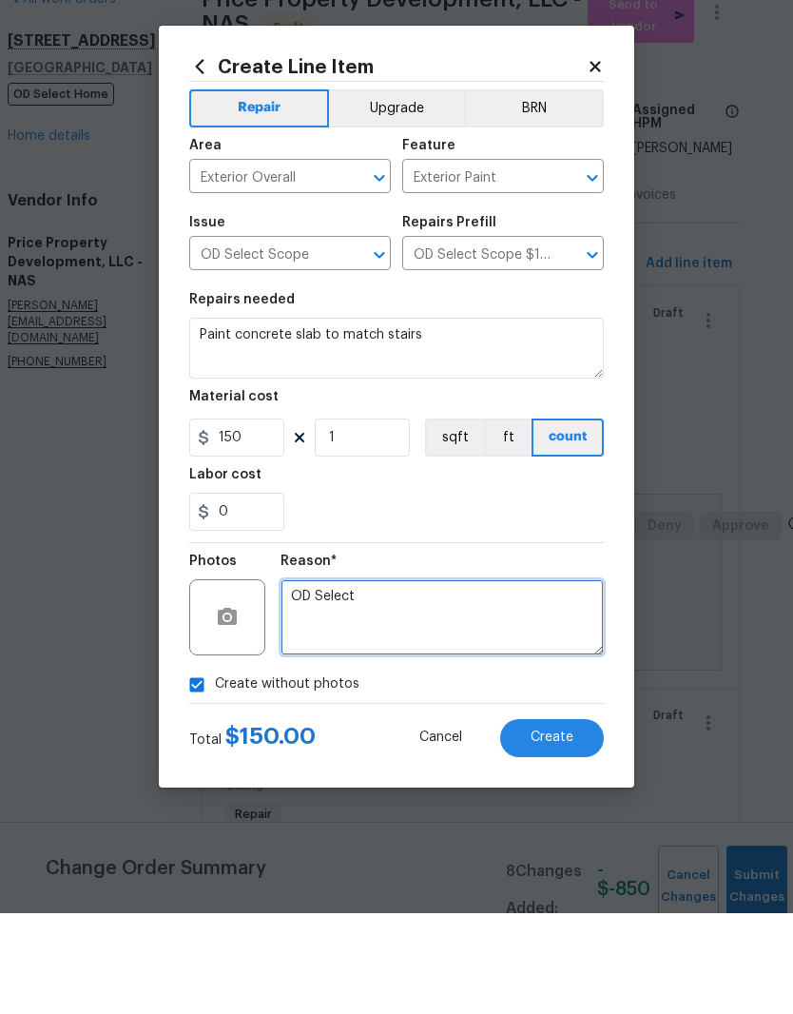
type textarea "OD Select"
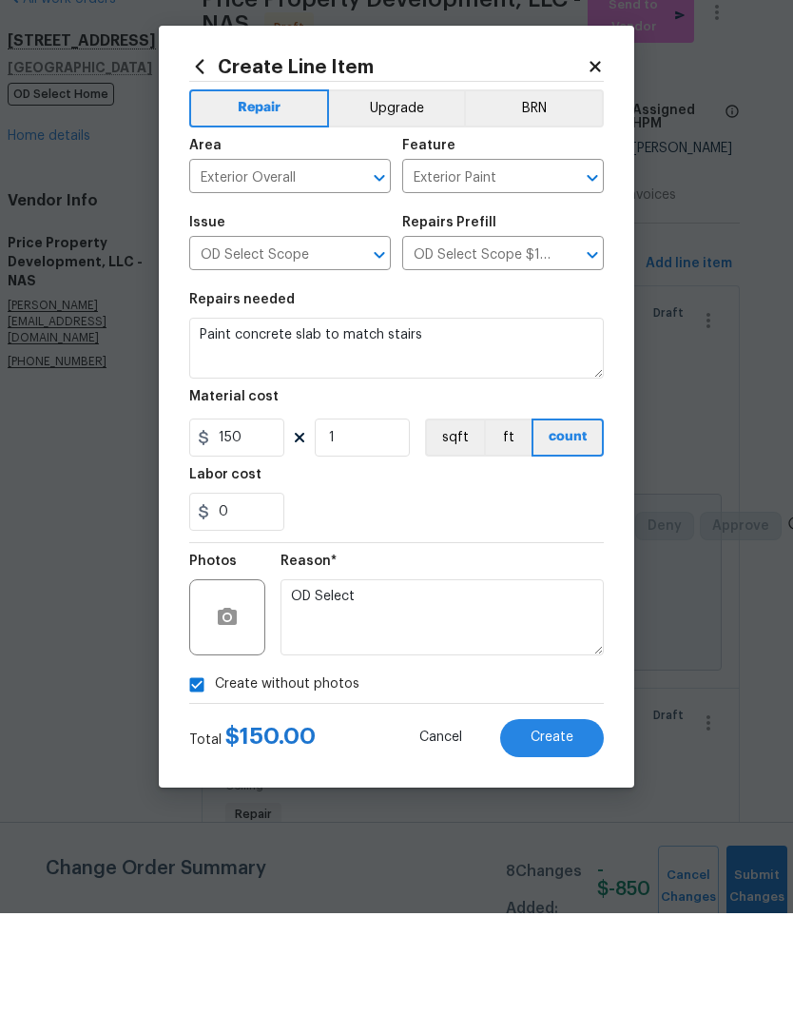
click at [430, 190] on button "Upgrade" at bounding box center [397, 209] width 136 height 38
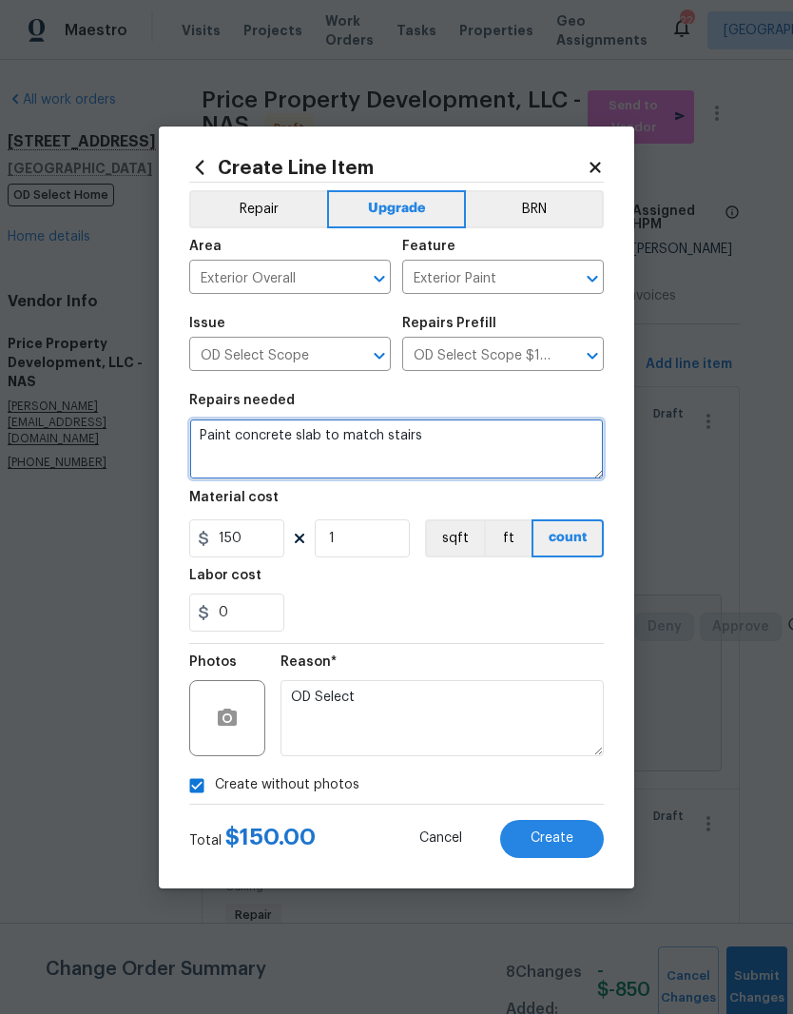
click at [386, 437] on textarea "Paint concrete slab to match stairs" at bounding box center [396, 448] width 415 height 61
click at [519, 435] on textarea "Paint concrete slab to match back stairs" at bounding box center [396, 448] width 415 height 61
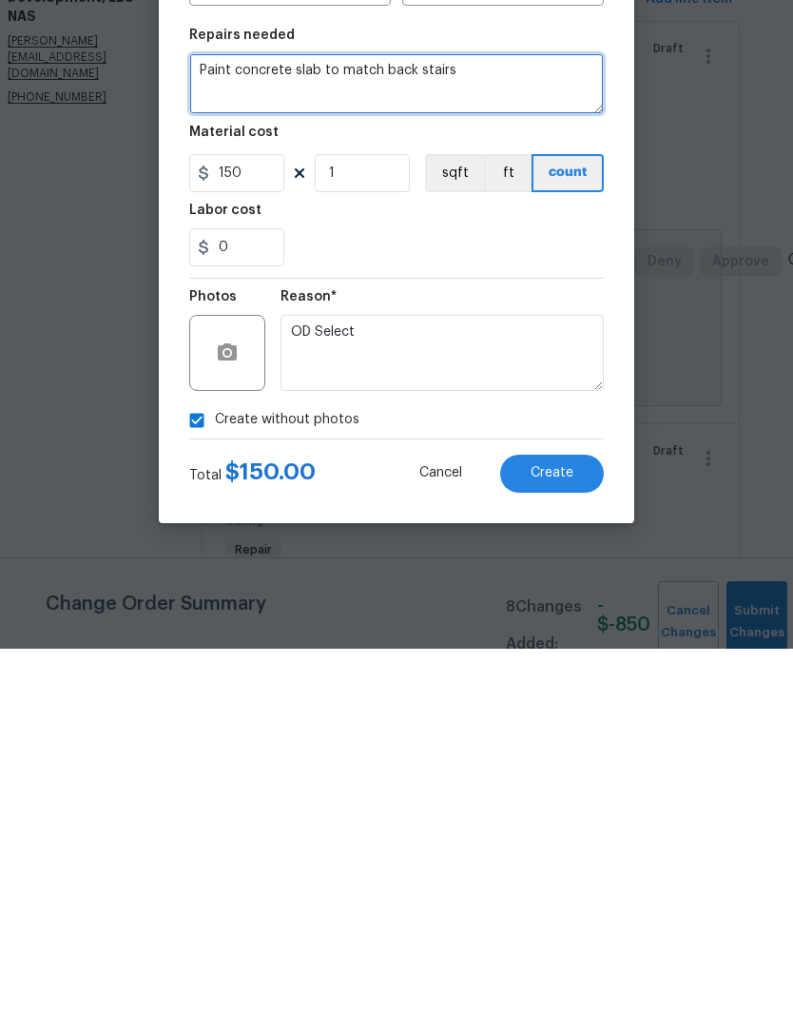
type textarea "Paint concrete slab to match back stairs"
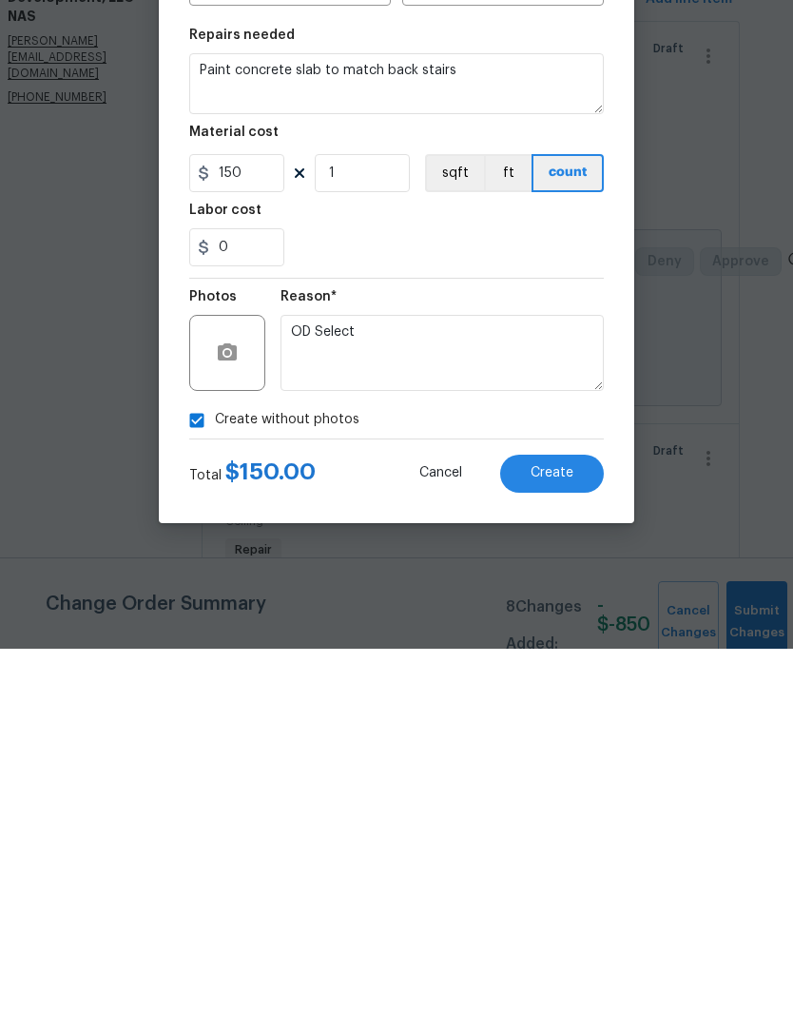
click at [558, 831] on span "Create" at bounding box center [552, 838] width 43 height 14
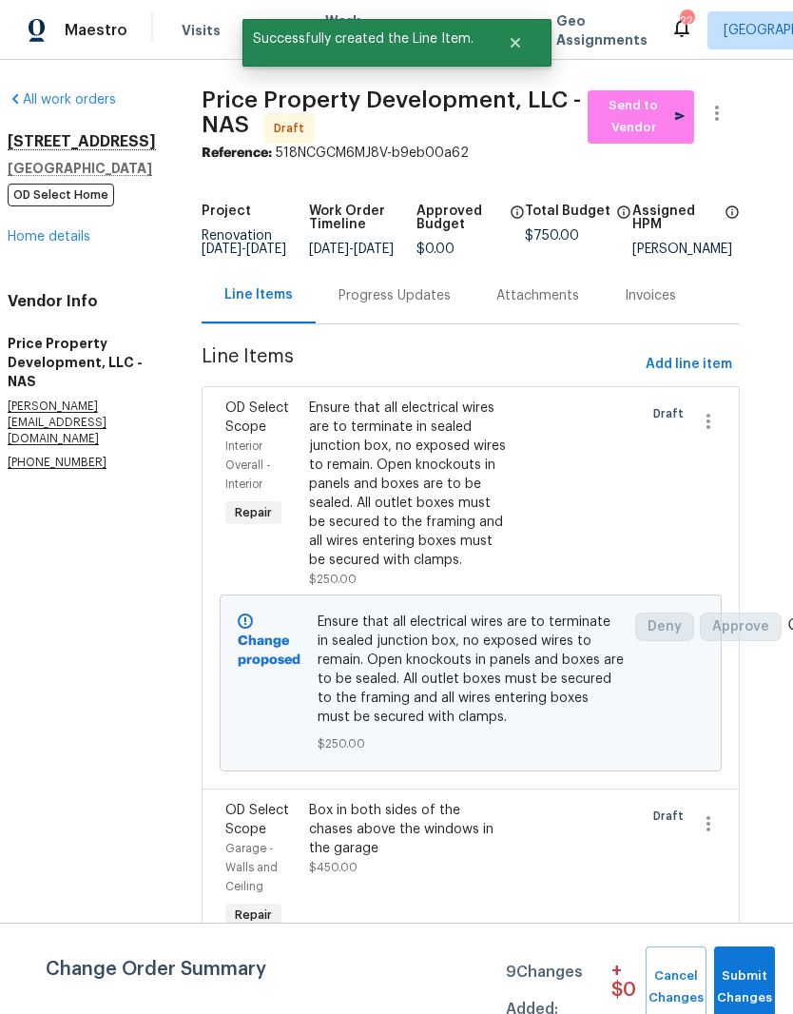
scroll to position [0, 0]
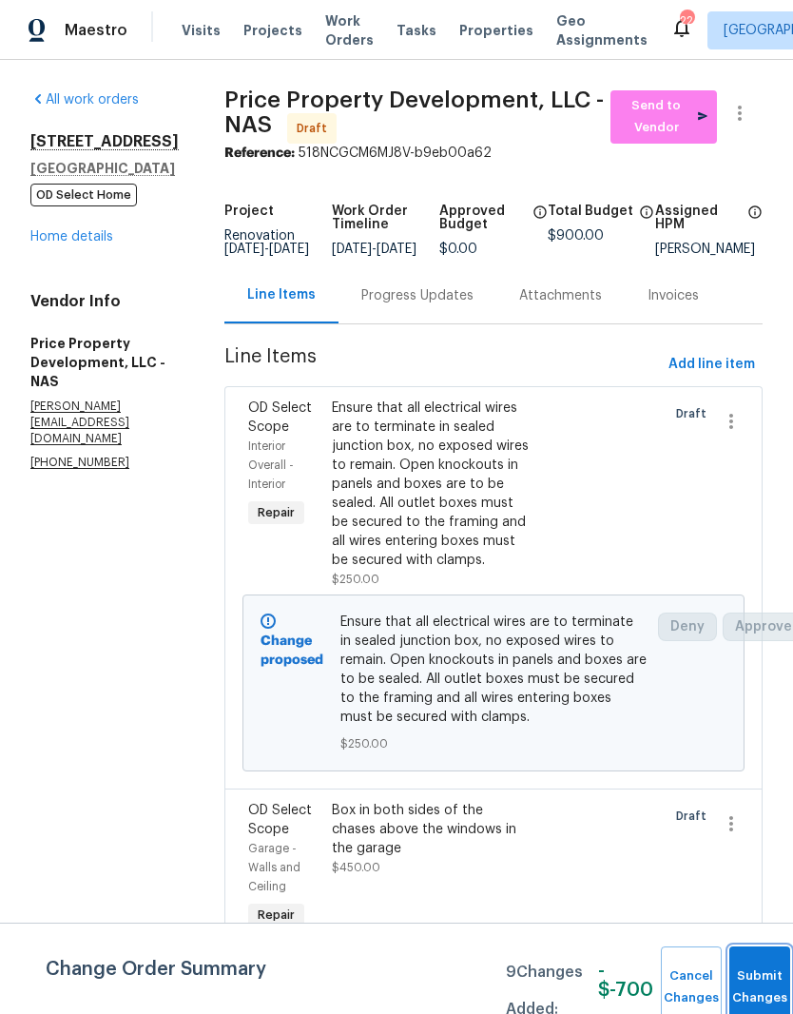
click at [750, 978] on button "Submit Changes" at bounding box center [759, 987] width 61 height 82
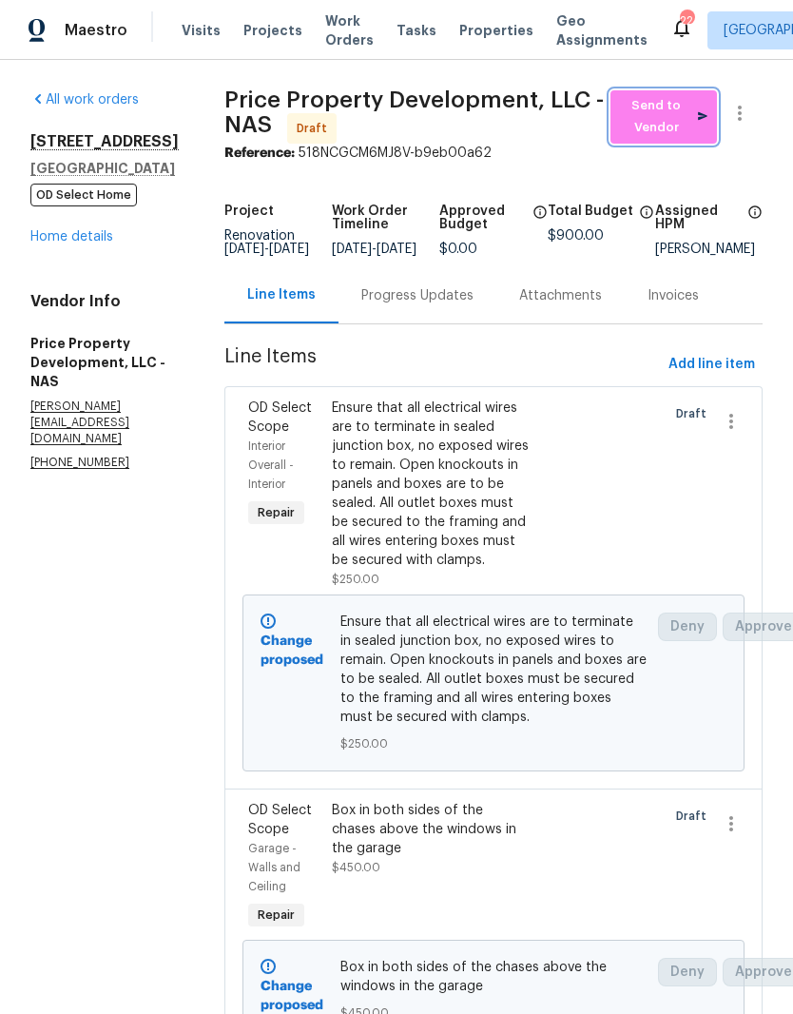
click at [668, 116] on span "Send to Vendor" at bounding box center [663, 117] width 87 height 44
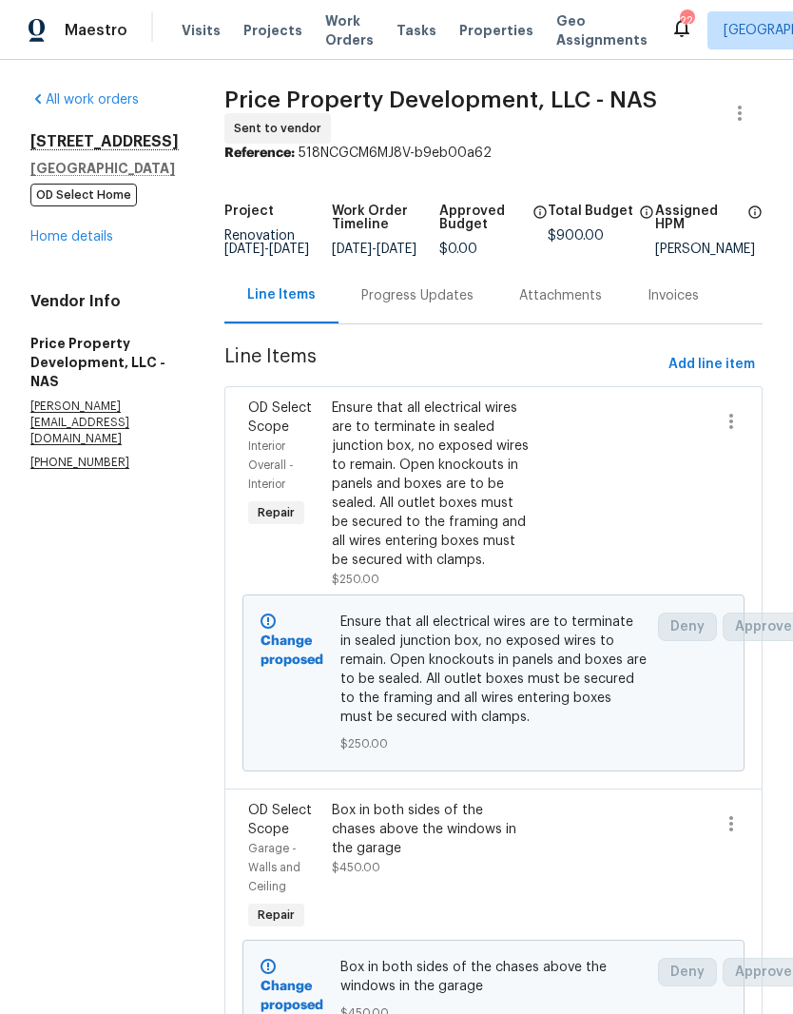
click at [88, 242] on link "Home details" at bounding box center [71, 236] width 83 height 13
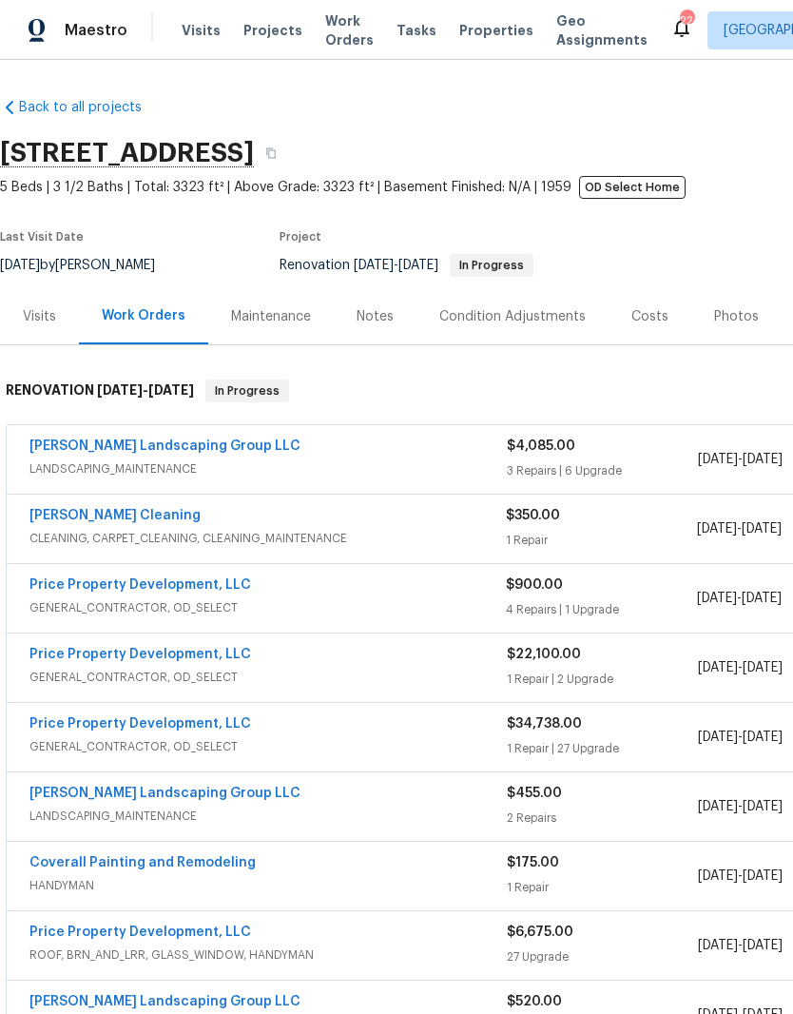
click at [376, 317] on div "Notes" at bounding box center [375, 316] width 37 height 19
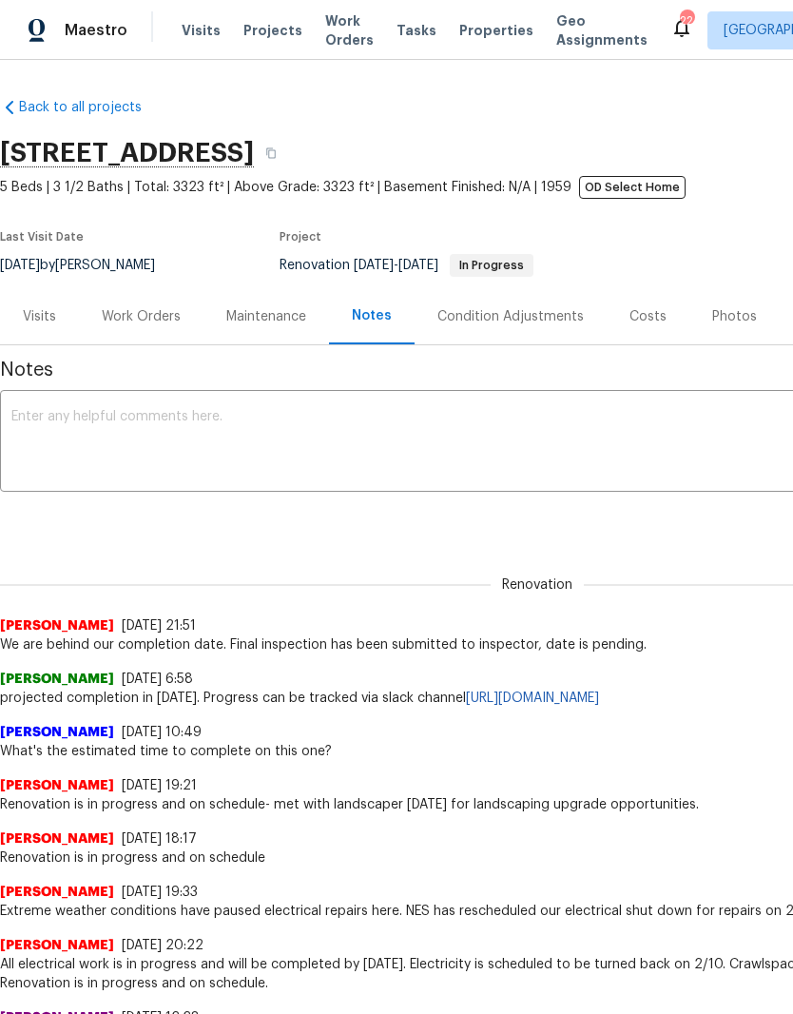
click at [294, 425] on textarea at bounding box center [537, 443] width 1052 height 67
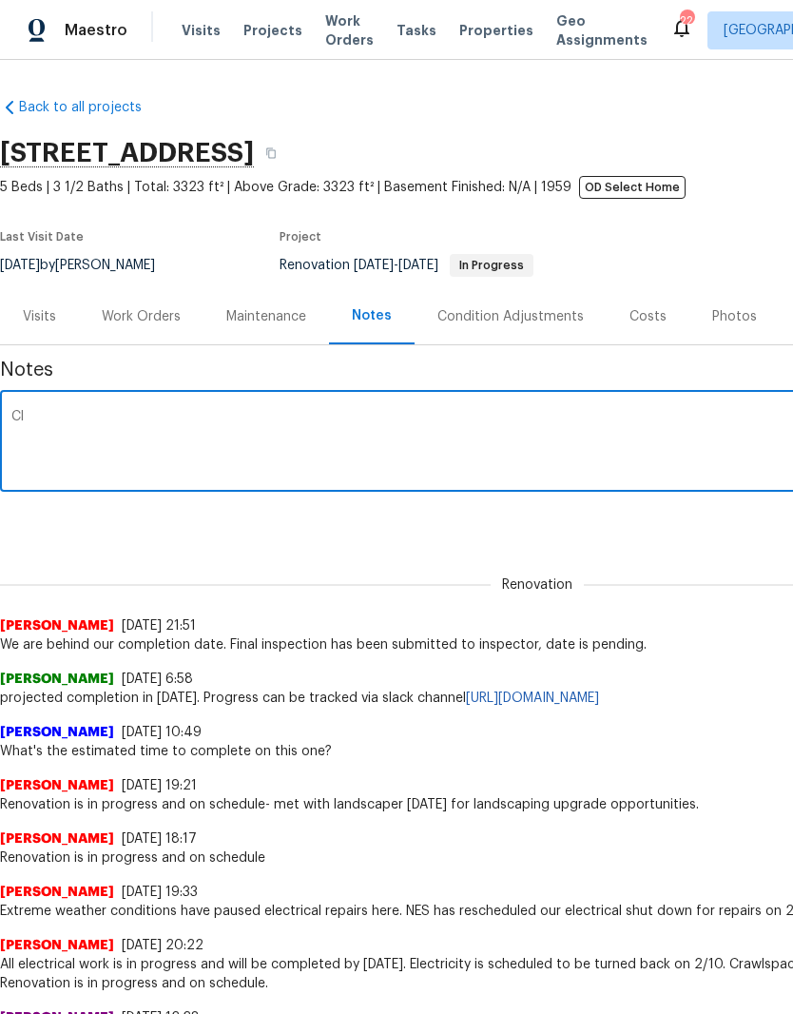
type textarea "C"
click at [11, 414] on textarea "Cleaning did not happen this morning. Vendor mistakenly did not schedule the cl…" at bounding box center [537, 443] width 1052 height 67
click at [103, 413] on textarea "Final Cleaning did not happen this morning. Vendor mistakenly did not schedule …" at bounding box center [537, 443] width 1052 height 67
click at [198, 413] on textarea "Final cleaning did not happen this morning. Vendor mistakenly did not schedule …" at bounding box center [537, 443] width 1052 height 67
click at [469, 416] on textarea "Final cleaning did not get done by the deadline for photos. this morning. Vendo…" at bounding box center [537, 443] width 1052 height 67
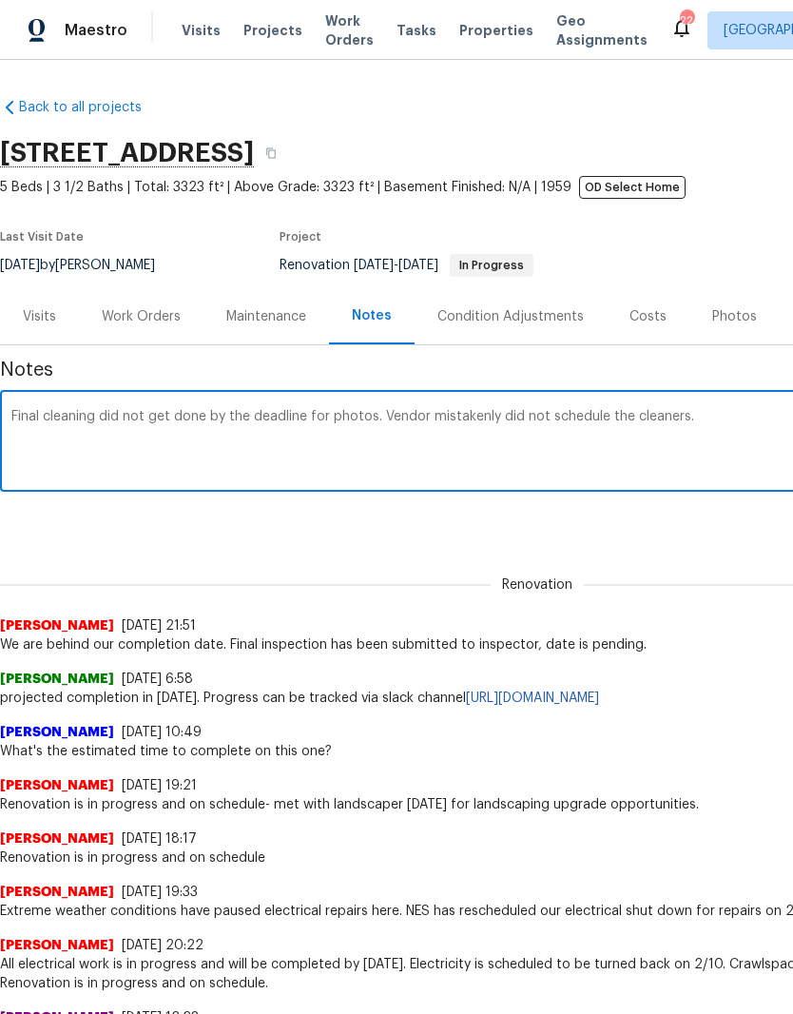
click at [715, 415] on textarea "Final cleaning did not get done by the deadline for photos. Vendor mistakenly d…" at bounding box center [537, 443] width 1052 height 67
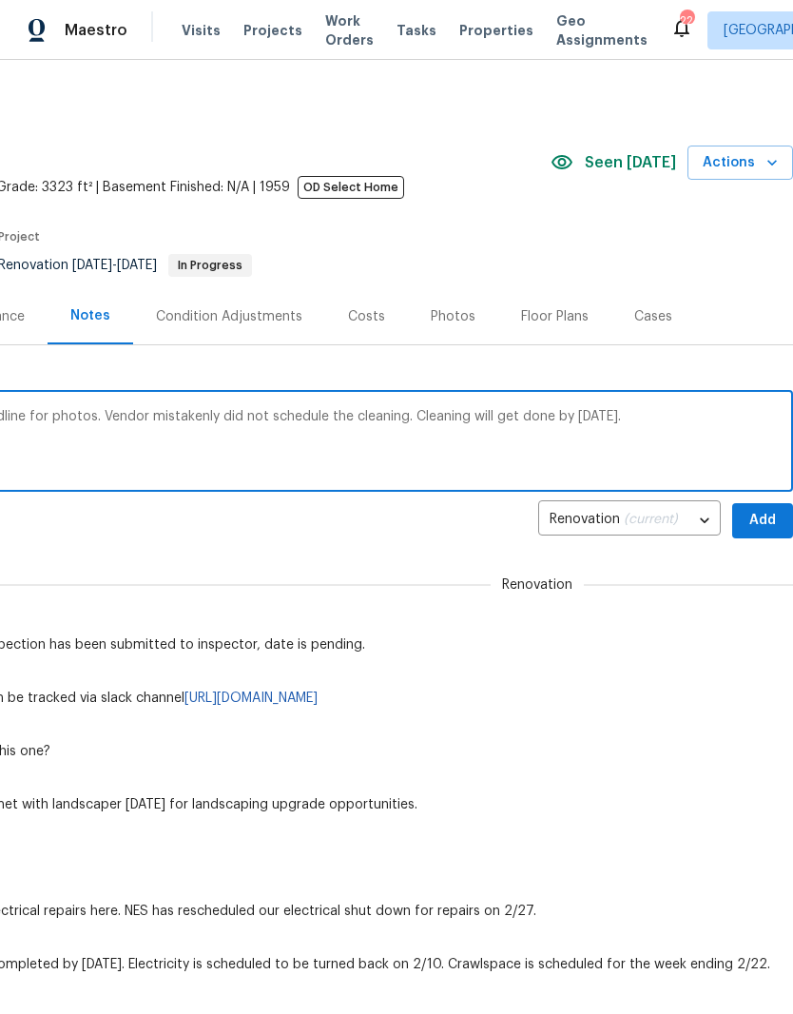
type textarea "Final cleaning did not get done by the deadline for photos. Vendor mistakenly d…"
click at [762, 517] on span "Add" at bounding box center [762, 521] width 30 height 24
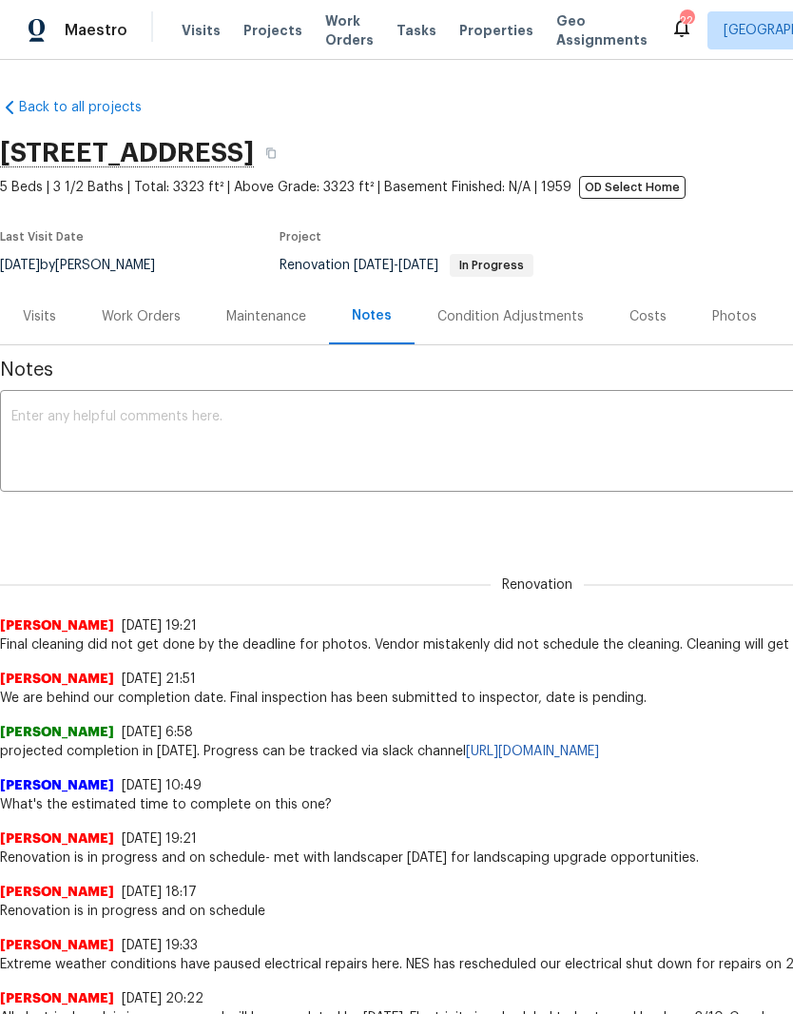
scroll to position [0, 0]
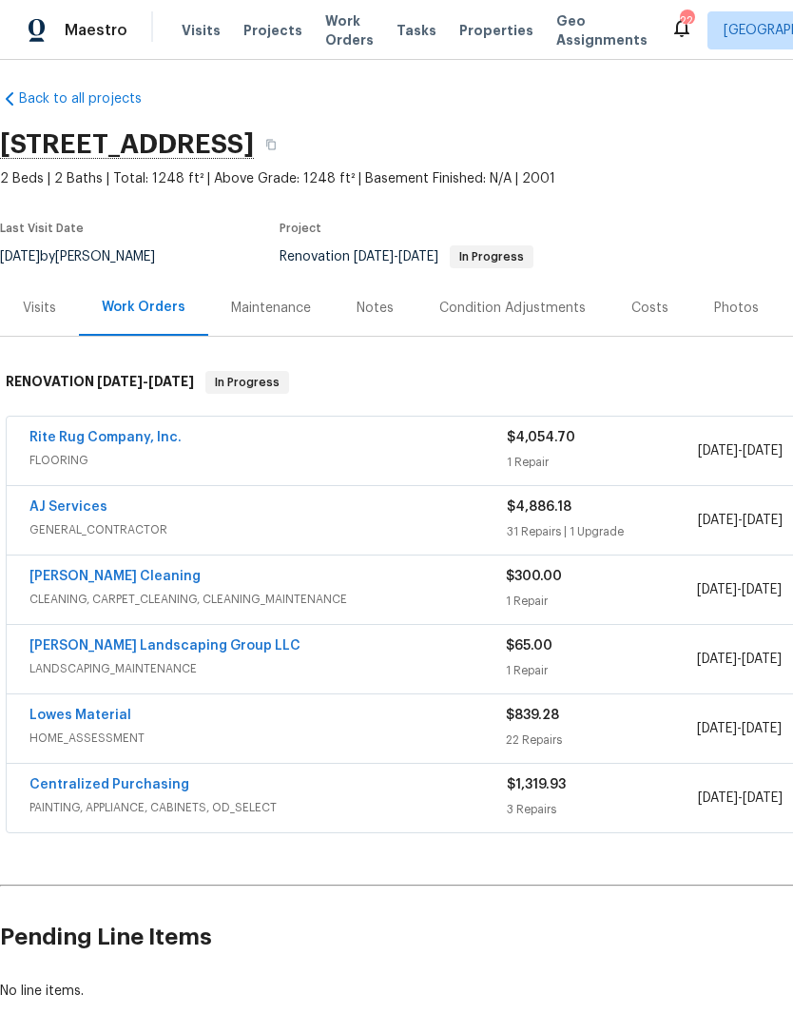
scroll to position [9, 0]
click at [383, 306] on div "Notes" at bounding box center [375, 308] width 37 height 19
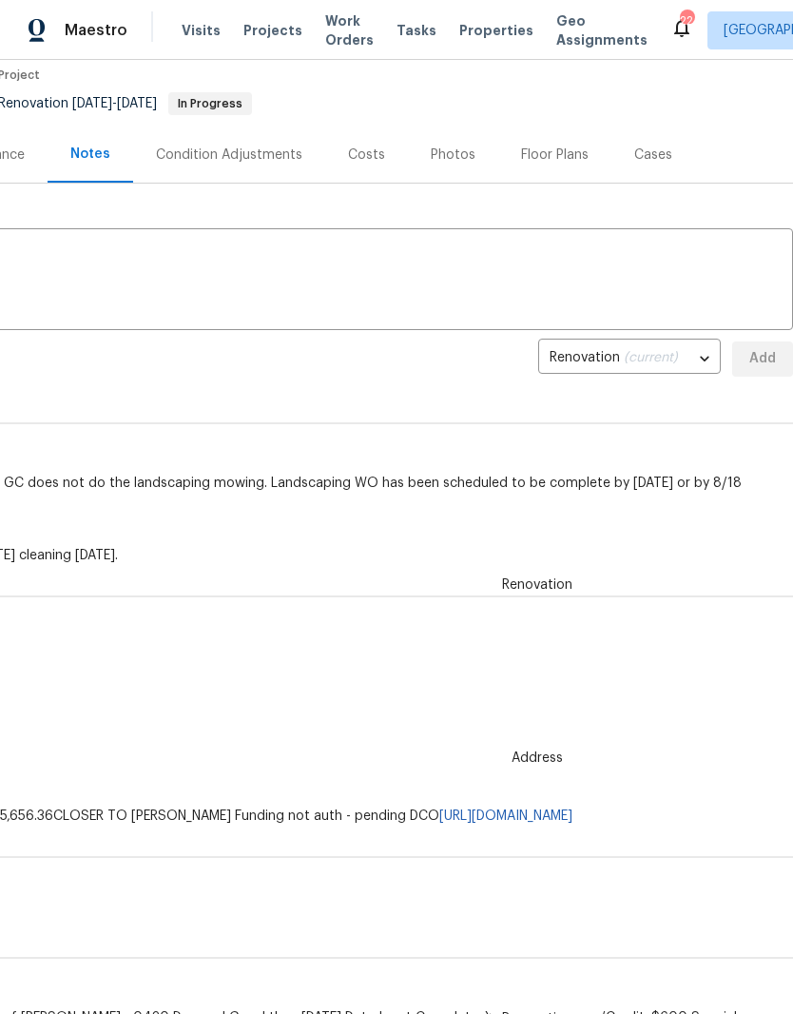
scroll to position [164, 281]
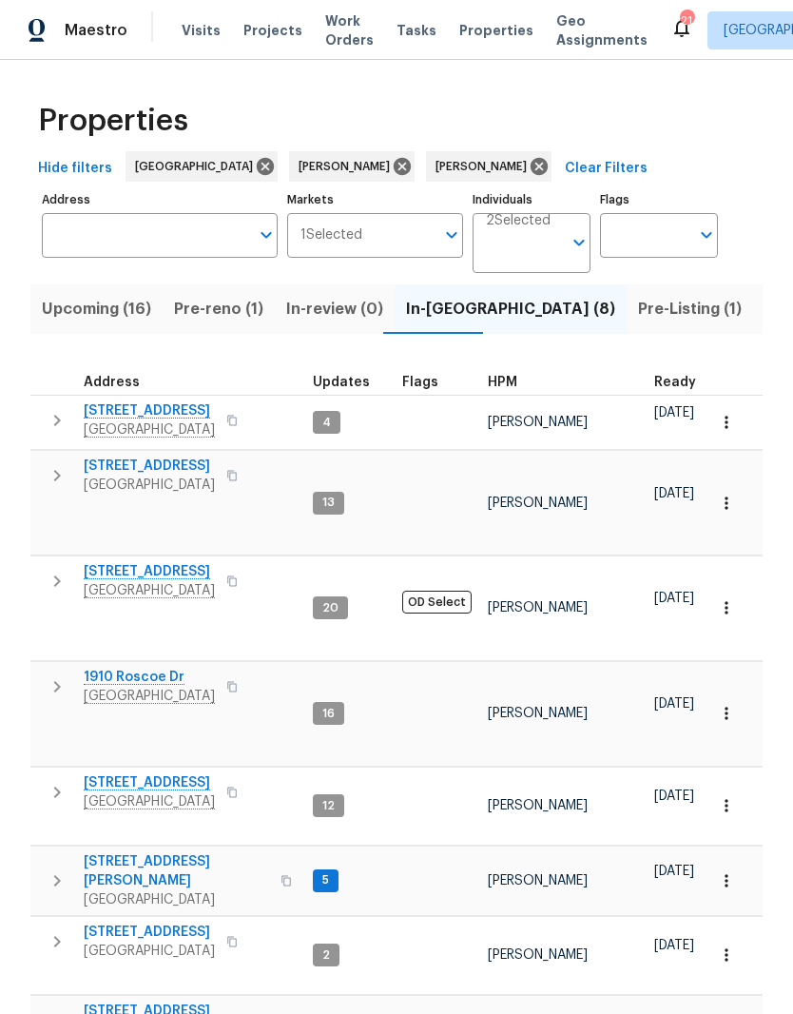
click at [216, 308] on span "Pre-reno (1)" at bounding box center [218, 309] width 89 height 27
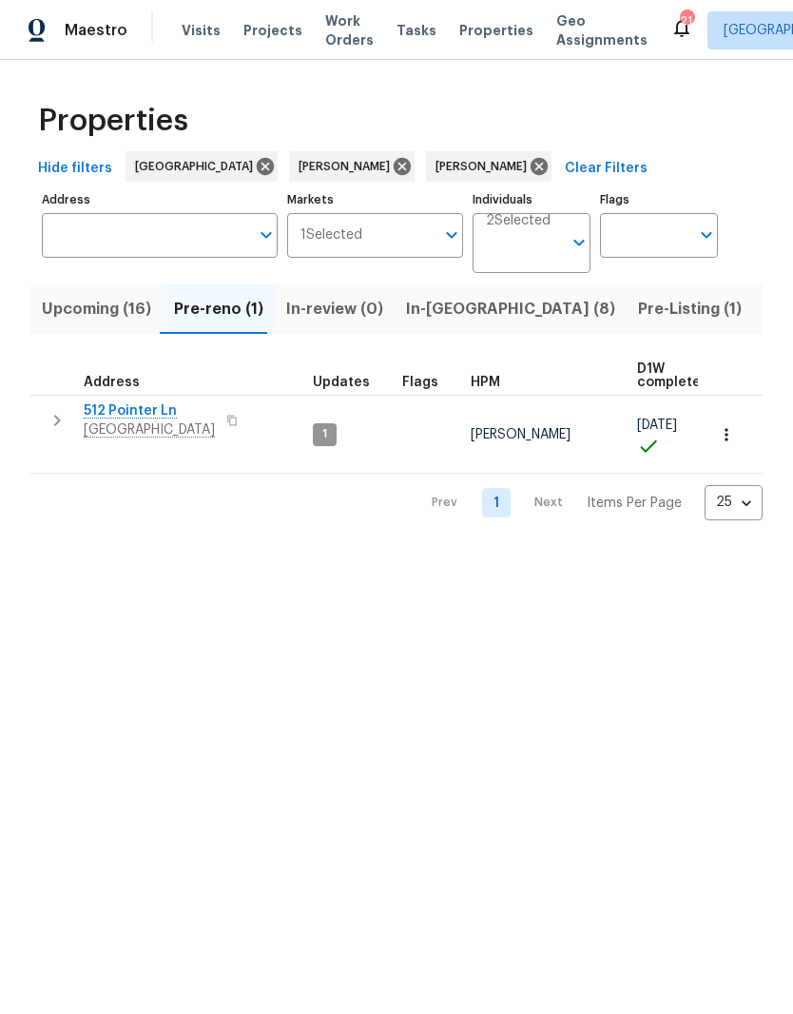
click at [431, 310] on span "In-reno (8)" at bounding box center [510, 309] width 209 height 27
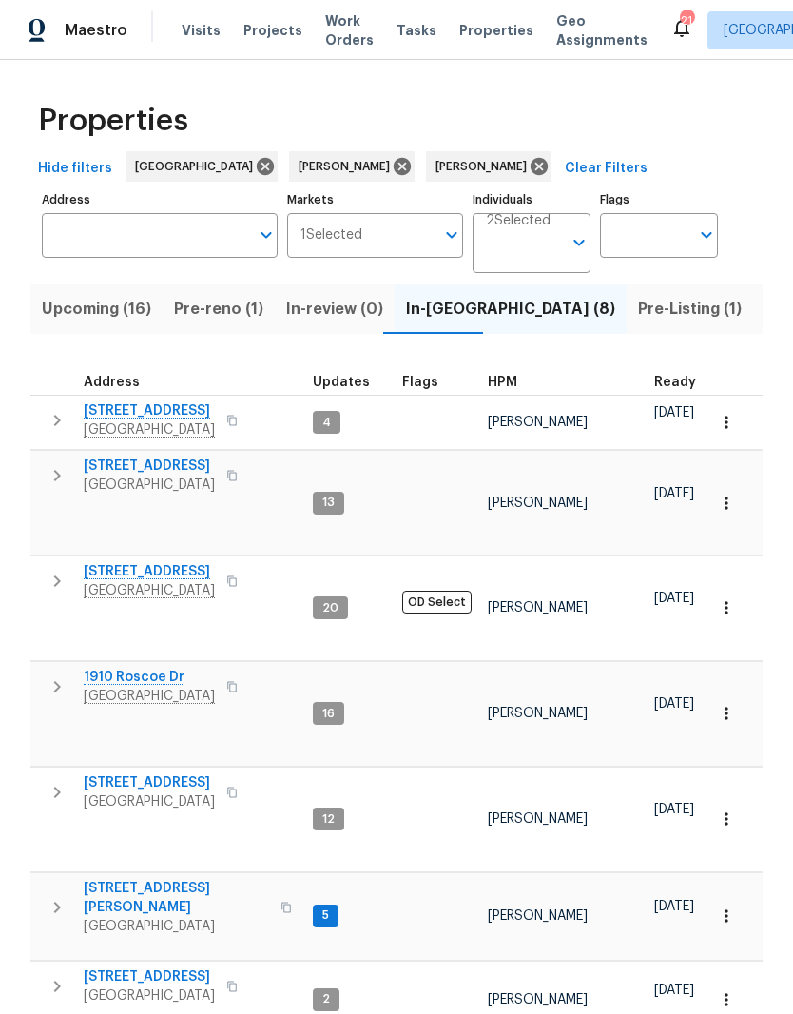
click at [183, 773] on span "4039 Caney Creek Ln" at bounding box center [149, 782] width 131 height 19
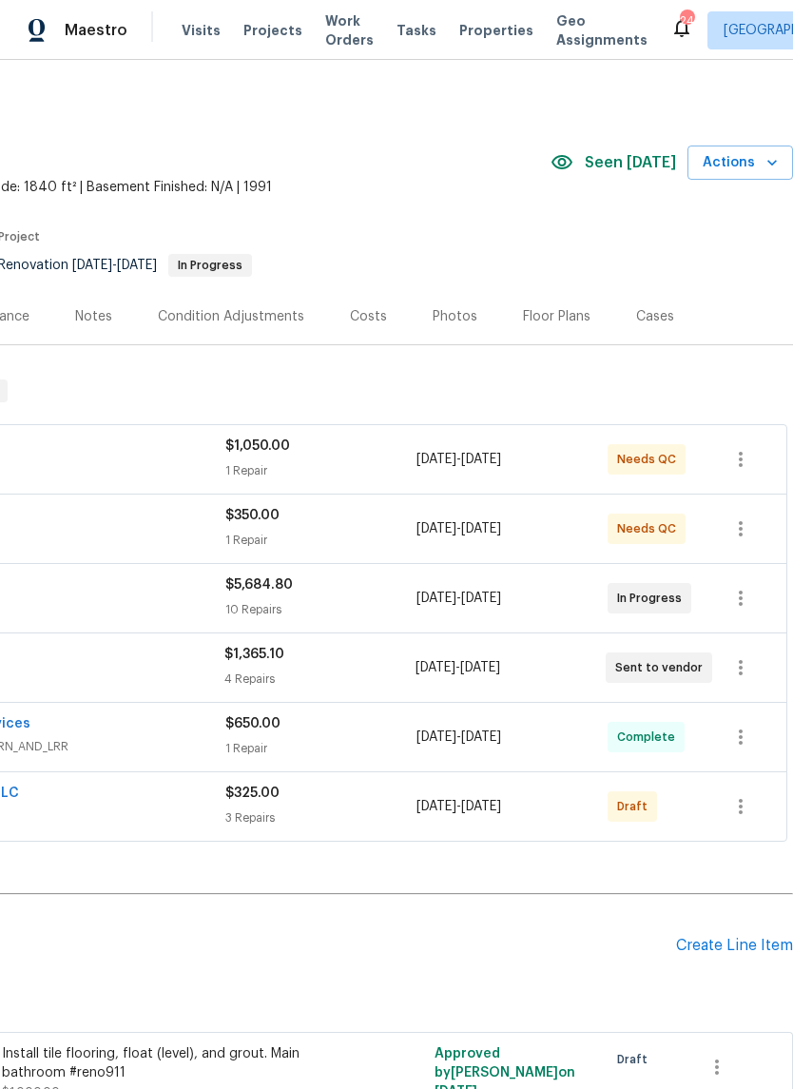
scroll to position [0, 281]
click at [567, 315] on div "Floor Plans" at bounding box center [557, 316] width 68 height 19
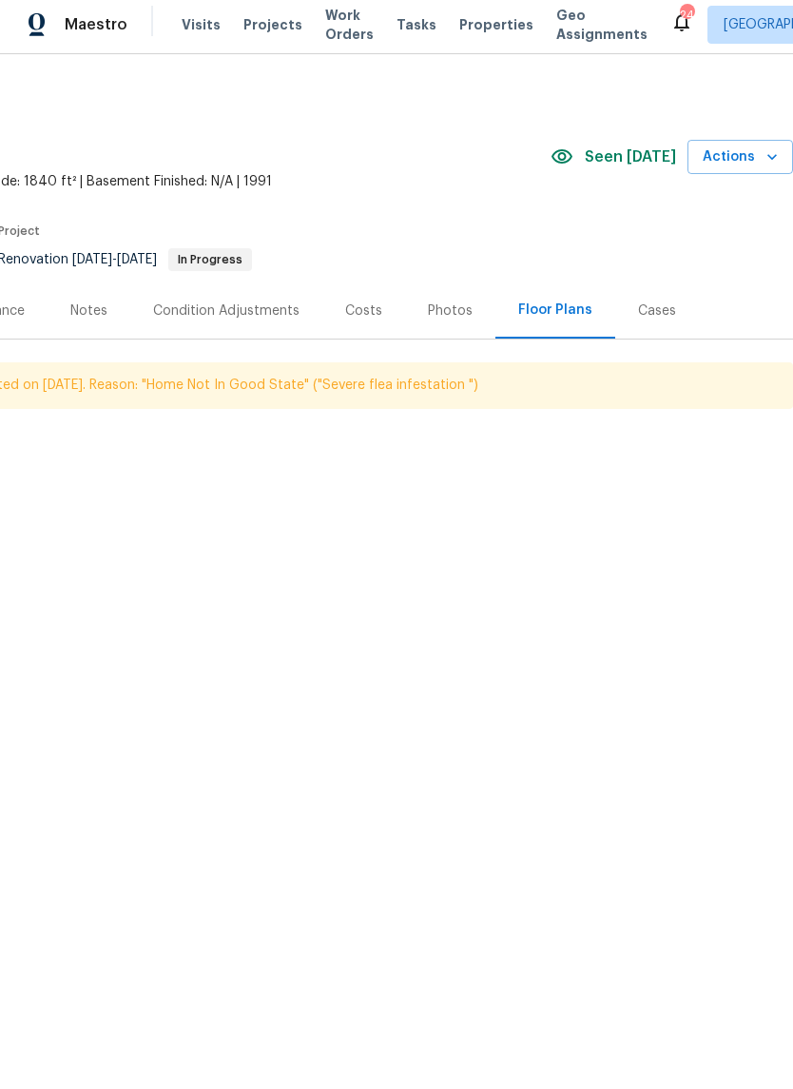
scroll to position [0, 281]
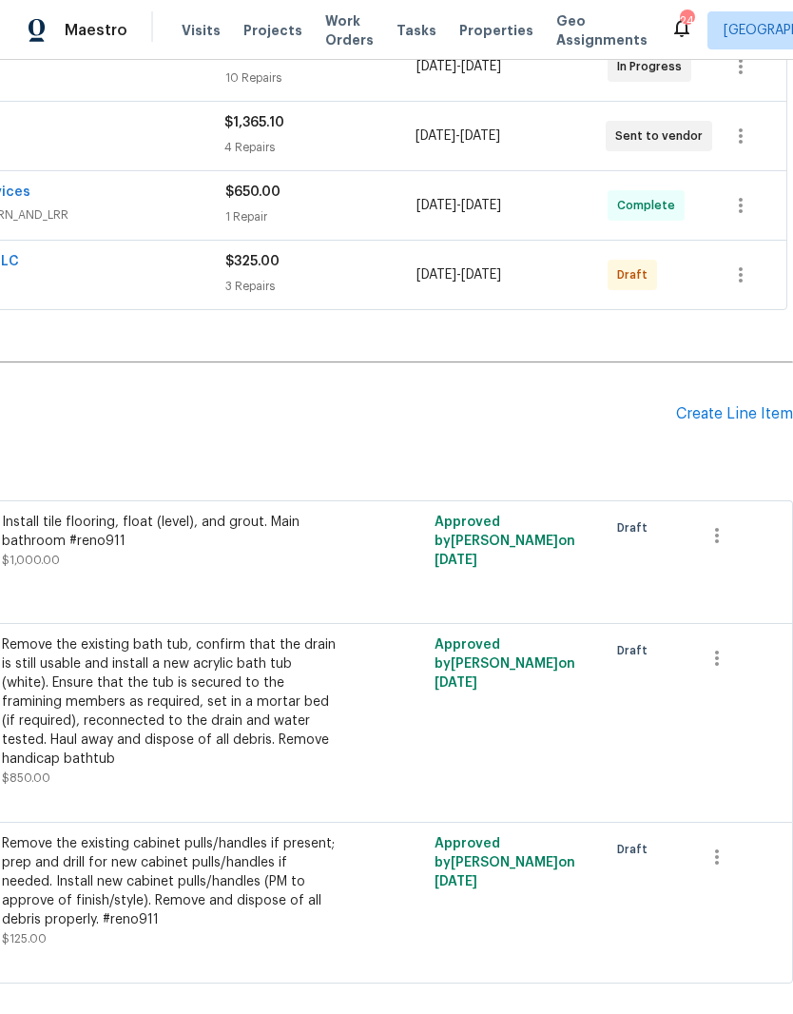
scroll to position [528, 281]
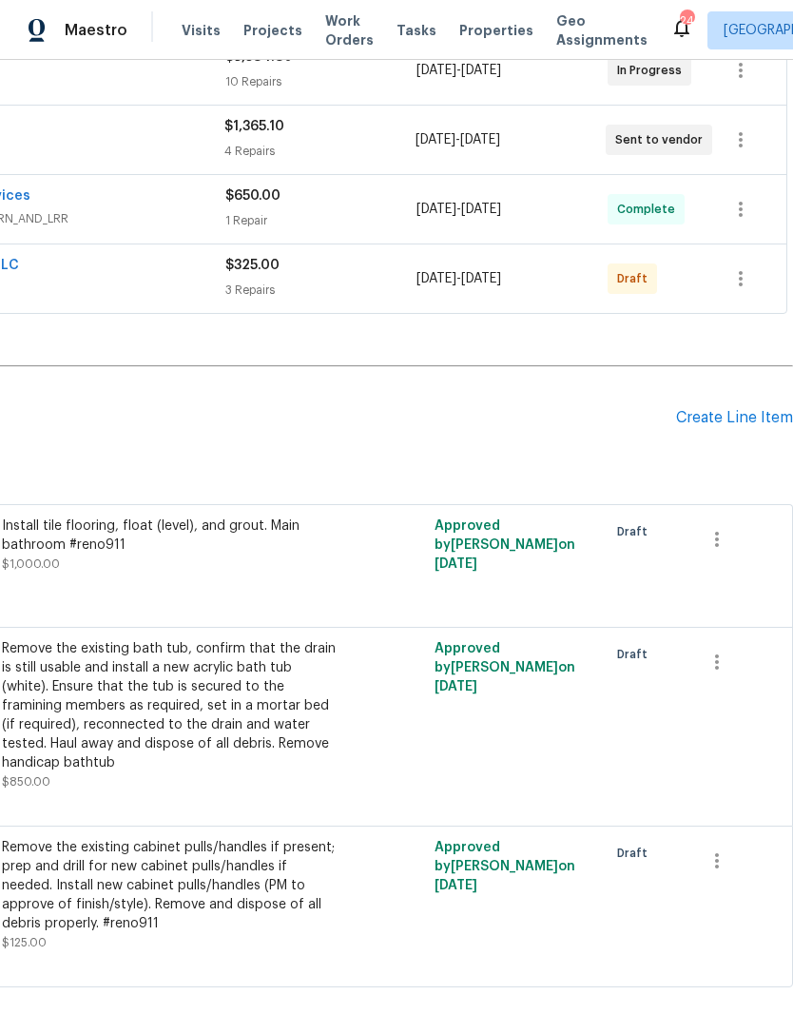
click at [730, 409] on div "Create Line Item" at bounding box center [734, 418] width 117 height 18
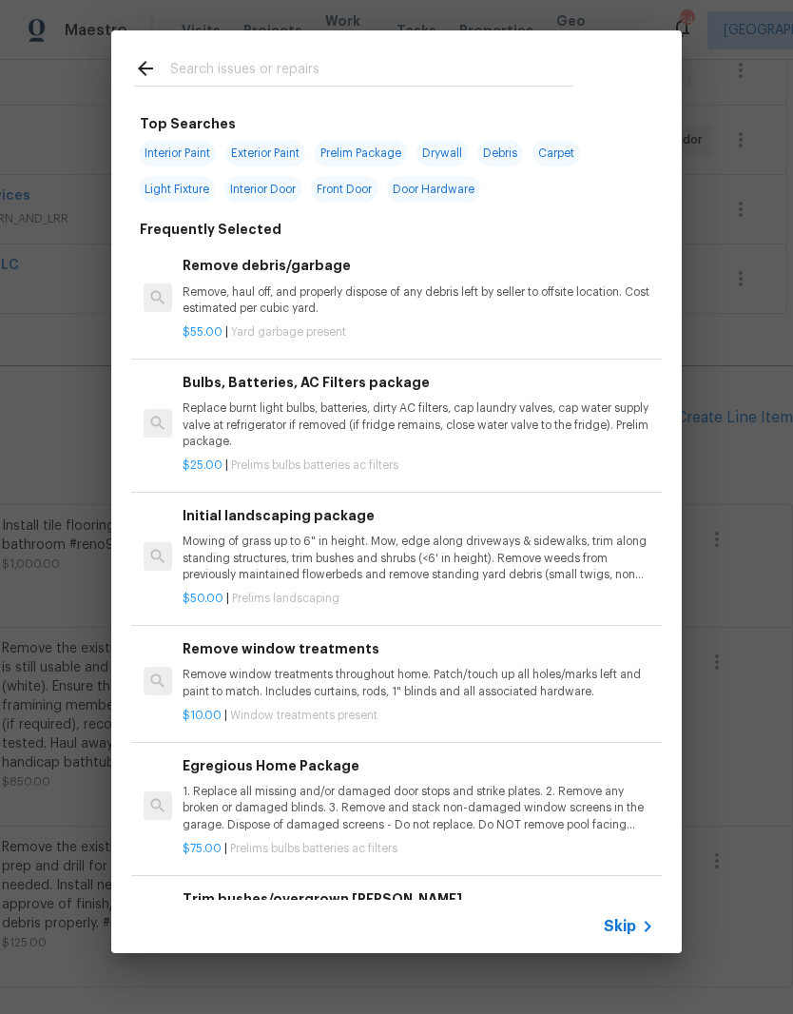
click at [151, 72] on icon at bounding box center [145, 68] width 23 height 23
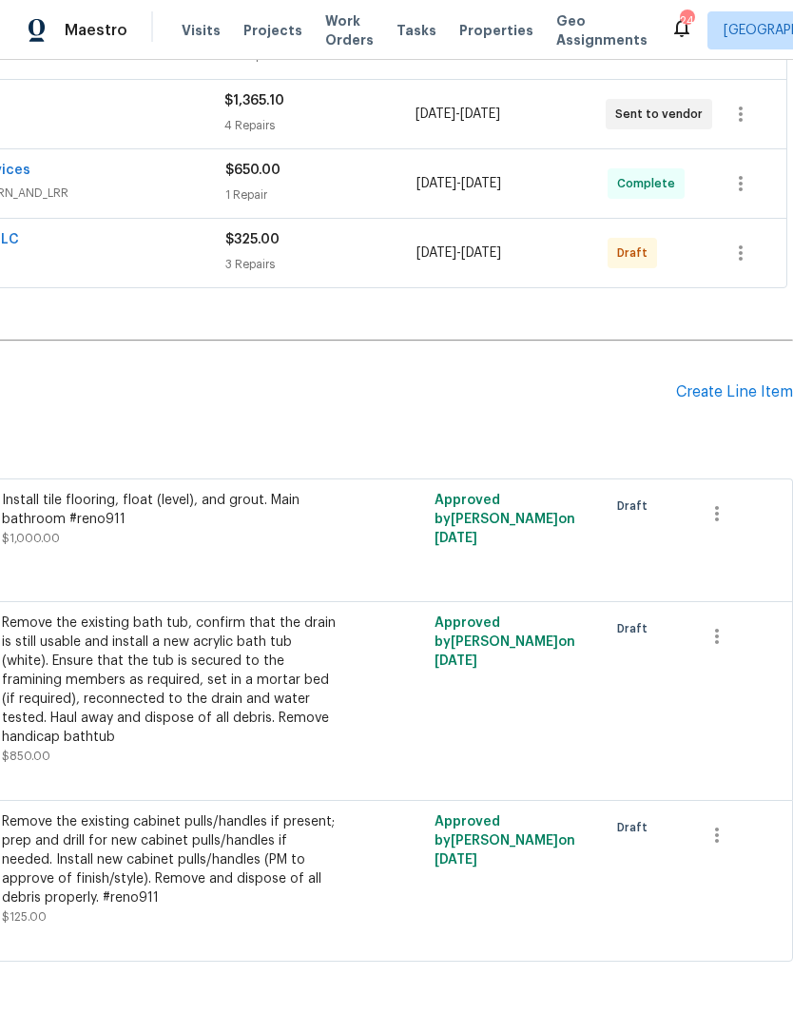
scroll to position [553, 281]
click at [717, 391] on div "Create Line Item" at bounding box center [734, 392] width 117 height 18
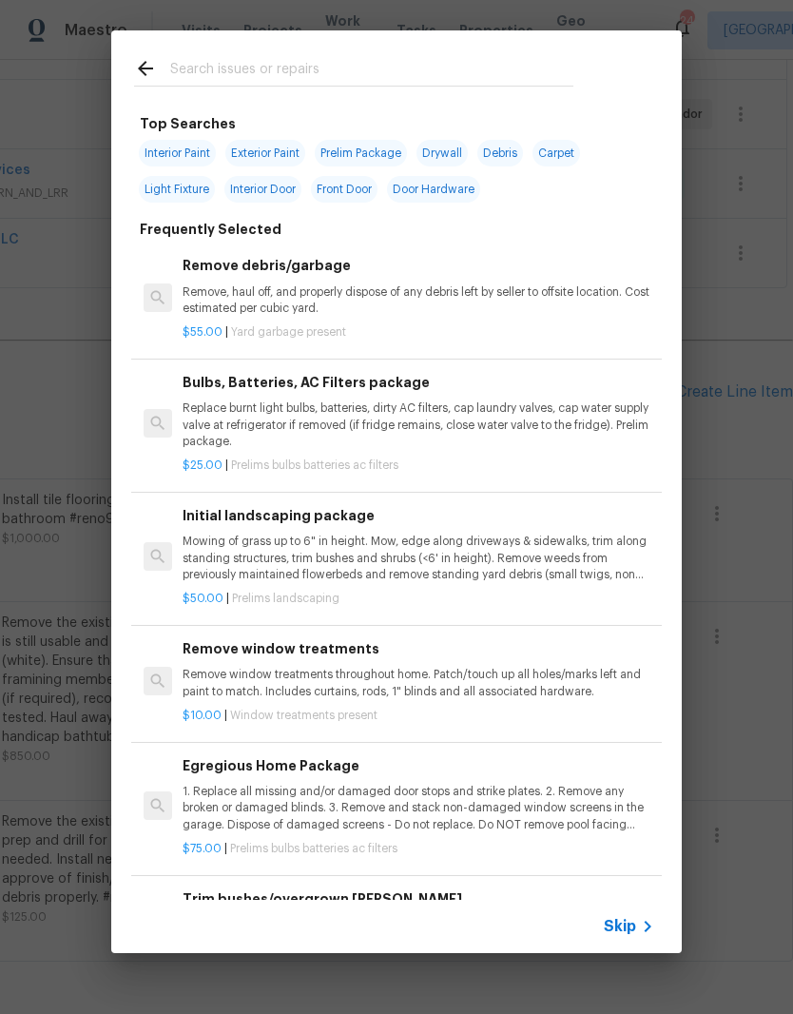
click at [317, 58] on input "text" at bounding box center [371, 71] width 403 height 29
type input "Flooring"
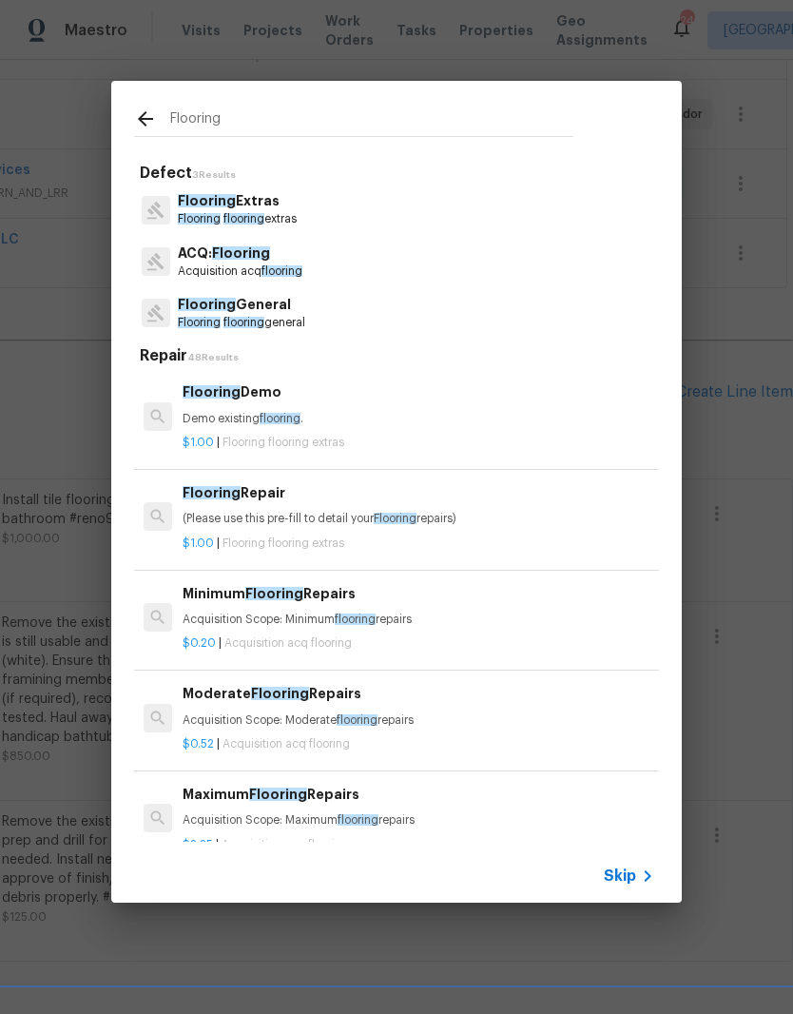
click at [267, 311] on p "Flooring General" at bounding box center [241, 305] width 127 height 20
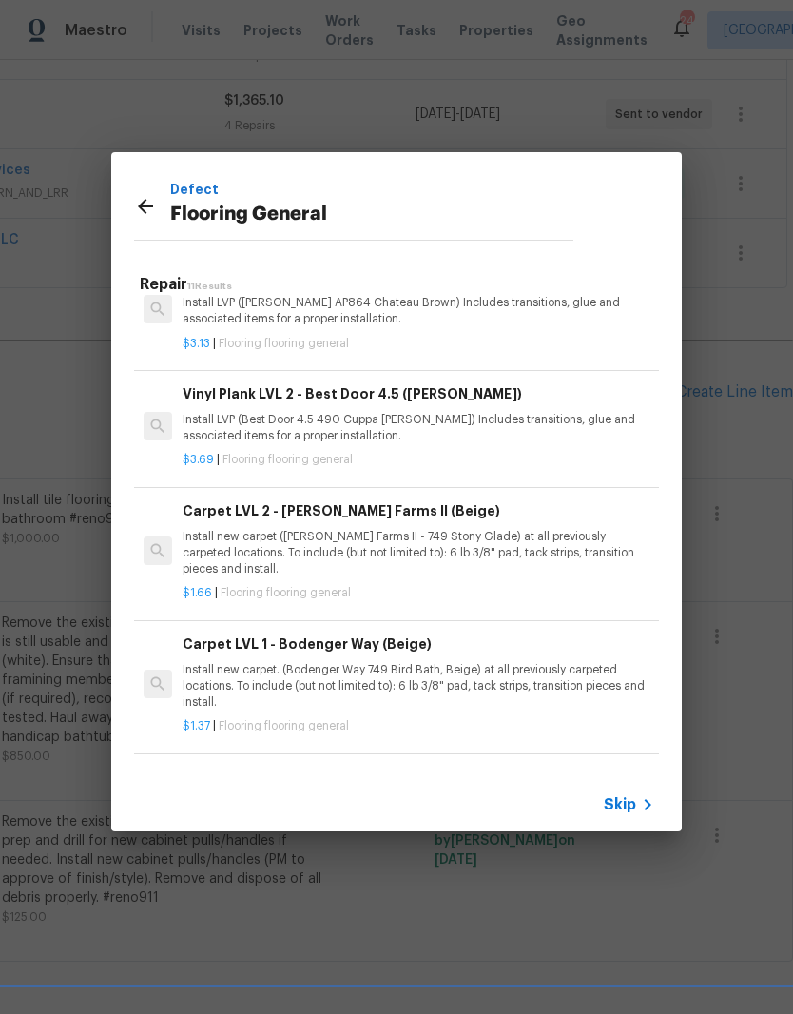
scroll to position [513, 0]
click at [381, 664] on p "Install new carpet. (Bodenger Way 749 Bird Bath, Beige) at all previously carpe…" at bounding box center [419, 685] width 472 height 48
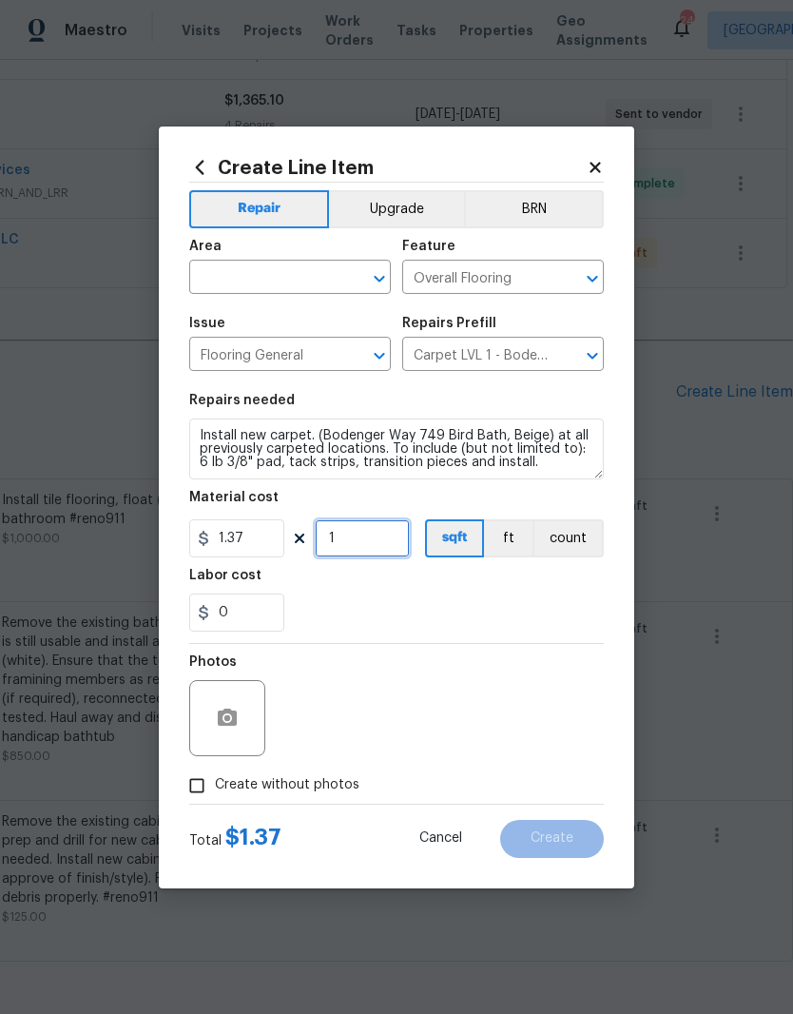
click at [375, 537] on input "1" at bounding box center [362, 538] width 95 height 38
type input "800"
click at [325, 281] on input "text" at bounding box center [263, 278] width 148 height 29
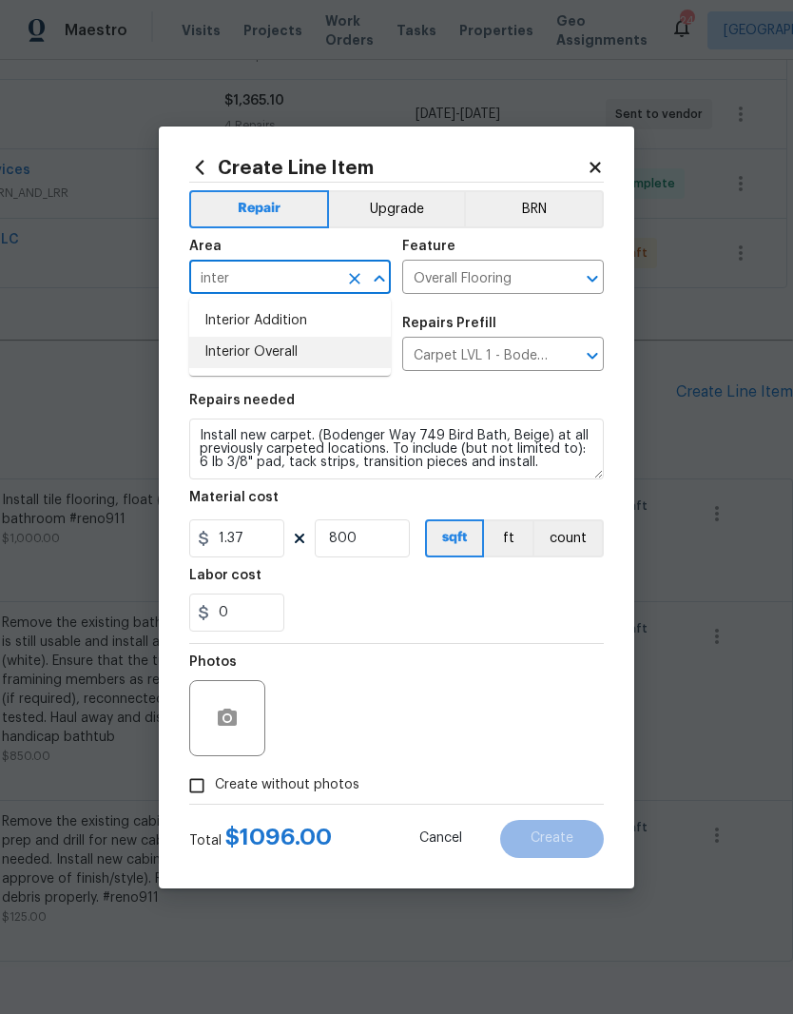
click at [281, 360] on li "Interior Overall" at bounding box center [290, 352] width 202 height 31
type input "Interior Overall"
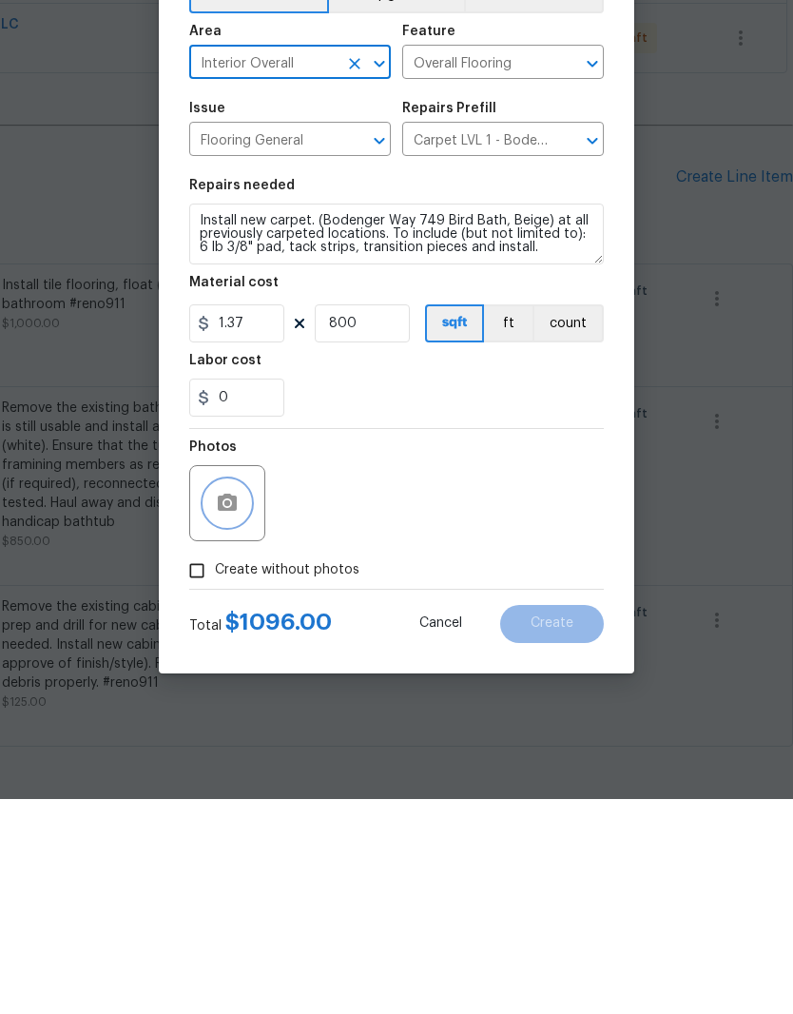
click at [240, 695] on button "button" at bounding box center [227, 718] width 46 height 46
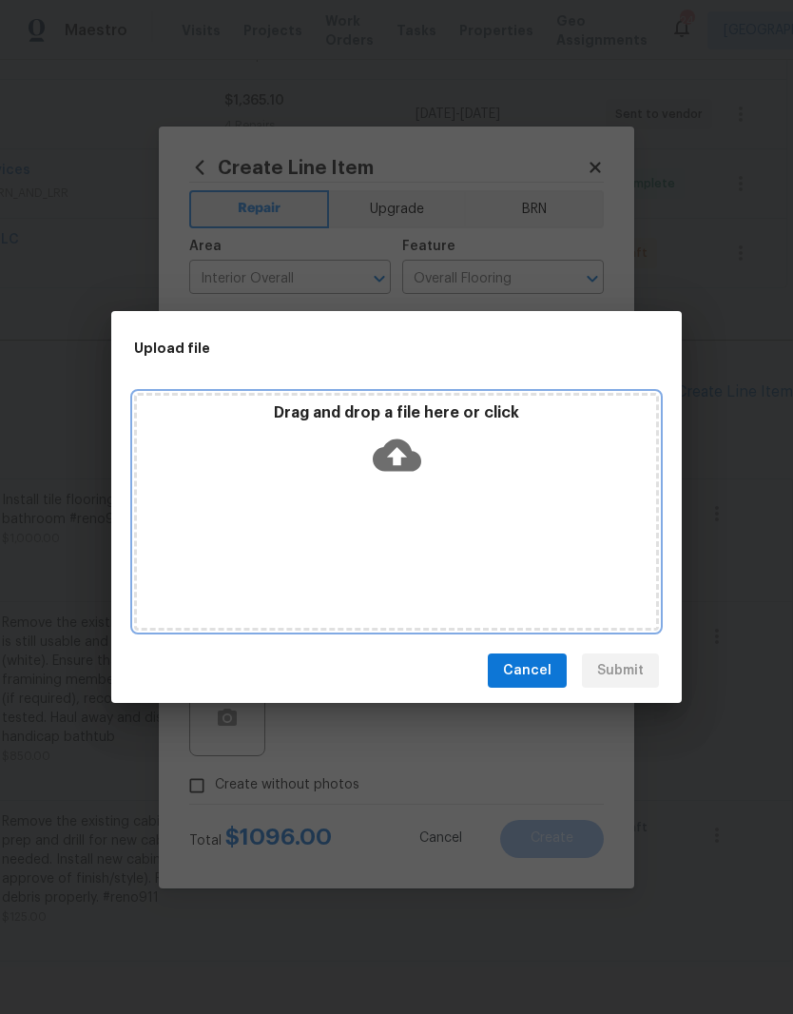
click at [508, 491] on div "Drag and drop a file here or click" at bounding box center [396, 512] width 525 height 238
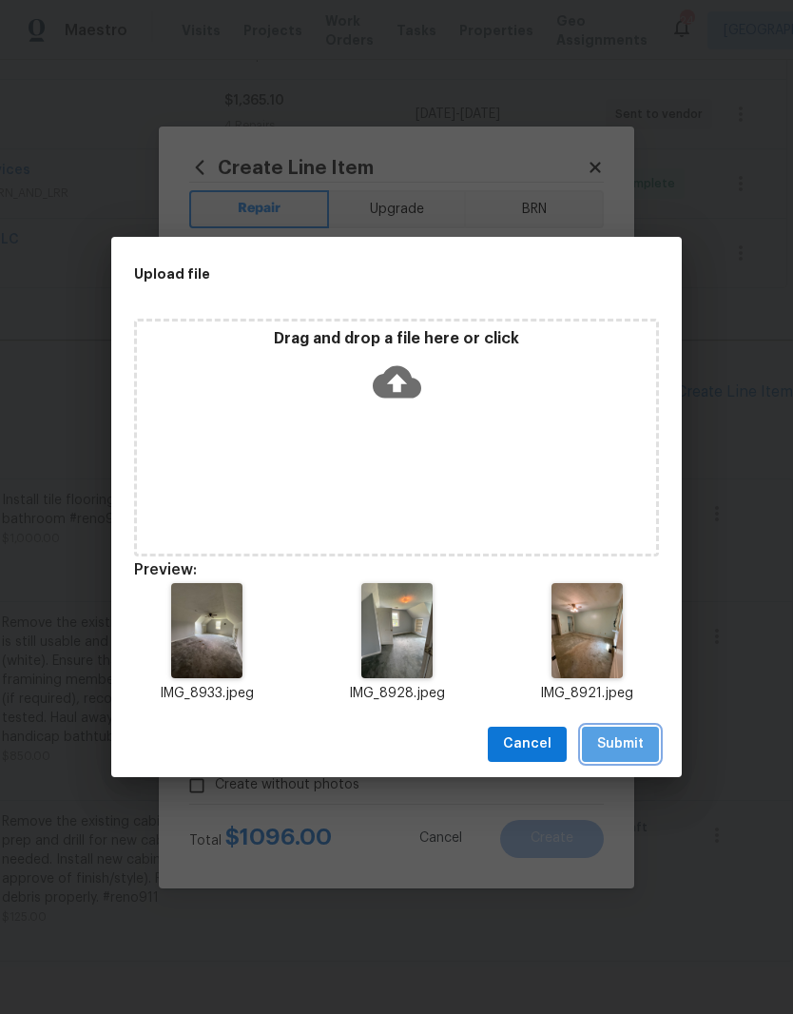
click at [635, 741] on span "Submit" at bounding box center [620, 744] width 47 height 24
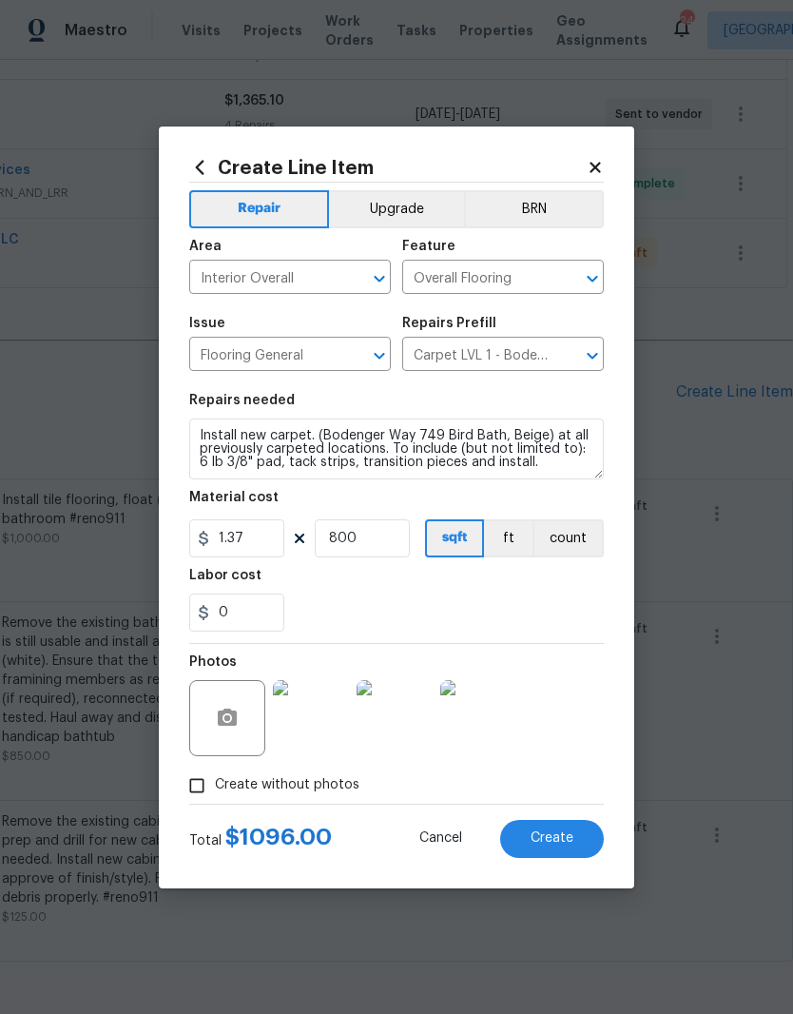
click at [566, 836] on span "Create" at bounding box center [552, 838] width 43 height 14
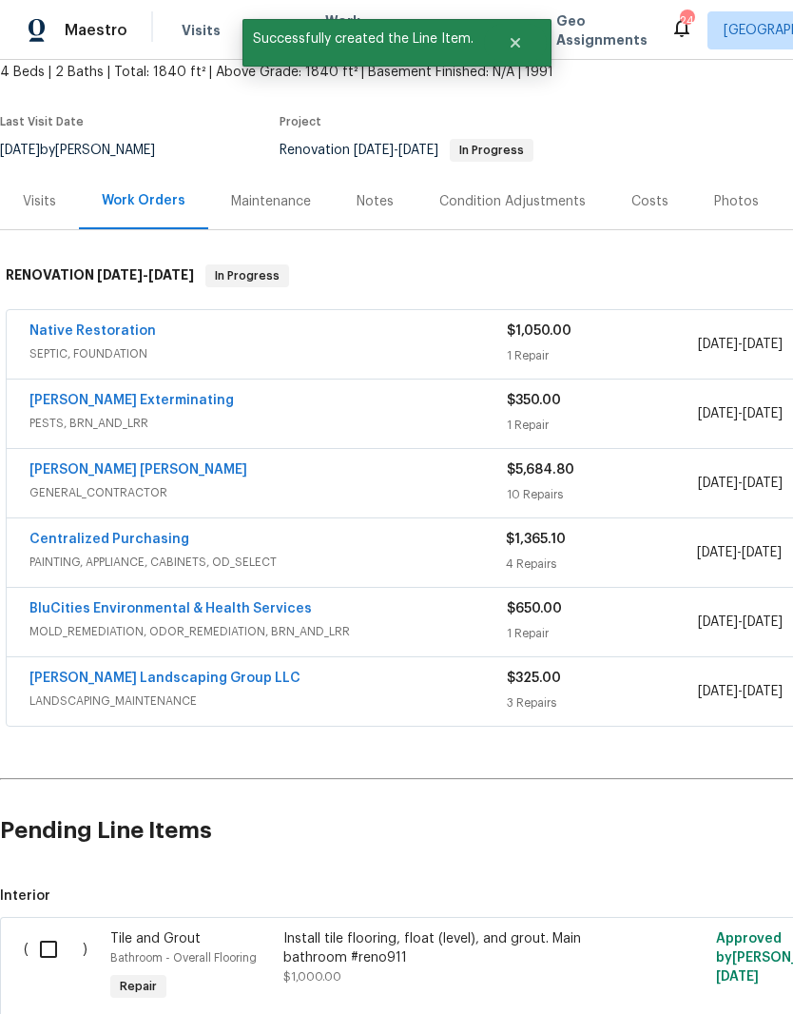
scroll to position [116, 0]
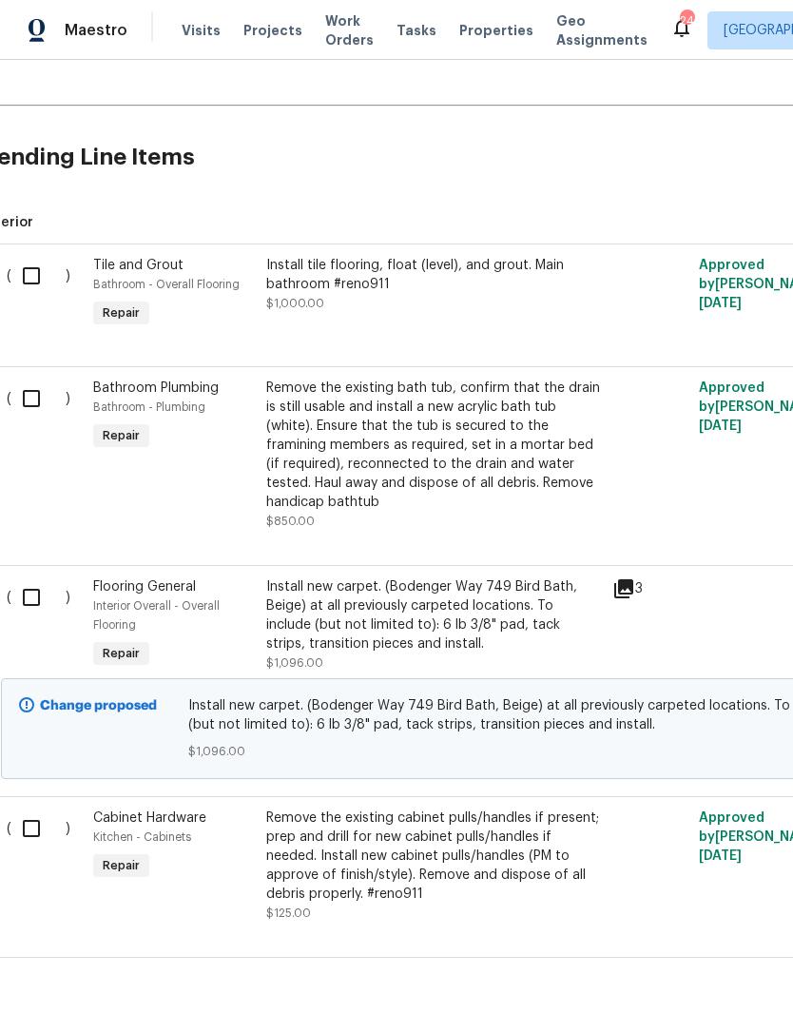
scroll to position [787, 17]
click at [41, 597] on input "checkbox" at bounding box center [38, 598] width 54 height 40
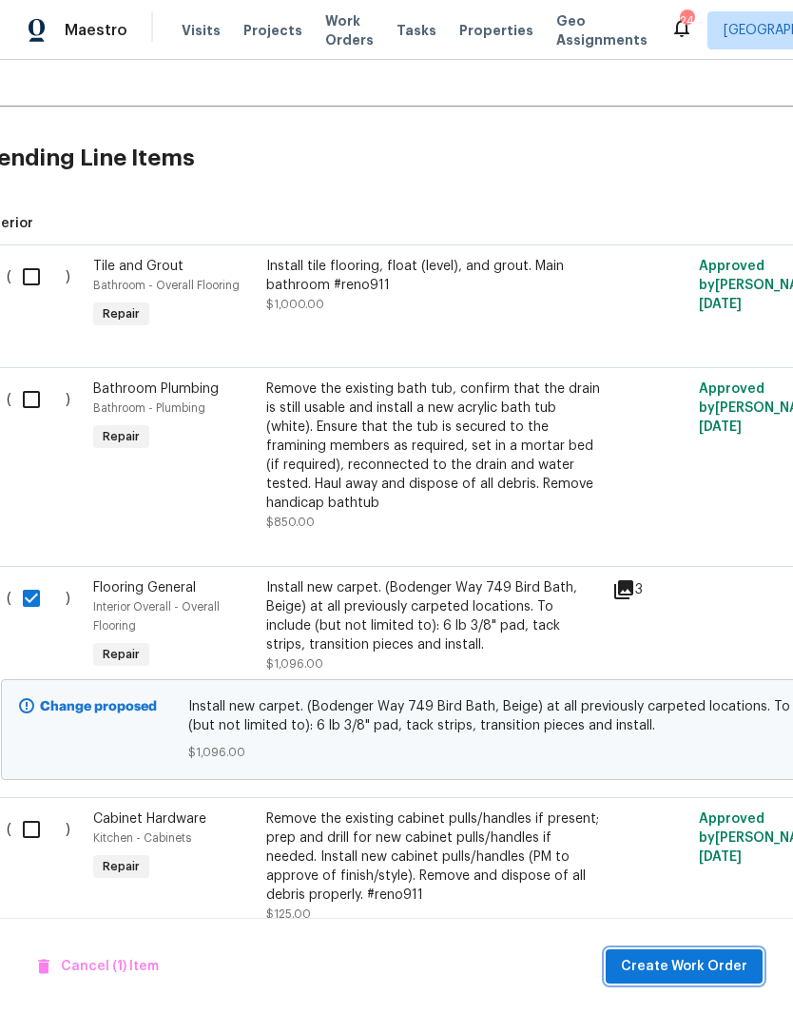
click at [702, 962] on span "Create Work Order" at bounding box center [684, 967] width 126 height 24
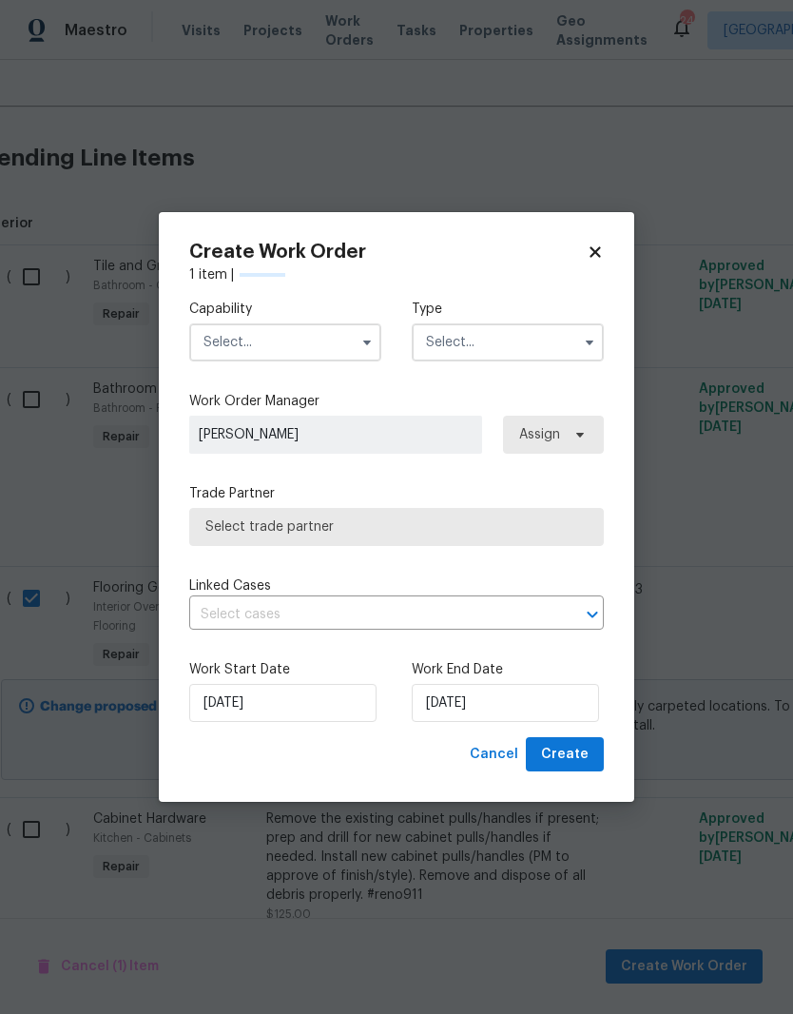
checkbox input "false"
click at [339, 330] on input "text" at bounding box center [285, 342] width 192 height 38
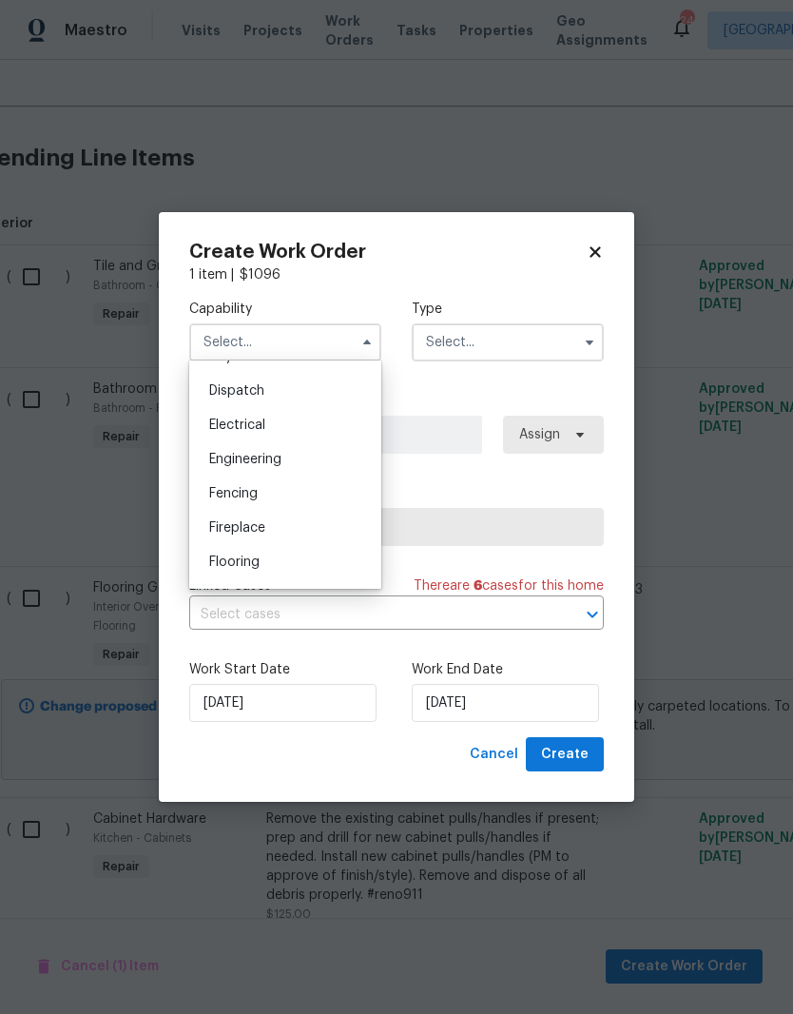
scroll to position [559, 0]
click at [252, 563] on span "Flooring" at bounding box center [234, 560] width 50 height 13
type input "Flooring"
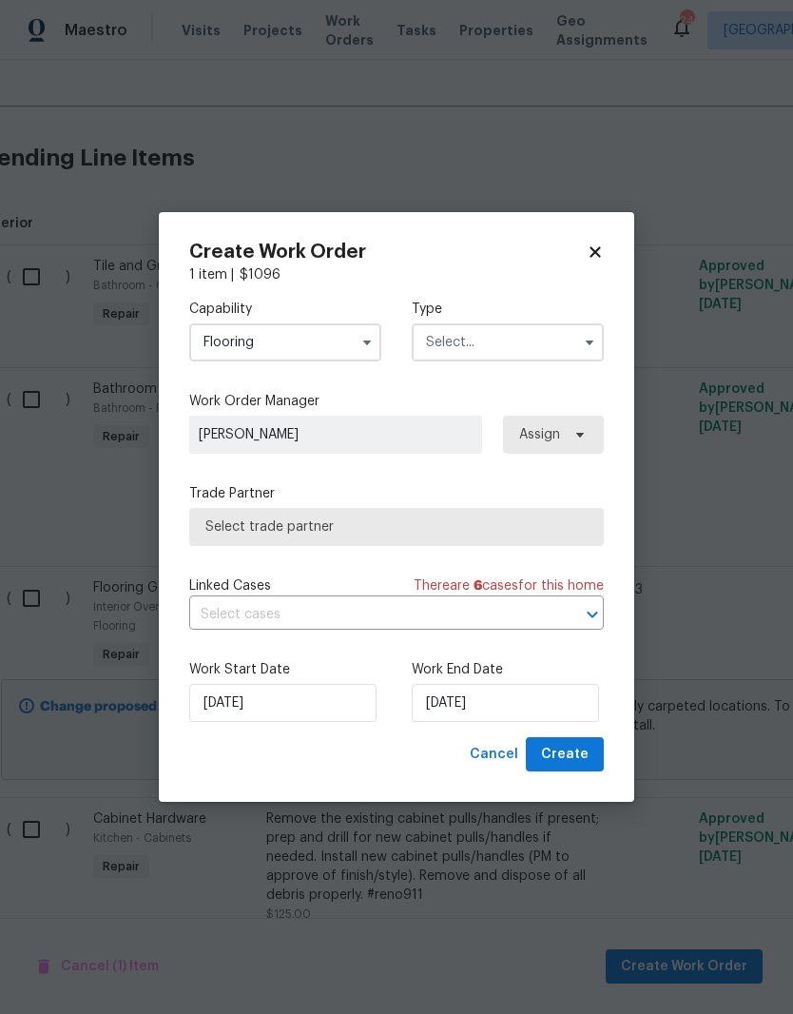
click at [531, 342] on input "text" at bounding box center [508, 342] width 192 height 38
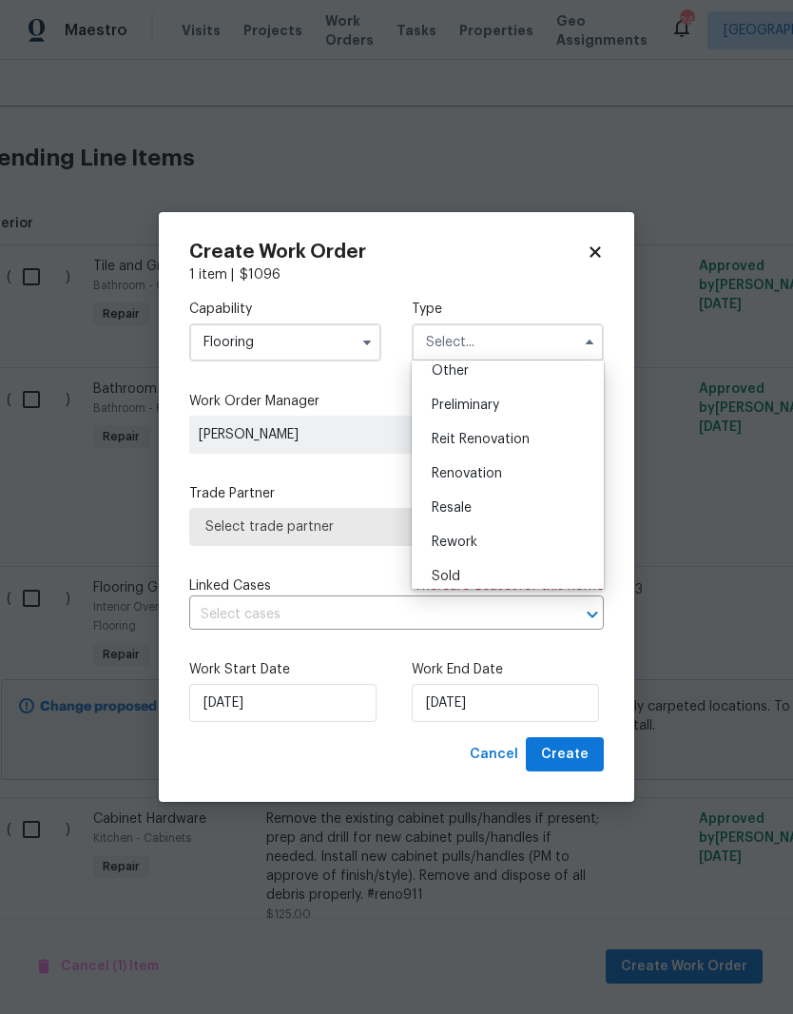
scroll to position [389, 0]
click at [495, 475] on span "Renovation" at bounding box center [467, 472] width 70 height 13
type input "Renovation"
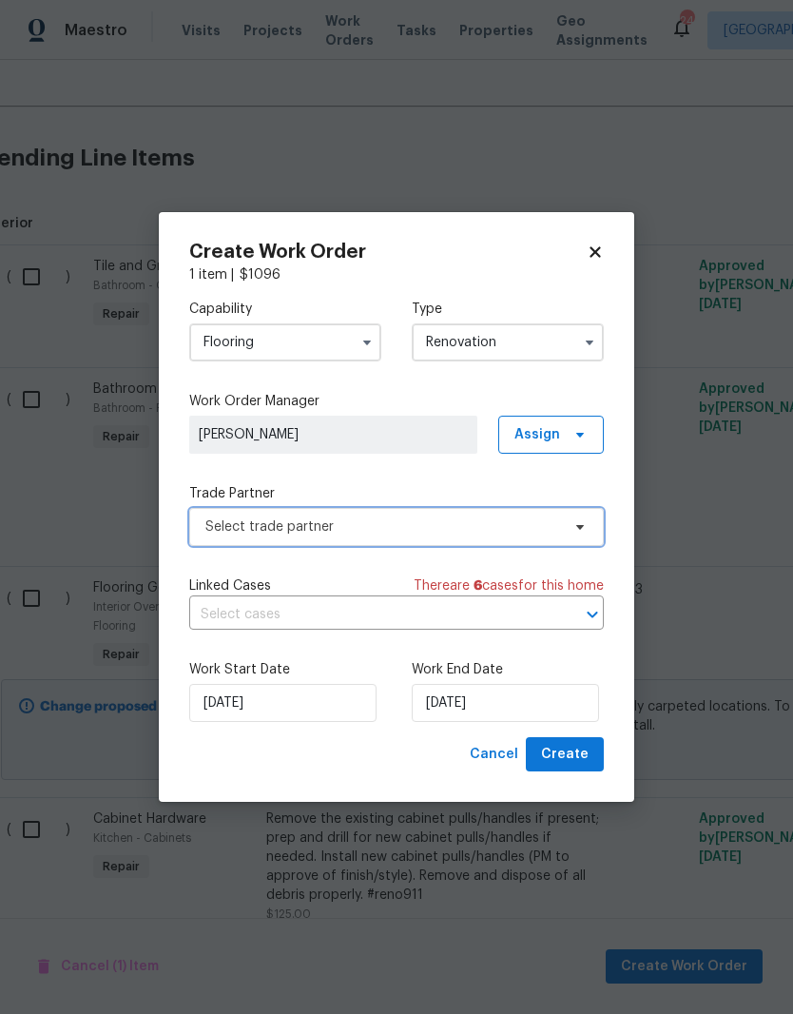
click at [577, 523] on icon at bounding box center [579, 526] width 15 height 15
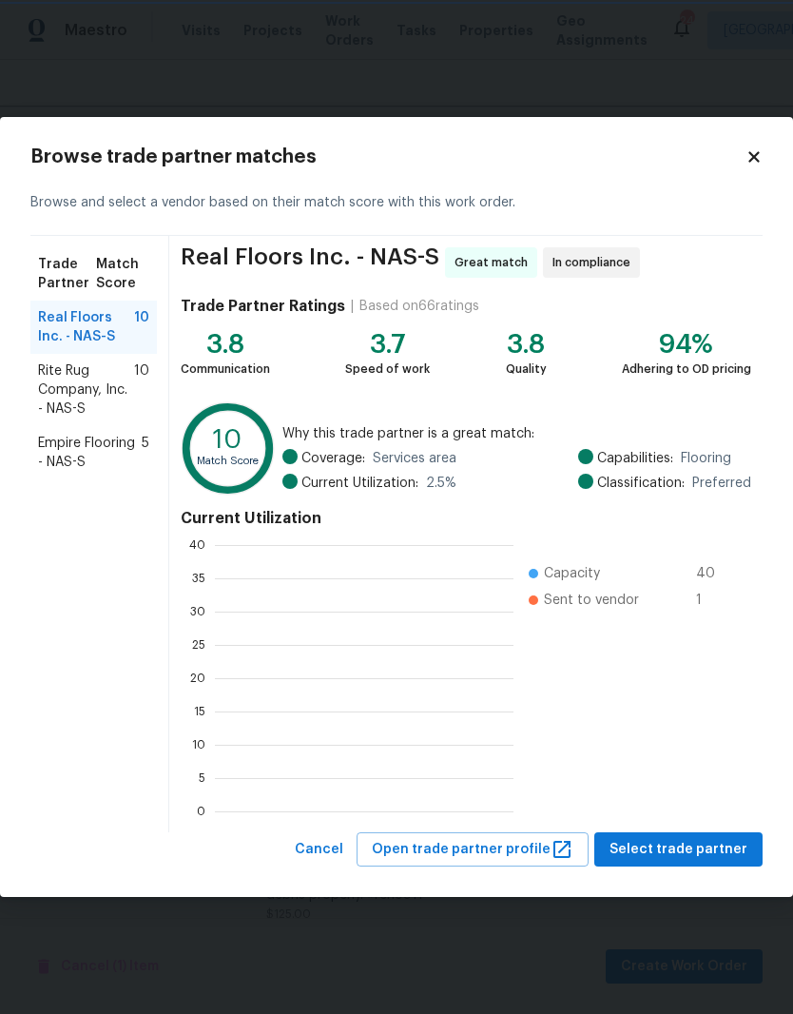
scroll to position [266, 299]
click at [679, 843] on span "Select trade partner" at bounding box center [679, 850] width 138 height 24
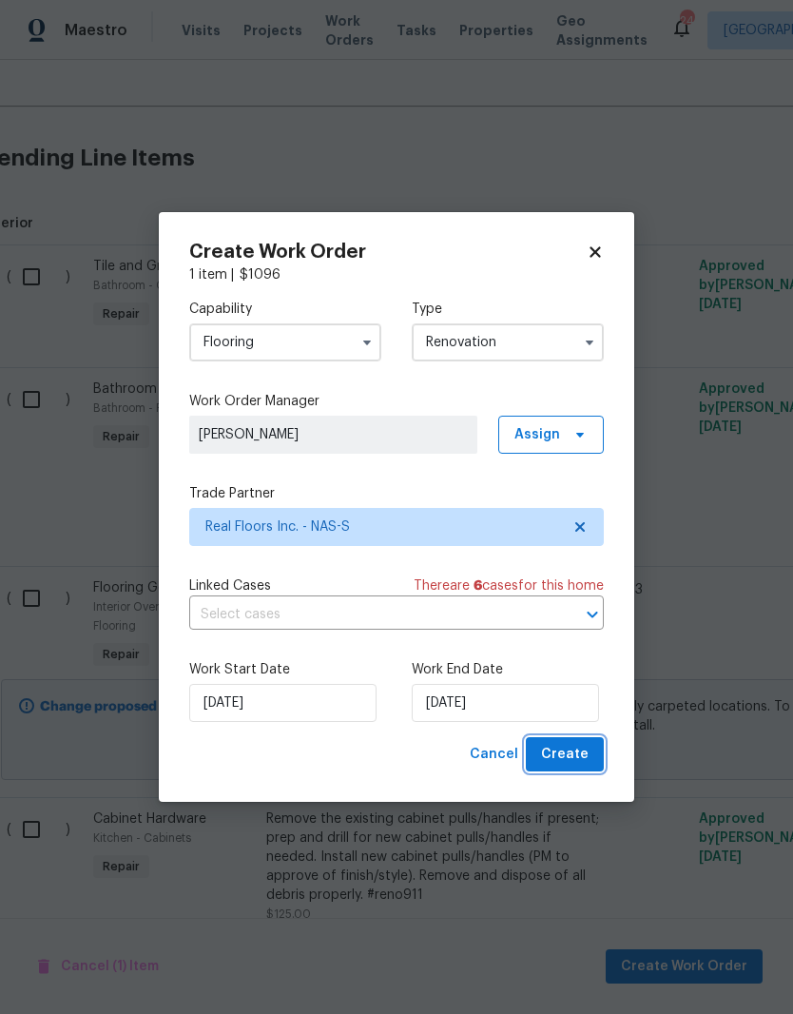
click at [580, 755] on span "Create" at bounding box center [565, 755] width 48 height 24
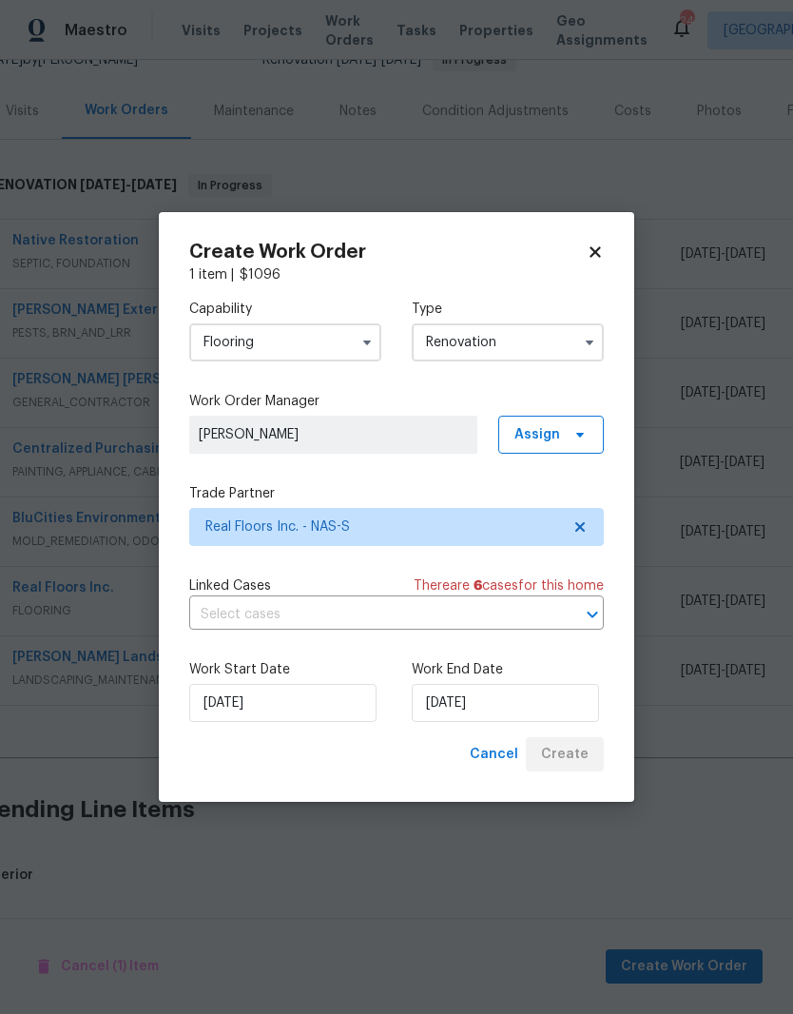
scroll to position [126, 17]
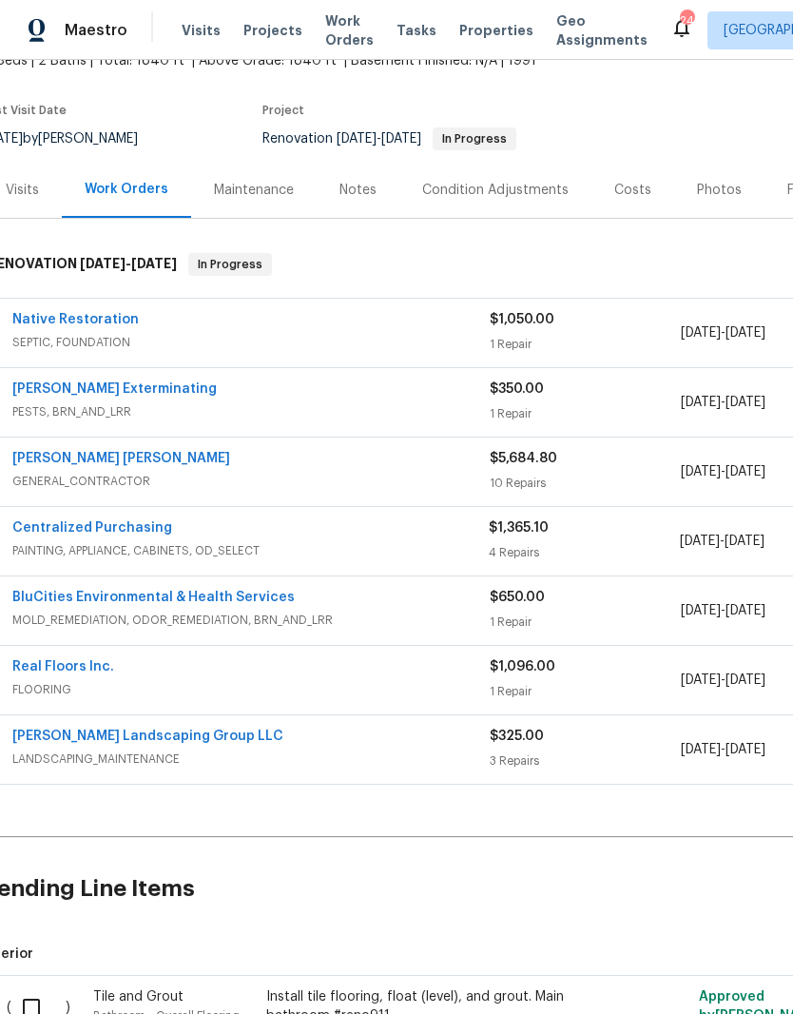
click at [87, 663] on link "Real Floors Inc." at bounding box center [63, 666] width 102 height 13
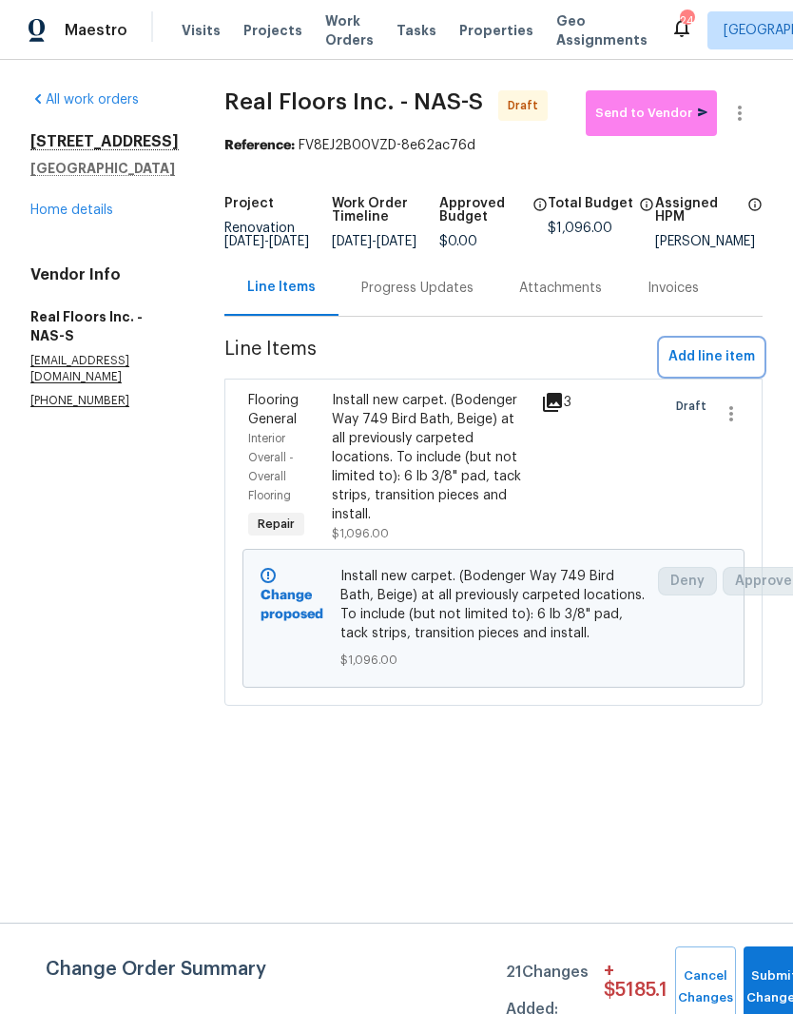
click at [732, 369] on span "Add line item" at bounding box center [712, 357] width 87 height 24
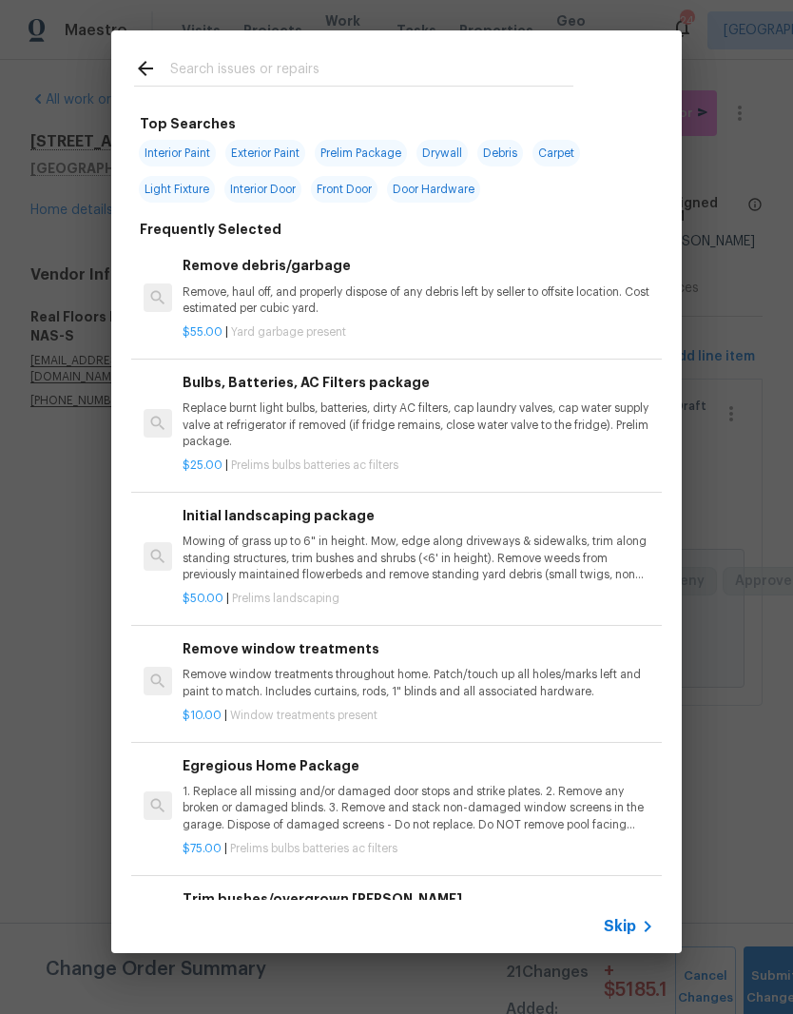
click at [319, 53] on div at bounding box center [353, 67] width 485 height 75
click at [257, 66] on input "text" at bounding box center [371, 71] width 403 height 29
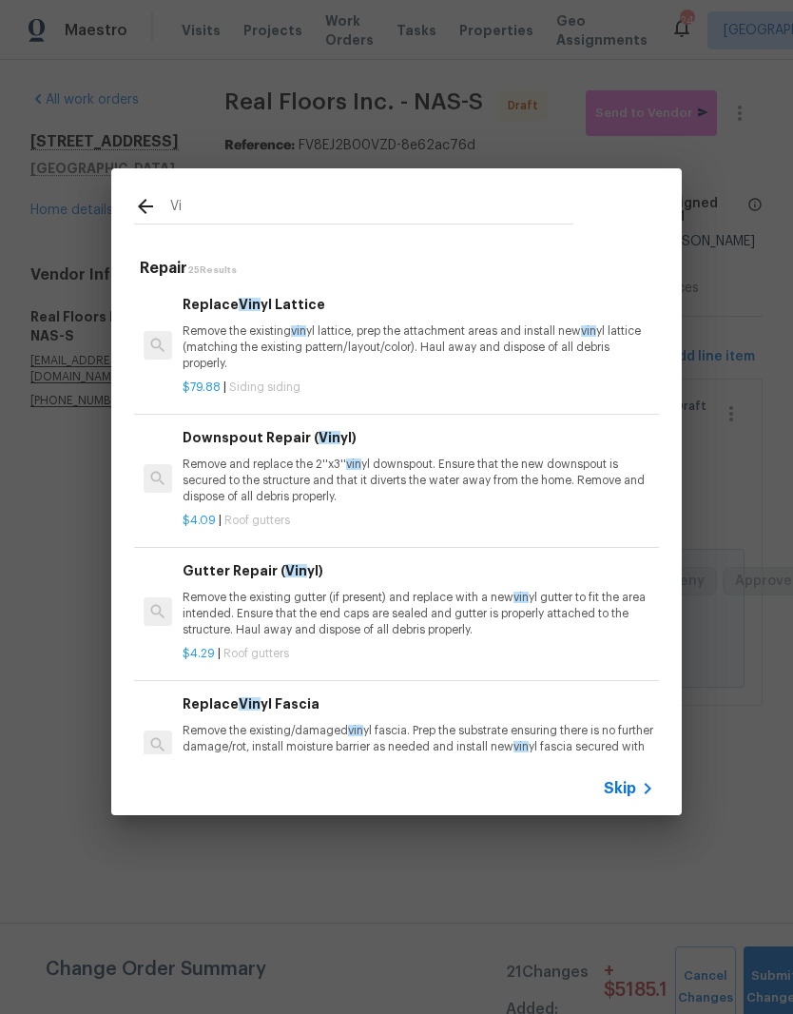
type input "V"
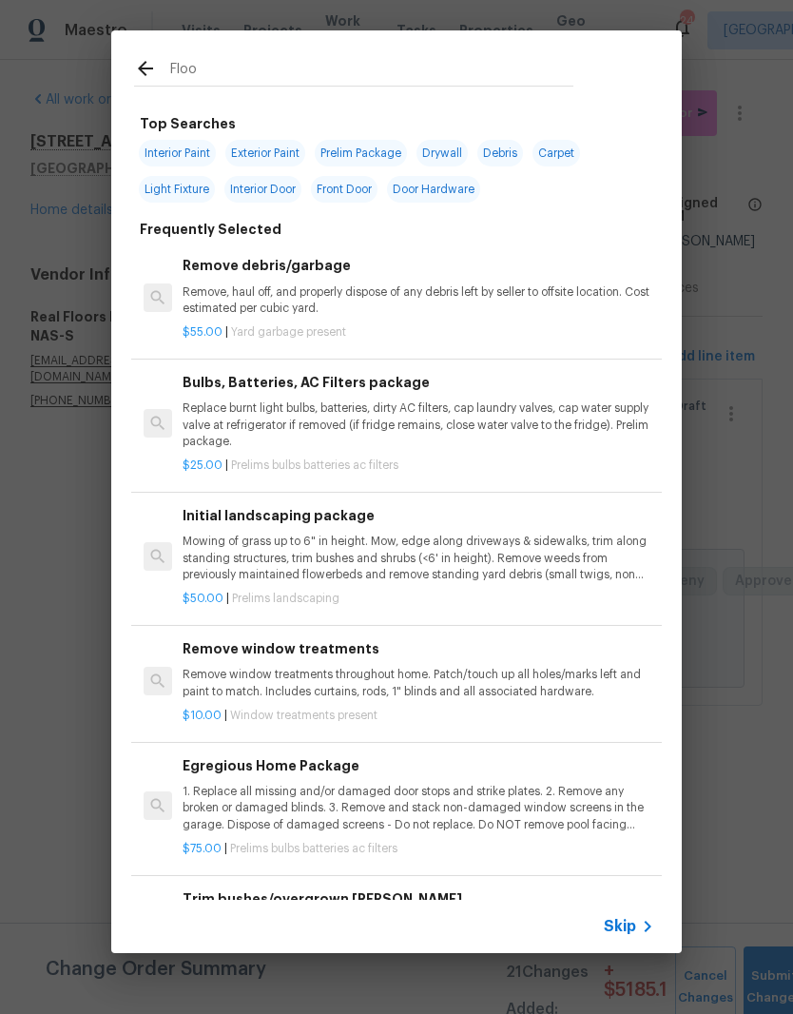
type input "Floor"
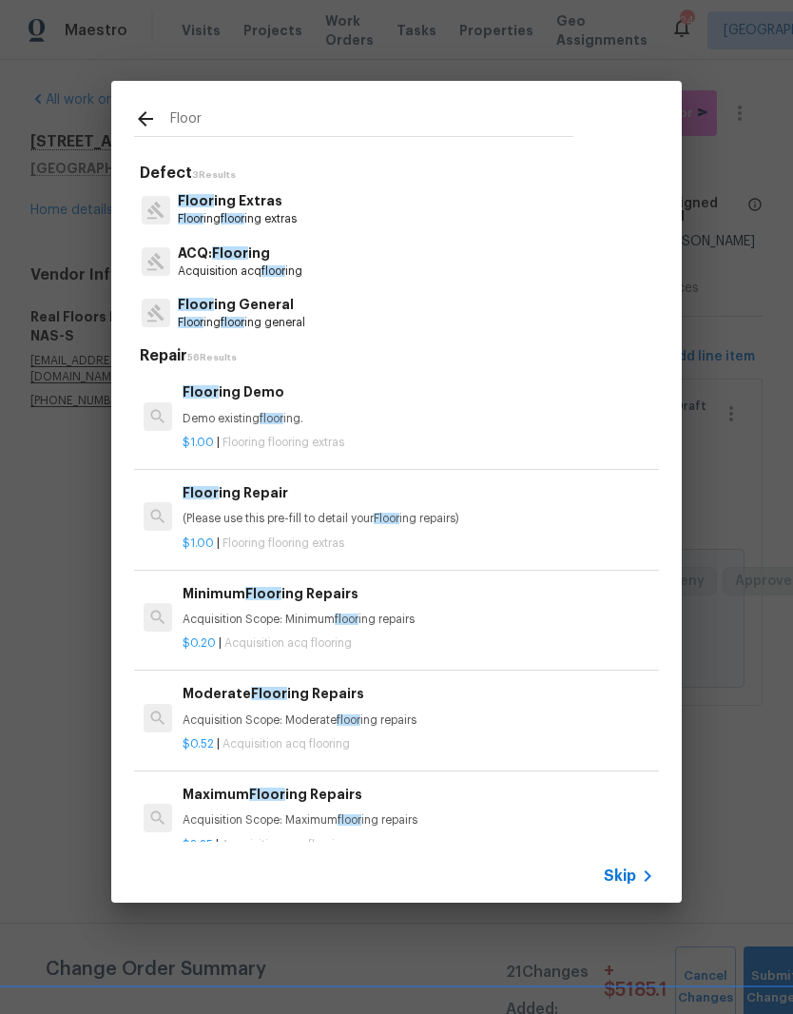
click at [273, 306] on p "Floor ing General" at bounding box center [241, 305] width 127 height 20
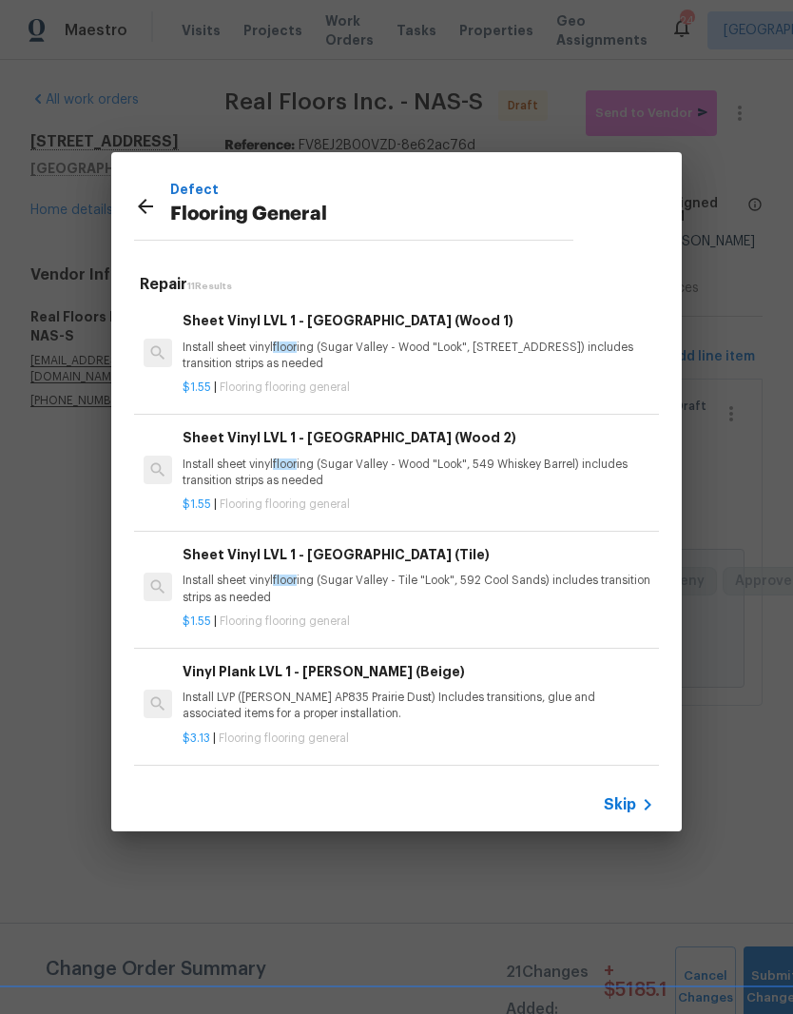
click at [397, 567] on div "Sheet Vinyl LVL 1 - [GEOGRAPHIC_DATA] (Tile) Install sheet vinyl floor ing (Sug…" at bounding box center [419, 575] width 472 height 62
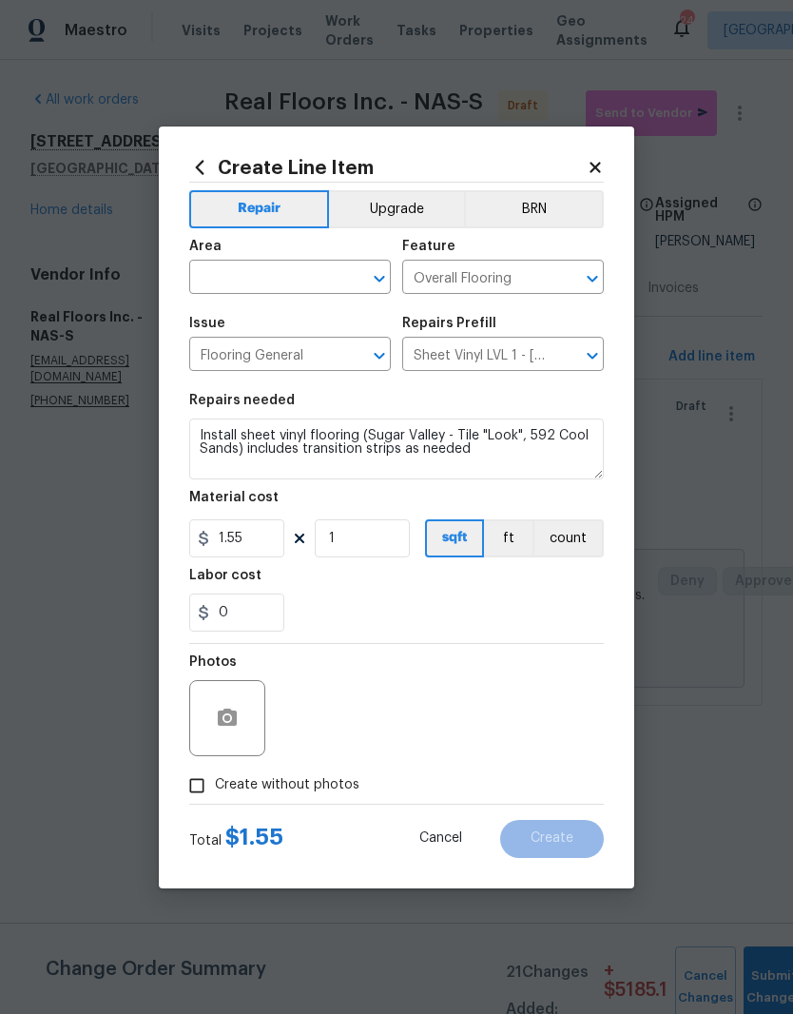
click at [334, 270] on input "text" at bounding box center [263, 278] width 148 height 29
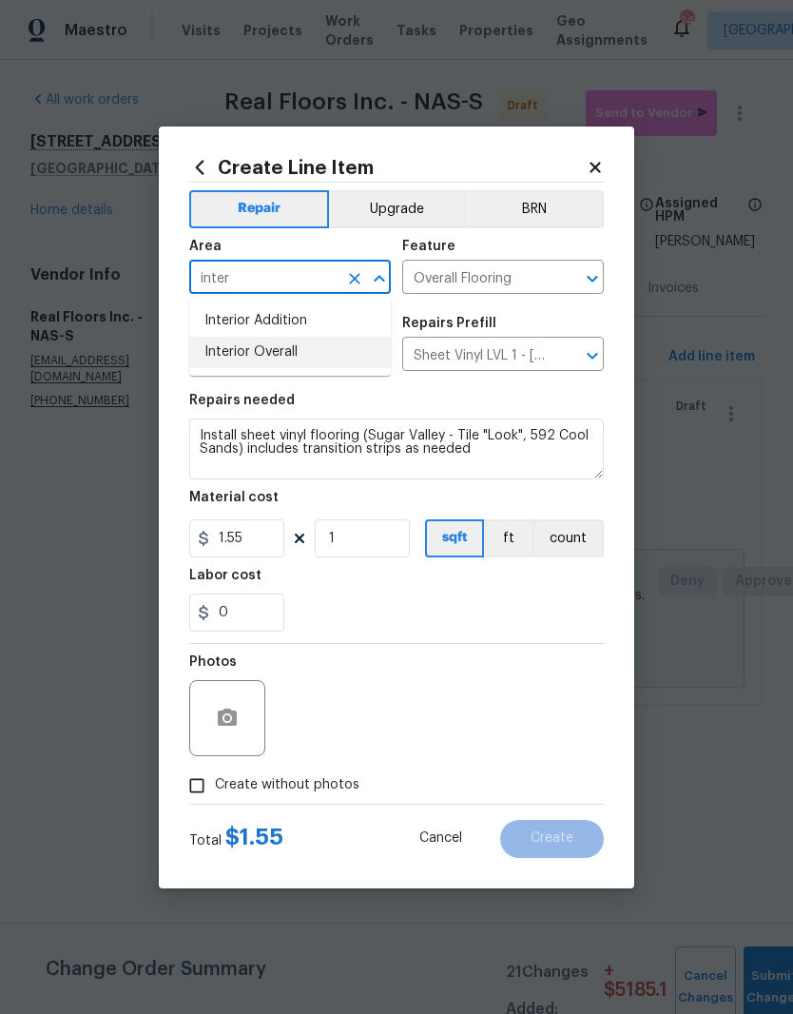
click at [292, 354] on li "Interior Overall" at bounding box center [290, 352] width 202 height 31
type input "Interior Overall"
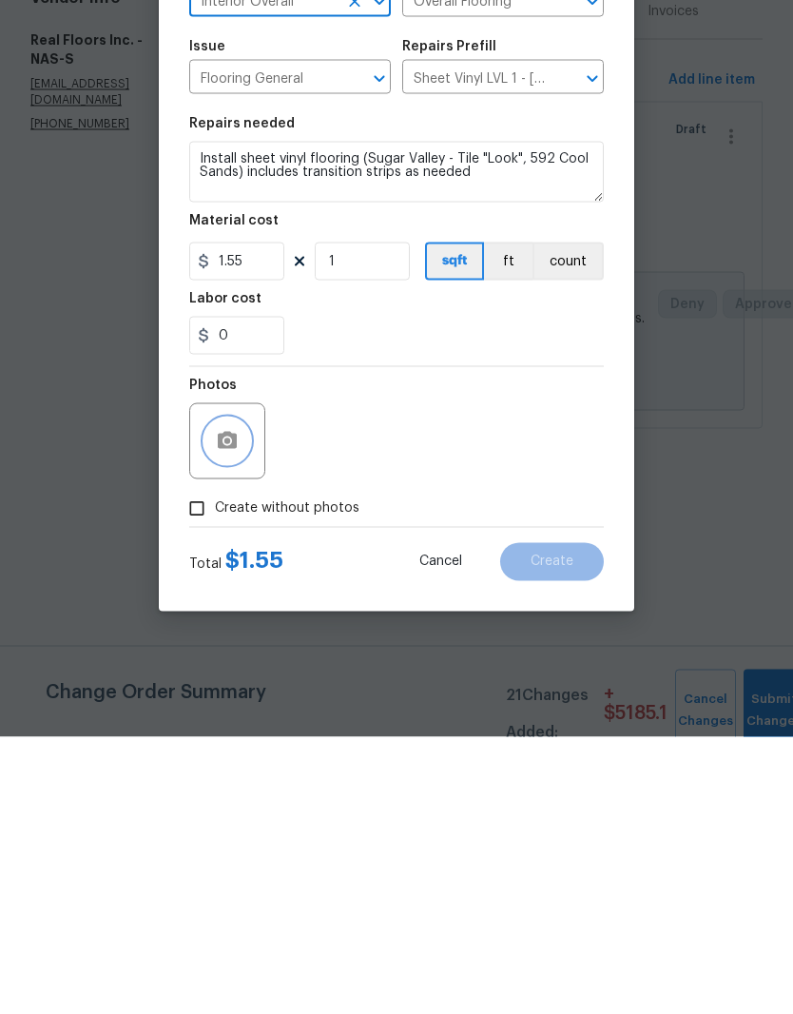
click at [244, 695] on button "button" at bounding box center [227, 718] width 46 height 46
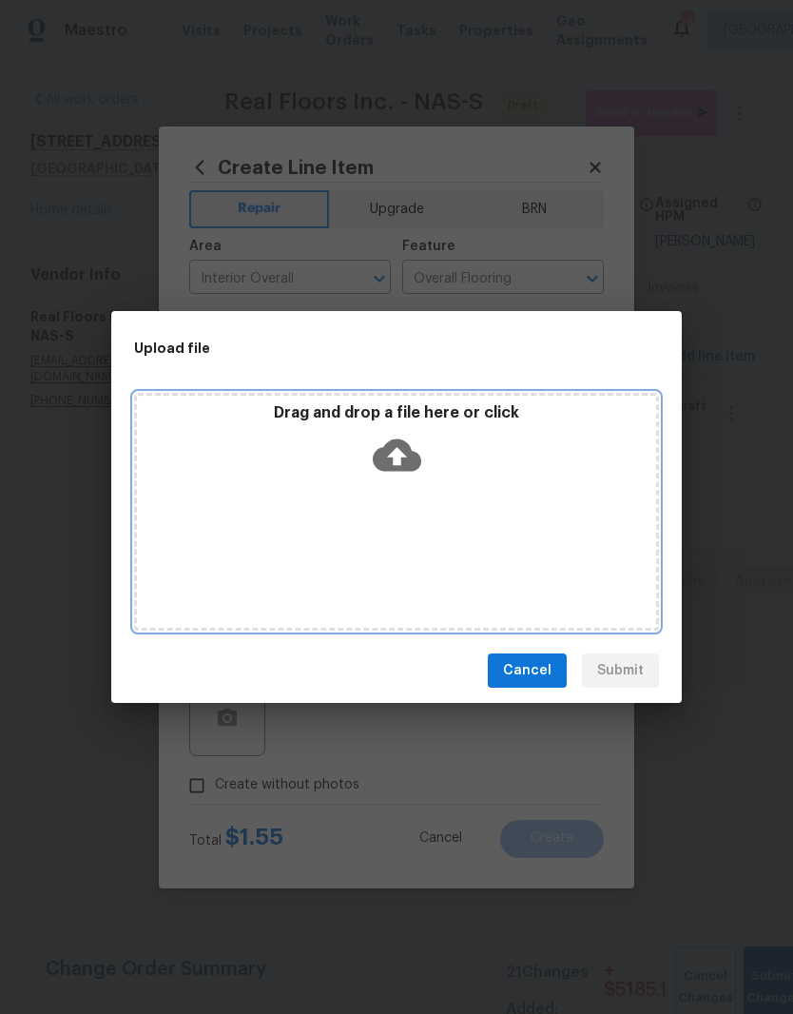
click at [464, 479] on div "Drag and drop a file here or click" at bounding box center [396, 444] width 519 height 82
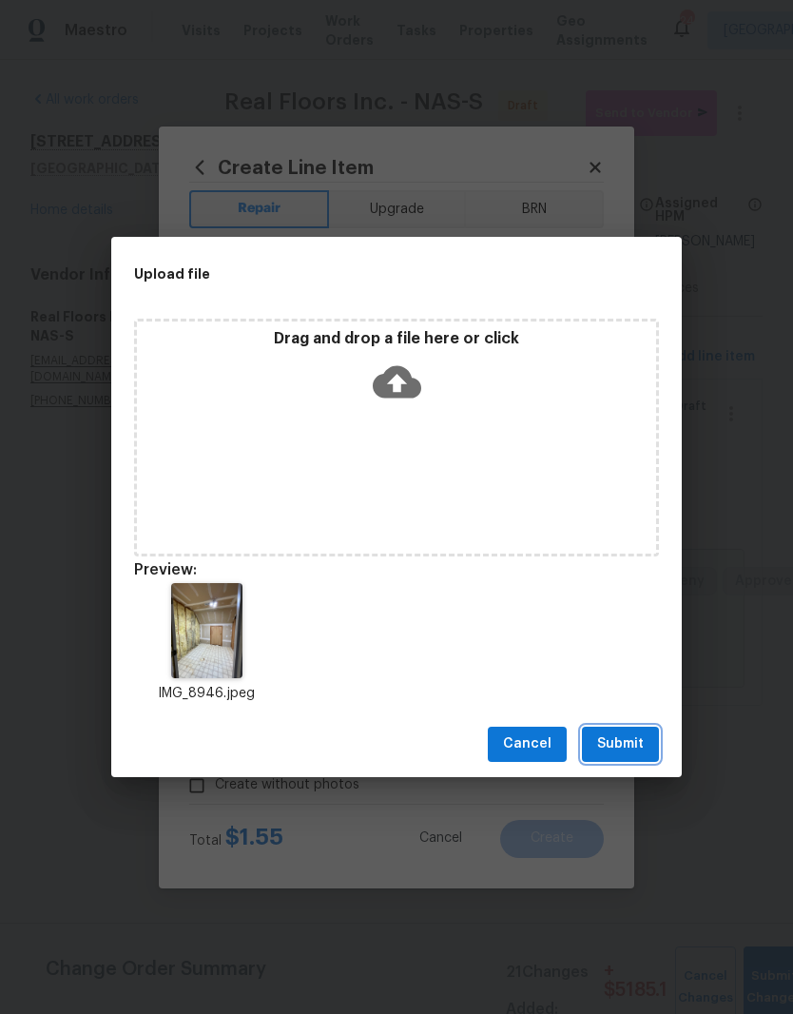
click at [629, 743] on span "Submit" at bounding box center [620, 744] width 47 height 24
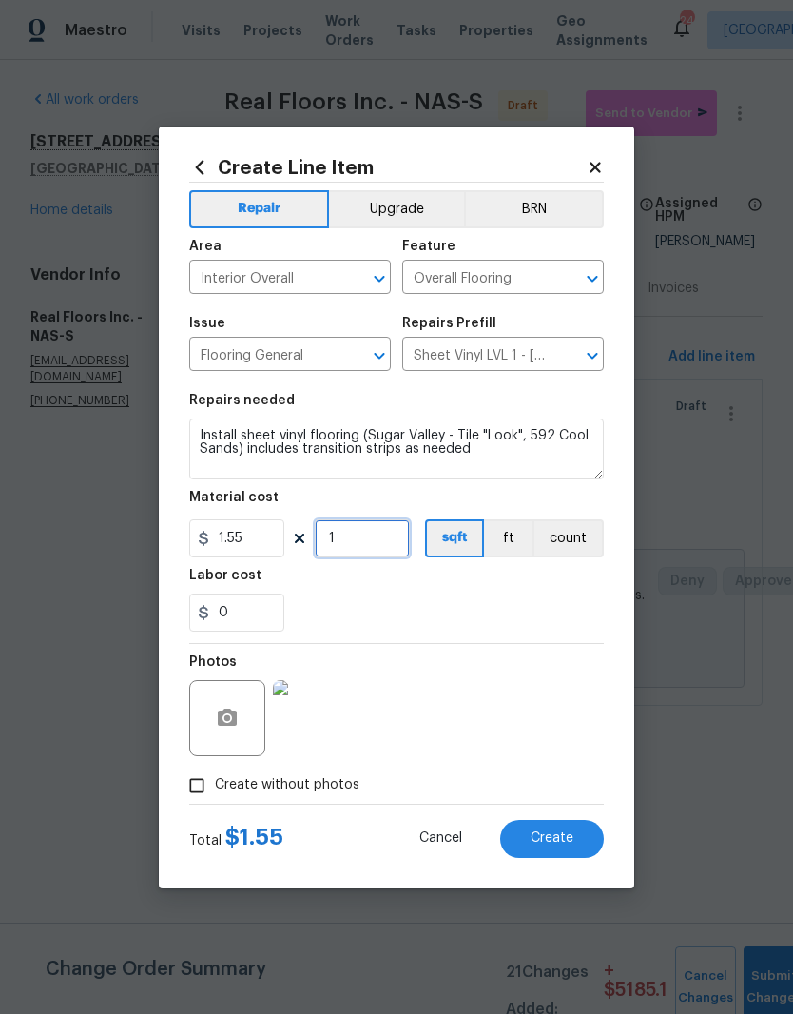
click at [378, 527] on input "1" at bounding box center [362, 538] width 95 height 38
click at [359, 534] on input "1" at bounding box center [362, 538] width 95 height 38
type input "100"
click at [529, 595] on div "0" at bounding box center [396, 612] width 415 height 38
click at [319, 718] on img at bounding box center [311, 718] width 76 height 76
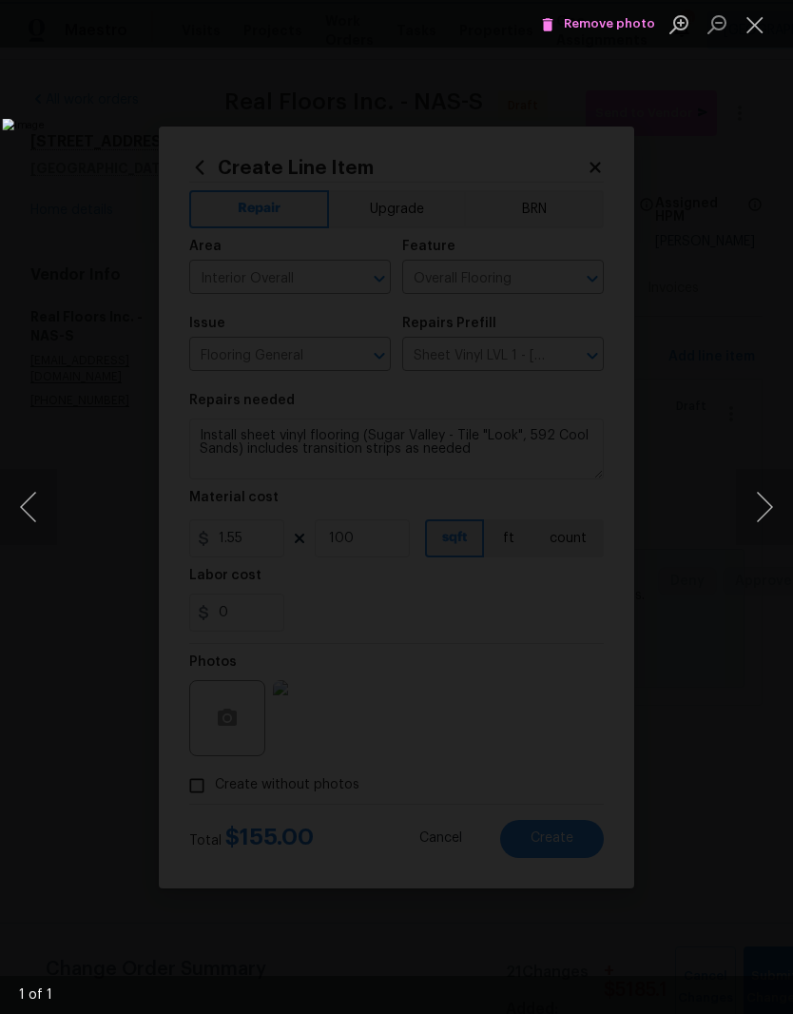
click at [759, 27] on button "Close lightbox" at bounding box center [755, 24] width 38 height 33
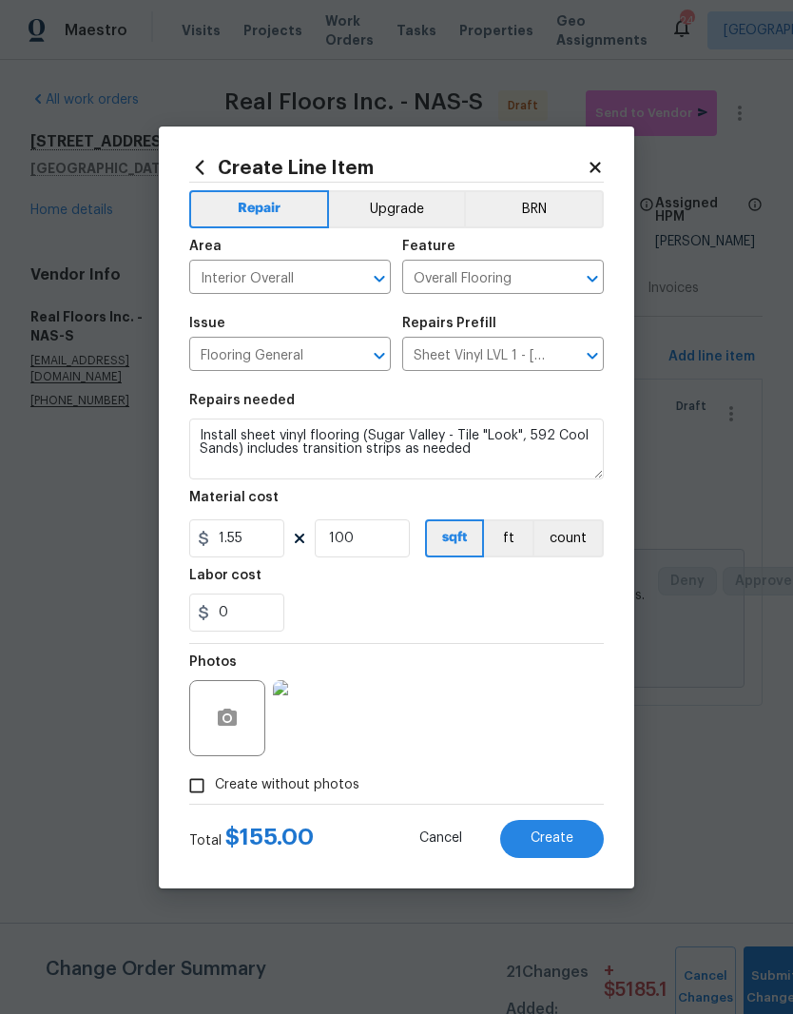
click at [572, 836] on span "Create" at bounding box center [552, 838] width 43 height 14
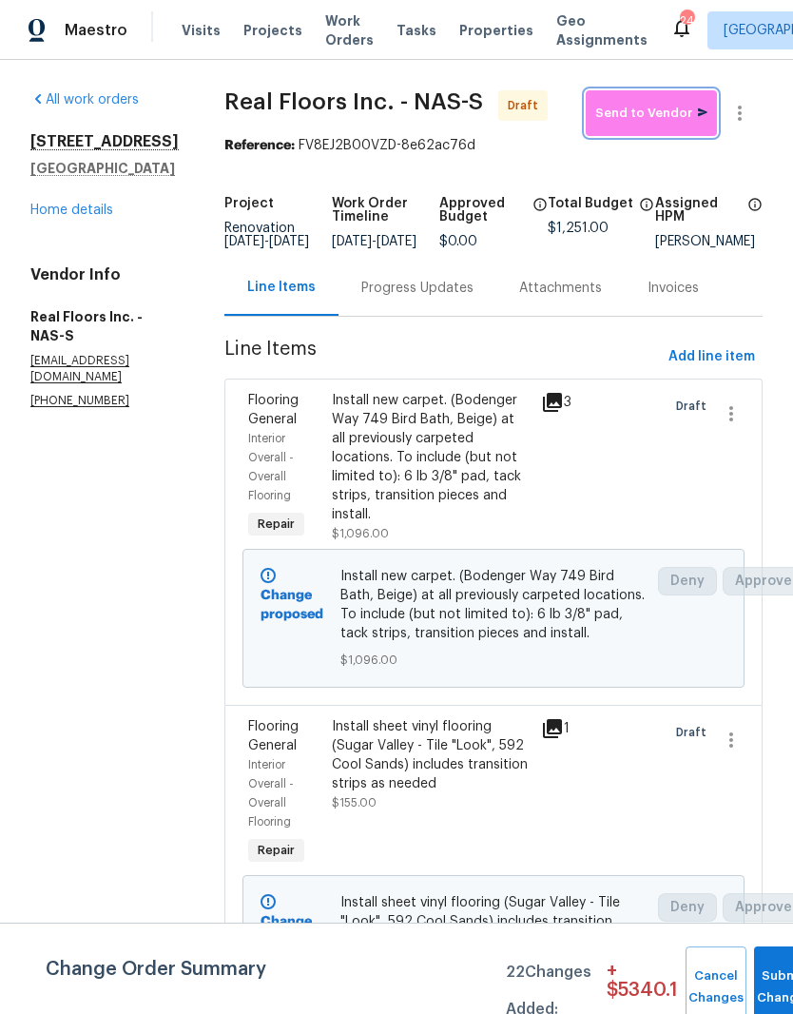
click at [648, 107] on span "Send to Vendor" at bounding box center [651, 114] width 112 height 22
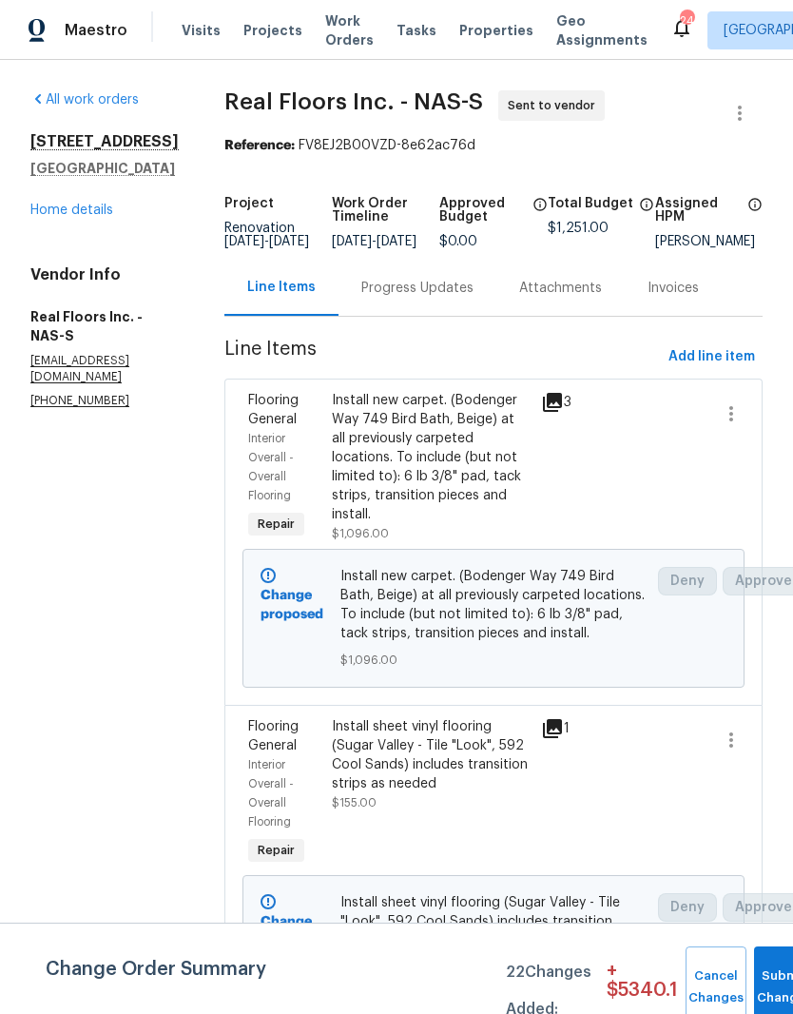
click at [83, 217] on link "Home details" at bounding box center [71, 210] width 83 height 13
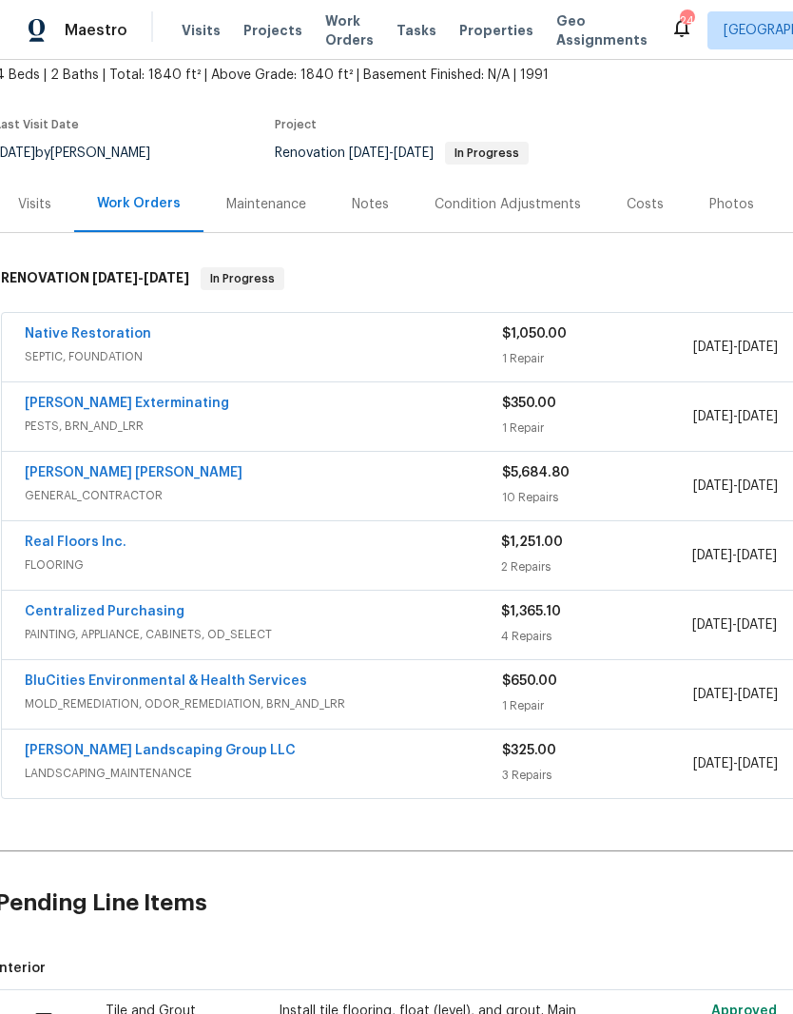
scroll to position [110, 5]
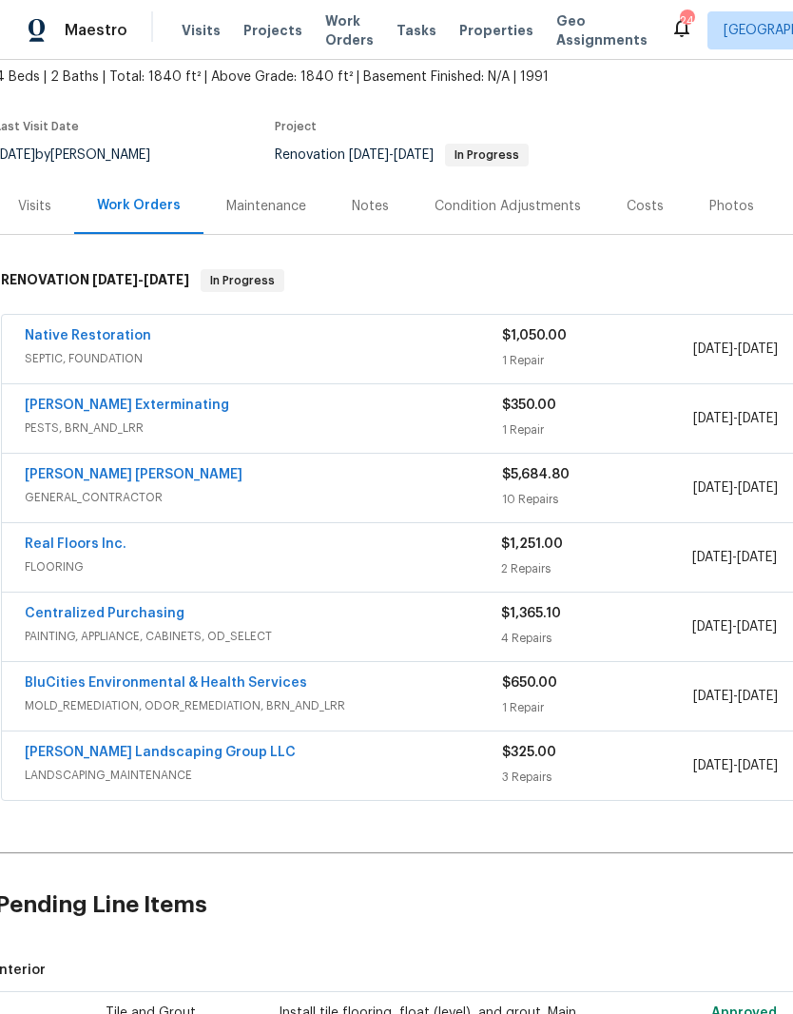
click at [133, 470] on link "[PERSON_NAME] [PERSON_NAME]" at bounding box center [134, 474] width 218 height 13
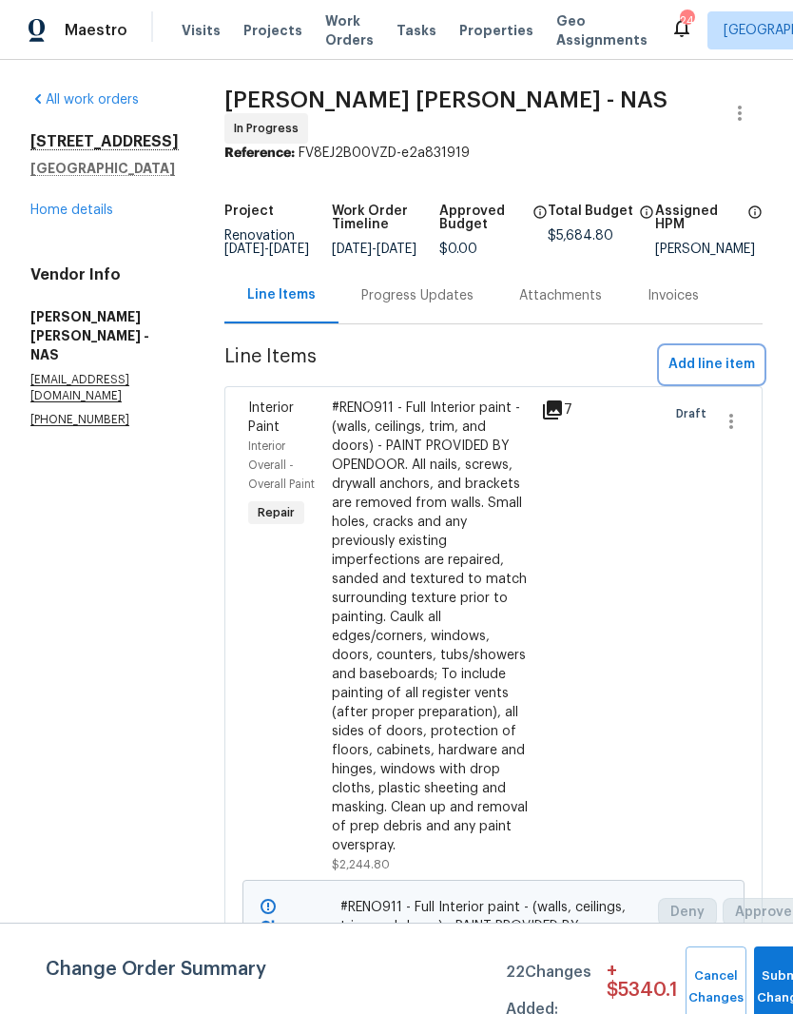
click at [722, 367] on span "Add line item" at bounding box center [712, 365] width 87 height 24
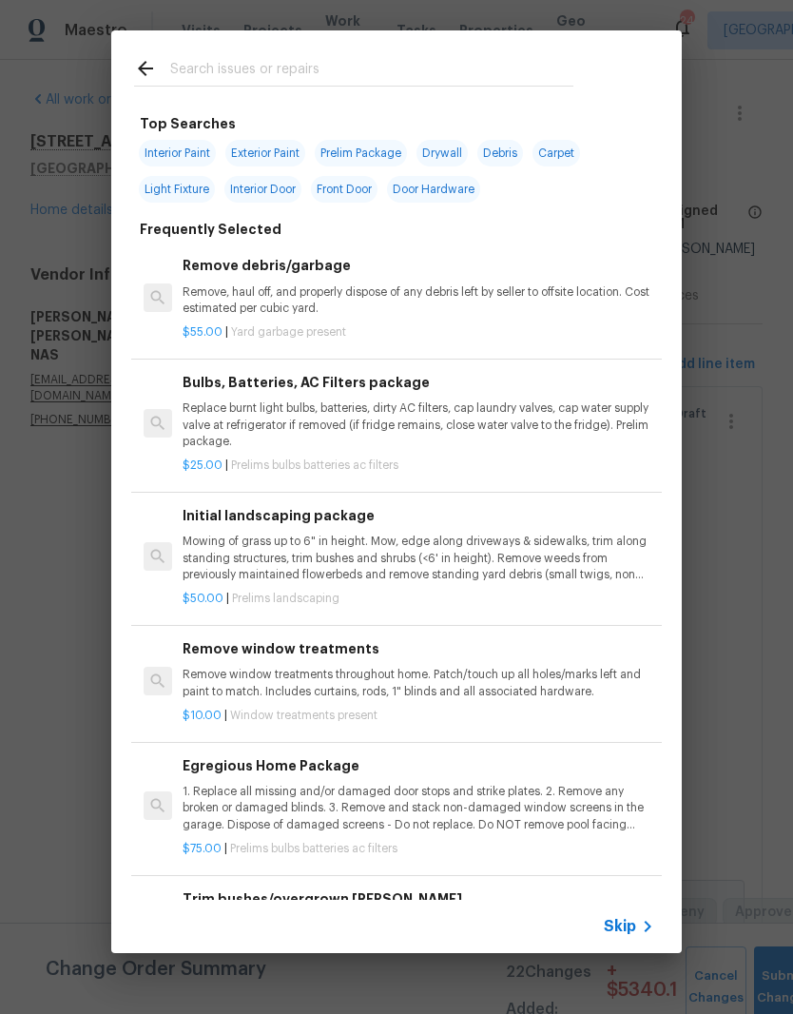
click at [335, 59] on input "text" at bounding box center [371, 71] width 403 height 29
type input "Refr"
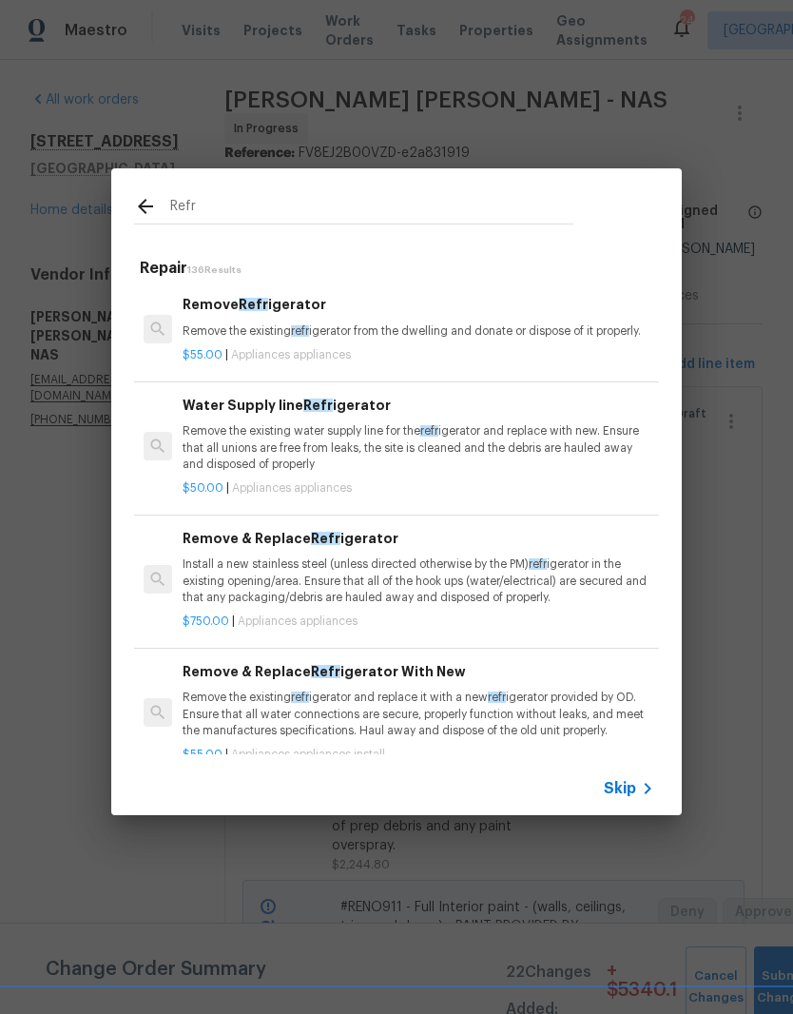
click at [286, 312] on h6 "Remove Refr igerator" at bounding box center [419, 304] width 472 height 21
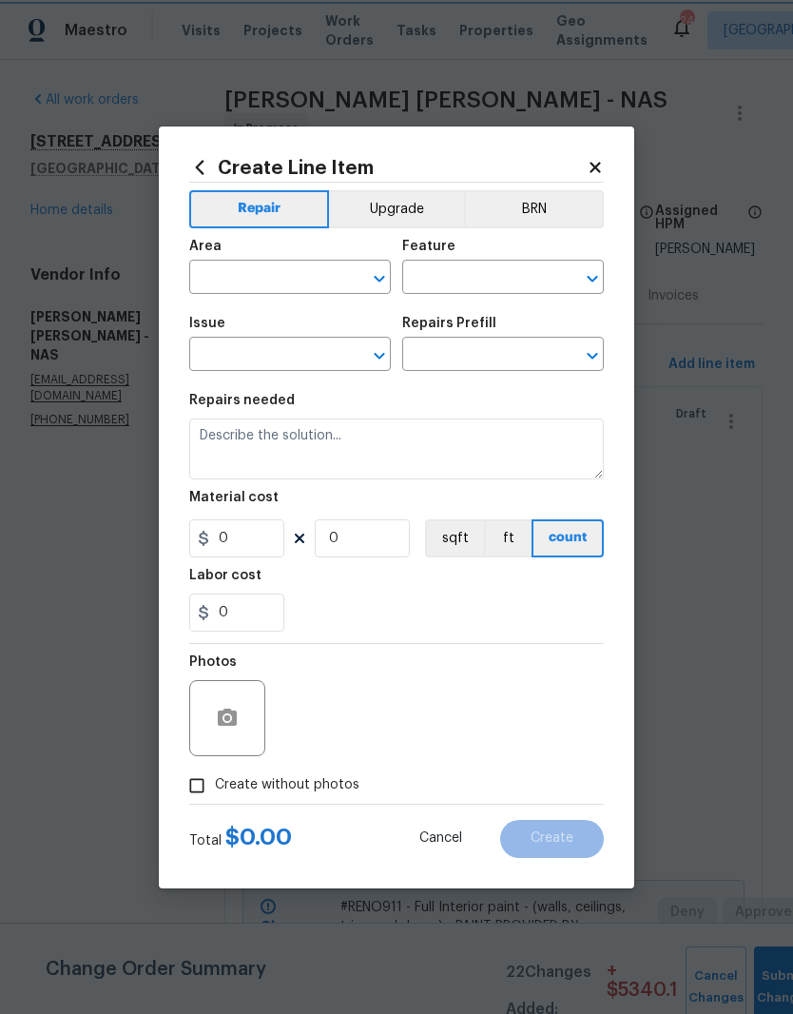
type input "Appliances"
type input "Remove Refrigerator $55.00"
type textarea "Remove the existing refrigerator from the dwelling and donate or dispose of it …"
type input "55"
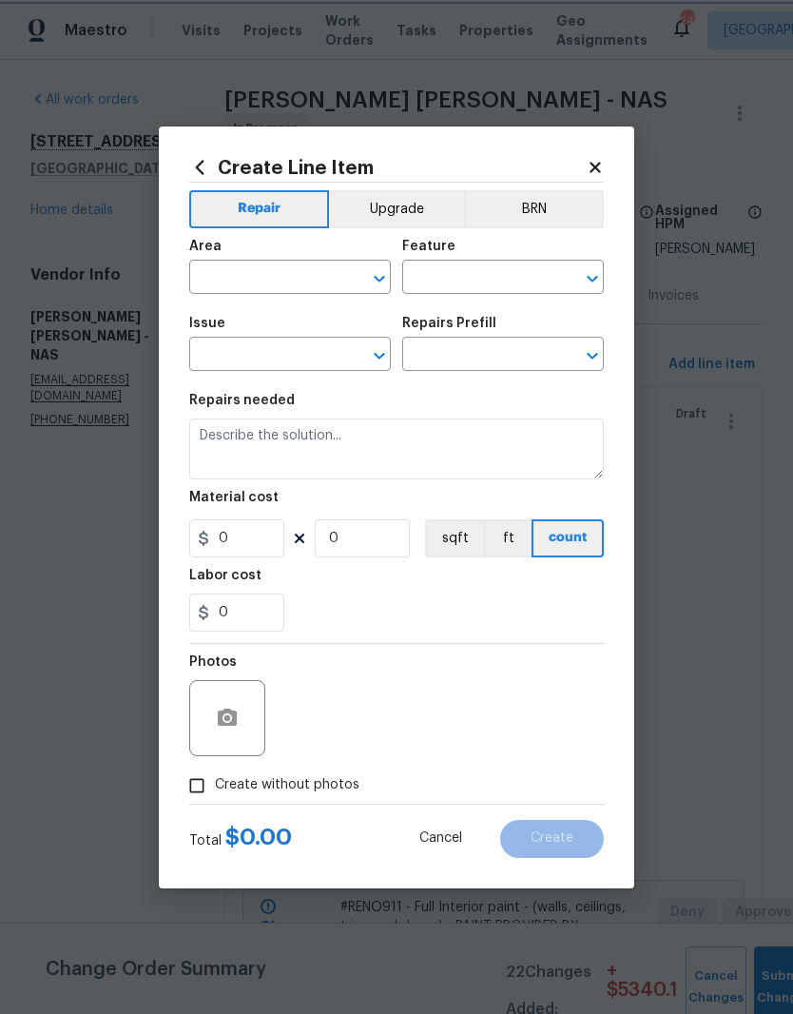
type input "1"
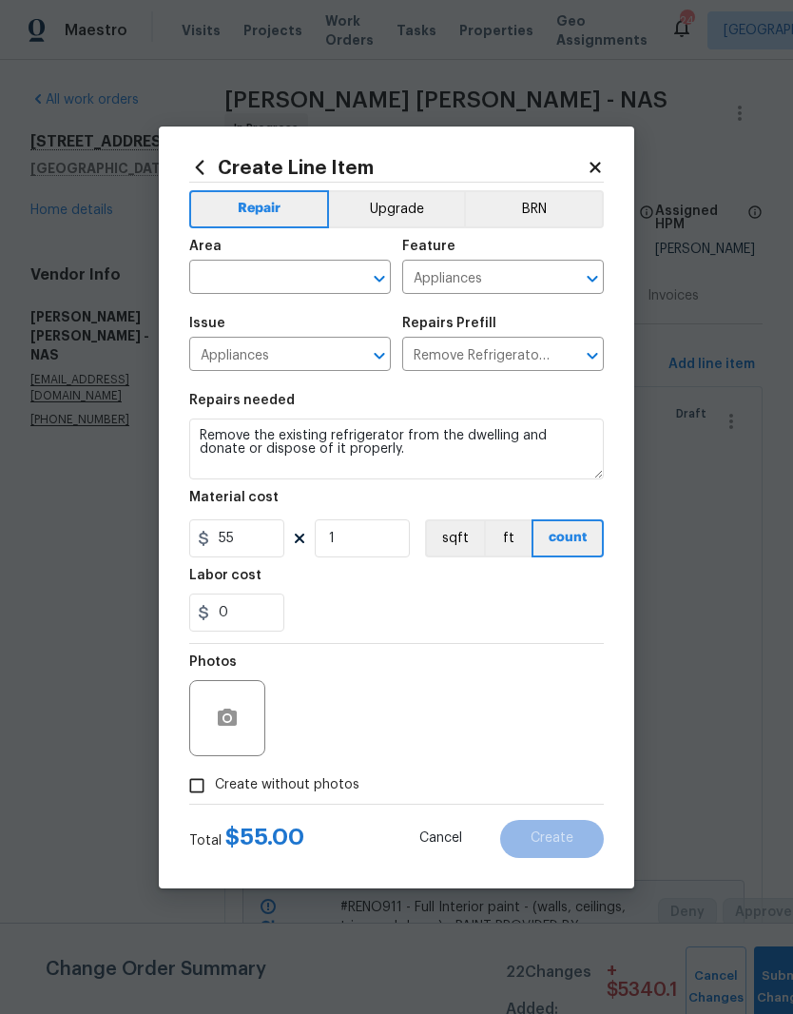
click at [337, 271] on input "text" at bounding box center [263, 278] width 148 height 29
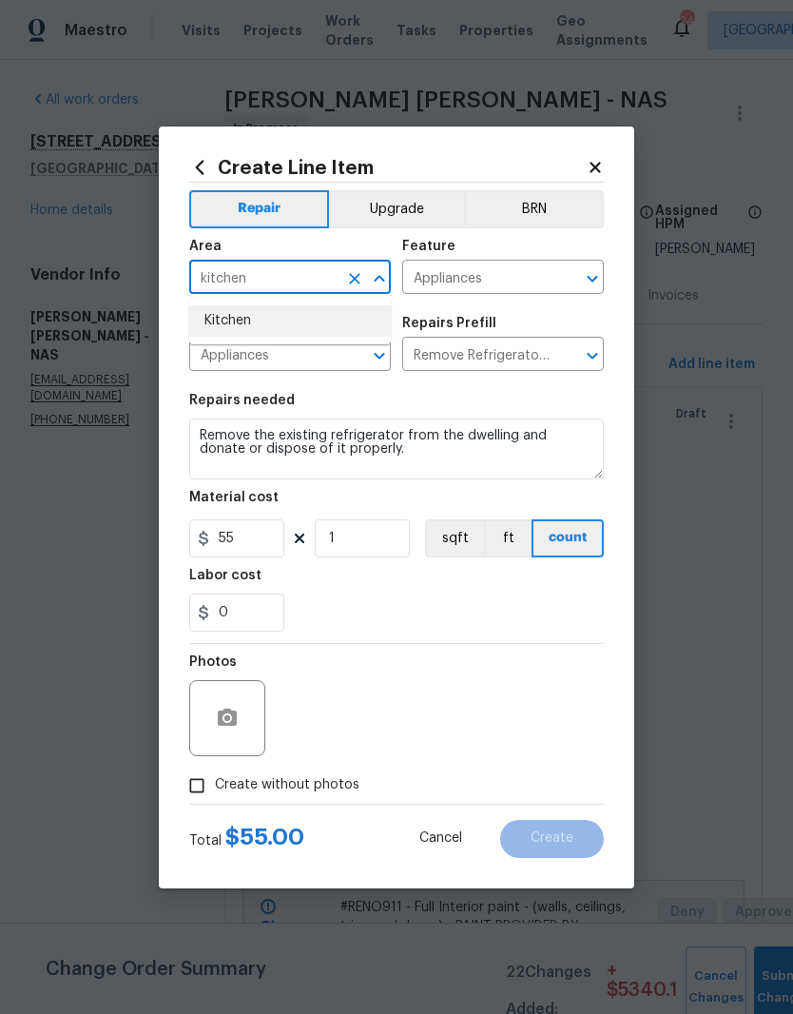
click at [244, 315] on li "Kitchen" at bounding box center [290, 320] width 202 height 31
type input "Kitchen"
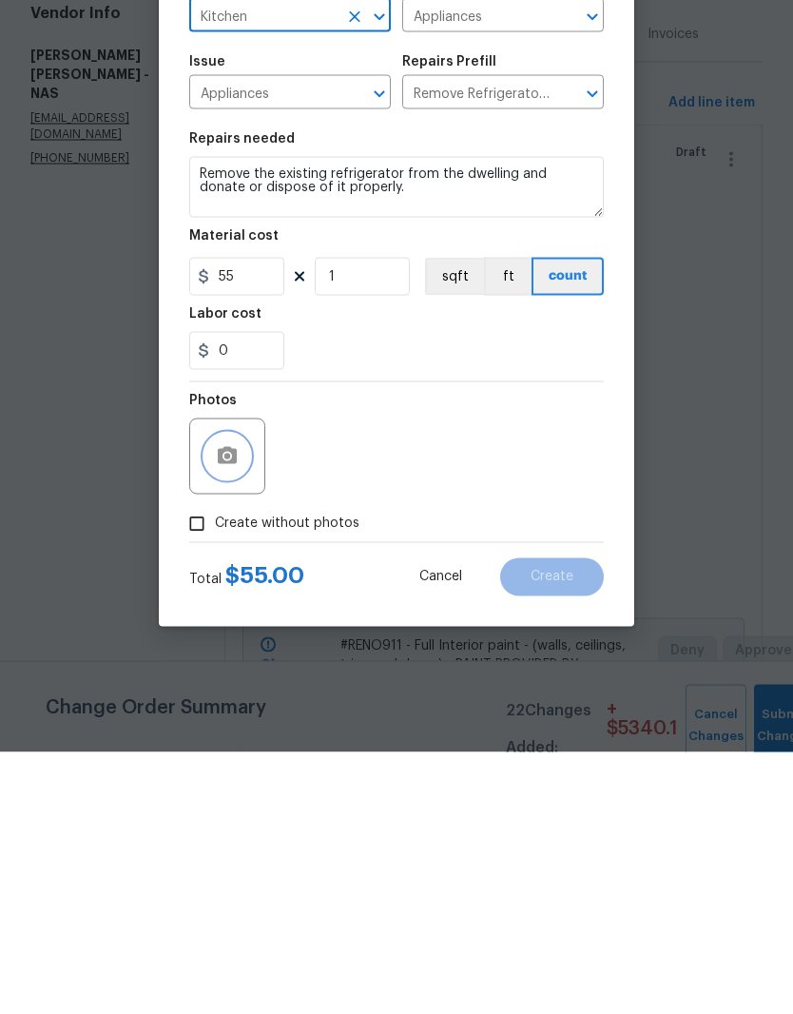
click at [239, 695] on button "button" at bounding box center [227, 718] width 46 height 46
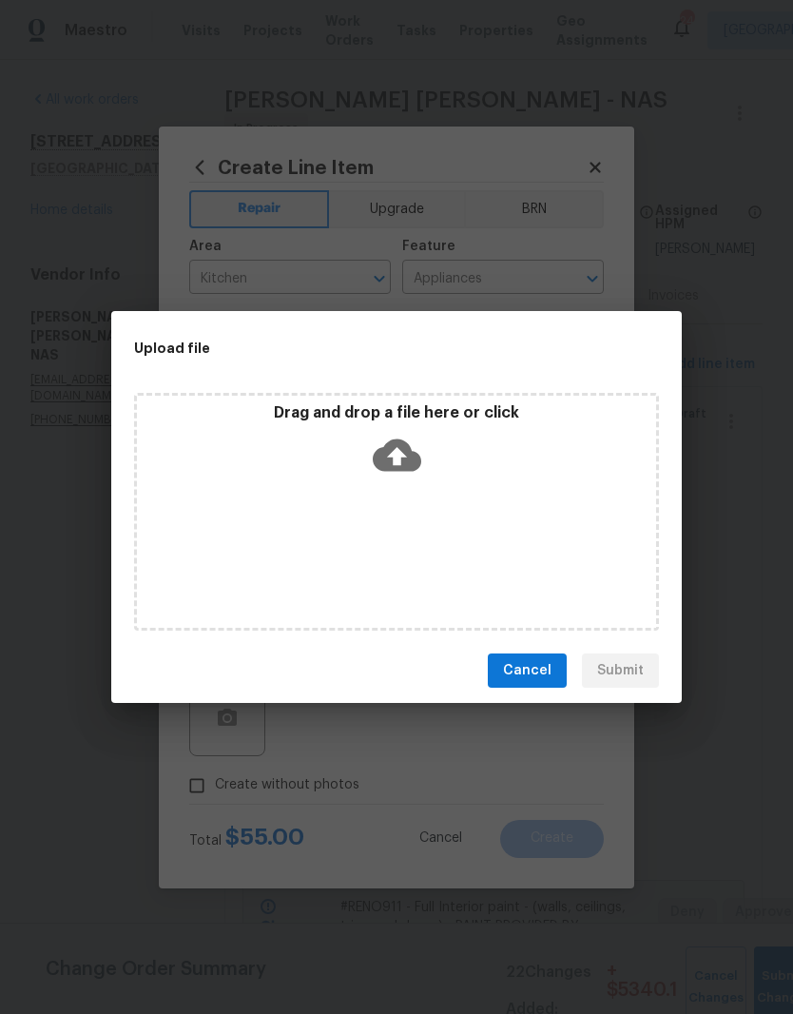
click at [458, 480] on div "Drag and drop a file here or click" at bounding box center [396, 444] width 519 height 82
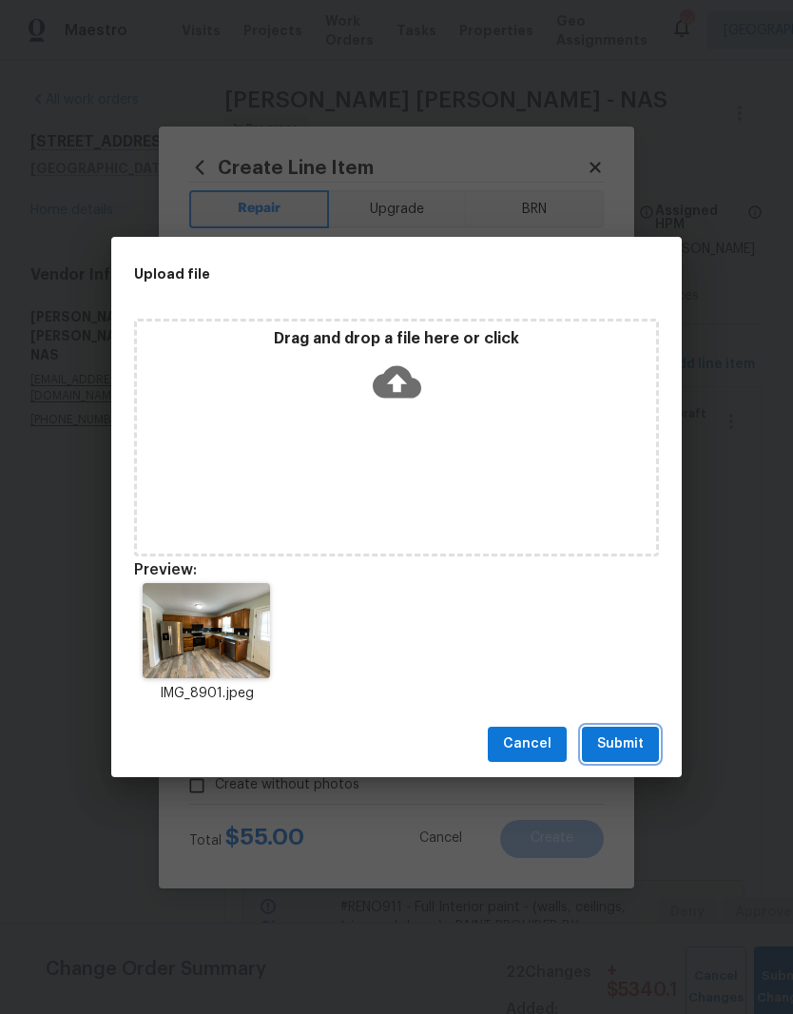
click at [623, 751] on span "Submit" at bounding box center [620, 744] width 47 height 24
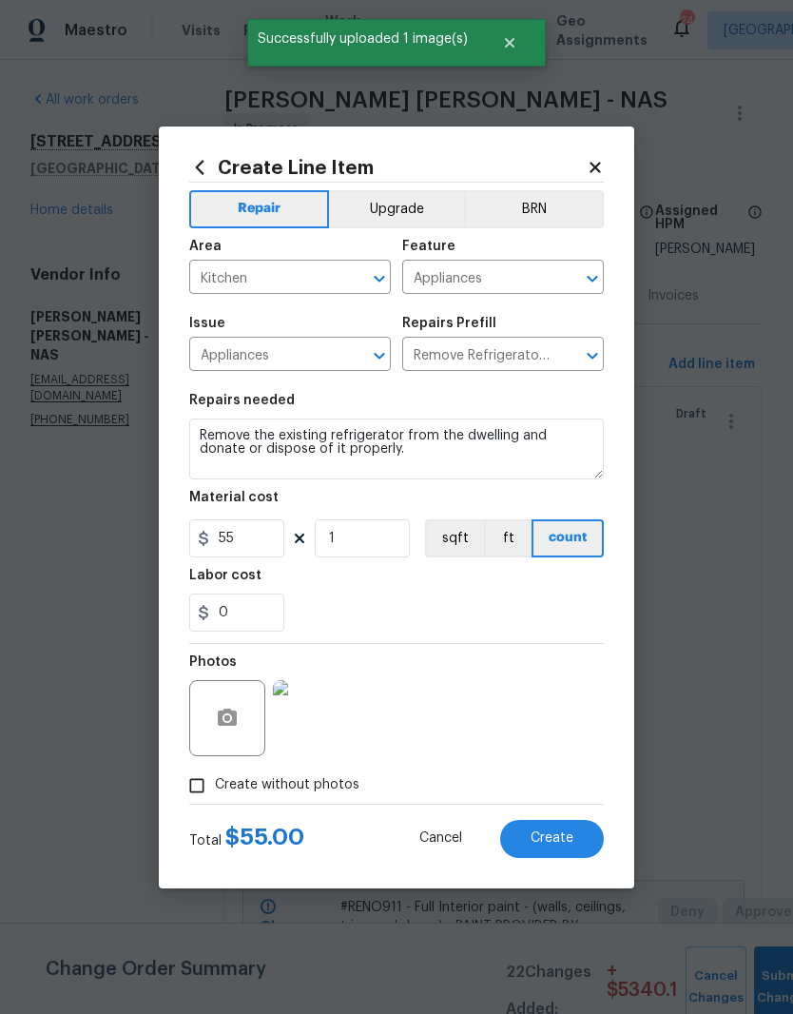
click at [560, 838] on span "Create" at bounding box center [552, 838] width 43 height 14
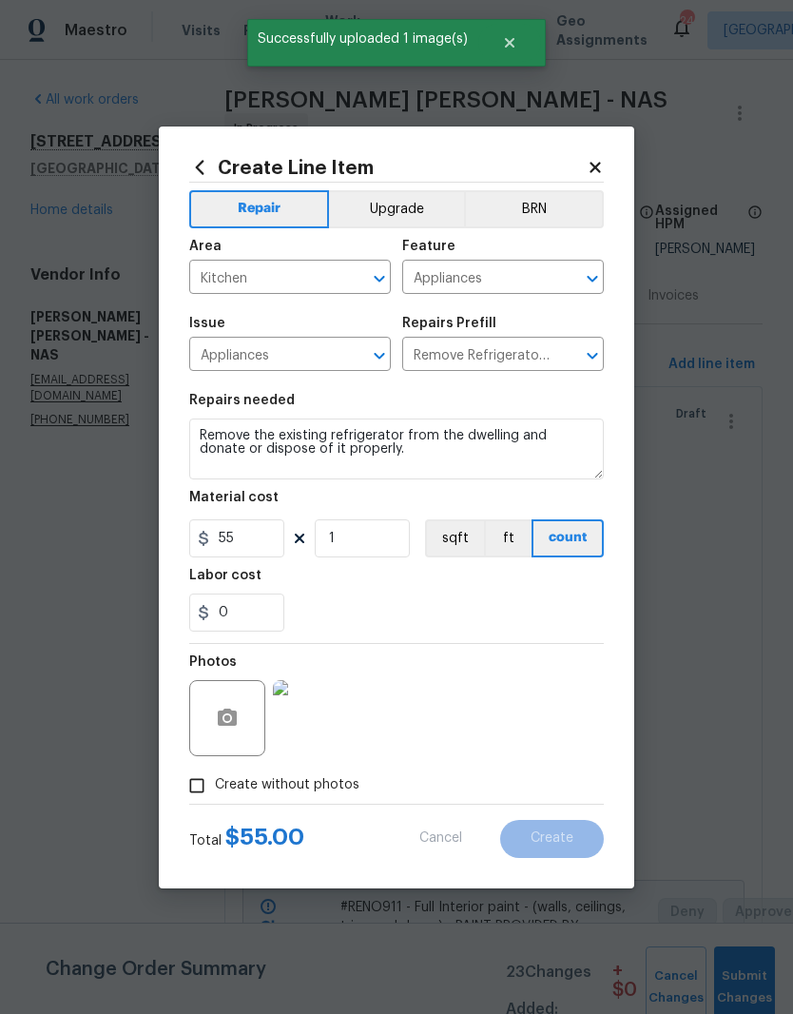
scroll to position [0, 0]
type input "0"
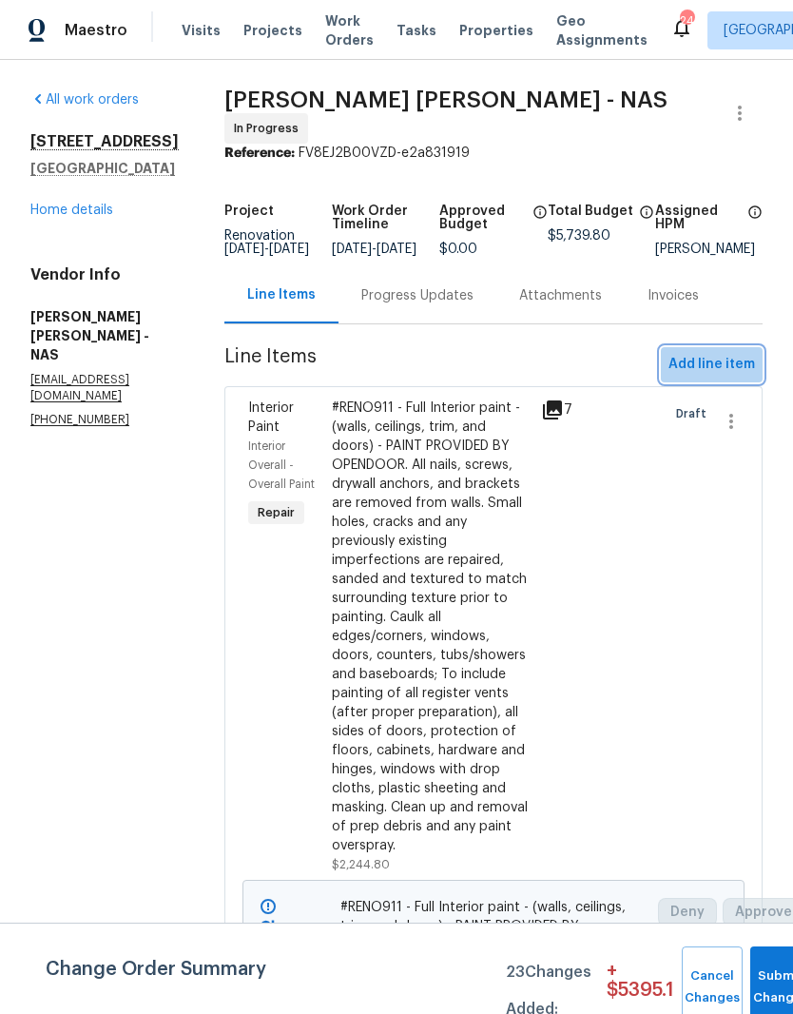
click at [734, 365] on span "Add line item" at bounding box center [712, 365] width 87 height 24
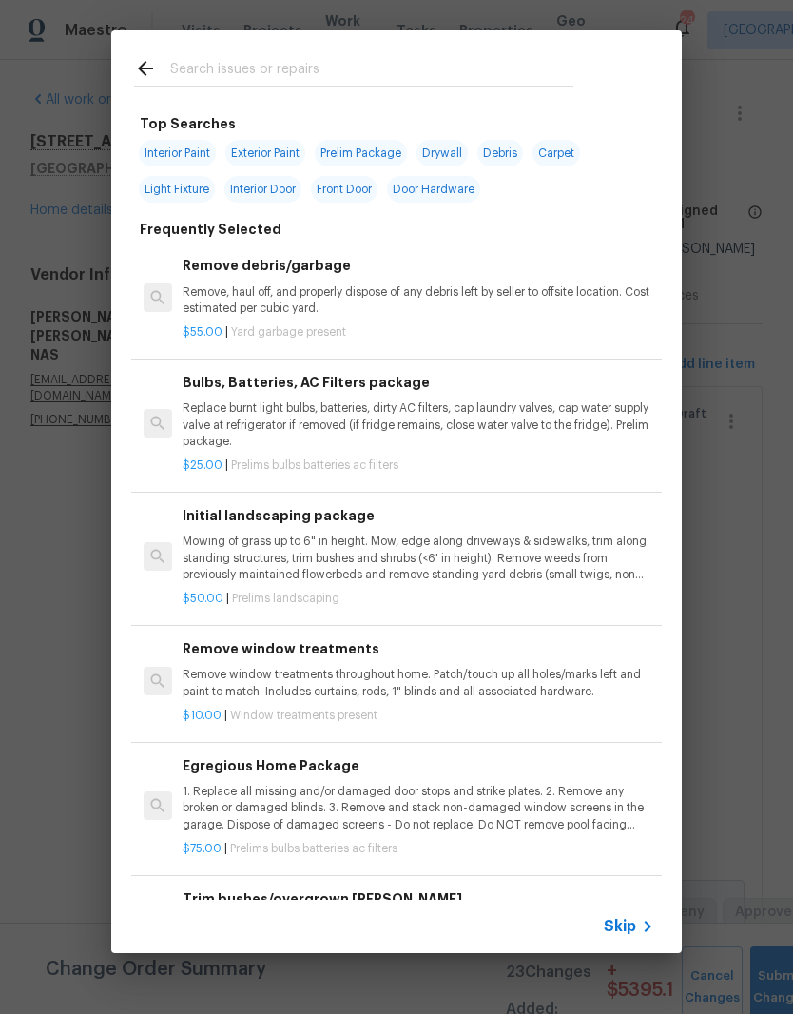
click at [328, 64] on input "text" at bounding box center [371, 71] width 403 height 29
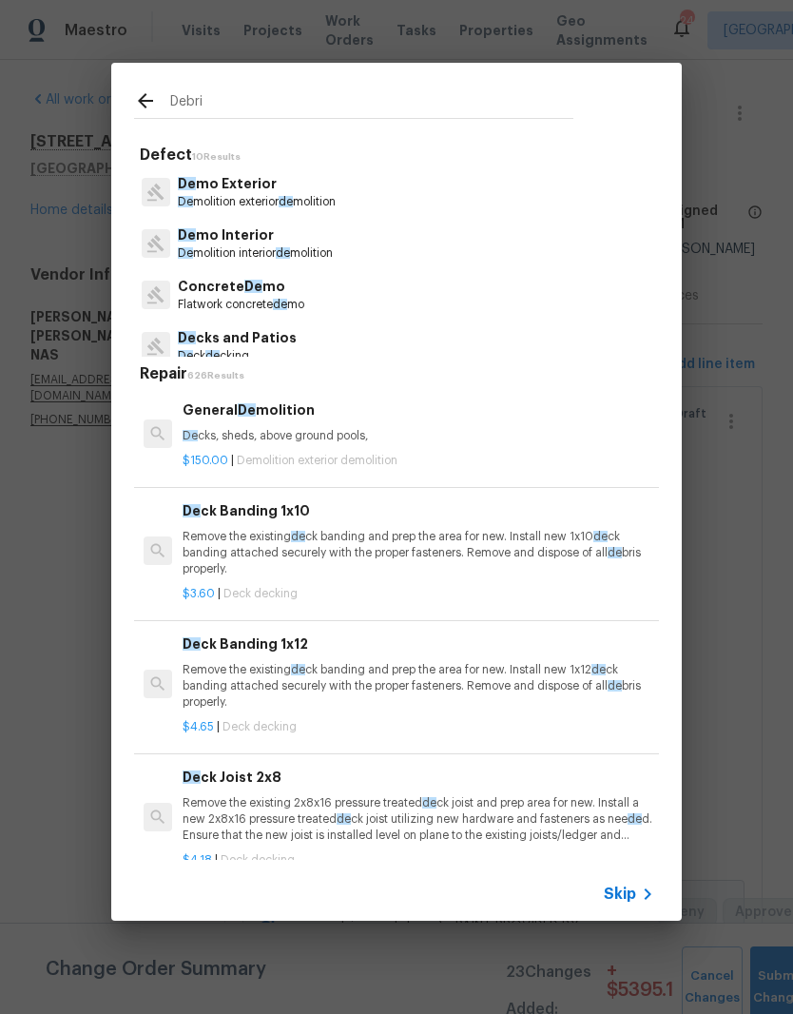
type input "Debris"
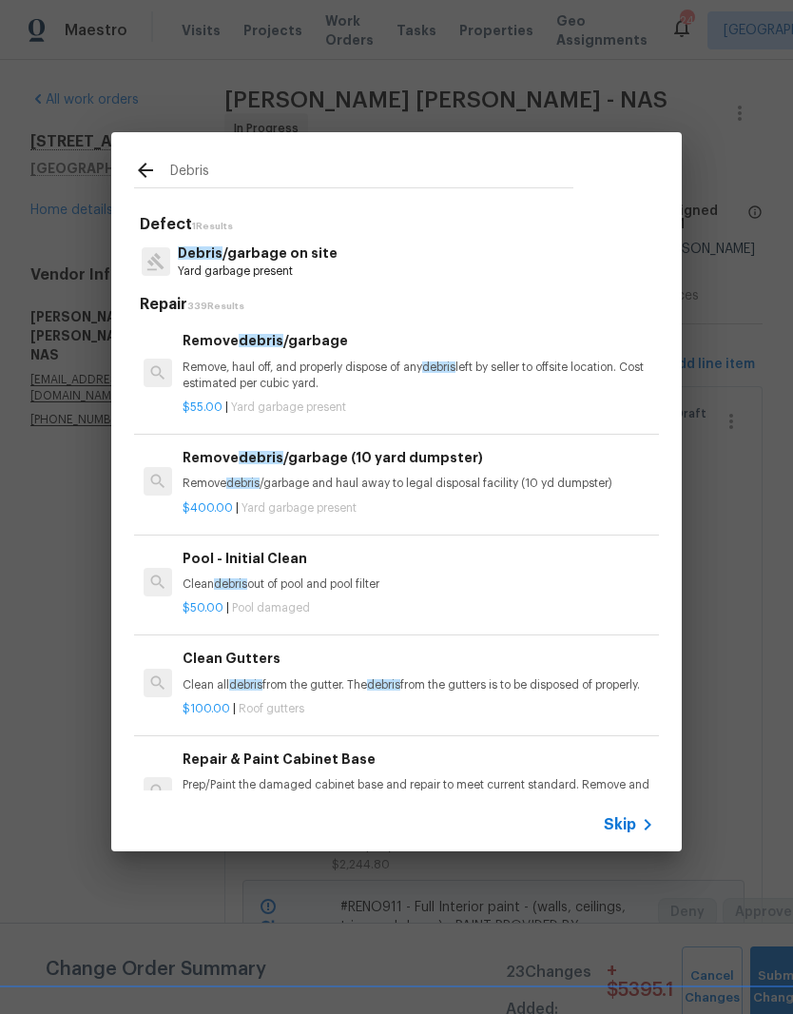
click at [293, 258] on p "Debris /garbage on site" at bounding box center [258, 253] width 160 height 20
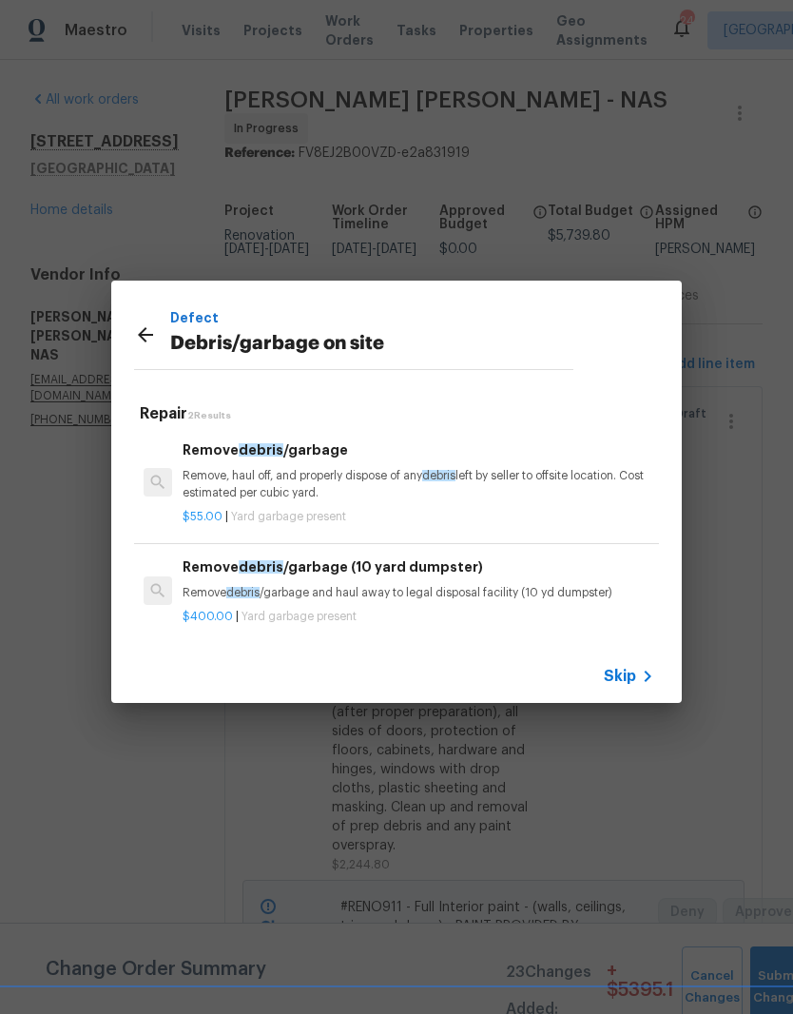
click at [312, 473] on p "Remove, haul off, and properly dispose of any debris left by seller to offsite …" at bounding box center [419, 484] width 472 height 32
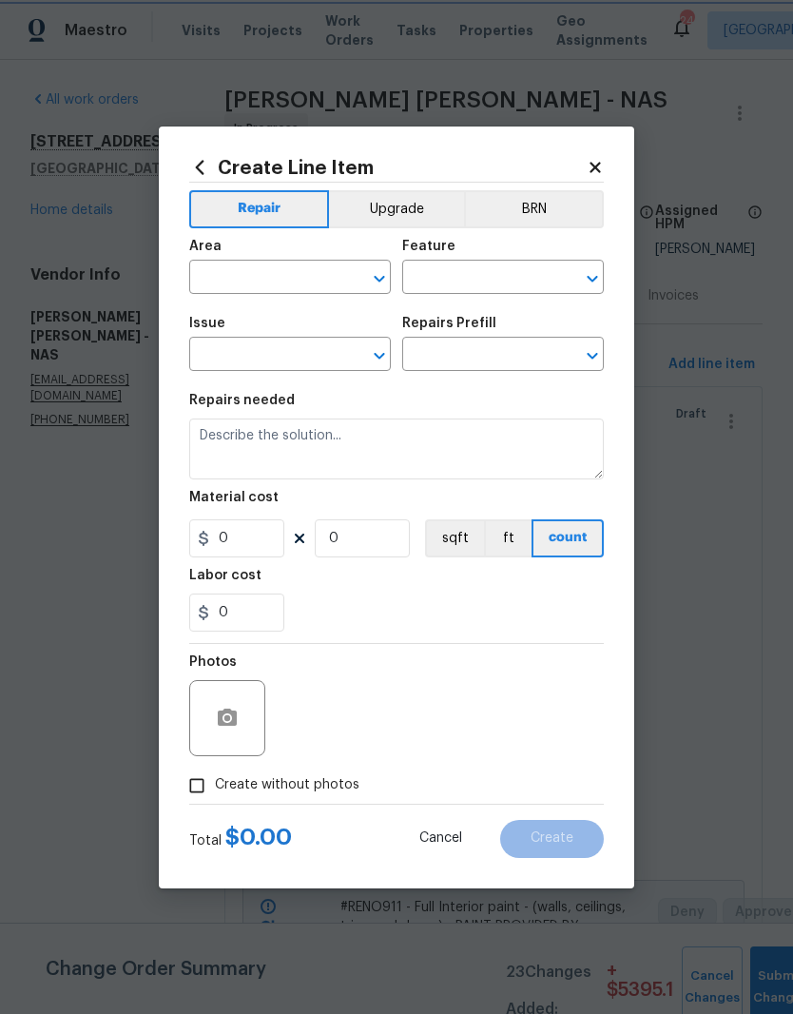
type input "Debris/garbage on site"
type input "Remove debris/garbage $55.00"
type textarea "Remove, haul off, and properly dispose of any debris left by seller to offsite …"
type input "55"
type input "1"
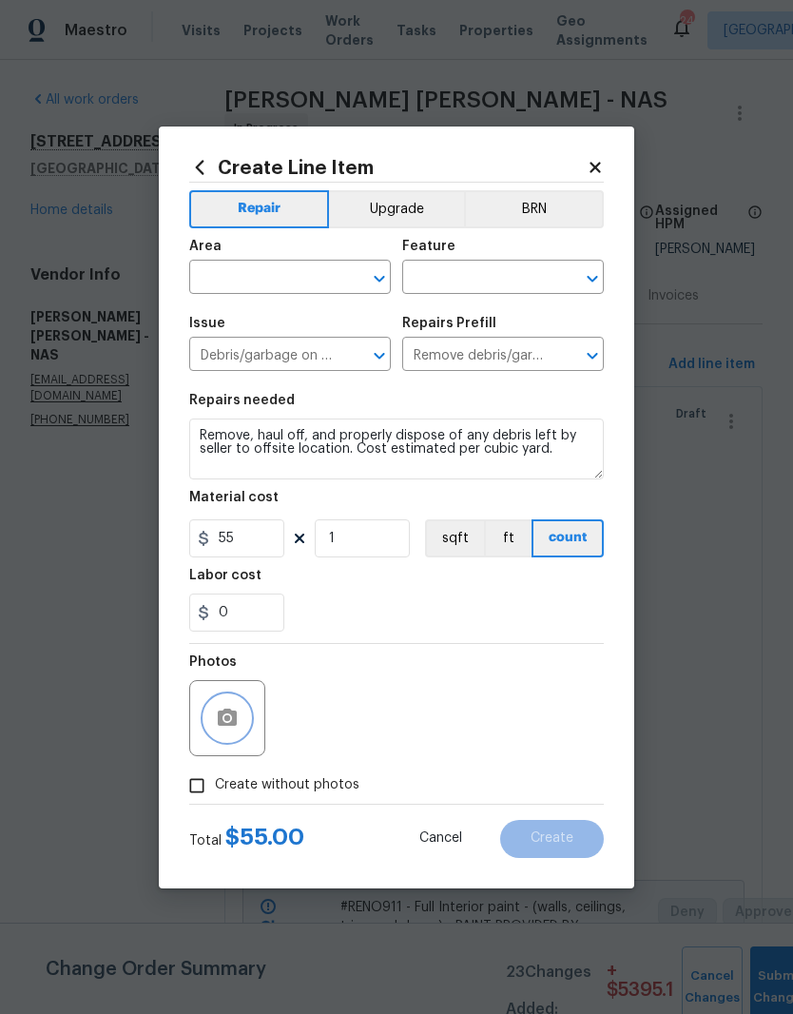
click at [241, 719] on button "button" at bounding box center [227, 718] width 46 height 46
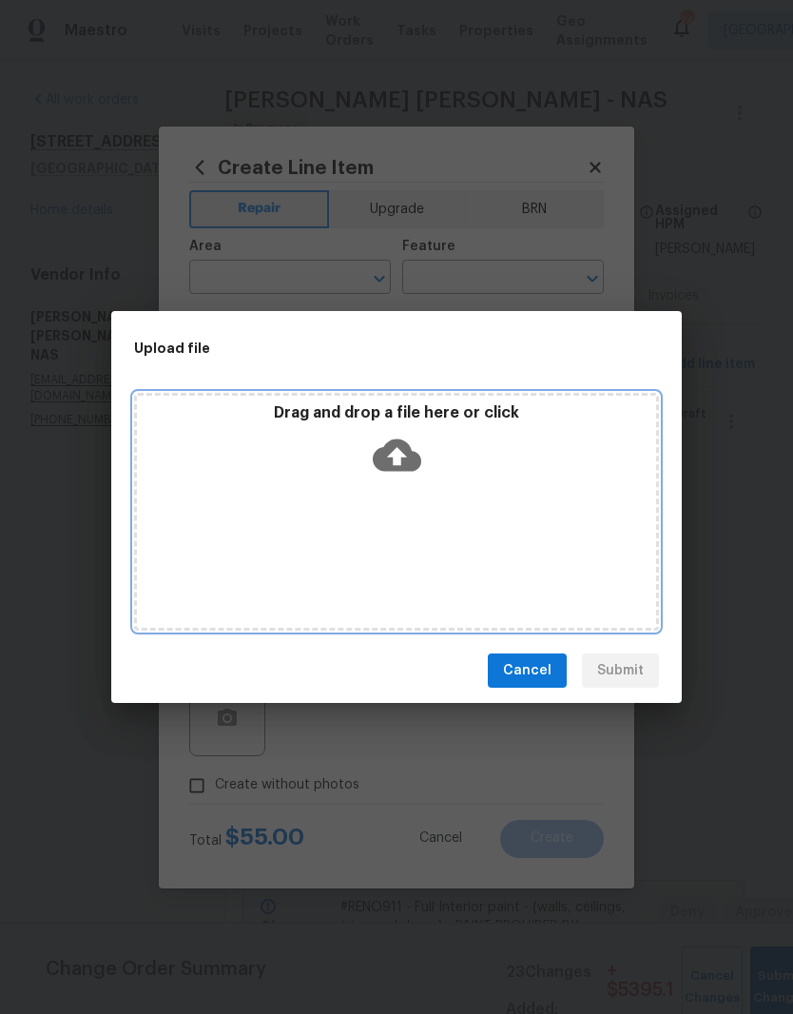
click at [467, 483] on div "Drag and drop a file here or click" at bounding box center [396, 444] width 519 height 82
